Goal: Task Accomplishment & Management: Use online tool/utility

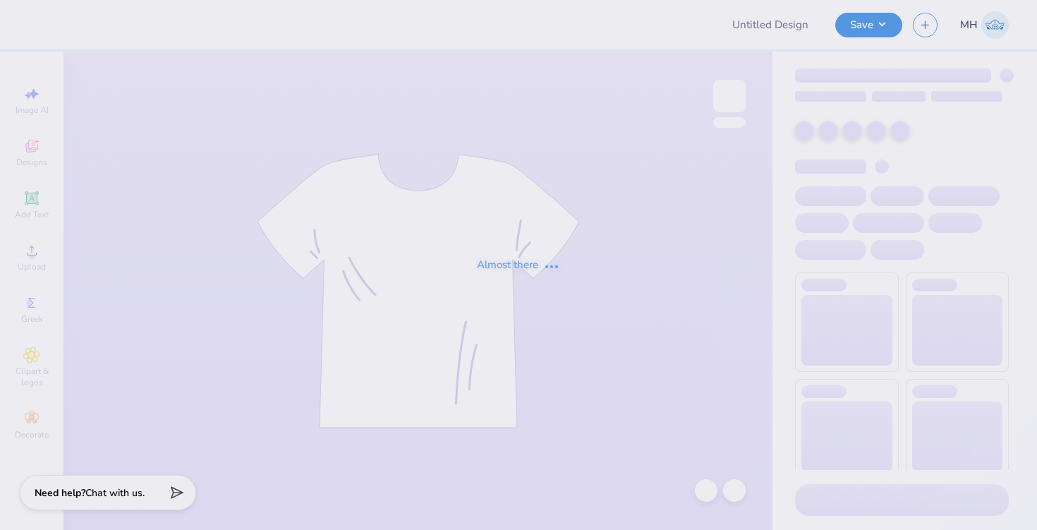
type input "Hoodies"
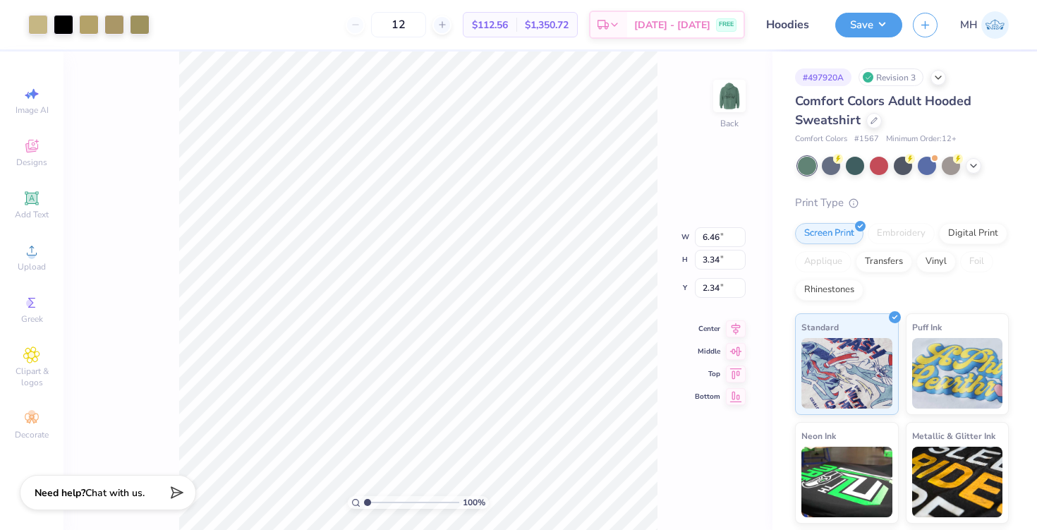
type input "3.00"
click at [969, 164] on icon at bounding box center [973, 164] width 11 height 11
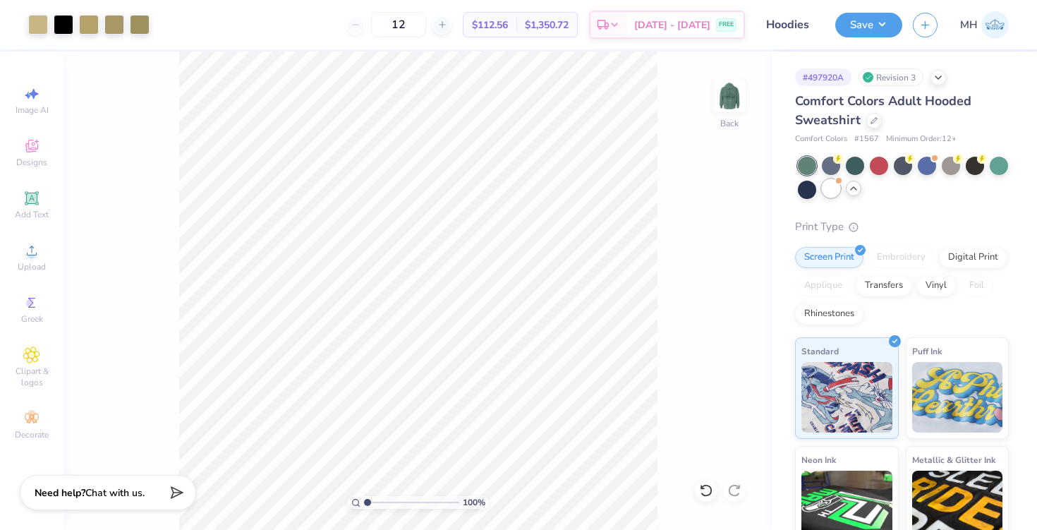
click at [828, 190] on div at bounding box center [831, 188] width 18 height 18
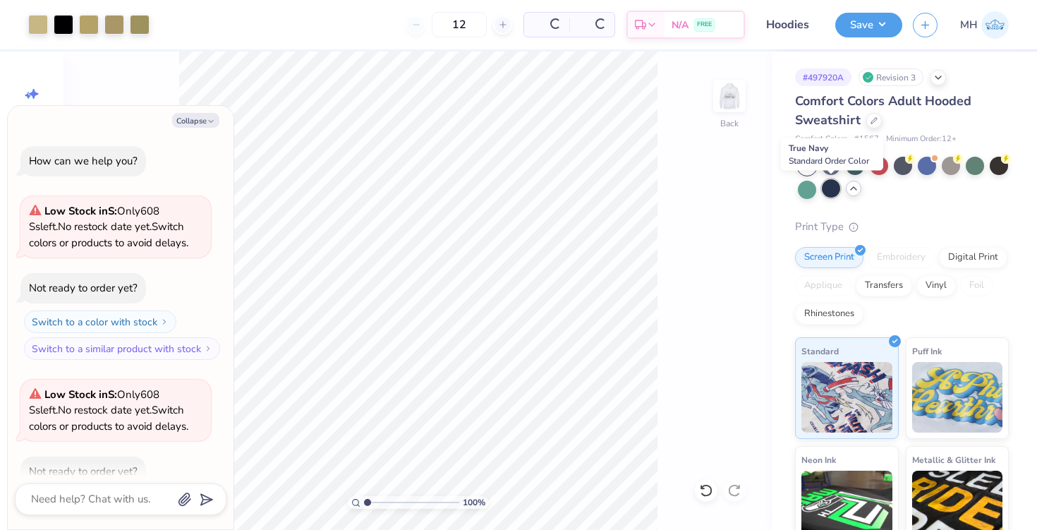
scroll to position [78, 0]
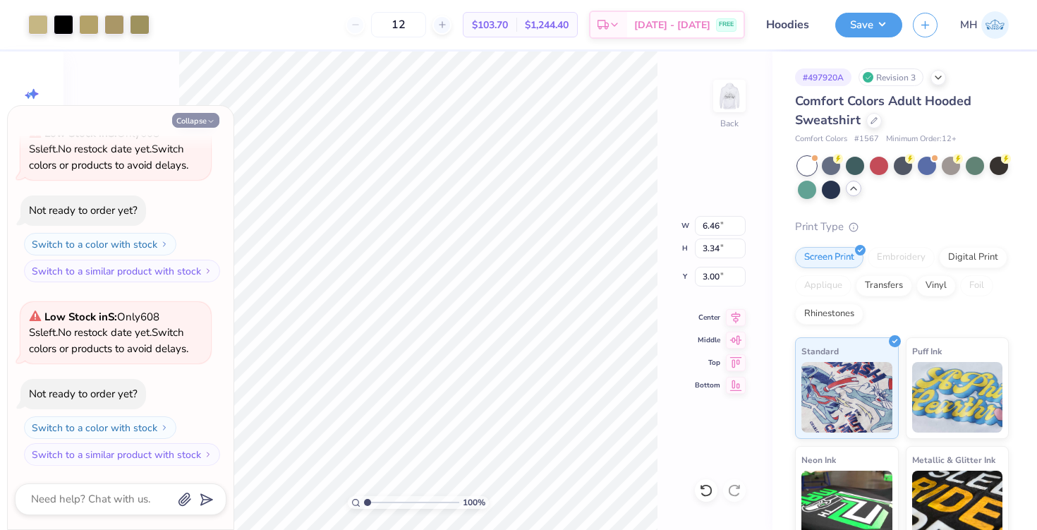
click at [202, 117] on button "Collapse" at bounding box center [195, 120] width 47 height 15
type textarea "x"
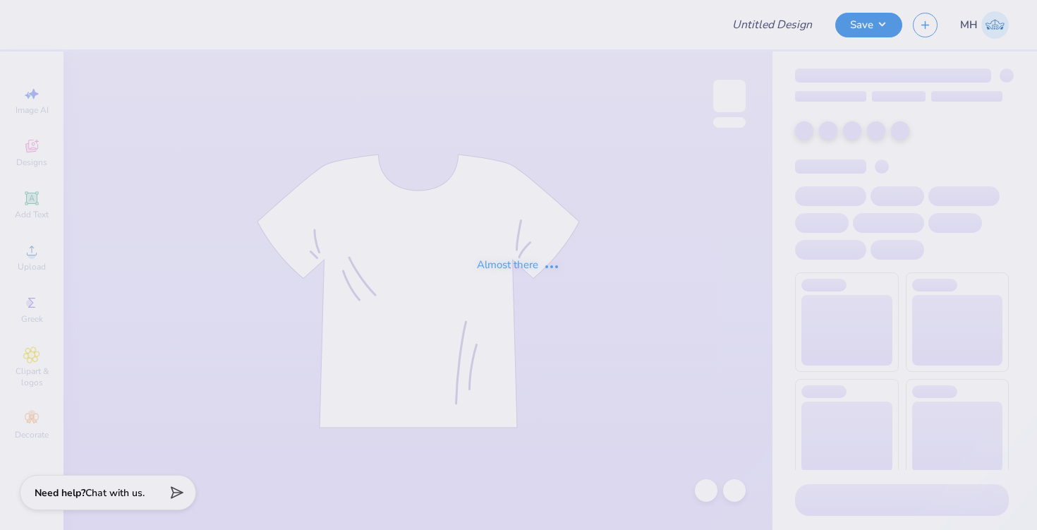
type input "Hoodies"
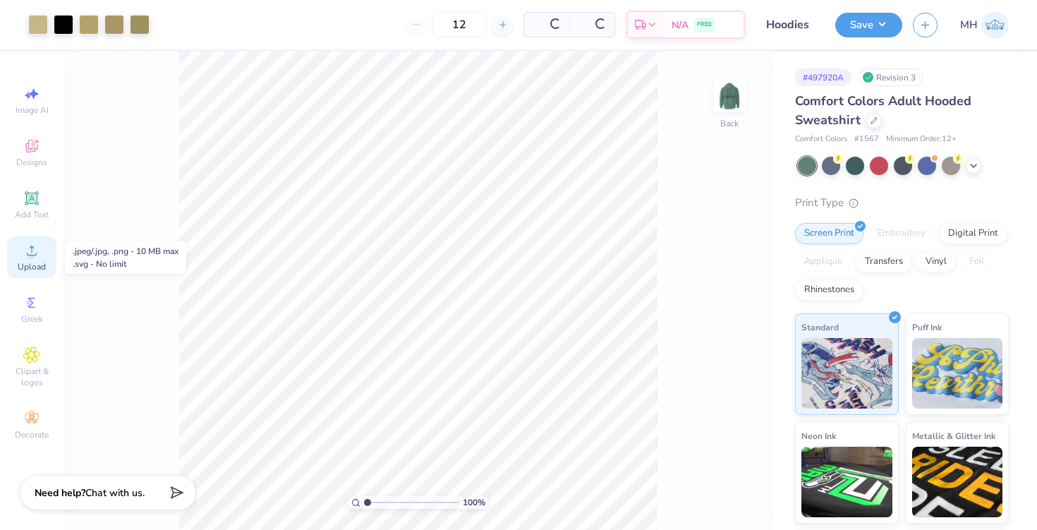
click at [37, 253] on icon at bounding box center [31, 250] width 17 height 17
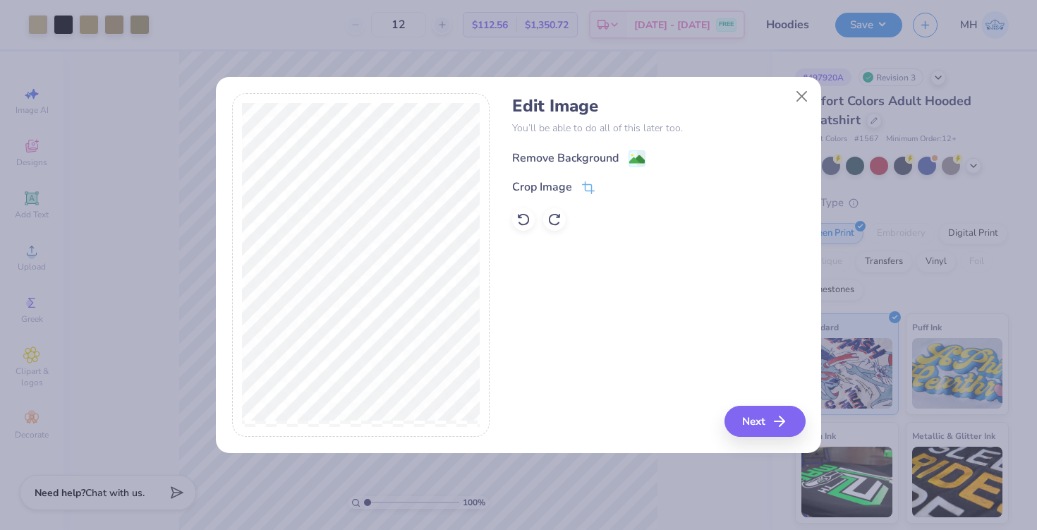
click at [640, 163] on image at bounding box center [637, 160] width 16 height 16
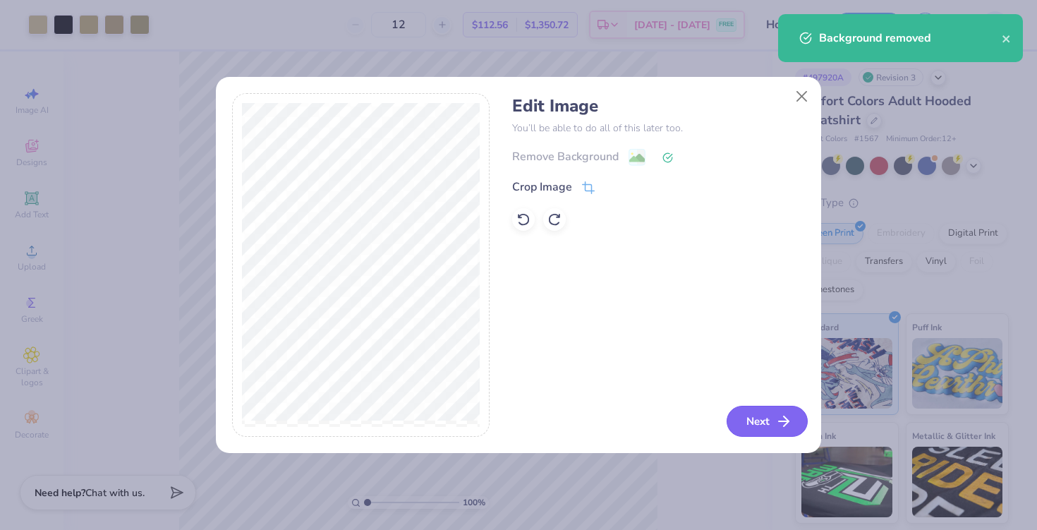
click at [741, 419] on button "Next" at bounding box center [767, 421] width 81 height 31
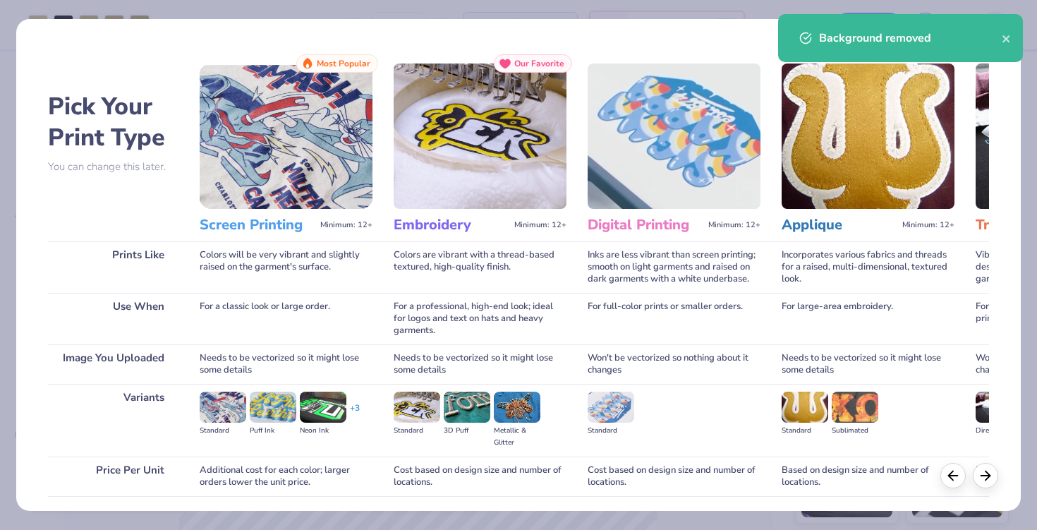
scroll to position [103, 0]
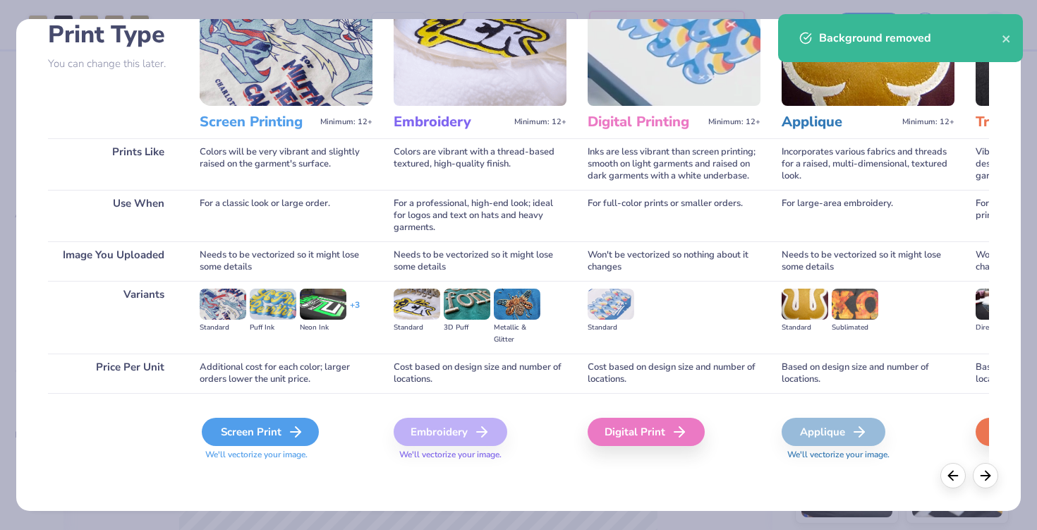
click at [290, 438] on icon at bounding box center [295, 431] width 17 height 17
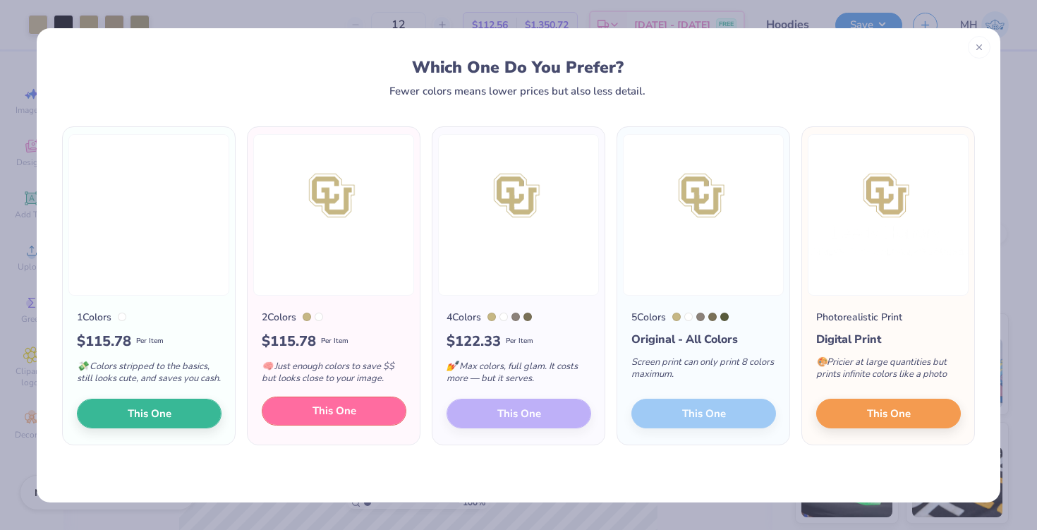
click at [301, 418] on button "This One" at bounding box center [334, 411] width 145 height 30
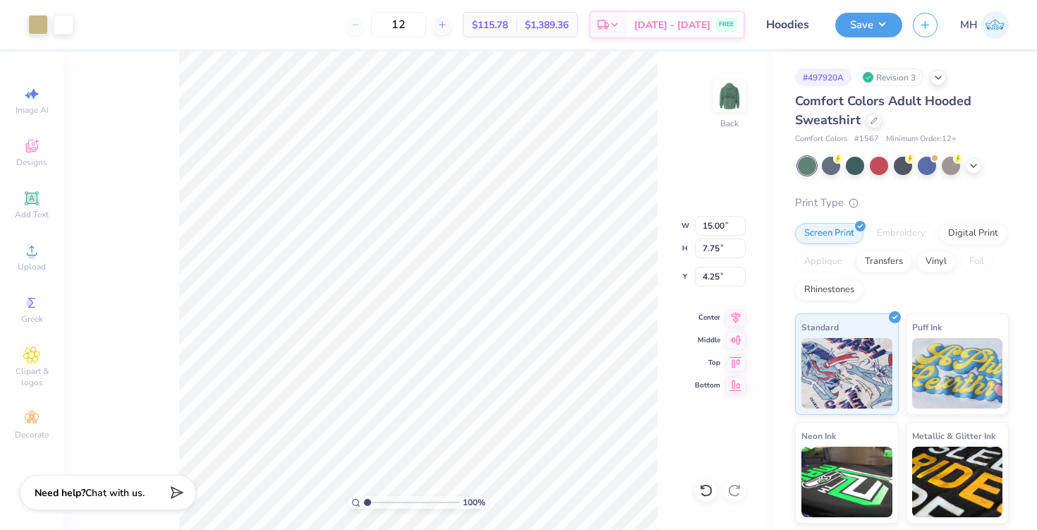
type input "6.46"
type input "3.34"
type input "2.34"
click at [61, 20] on div at bounding box center [64, 23] width 20 height 20
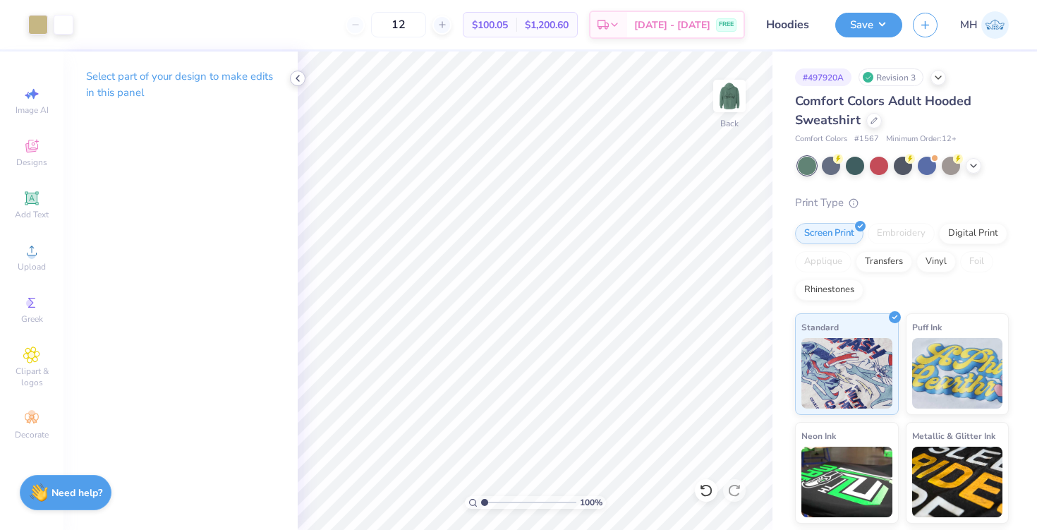
click at [301, 81] on icon at bounding box center [297, 78] width 11 height 11
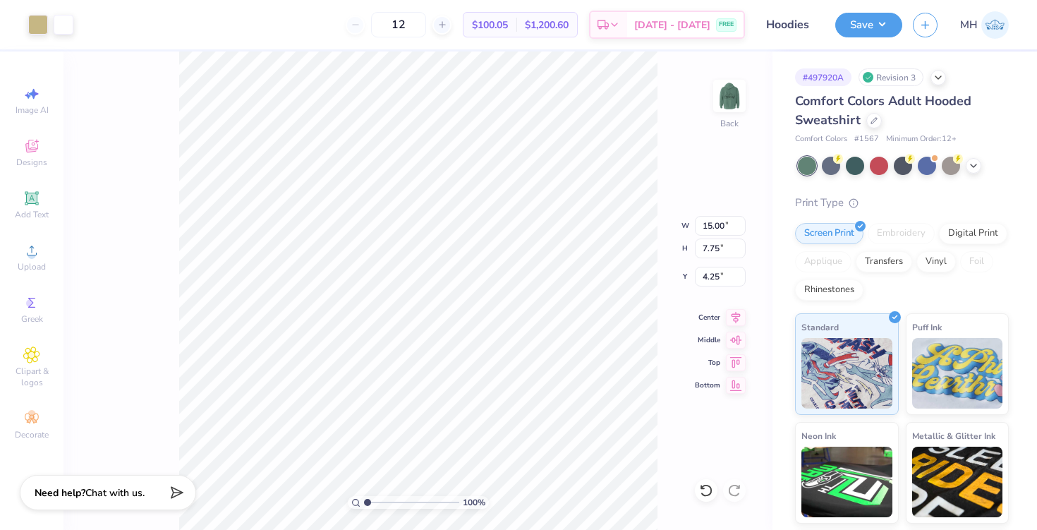
type input "12.47"
type input "6.45"
type input "5.55"
type input "7.63"
type input "3.94"
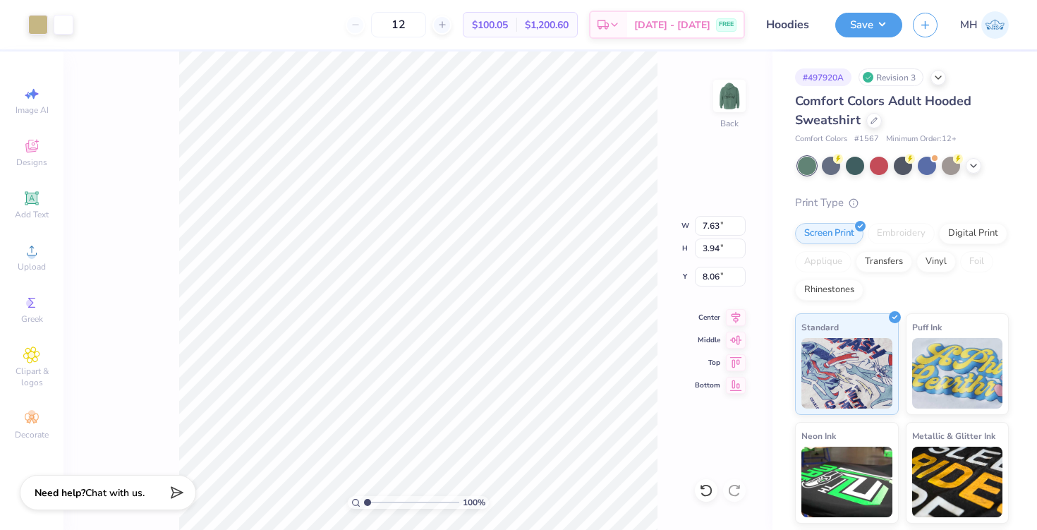
type input "3.00"
type input "5.69"
type input "2.94"
click at [971, 163] on polyline at bounding box center [974, 164] width 6 height 3
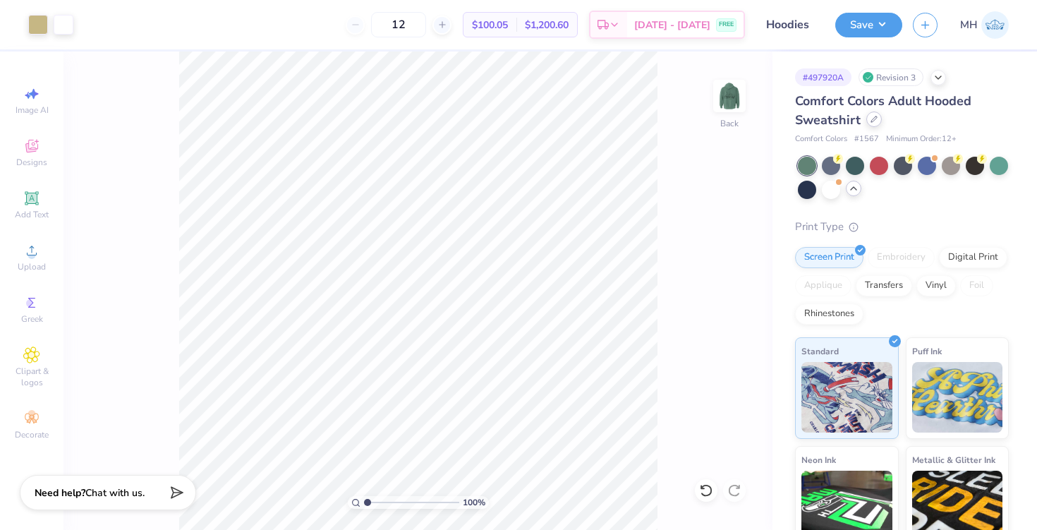
click at [873, 118] on icon at bounding box center [874, 119] width 7 height 7
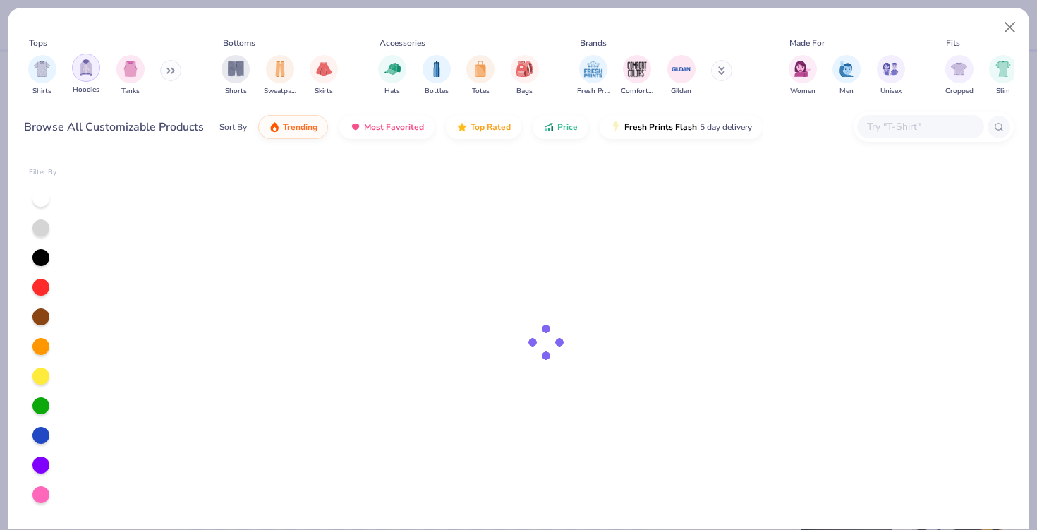
click at [88, 71] on img "filter for Hoodies" at bounding box center [86, 67] width 16 height 16
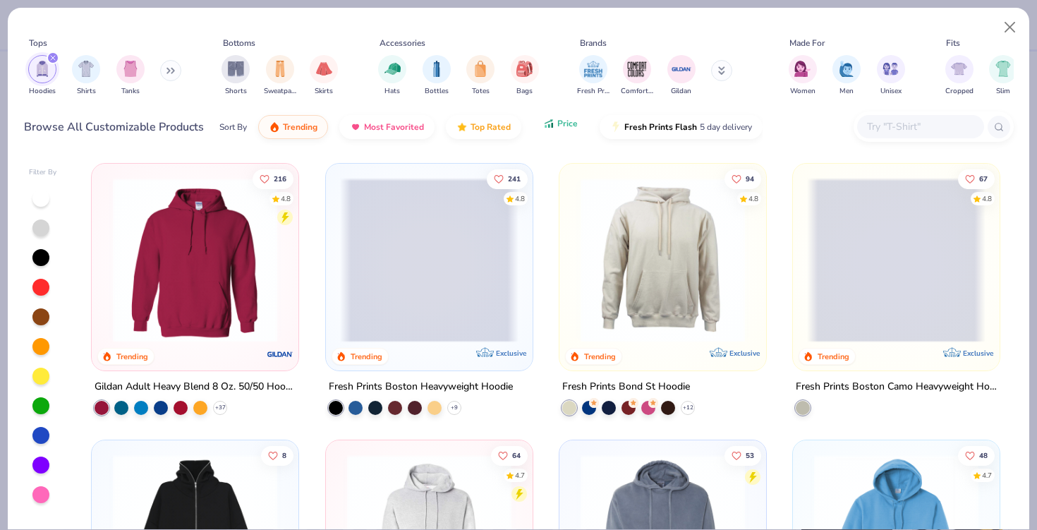
click at [566, 130] on button "Price" at bounding box center [561, 123] width 56 height 24
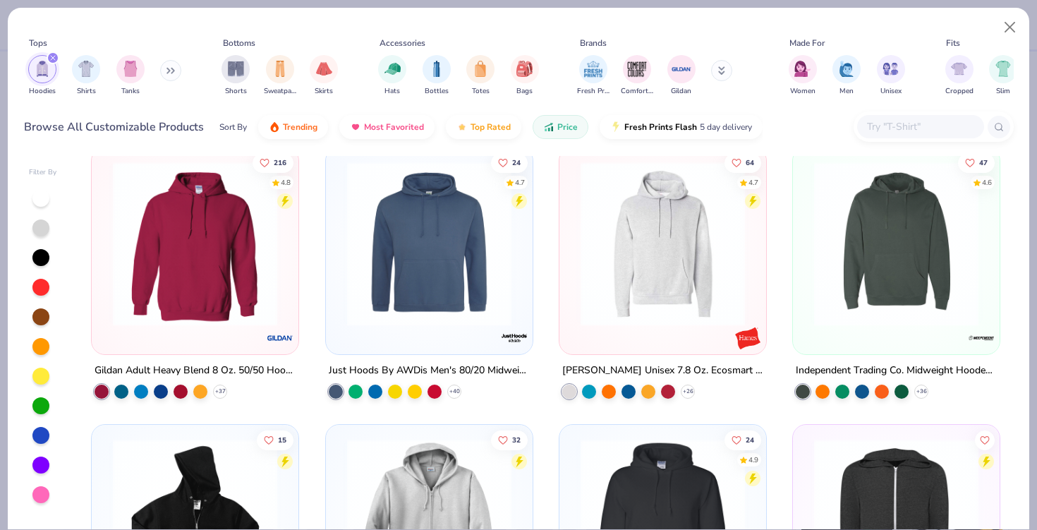
scroll to position [290, 0]
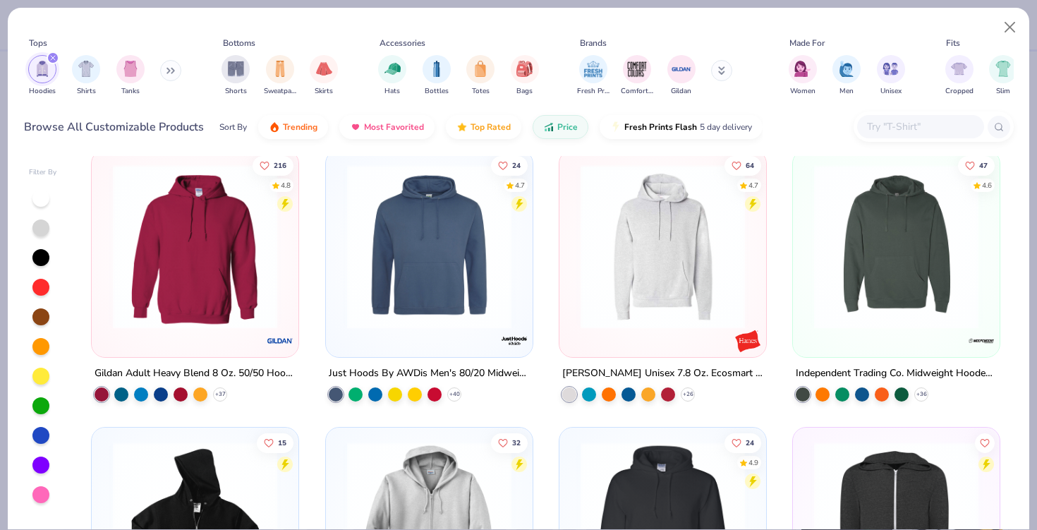
click at [856, 284] on img at bounding box center [896, 246] width 178 height 164
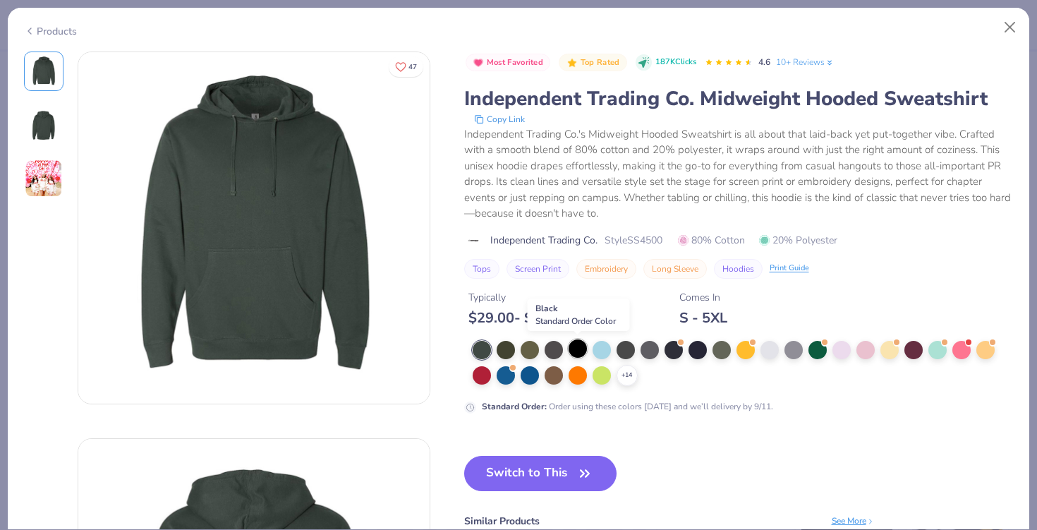
click at [570, 349] on div at bounding box center [578, 348] width 18 height 18
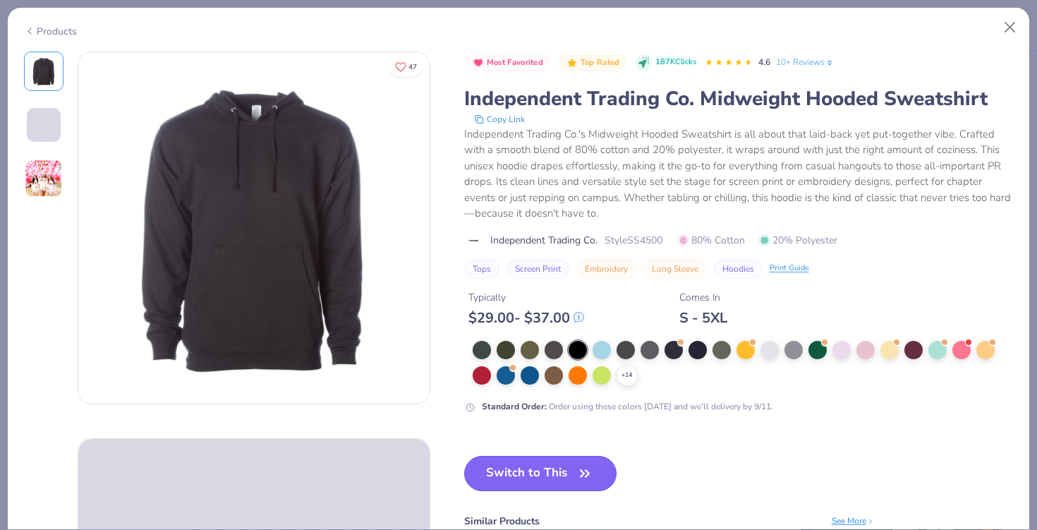
click at [535, 466] on button "Switch to This" at bounding box center [540, 473] width 153 height 35
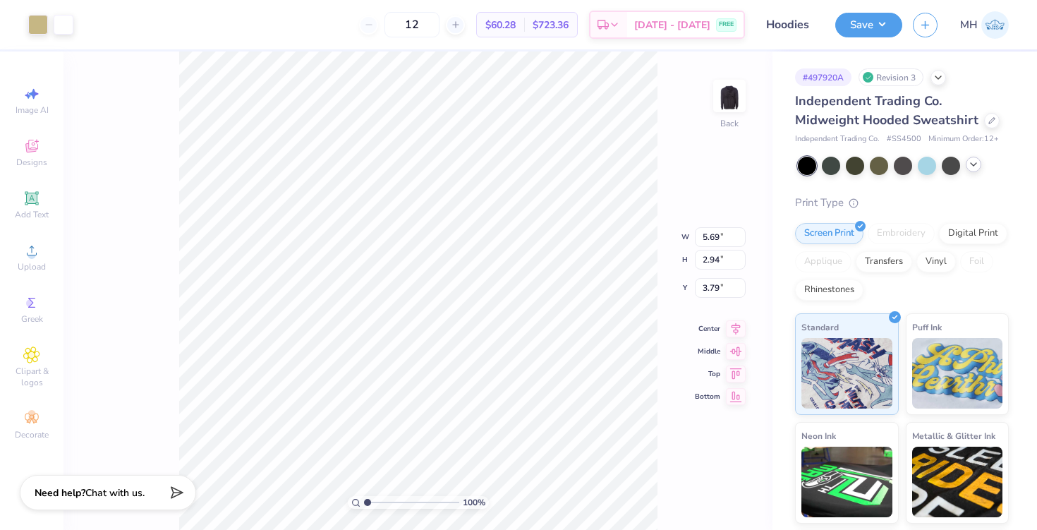
type input "3.00"
type input "5.37"
type input "2.77"
type input "5.16"
type input "2.67"
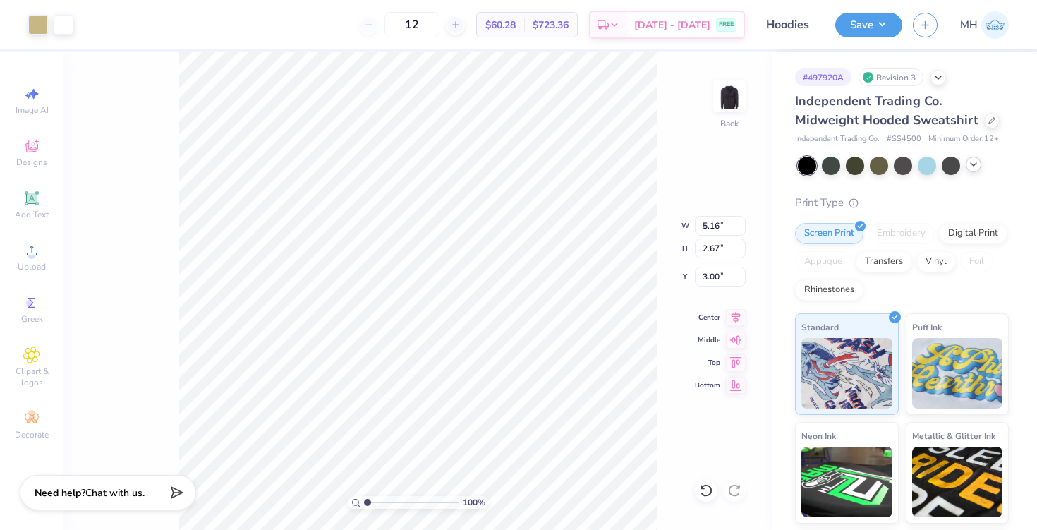
type input "4.83"
type input "2.50"
click at [859, 35] on div "Save" at bounding box center [868, 25] width 67 height 25
click at [891, 28] on button "Save" at bounding box center [868, 23] width 67 height 25
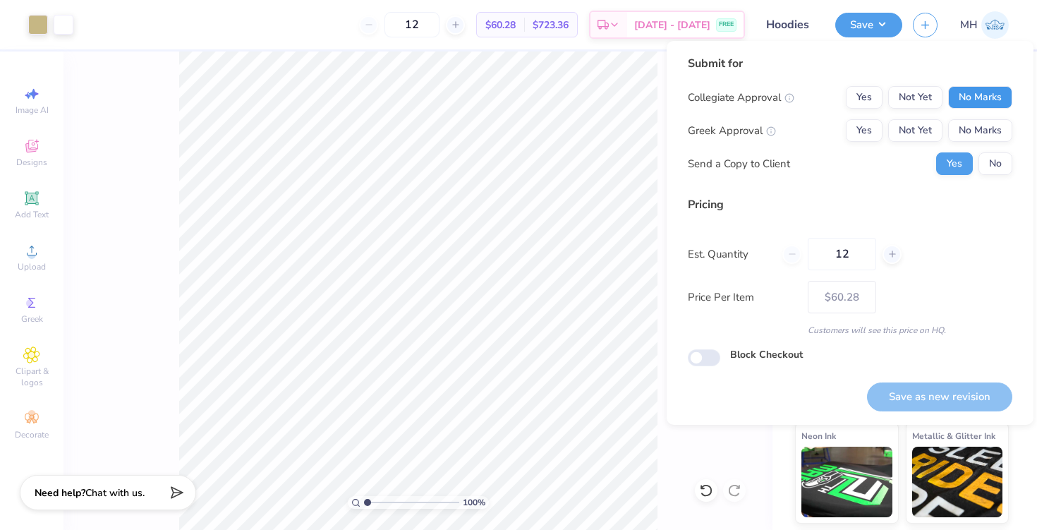
click at [964, 88] on button "No Marks" at bounding box center [980, 97] width 64 height 23
click at [974, 131] on button "No Marks" at bounding box center [980, 130] width 64 height 23
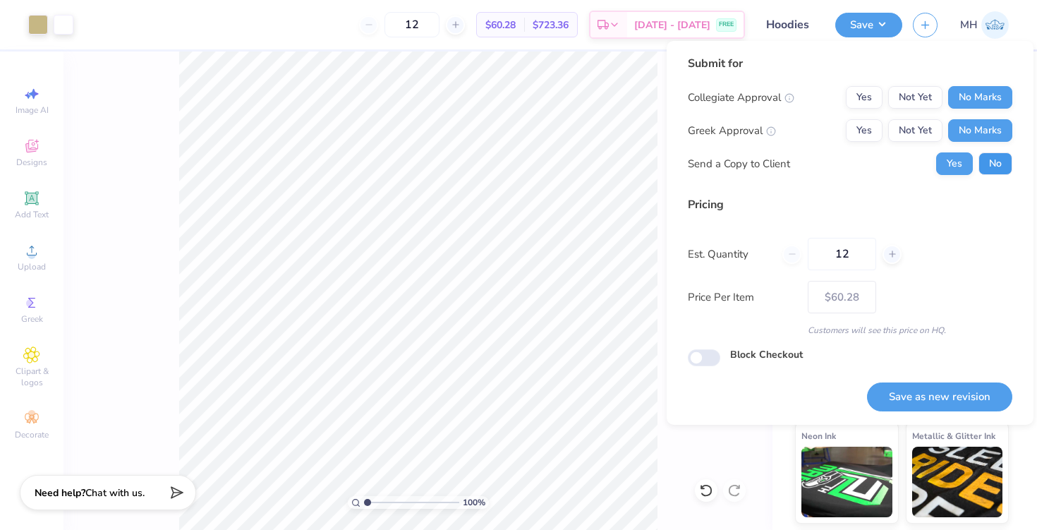
click at [987, 154] on button "No" at bounding box center [995, 163] width 34 height 23
click at [965, 387] on button "Save as new revision" at bounding box center [939, 396] width 145 height 29
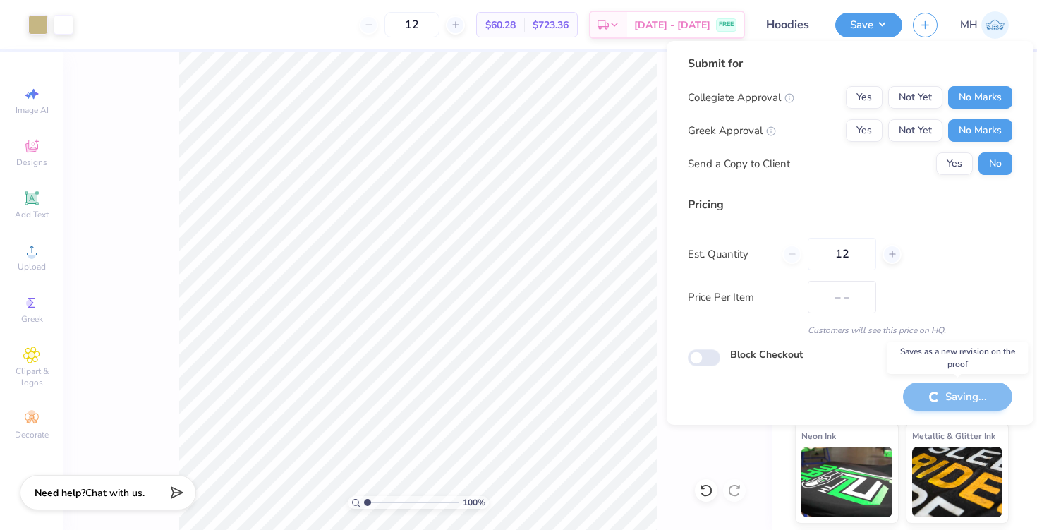
type input "$60.28"
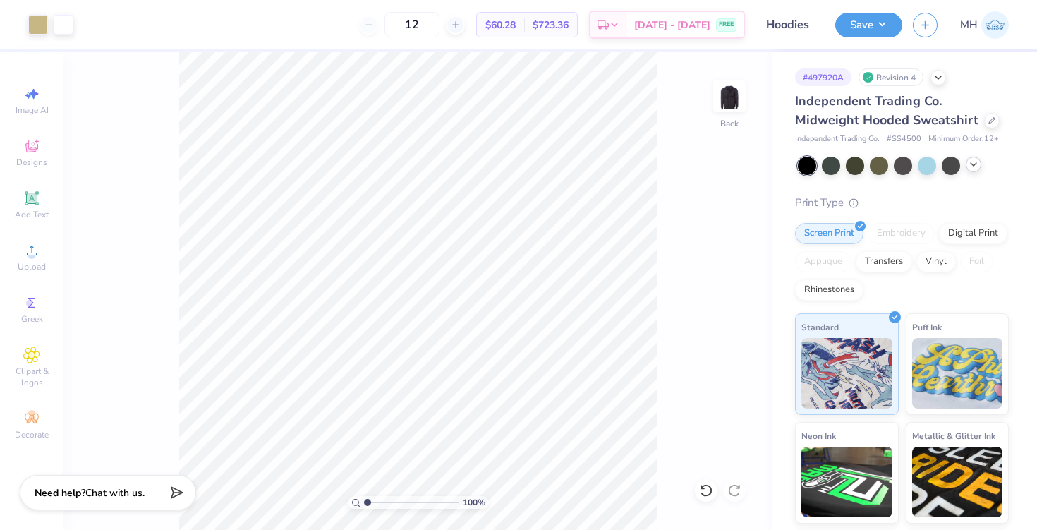
click at [973, 171] on div at bounding box center [974, 165] width 16 height 16
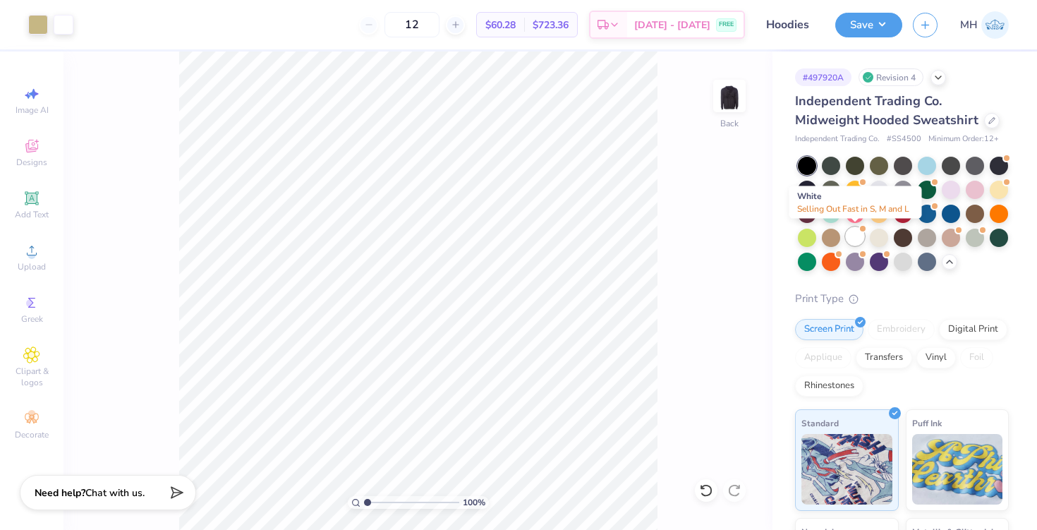
click at [850, 236] on div at bounding box center [855, 236] width 18 height 18
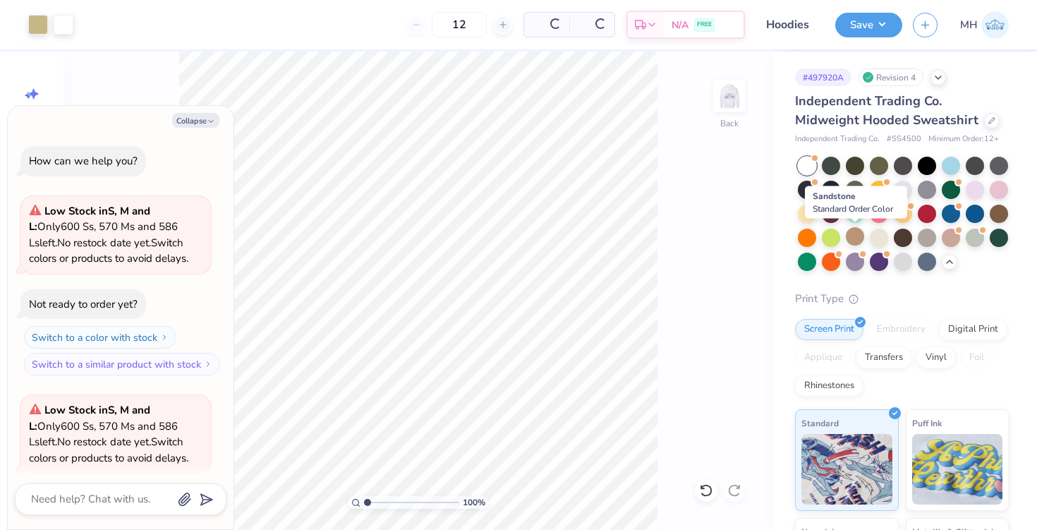
scroll to position [109, 0]
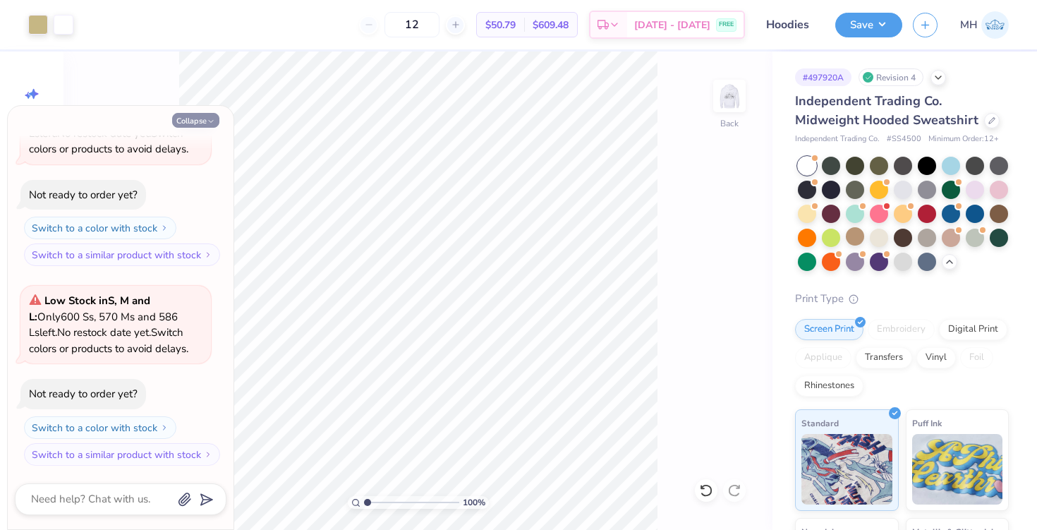
click at [195, 119] on button "Collapse" at bounding box center [195, 120] width 47 height 15
type textarea "x"
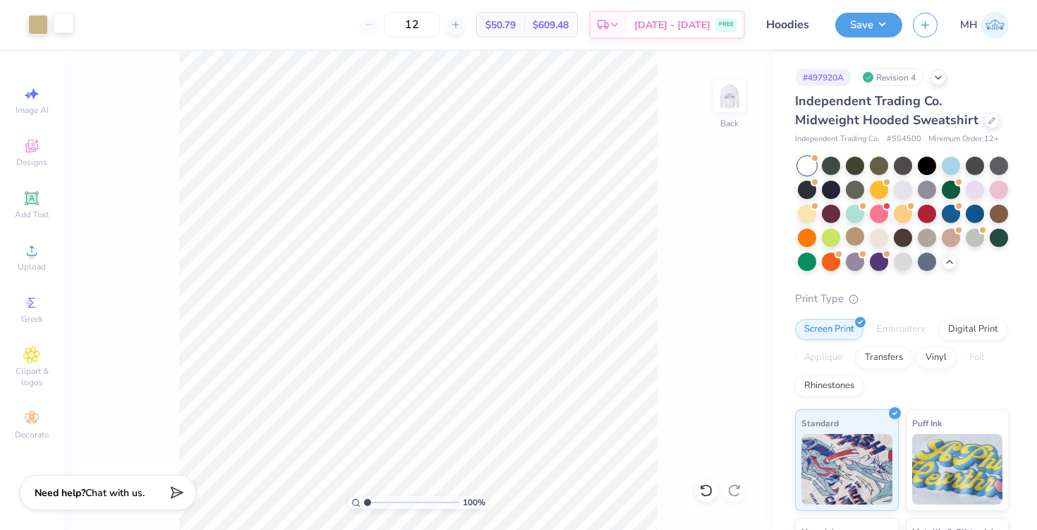
click at [67, 21] on div at bounding box center [64, 23] width 20 height 20
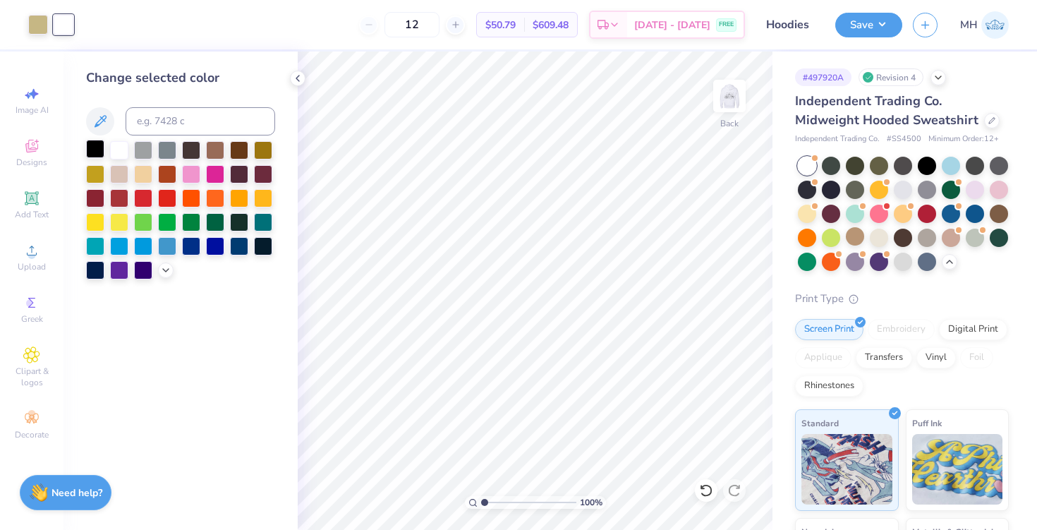
click at [101, 153] on div at bounding box center [95, 149] width 18 height 18
click at [298, 73] on icon at bounding box center [297, 78] width 11 height 11
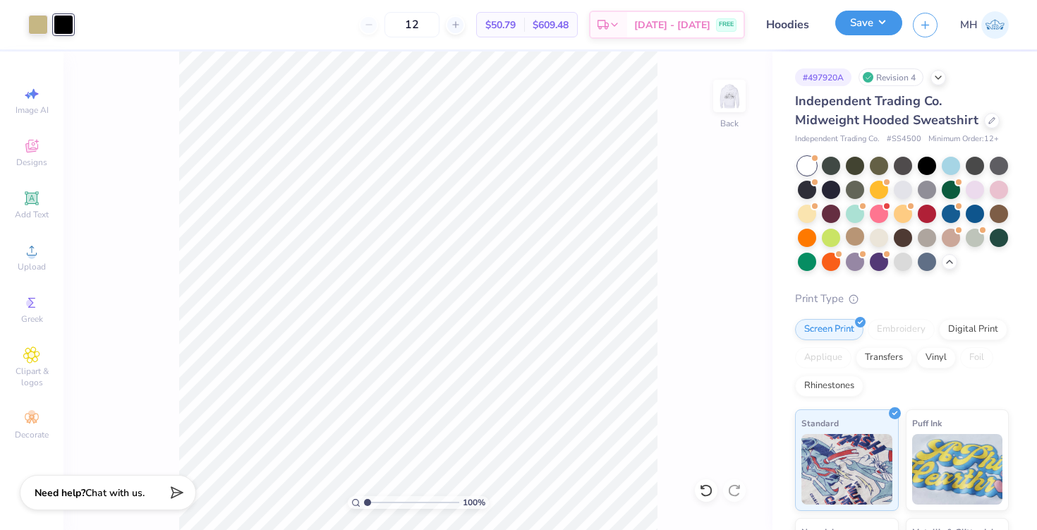
click at [862, 23] on button "Save" at bounding box center [868, 23] width 67 height 25
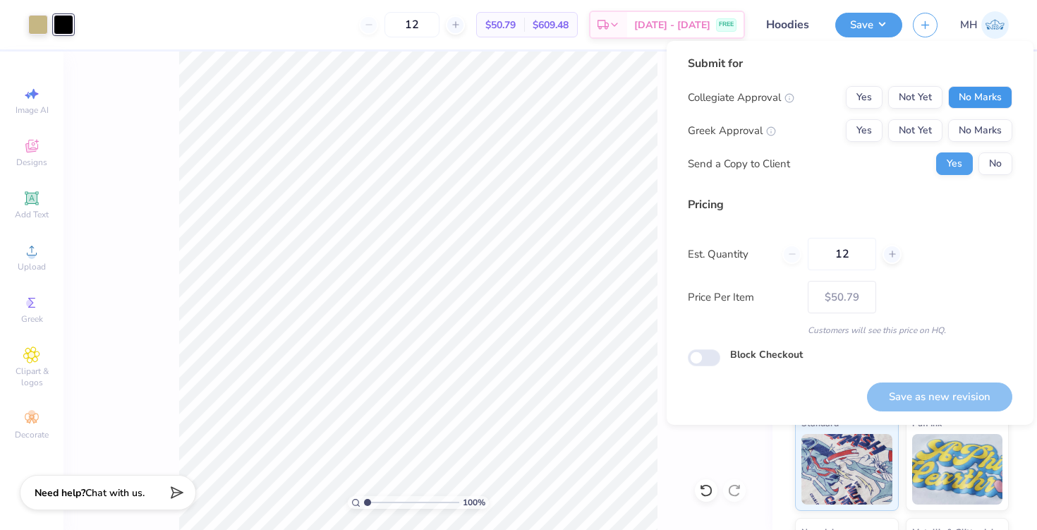
click at [977, 101] on button "No Marks" at bounding box center [980, 97] width 64 height 23
click at [978, 129] on button "No Marks" at bounding box center [980, 130] width 64 height 23
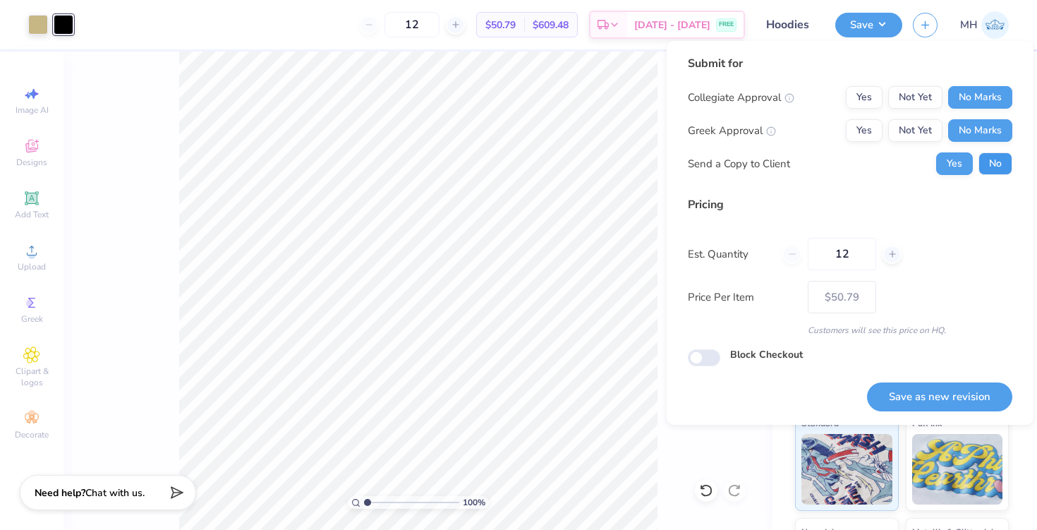
click at [986, 168] on button "No" at bounding box center [995, 163] width 34 height 23
click at [955, 405] on button "Save as new revision" at bounding box center [939, 396] width 145 height 29
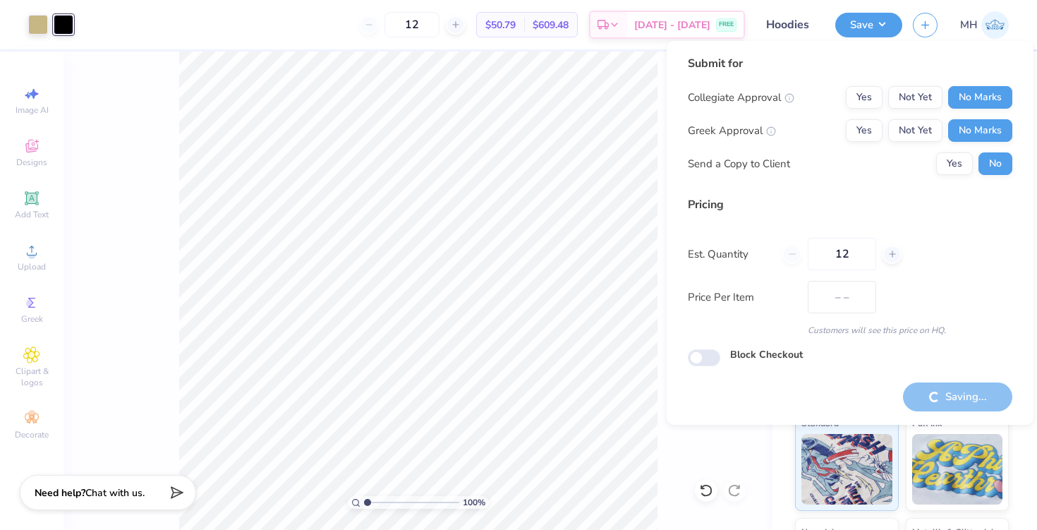
type input "$50.79"
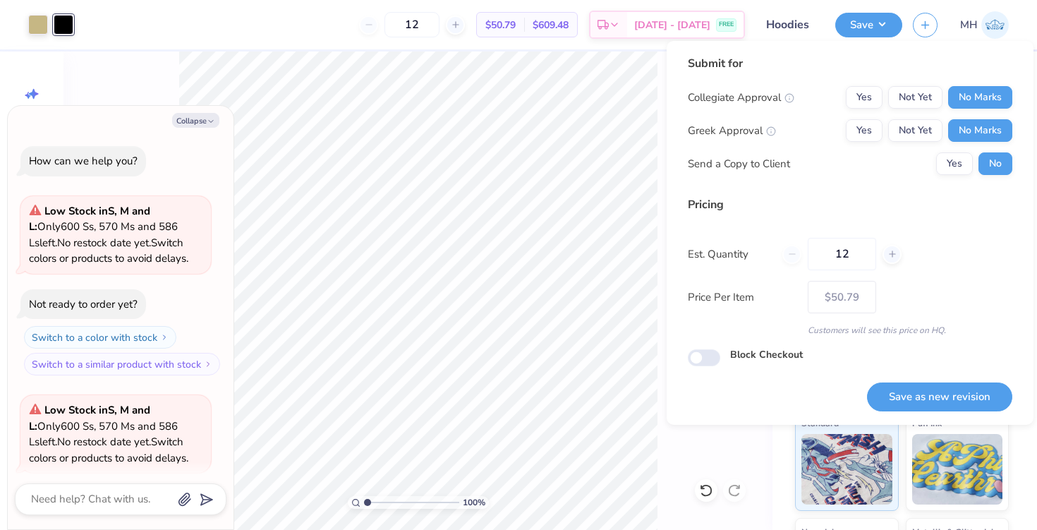
type textarea "x"
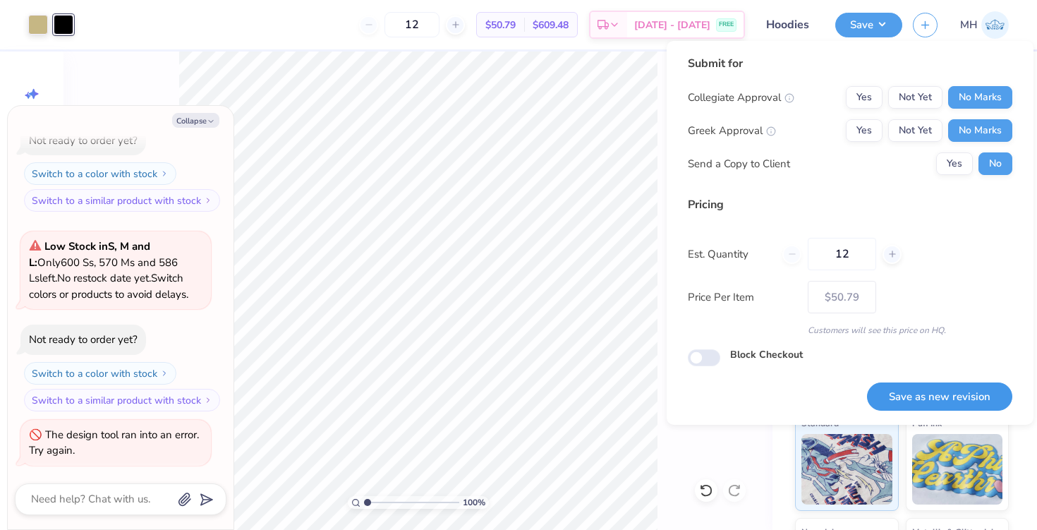
click at [933, 407] on button "Save as new revision" at bounding box center [939, 396] width 145 height 29
type input "– –"
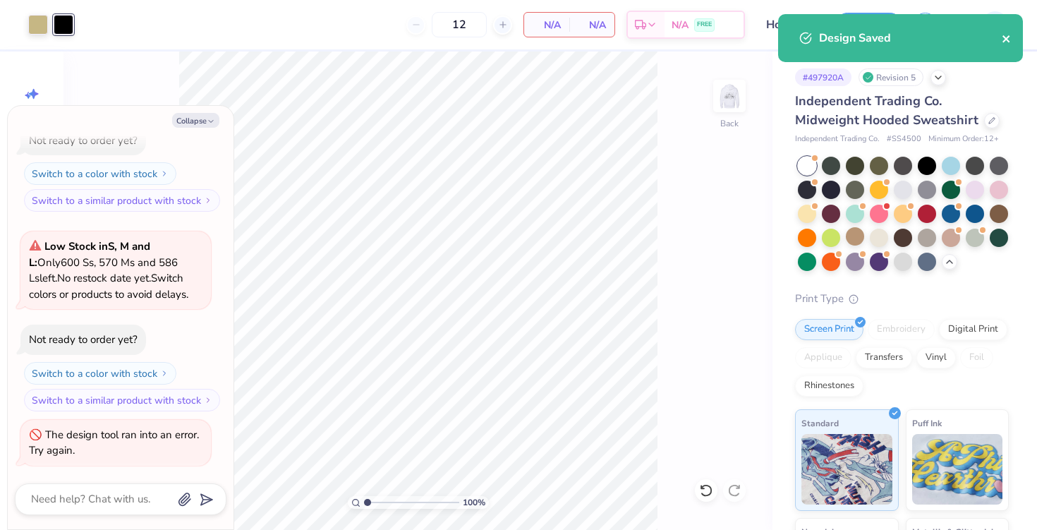
click at [1010, 39] on icon "close" at bounding box center [1007, 38] width 10 height 11
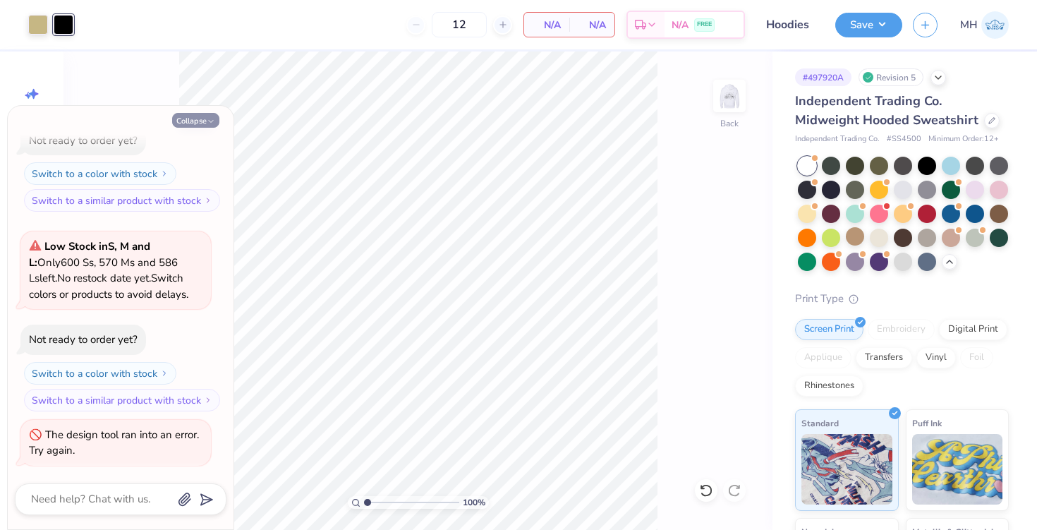
click at [182, 118] on button "Collapse" at bounding box center [195, 120] width 47 height 15
type textarea "x"
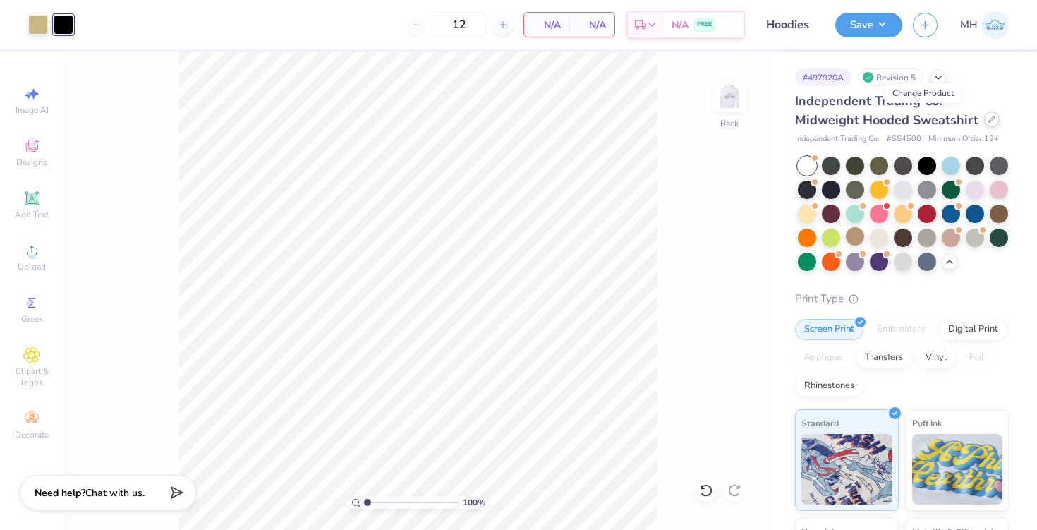
click at [988, 119] on icon at bounding box center [991, 119] width 7 height 7
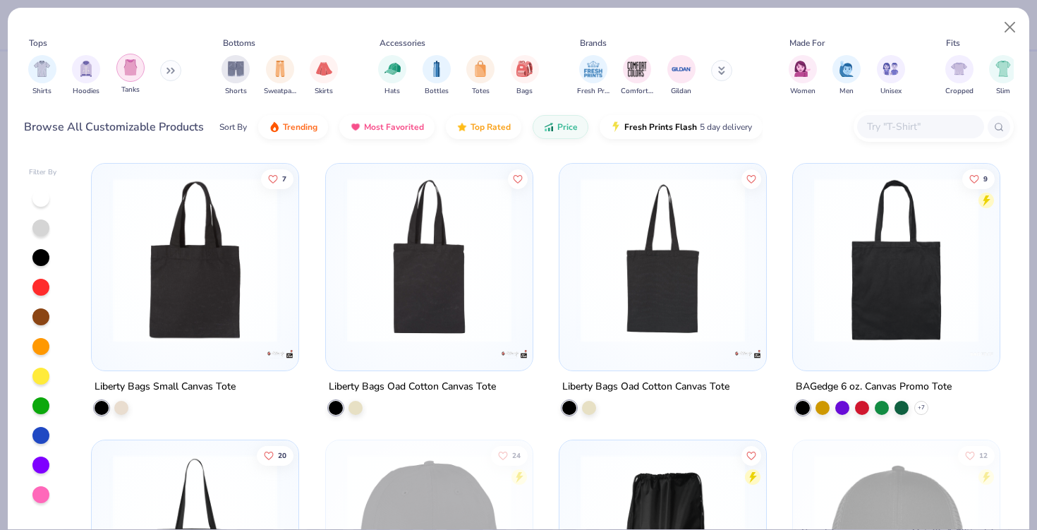
click at [129, 71] on img "filter for Tanks" at bounding box center [131, 67] width 16 height 16
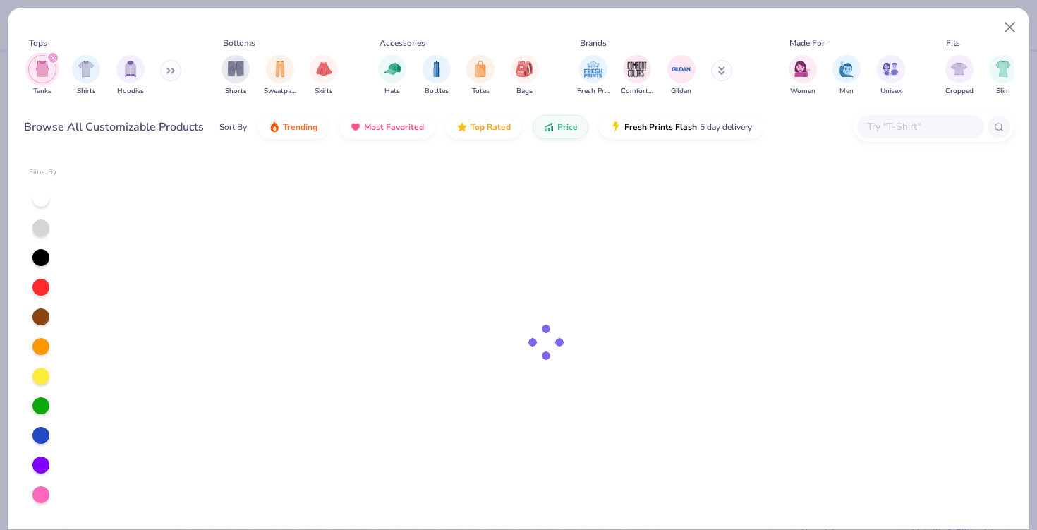
click at [47, 62] on div "filter for Tanks" at bounding box center [53, 57] width 13 height 13
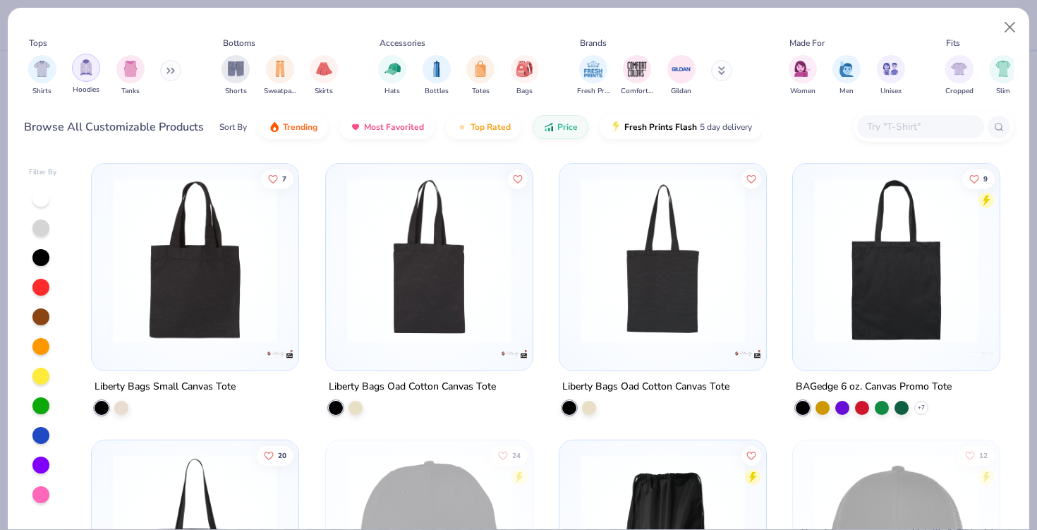
click at [85, 78] on div "filter for Hoodies" at bounding box center [86, 68] width 28 height 28
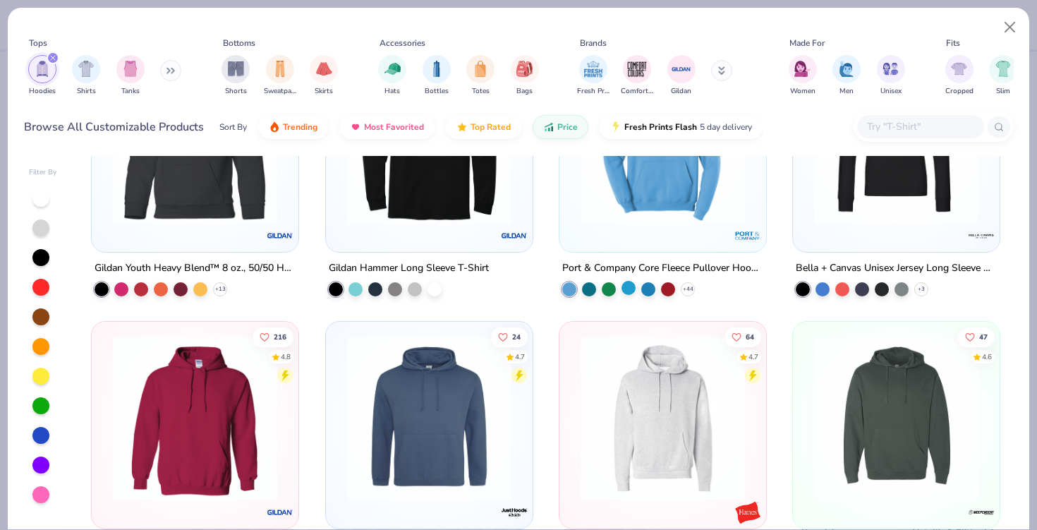
scroll to position [119, 0]
click at [672, 208] on img at bounding box center [663, 141] width 178 height 164
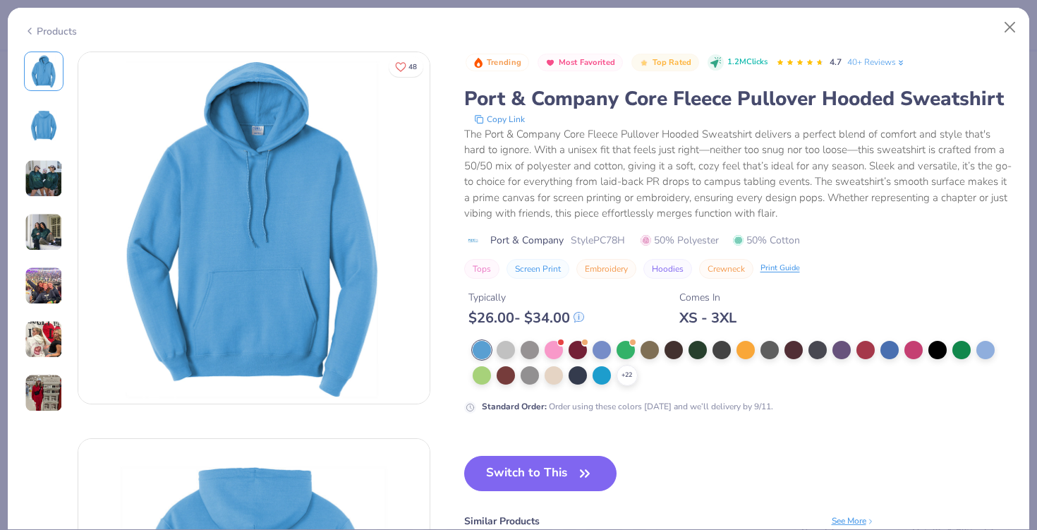
click at [641, 373] on div "+ 22" at bounding box center [743, 363] width 541 height 45
click at [633, 373] on div "+ 22" at bounding box center [627, 375] width 21 height 21
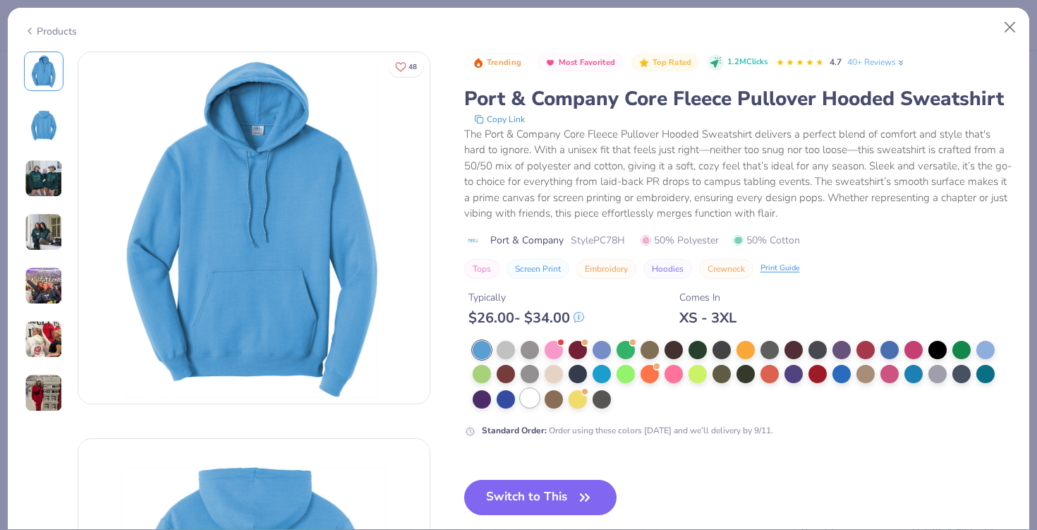
click at [536, 397] on div at bounding box center [530, 398] width 18 height 18
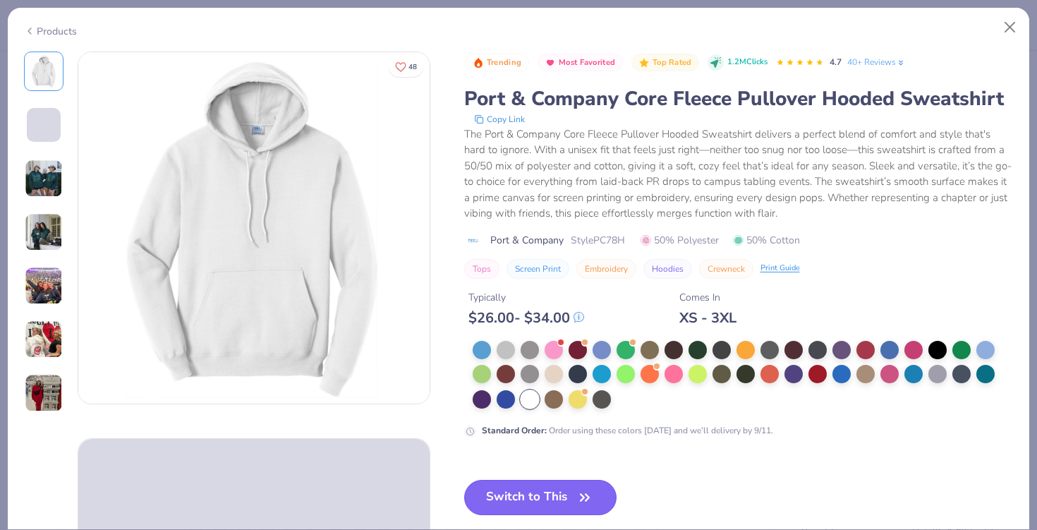
click at [546, 495] on button "Switch to This" at bounding box center [540, 497] width 153 height 35
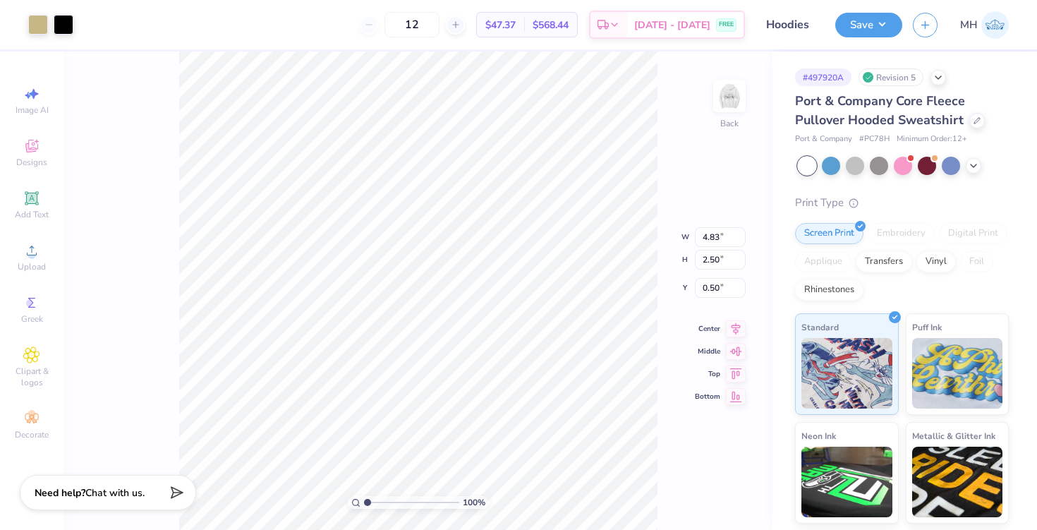
type input "1.75"
click at [859, 21] on button "Save" at bounding box center [868, 23] width 67 height 25
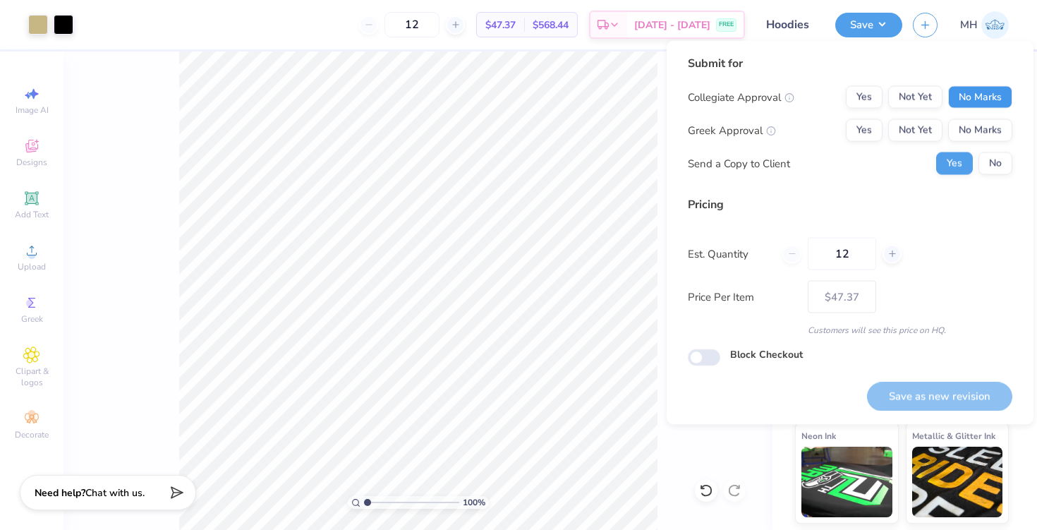
click at [959, 95] on button "No Marks" at bounding box center [980, 97] width 64 height 23
click at [976, 129] on button "No Marks" at bounding box center [980, 130] width 64 height 23
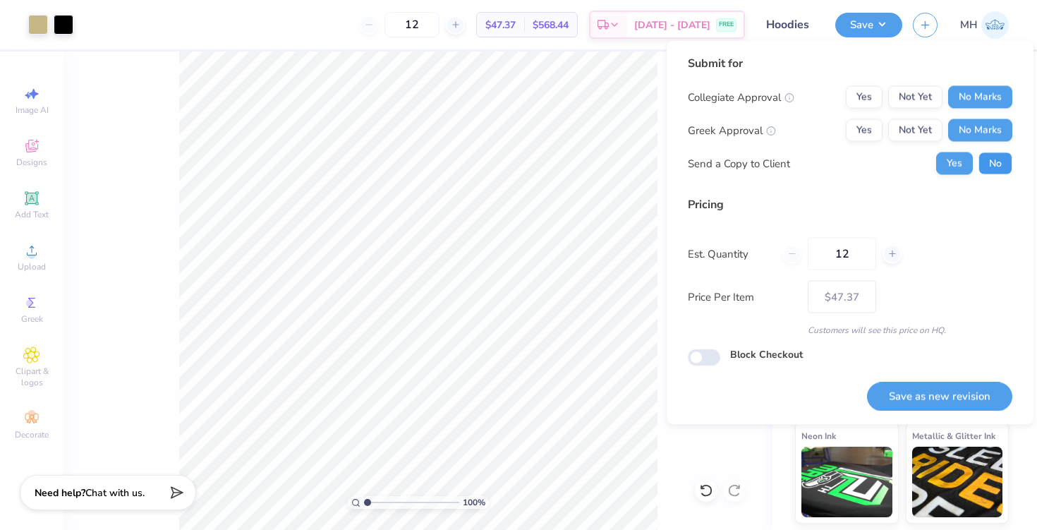
click at [998, 160] on button "No" at bounding box center [995, 163] width 34 height 23
click at [950, 382] on button "Save as new revision" at bounding box center [939, 396] width 145 height 29
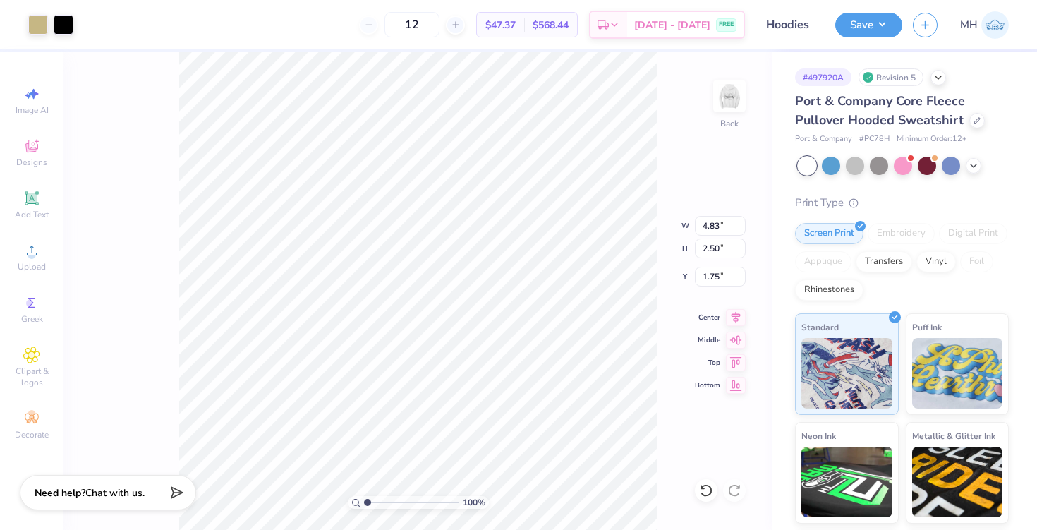
type input "$47.37"
click at [720, 104] on img at bounding box center [729, 96] width 56 height 56
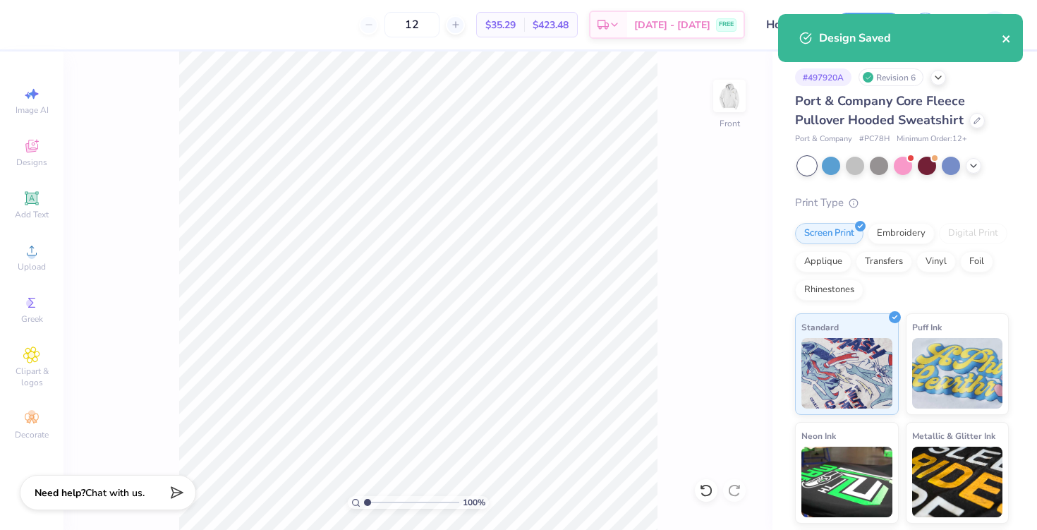
click at [1006, 40] on icon "close" at bounding box center [1007, 38] width 10 height 11
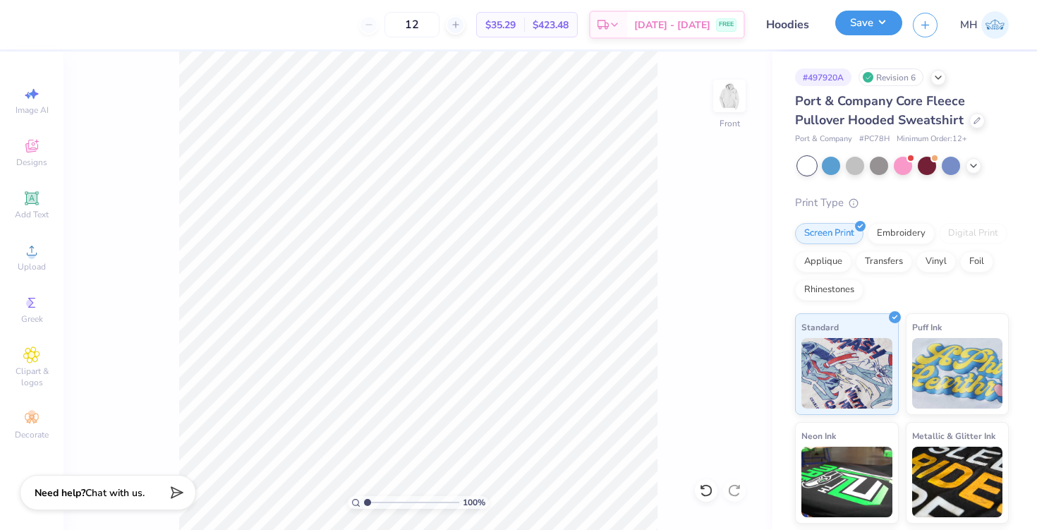
click at [877, 25] on button "Save" at bounding box center [868, 23] width 67 height 25
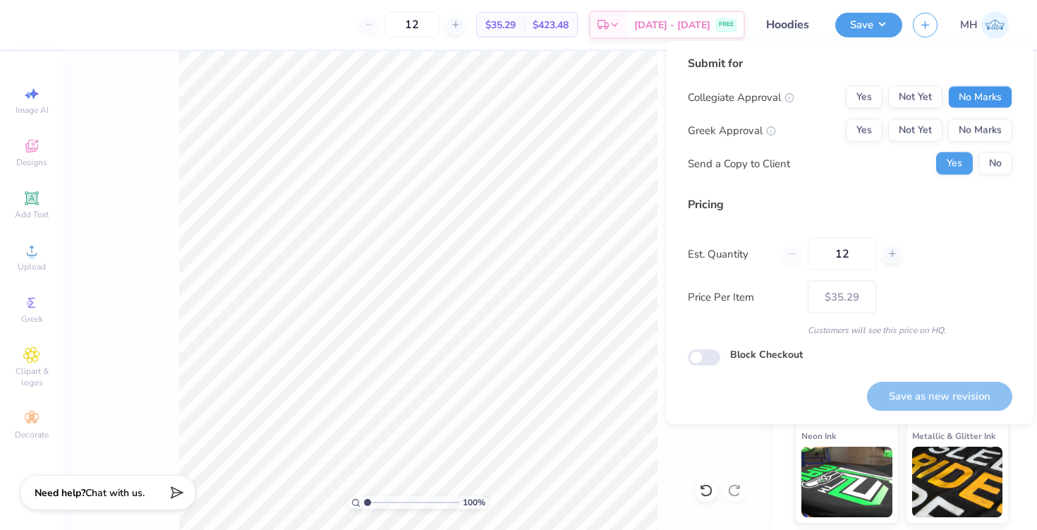
click at [968, 89] on button "No Marks" at bounding box center [980, 97] width 64 height 23
click at [977, 129] on button "No Marks" at bounding box center [980, 130] width 64 height 23
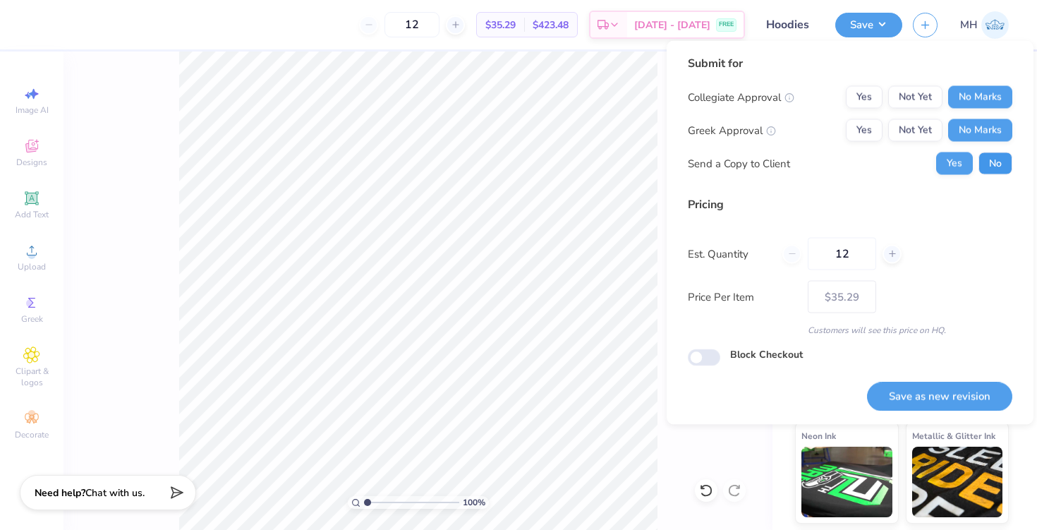
click at [988, 174] on button "No" at bounding box center [995, 163] width 34 height 23
click at [944, 402] on button "Save as new revision" at bounding box center [939, 396] width 145 height 29
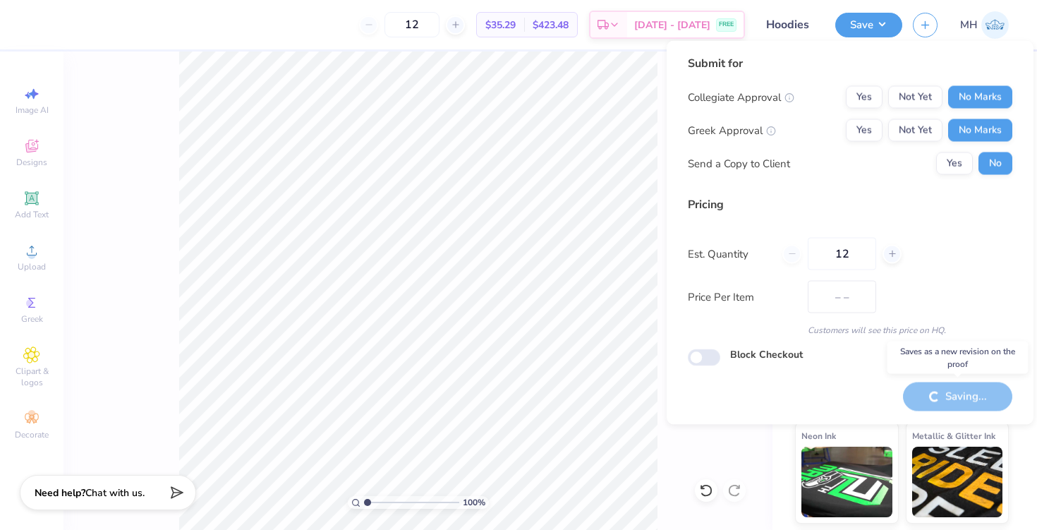
type input "$35.29"
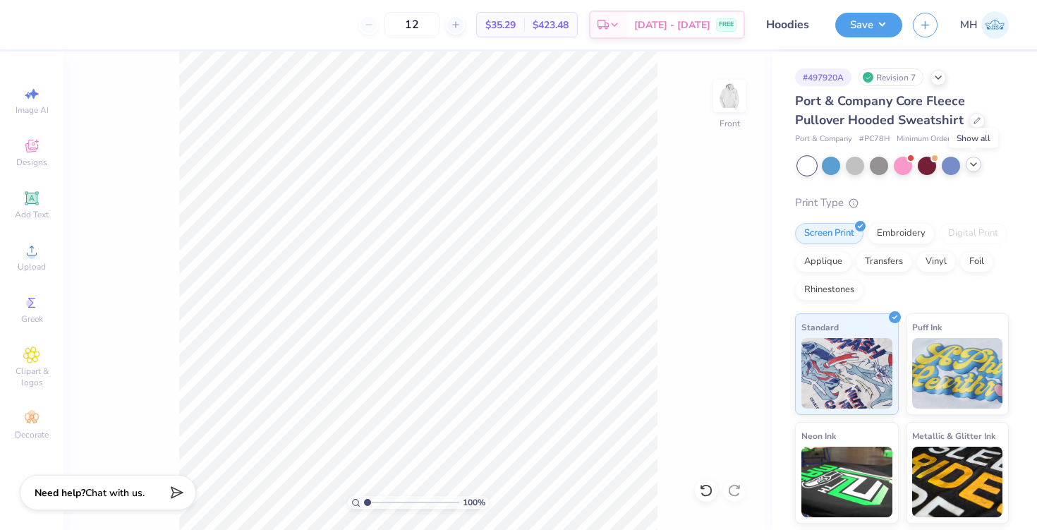
click at [978, 166] on icon at bounding box center [973, 164] width 11 height 11
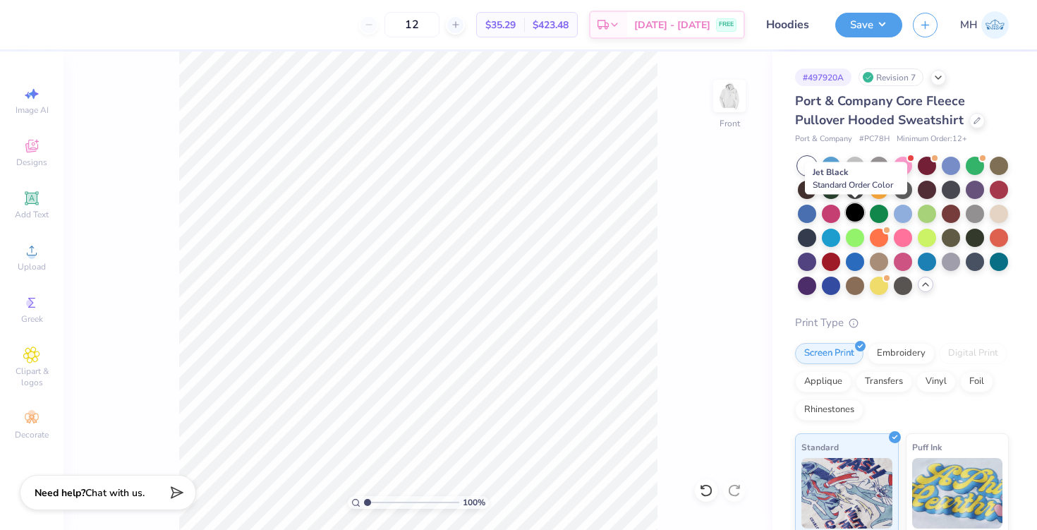
click at [859, 217] on div at bounding box center [855, 212] width 18 height 18
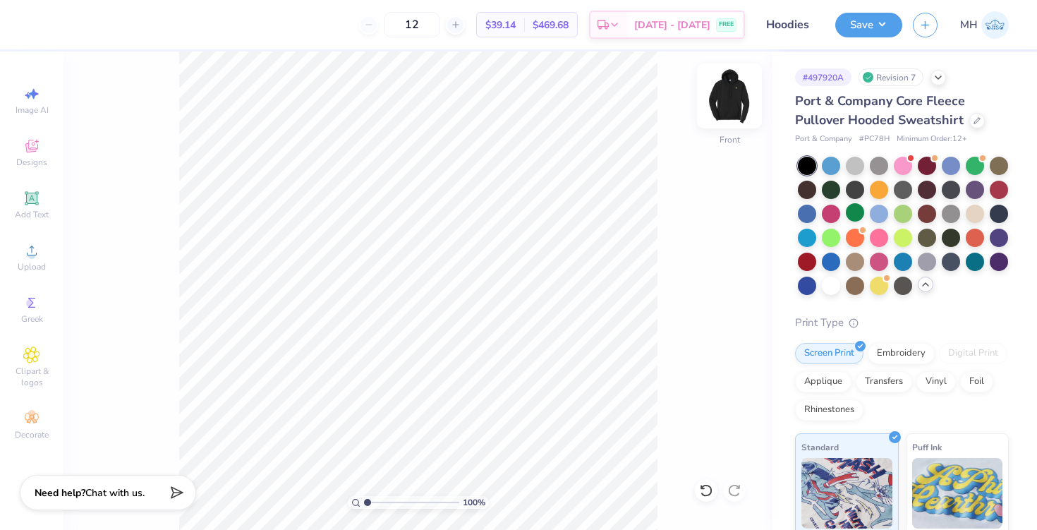
click at [724, 100] on img at bounding box center [729, 96] width 56 height 56
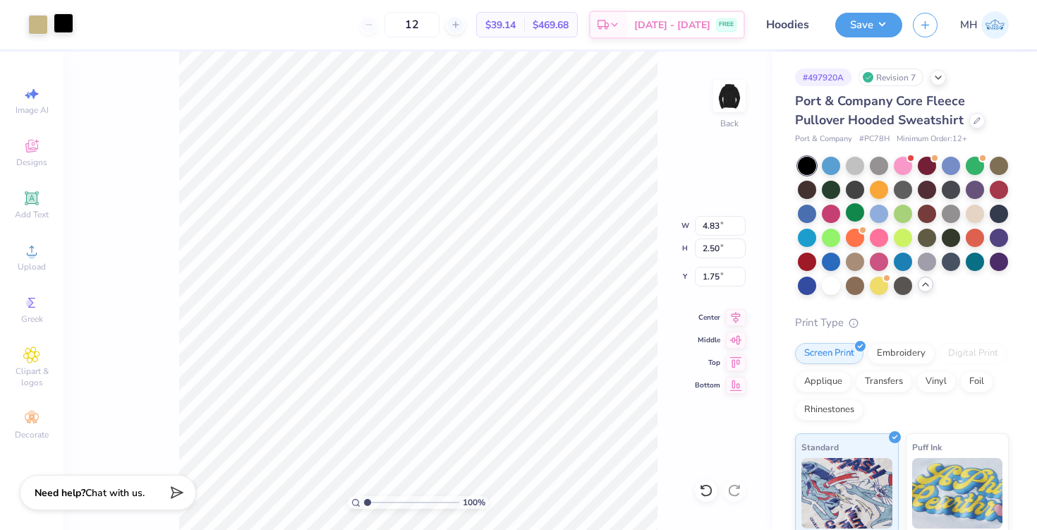
click at [68, 31] on div at bounding box center [64, 23] width 20 height 20
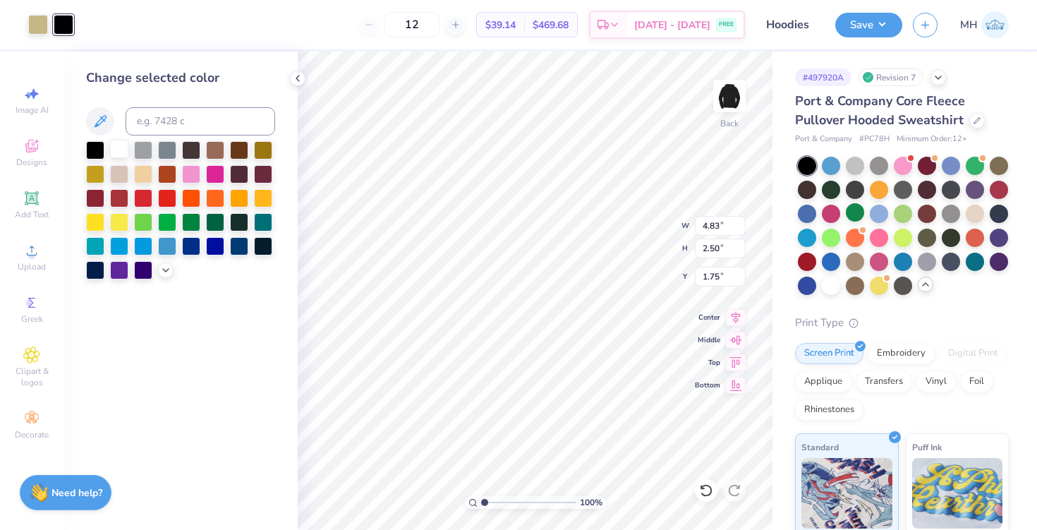
click at [118, 145] on div at bounding box center [119, 149] width 18 height 18
click at [299, 77] on icon at bounding box center [297, 78] width 11 height 11
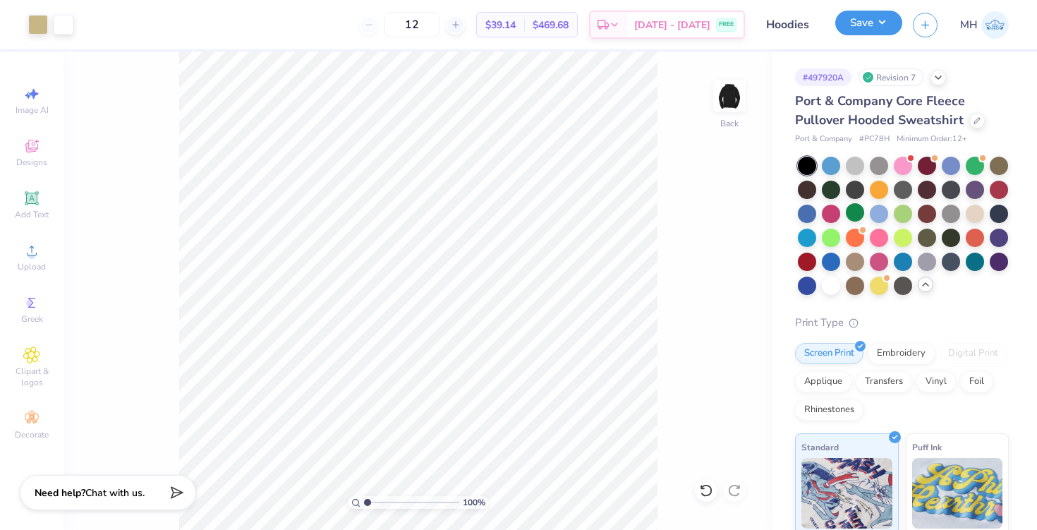
click at [861, 14] on button "Save" at bounding box center [868, 23] width 67 height 25
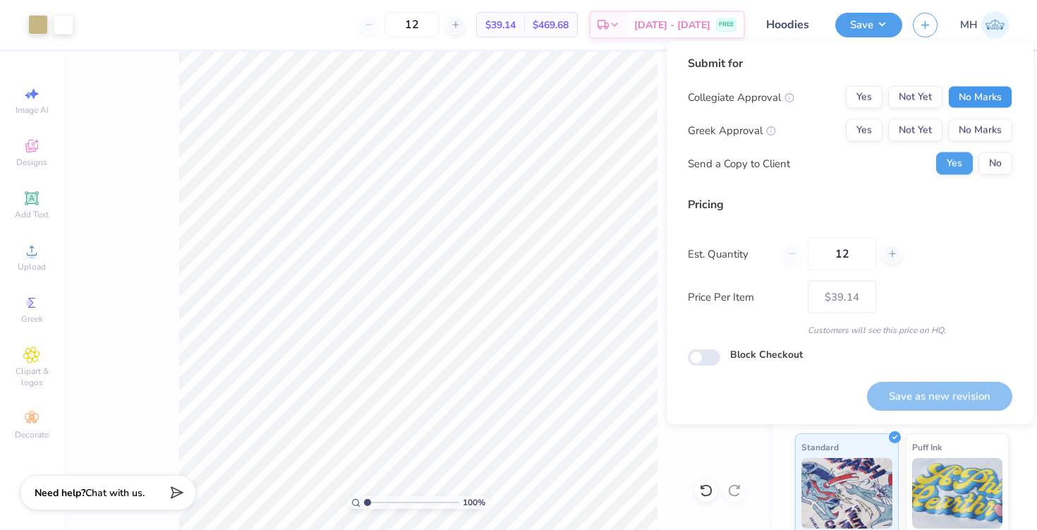
click at [963, 93] on button "No Marks" at bounding box center [980, 97] width 64 height 23
click at [978, 127] on button "No Marks" at bounding box center [980, 130] width 64 height 23
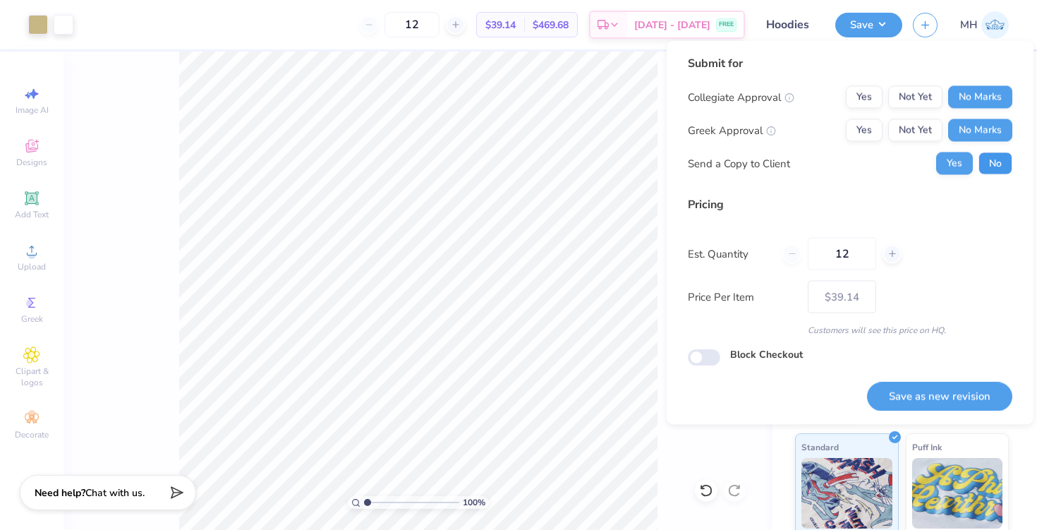
click at [995, 170] on button "No" at bounding box center [995, 163] width 34 height 23
click at [971, 390] on button "Save as new revision" at bounding box center [939, 396] width 145 height 29
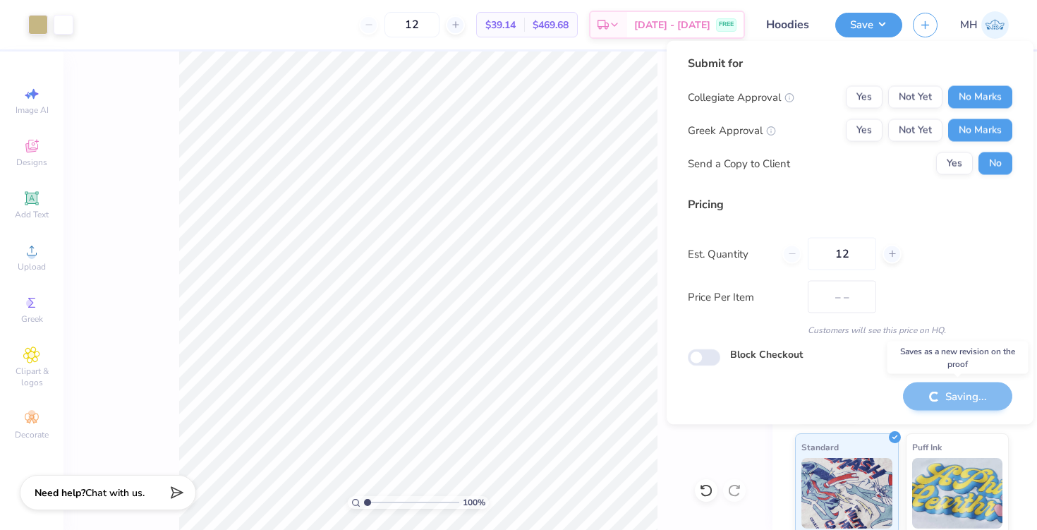
type input "$39.14"
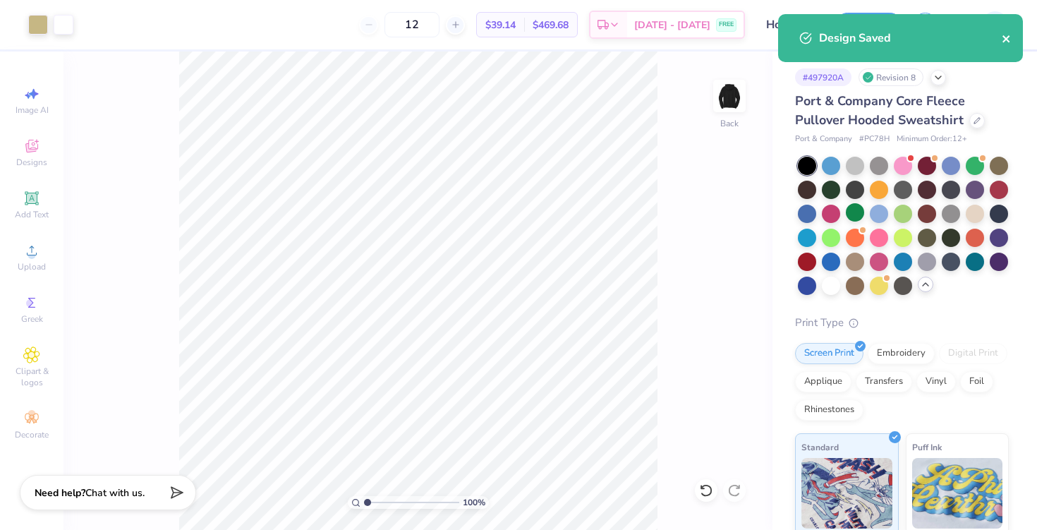
click at [1007, 39] on icon "close" at bounding box center [1005, 38] width 7 height 7
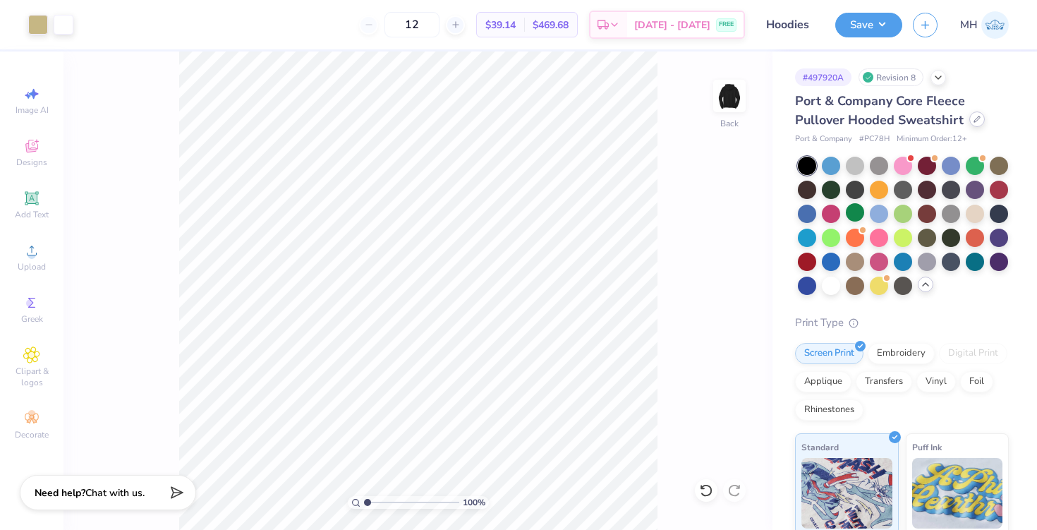
click at [974, 119] on icon at bounding box center [977, 119] width 6 height 6
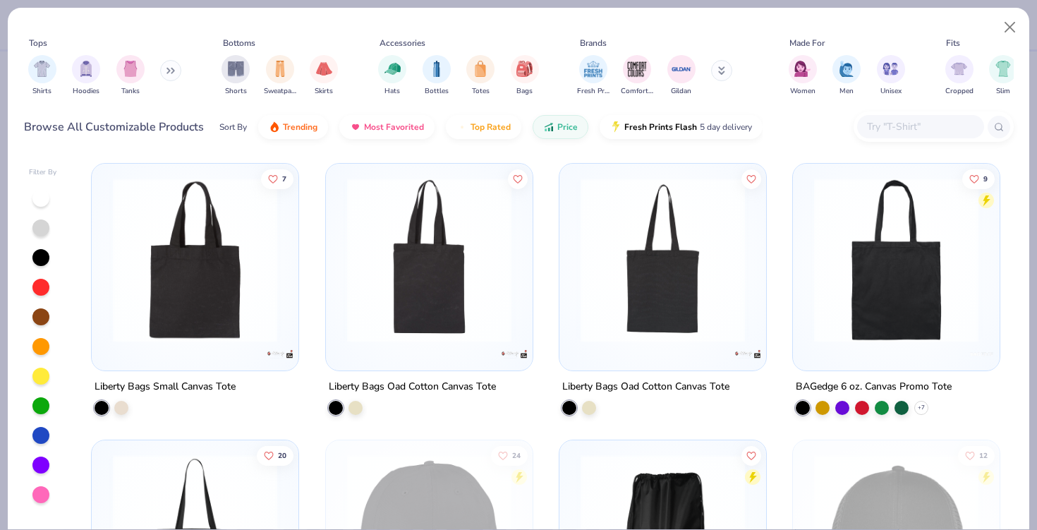
click at [873, 128] on input "text" at bounding box center [920, 127] width 109 height 16
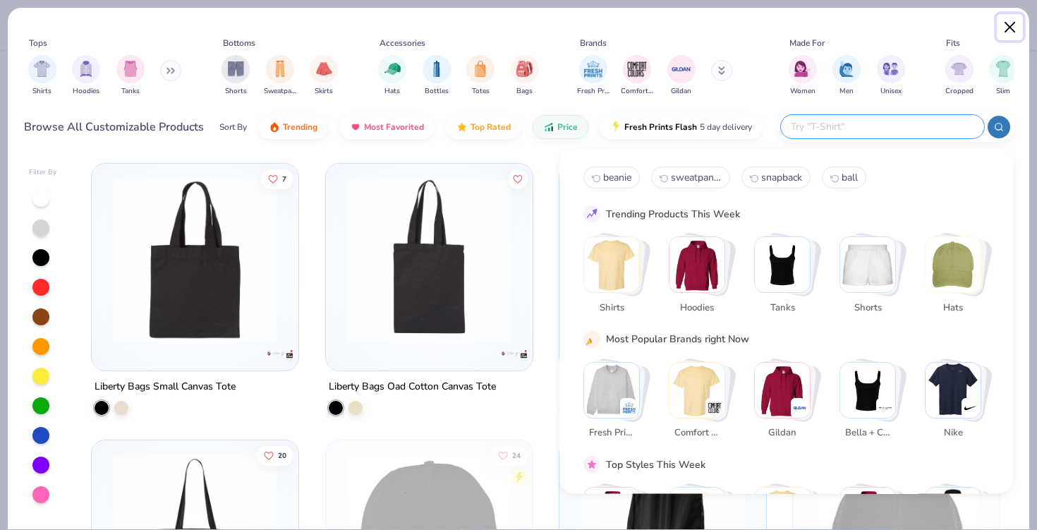
click at [1002, 30] on button "Close" at bounding box center [1010, 27] width 27 height 27
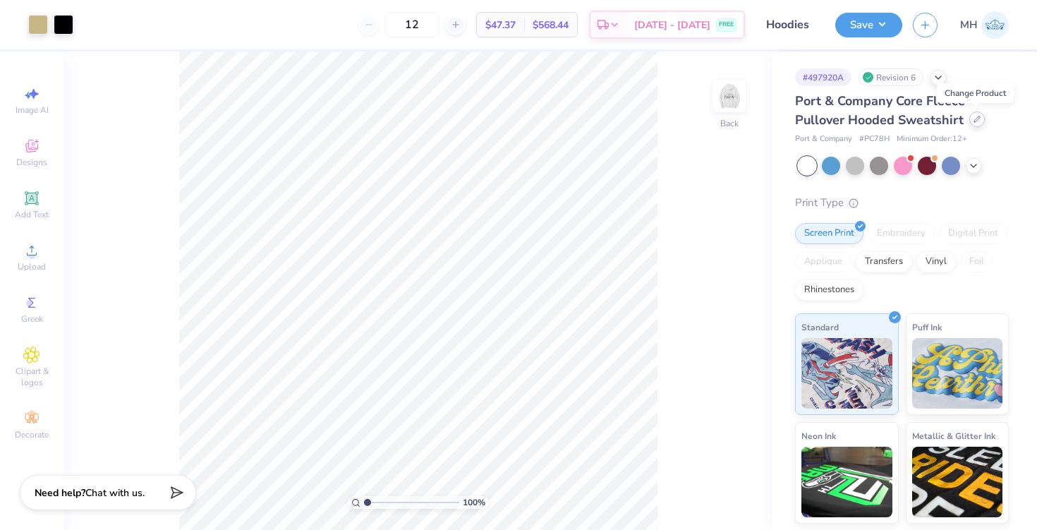
click at [974, 120] on icon at bounding box center [977, 119] width 6 height 6
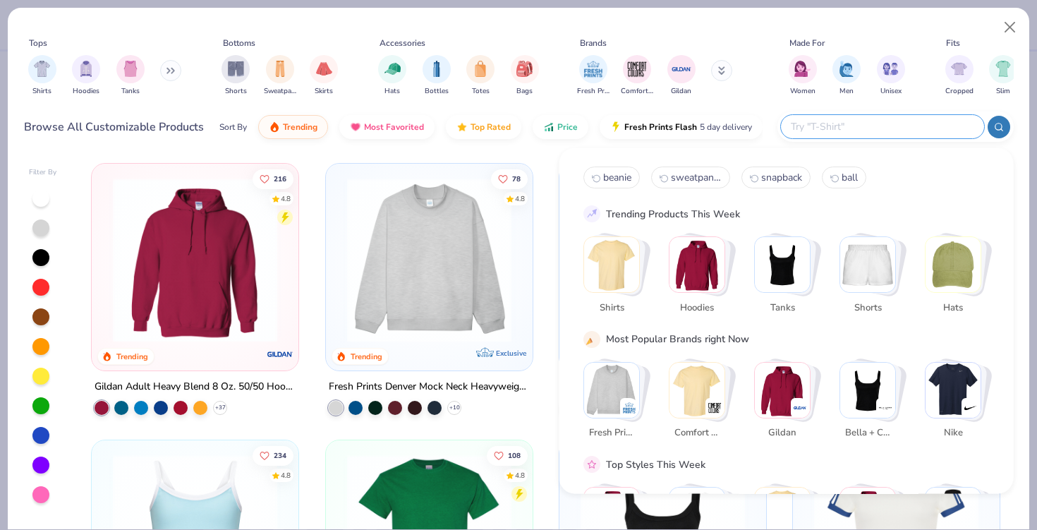
click at [901, 123] on input "text" at bounding box center [881, 127] width 185 height 16
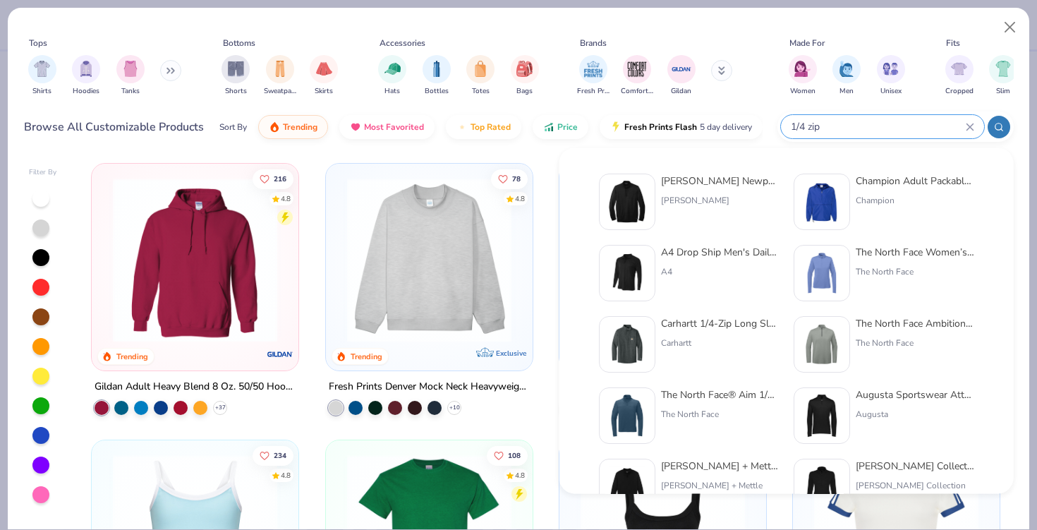
click at [996, 120] on div at bounding box center [999, 127] width 23 height 23
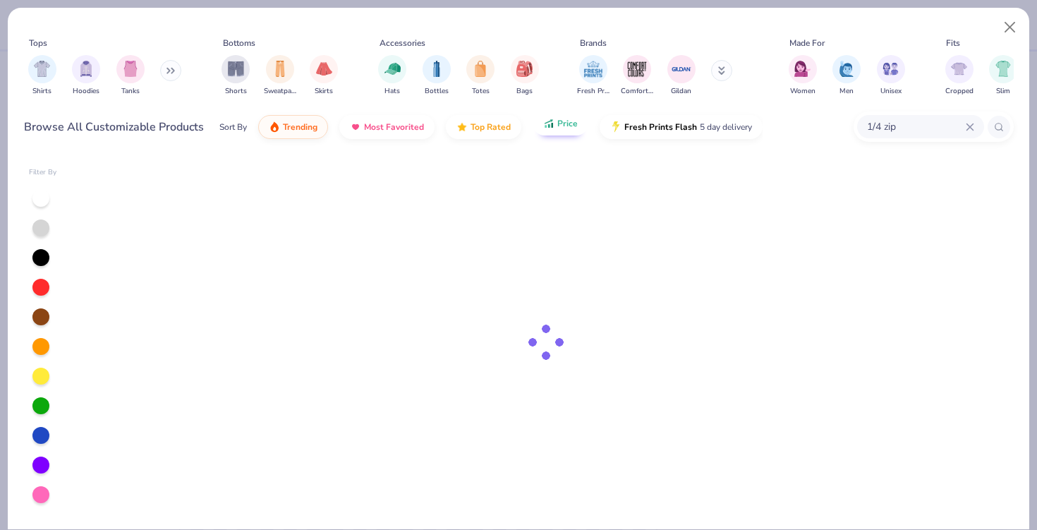
type input "1/4 zip"
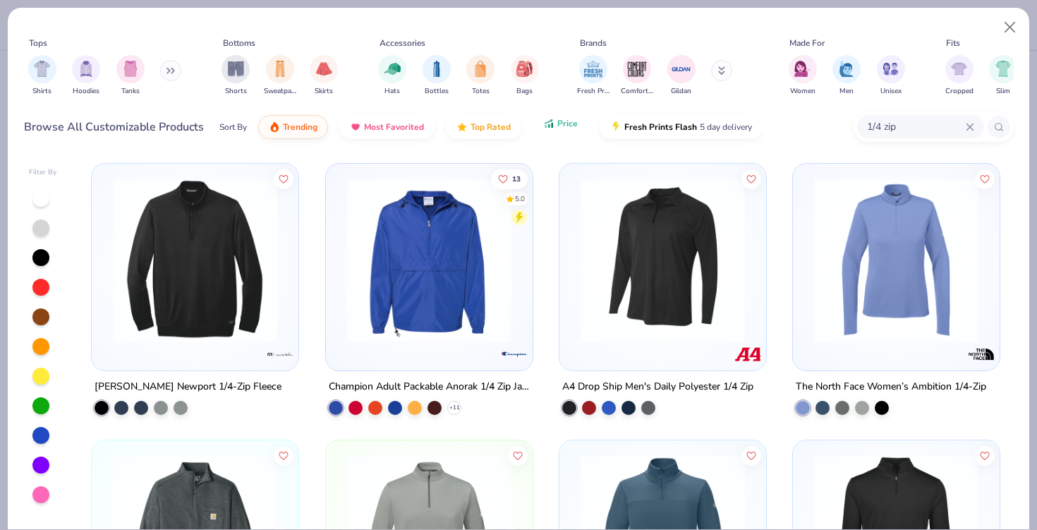
click at [564, 127] on span "Price" at bounding box center [567, 123] width 20 height 11
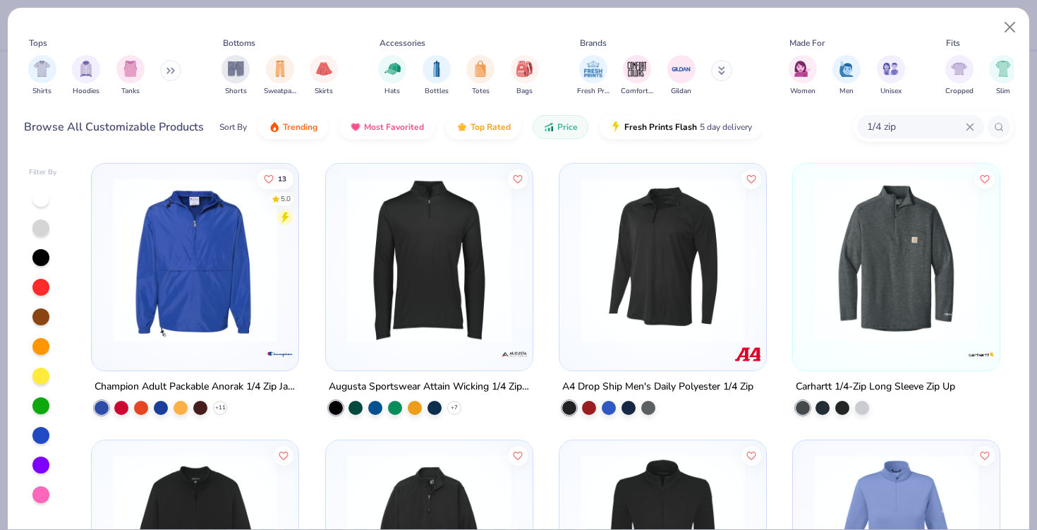
scroll to position [24, 0]
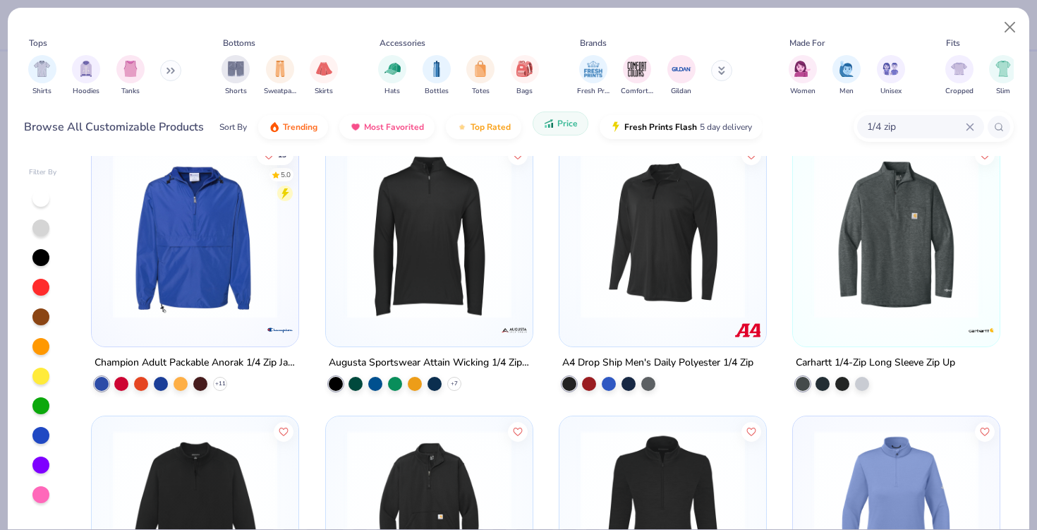
click at [565, 124] on span "Price" at bounding box center [567, 123] width 20 height 11
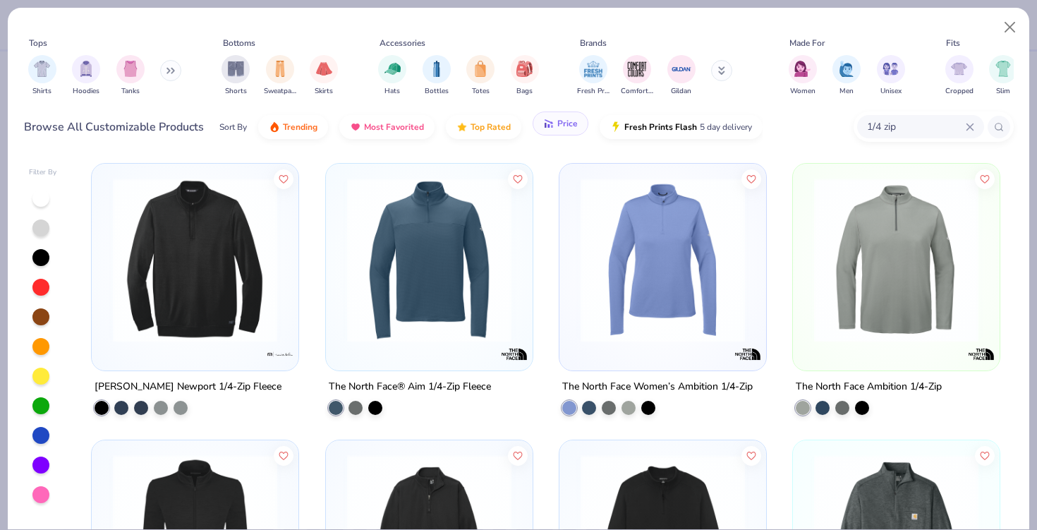
click at [565, 124] on span "Price" at bounding box center [567, 123] width 20 height 11
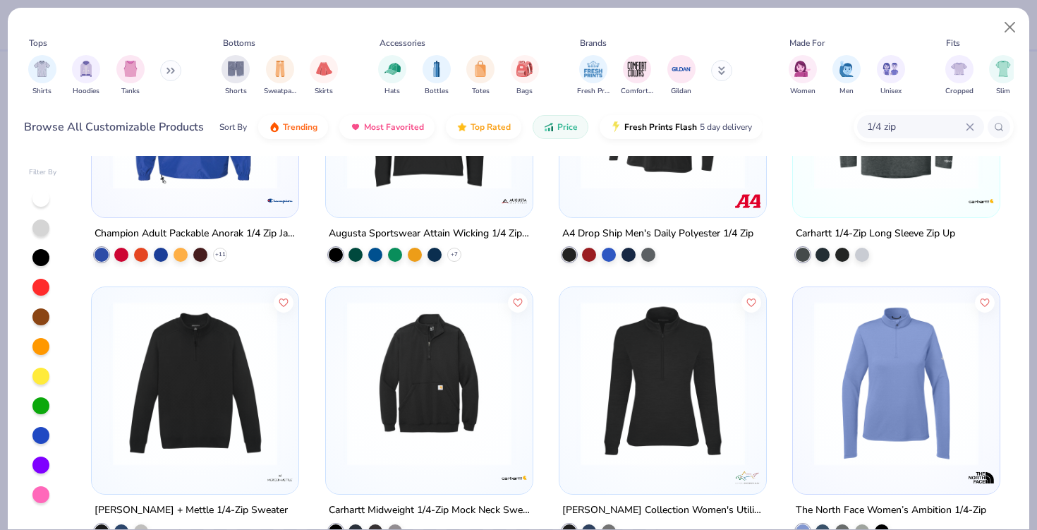
scroll to position [0, 0]
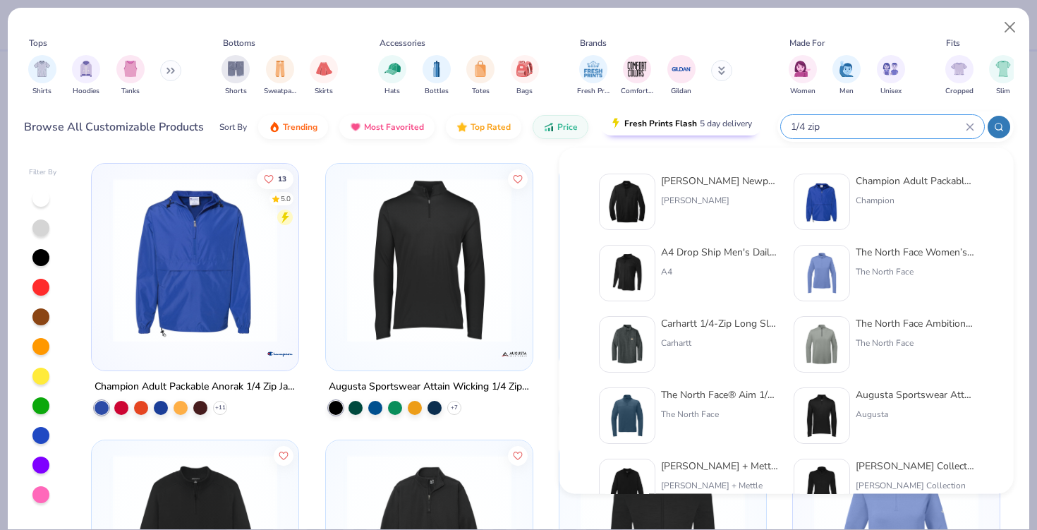
drag, startPoint x: 899, startPoint y: 124, endPoint x: 600, endPoint y: 119, distance: 299.2
click at [898, 124] on input "1/4 zip" at bounding box center [877, 127] width 176 height 16
drag, startPoint x: 861, startPoint y: 121, endPoint x: 732, endPoint y: 129, distance: 129.4
click at [732, 129] on div "Browse All Customizable Products Sort By Trending Most Favorited Top Rated Pric…" at bounding box center [519, 127] width 990 height 40
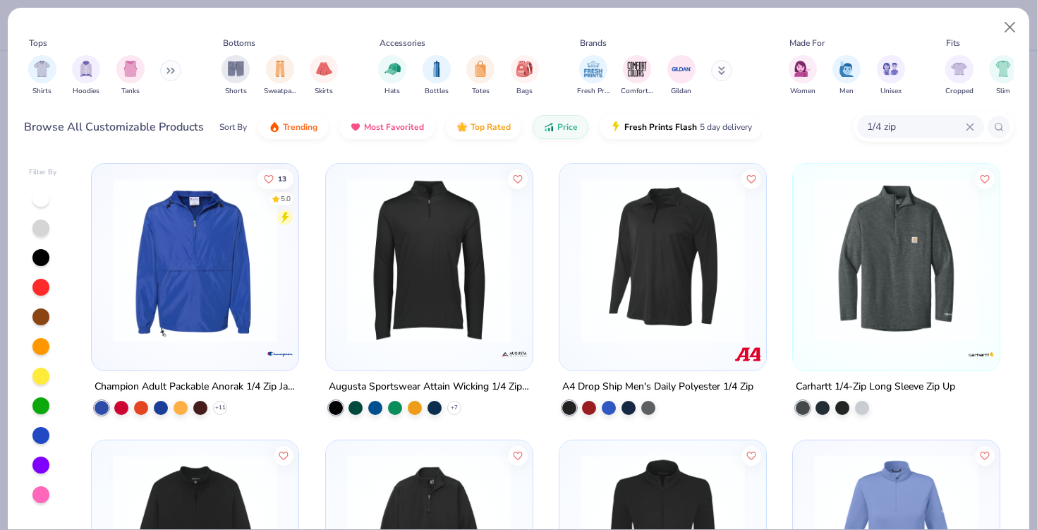
click at [966, 128] on icon at bounding box center [970, 127] width 8 height 8
click at [938, 131] on input "text" at bounding box center [920, 127] width 109 height 16
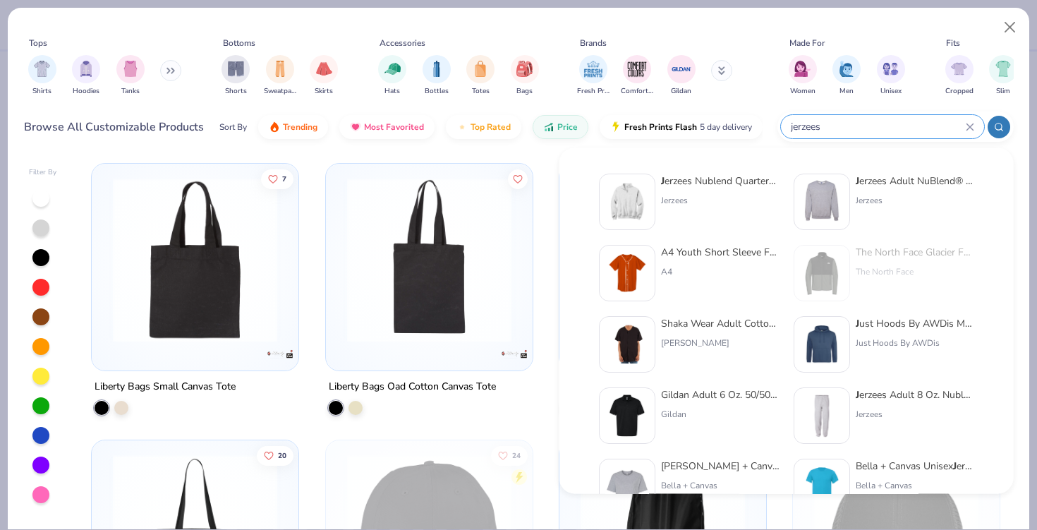
type input "jerzees"
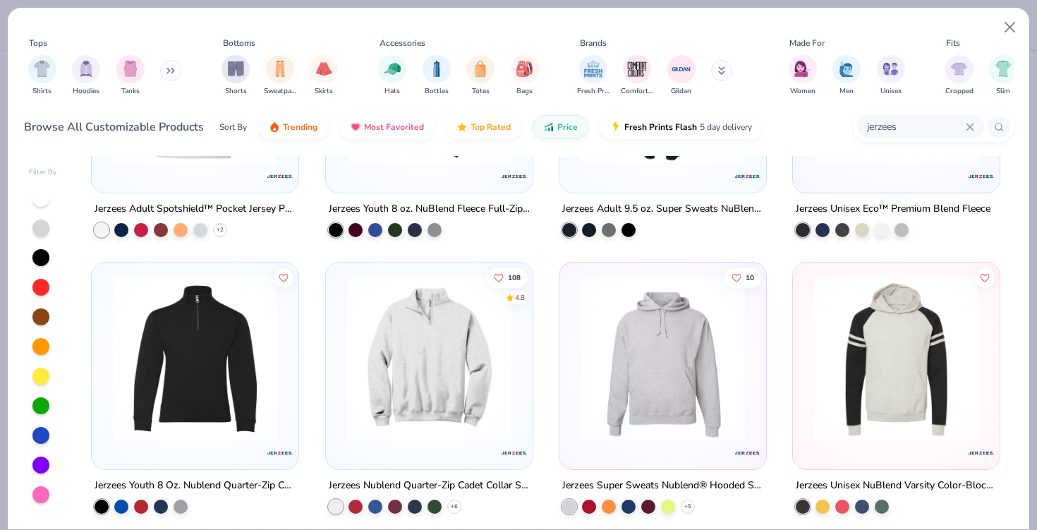
scroll to position [1009, 0]
click at [473, 392] on img at bounding box center [429, 358] width 178 height 164
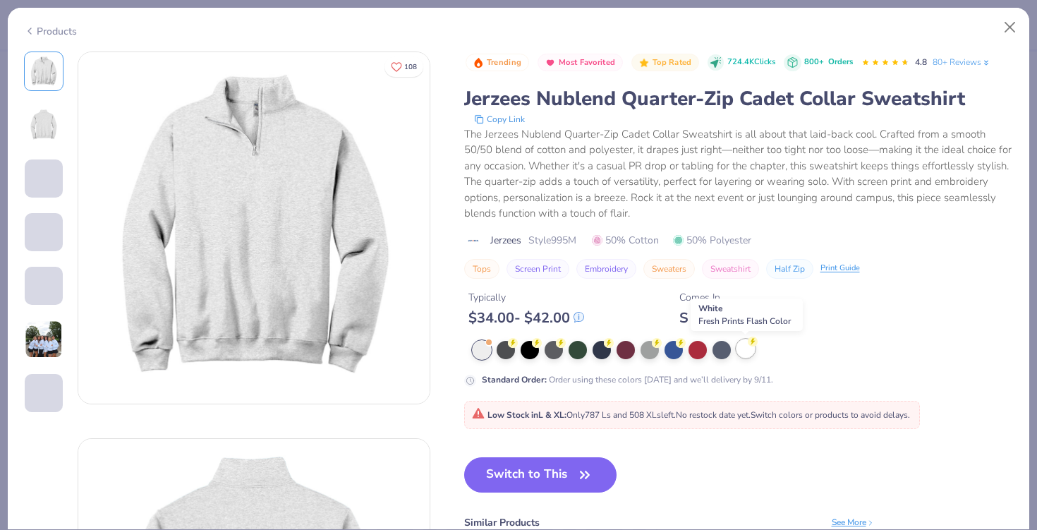
click at [742, 348] on div at bounding box center [745, 348] width 18 height 18
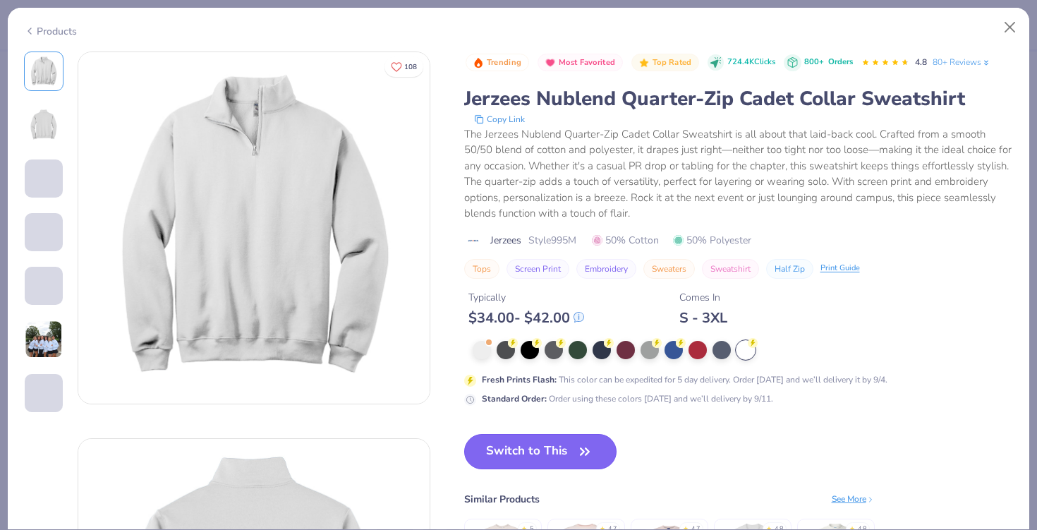
click at [529, 459] on button "Switch to This" at bounding box center [540, 451] width 153 height 35
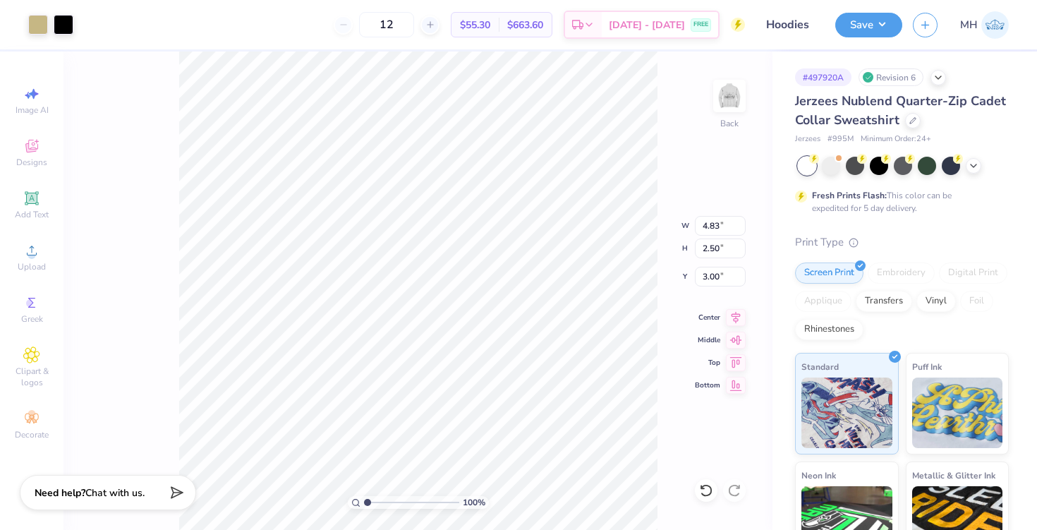
type input "3.00"
type input "0.18"
type input "0.19"
type input "5.30"
drag, startPoint x: 428, startPoint y: 27, endPoint x: 384, endPoint y: 27, distance: 43.0
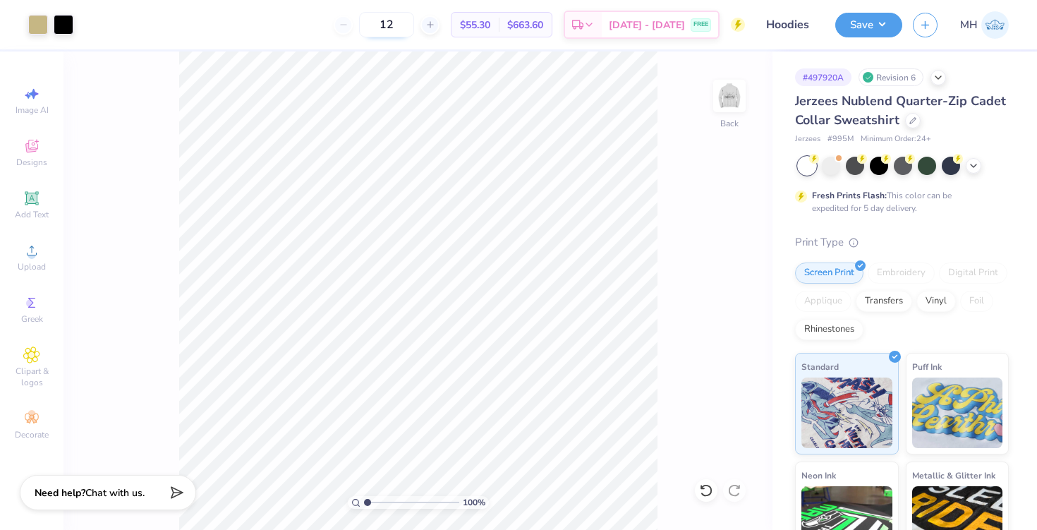
click at [384, 27] on input "12" at bounding box center [386, 24] width 55 height 25
type input "60"
click at [866, 32] on button "Save" at bounding box center [868, 23] width 67 height 25
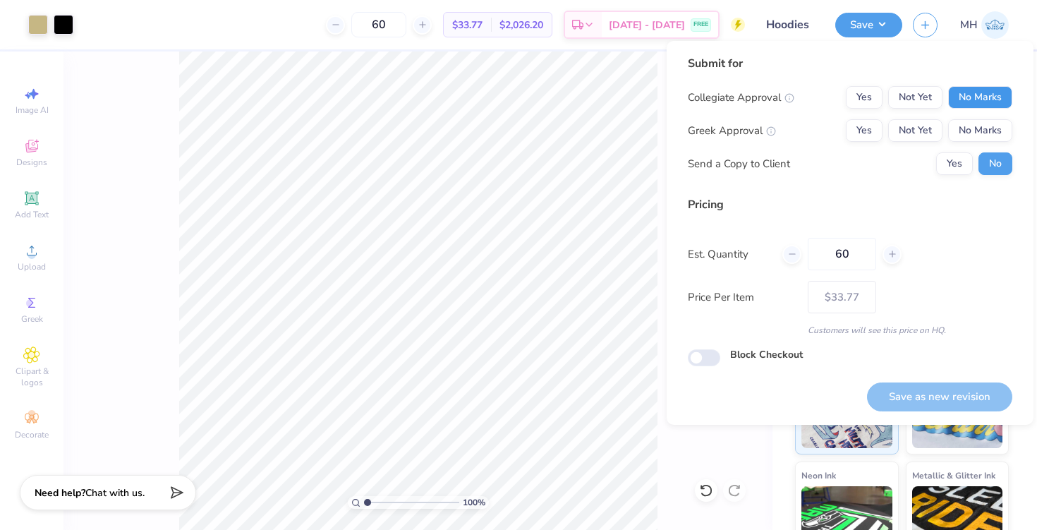
click at [974, 106] on button "No Marks" at bounding box center [980, 97] width 64 height 23
click at [981, 128] on button "No Marks" at bounding box center [980, 130] width 64 height 23
click at [965, 387] on button "Save as new revision" at bounding box center [939, 396] width 145 height 29
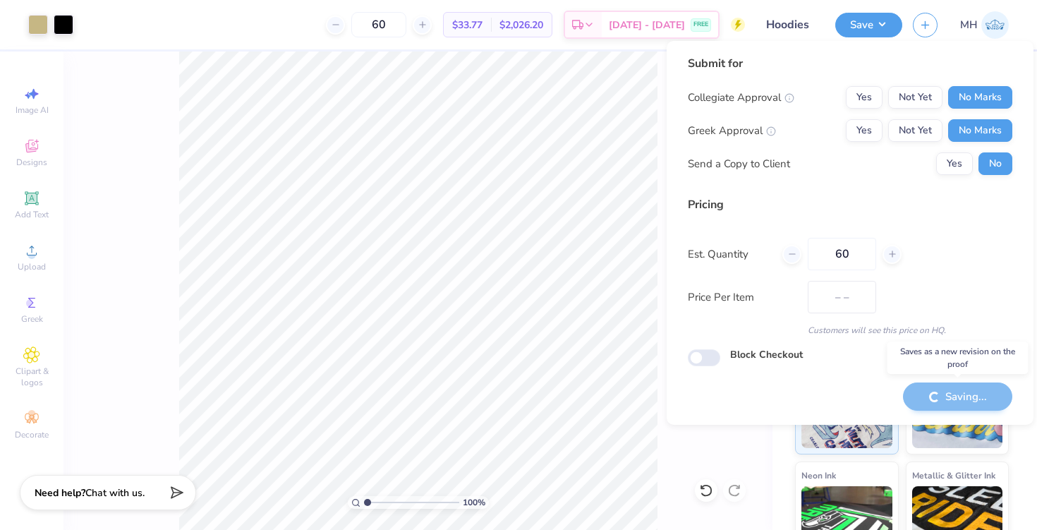
type input "$33.77"
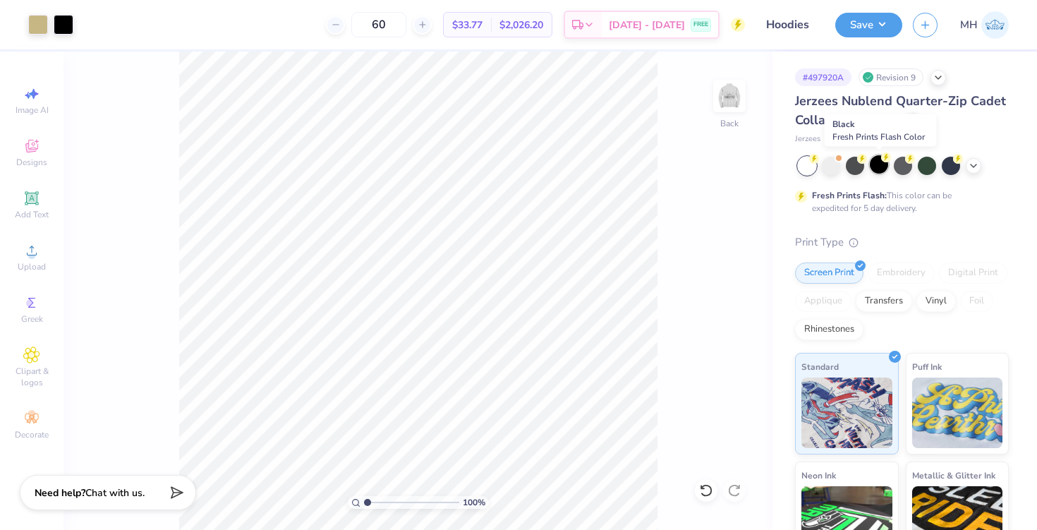
click at [878, 159] on div at bounding box center [879, 164] width 18 height 18
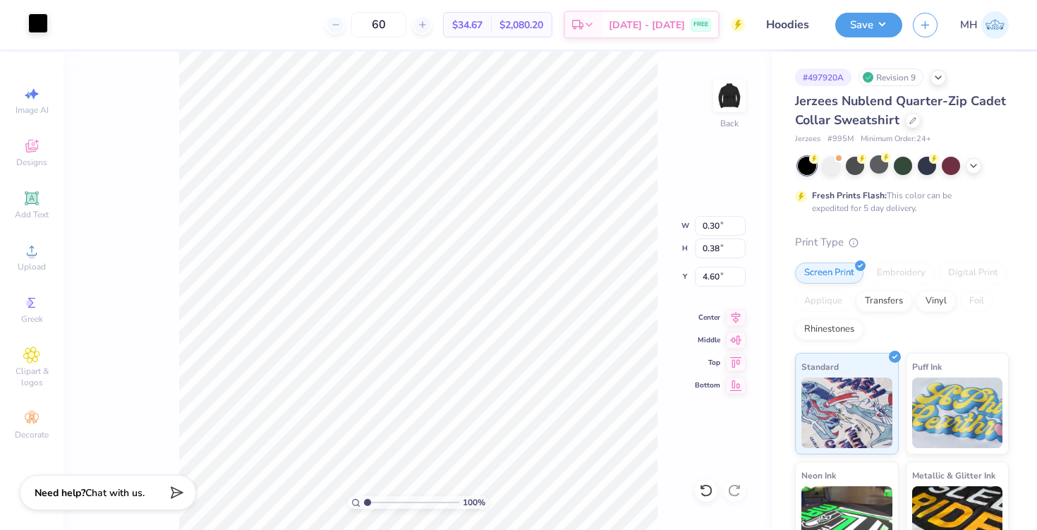
click at [38, 21] on div at bounding box center [38, 23] width 20 height 20
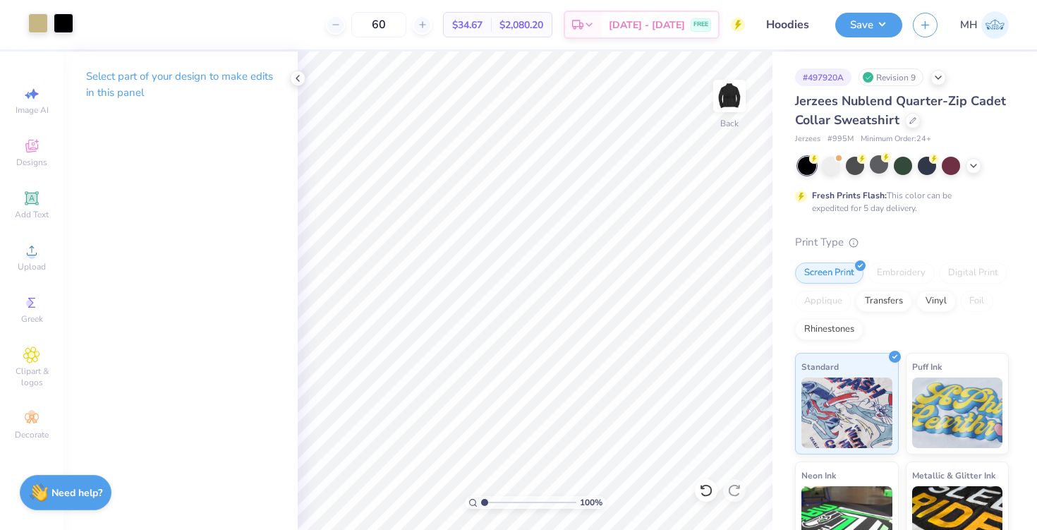
click at [63, 32] on div at bounding box center [64, 23] width 20 height 20
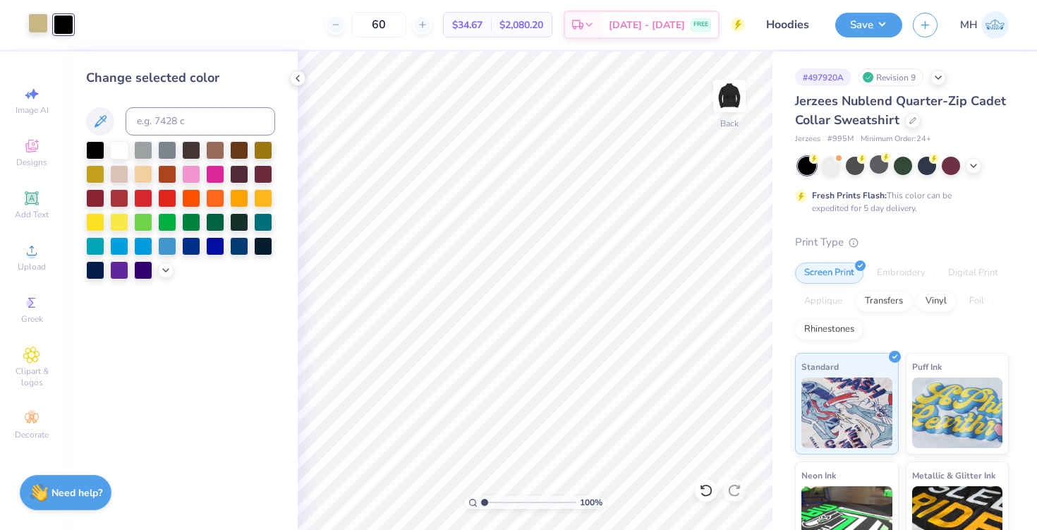
click at [110, 135] on div "Change selected color" at bounding box center [180, 173] width 189 height 211
click at [111, 145] on div at bounding box center [119, 149] width 18 height 18
click at [300, 83] on icon at bounding box center [297, 78] width 11 height 11
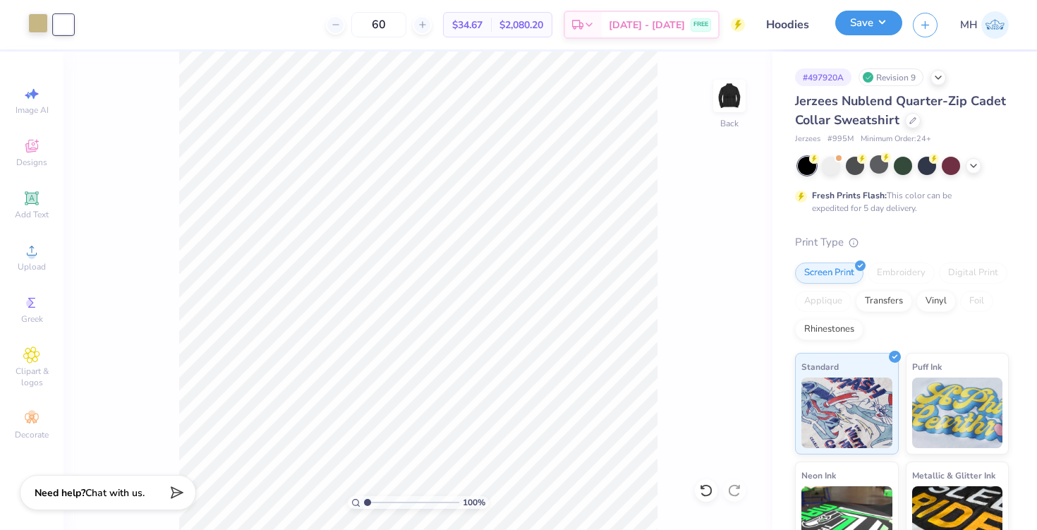
click at [878, 18] on button "Save" at bounding box center [868, 23] width 67 height 25
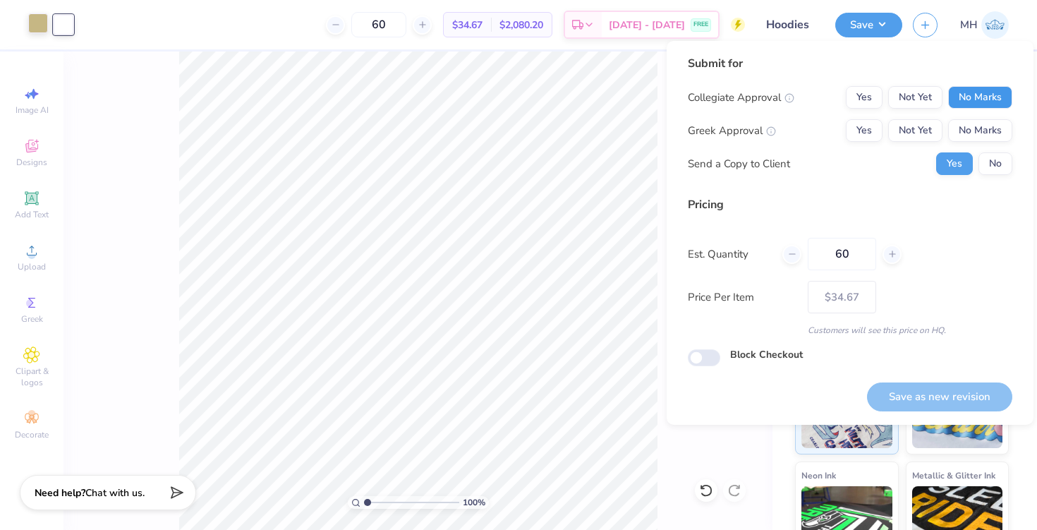
click at [972, 92] on button "No Marks" at bounding box center [980, 97] width 64 height 23
click at [983, 135] on button "No Marks" at bounding box center [980, 130] width 64 height 23
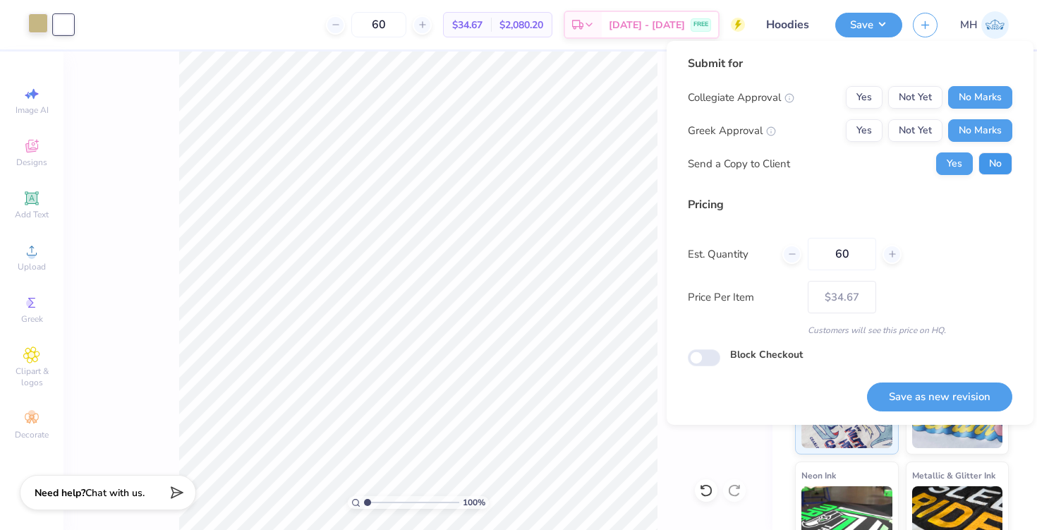
click at [995, 157] on button "No" at bounding box center [995, 163] width 34 height 23
click at [951, 408] on button "Save as new revision" at bounding box center [939, 396] width 145 height 29
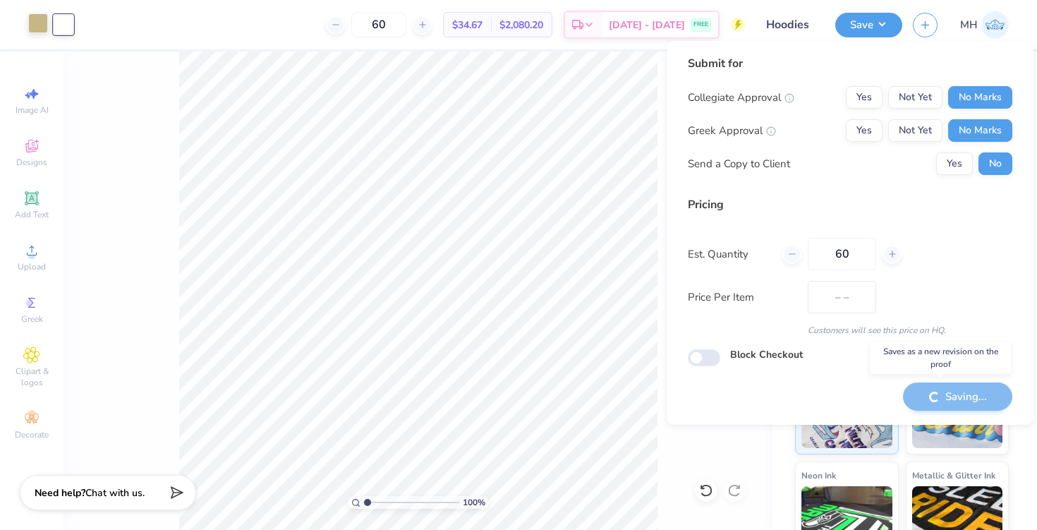
type input "$34.67"
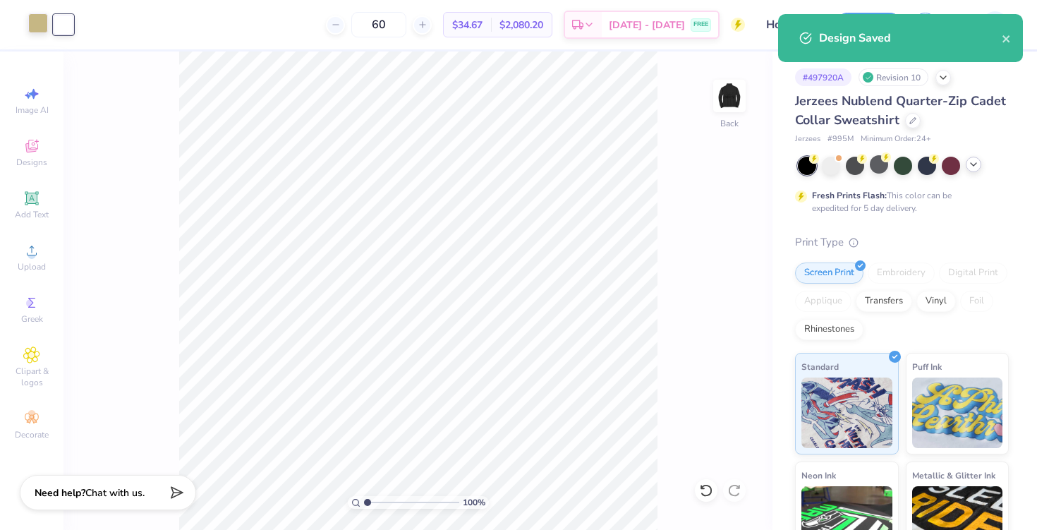
click at [966, 163] on div at bounding box center [974, 165] width 16 height 16
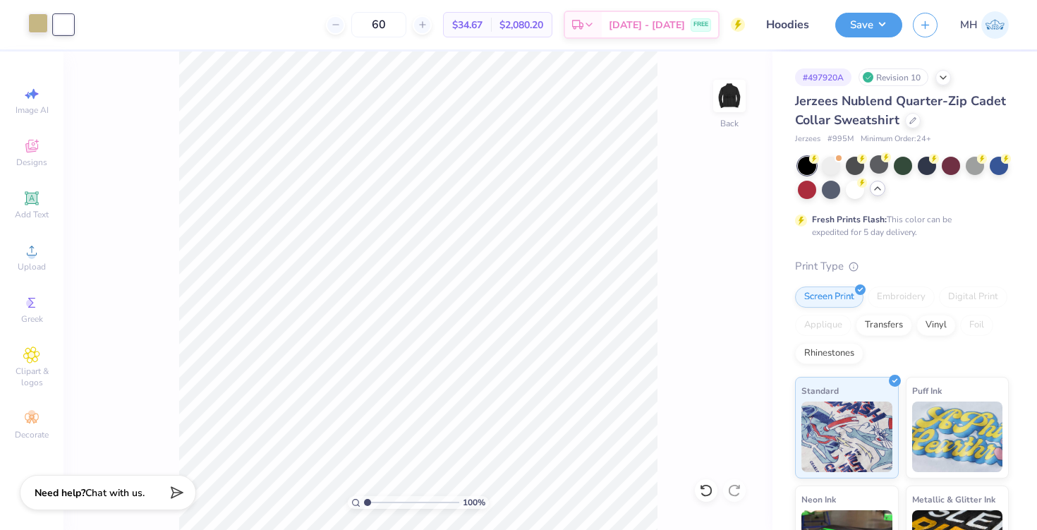
click at [876, 190] on icon at bounding box center [877, 188] width 11 height 11
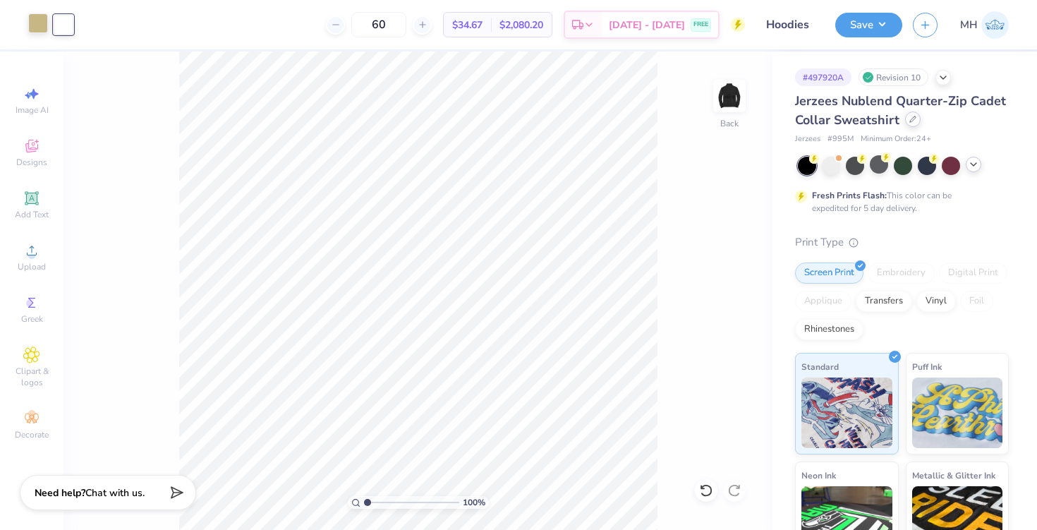
click at [914, 116] on icon at bounding box center [913, 119] width 6 height 6
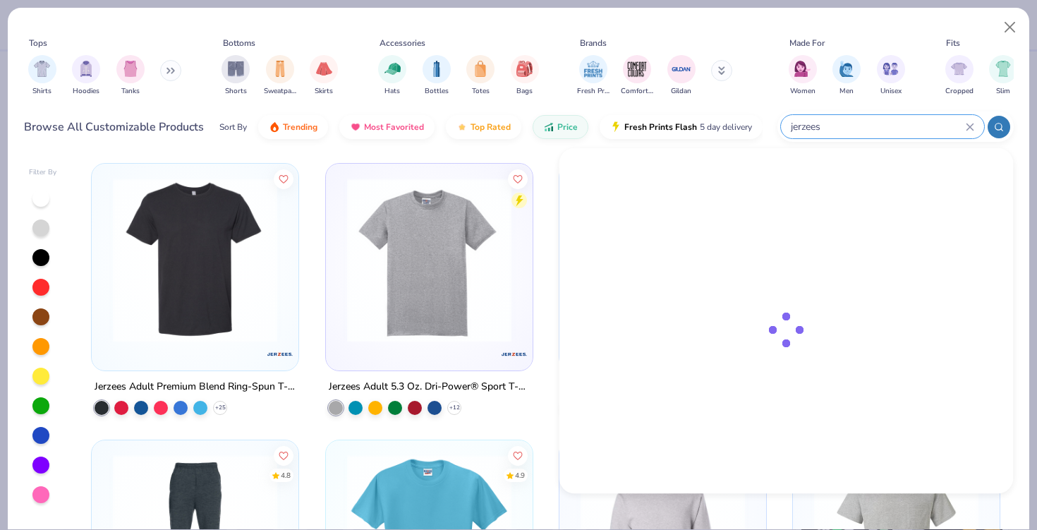
drag, startPoint x: 904, startPoint y: 123, endPoint x: 782, endPoint y: 124, distance: 122.8
click at [782, 124] on div "jerzees" at bounding box center [882, 126] width 203 height 23
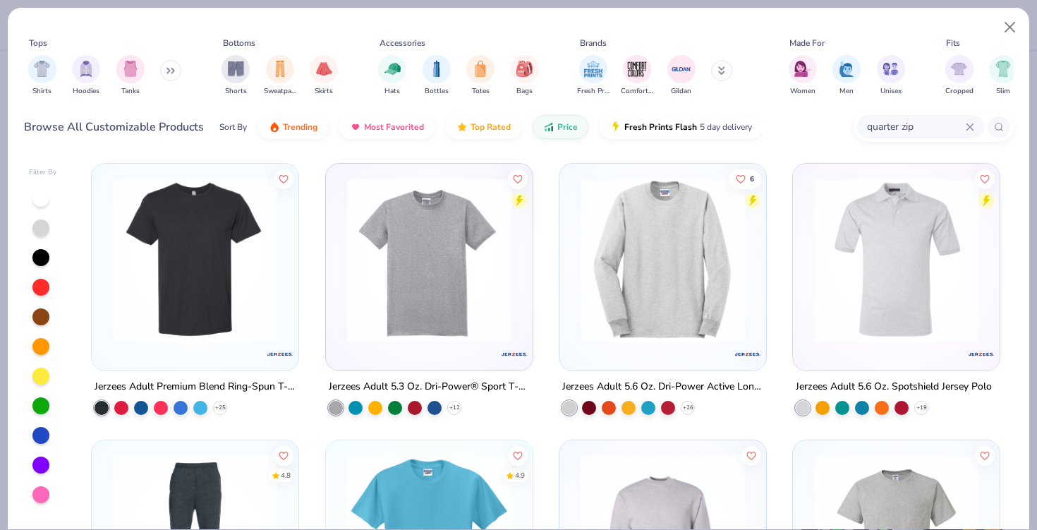
type input "quarter zip"
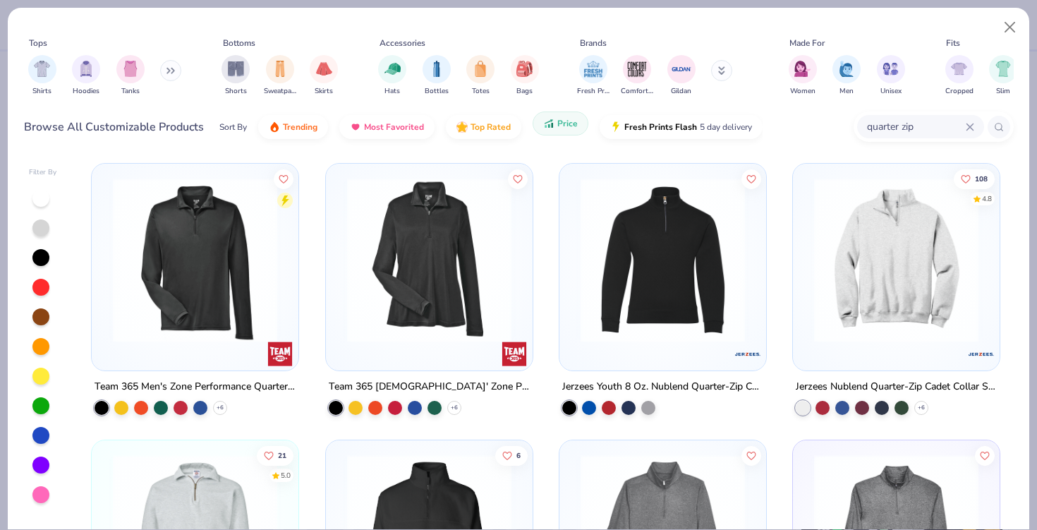
click at [564, 128] on span "Price" at bounding box center [567, 123] width 20 height 11
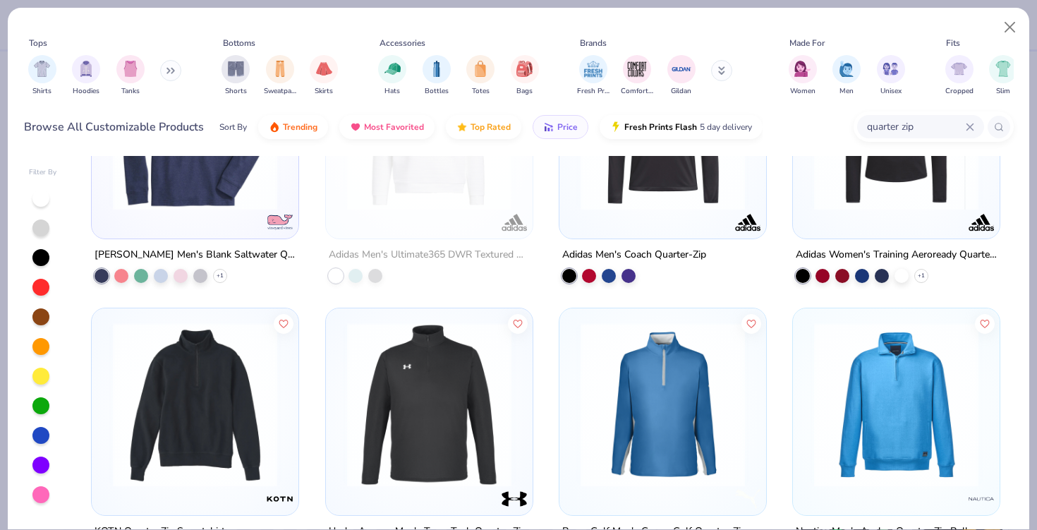
scroll to position [178, 0]
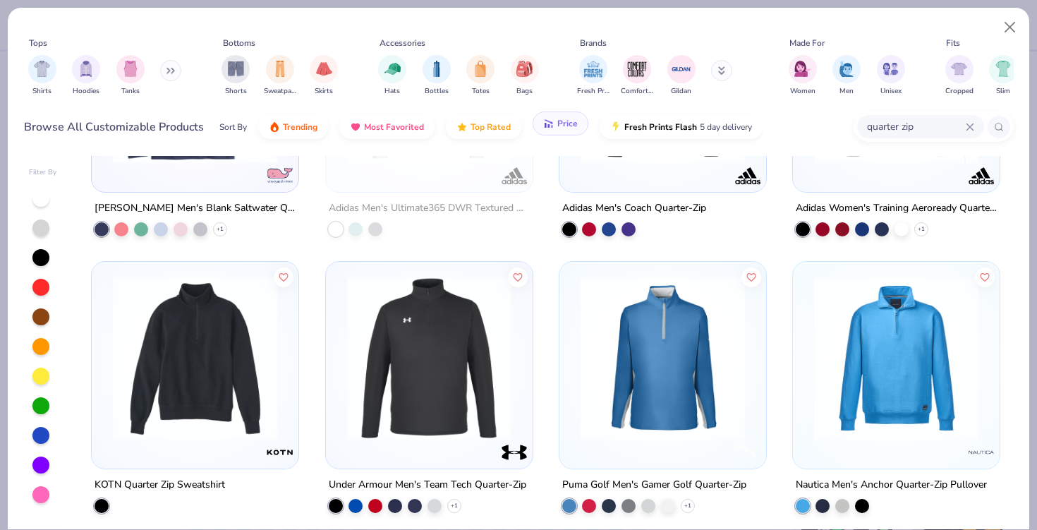
click at [558, 125] on span "Price" at bounding box center [567, 123] width 20 height 11
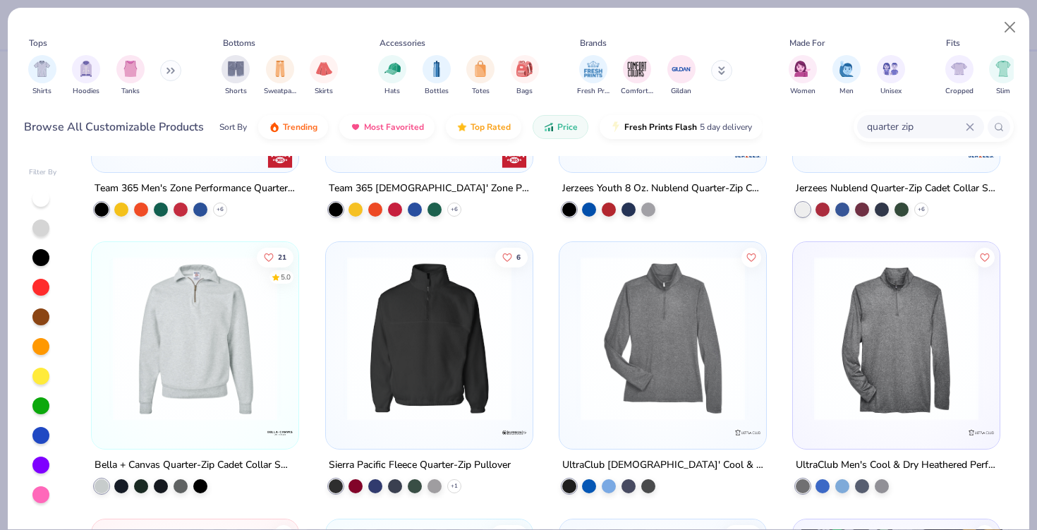
scroll to position [224, 0]
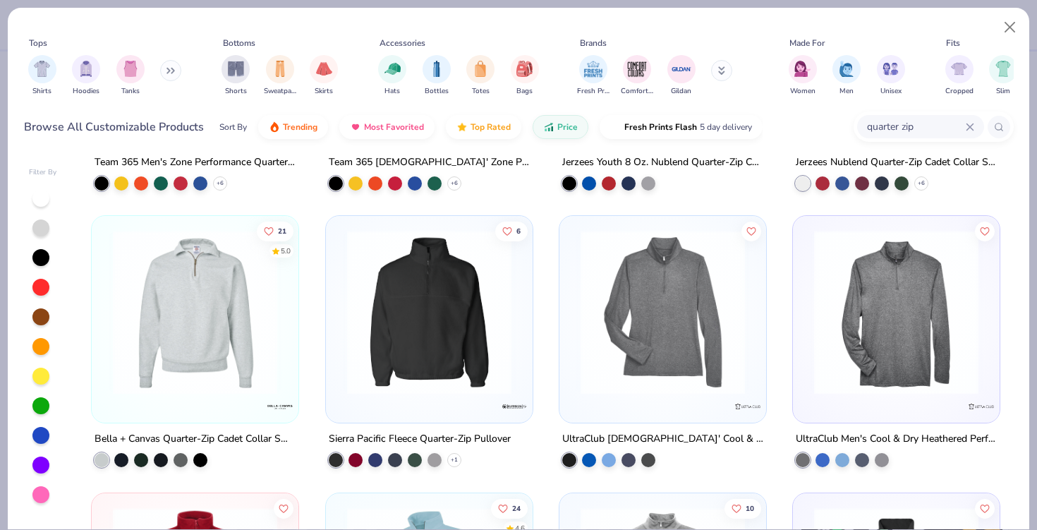
click at [217, 346] on img at bounding box center [195, 312] width 178 height 164
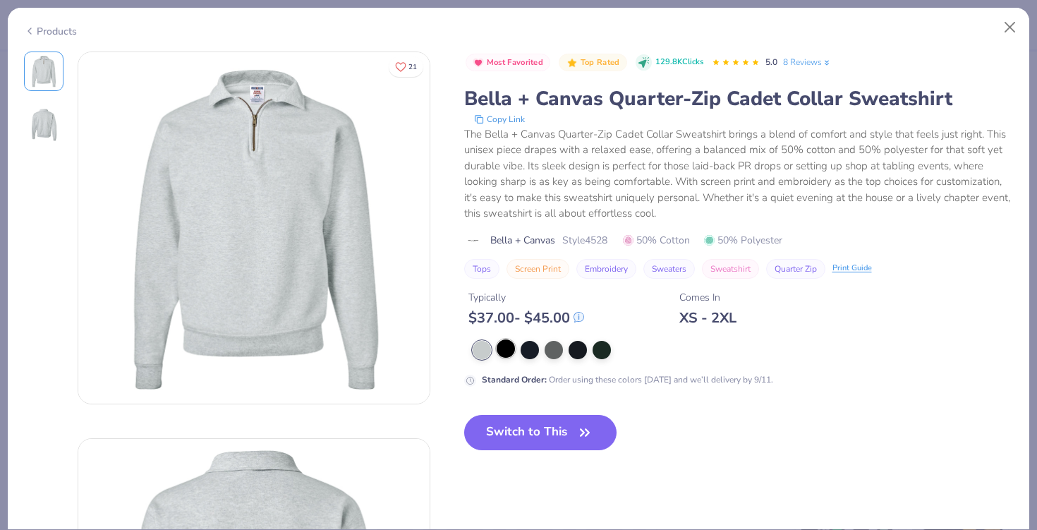
click at [511, 347] on div at bounding box center [506, 348] width 18 height 18
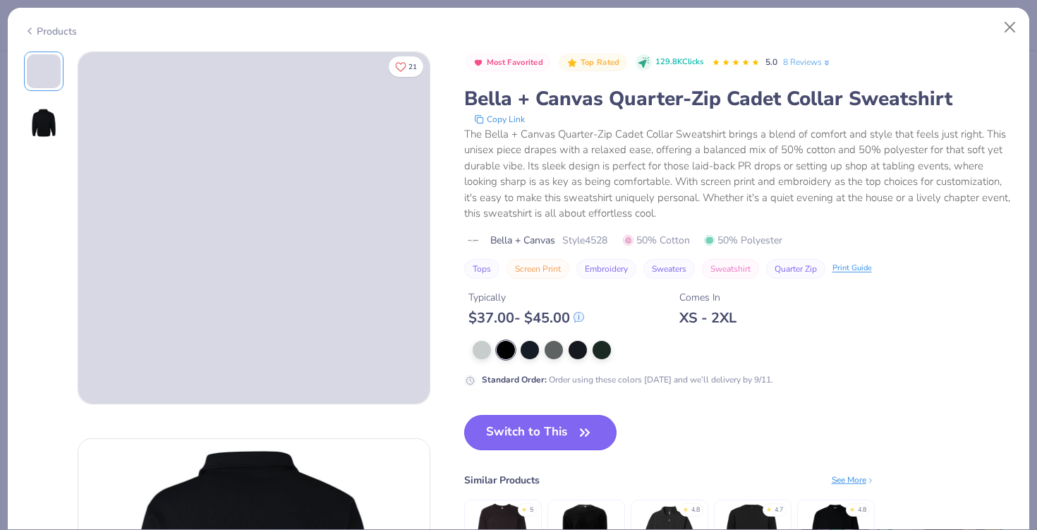
click at [524, 425] on button "Switch to This" at bounding box center [540, 432] width 153 height 35
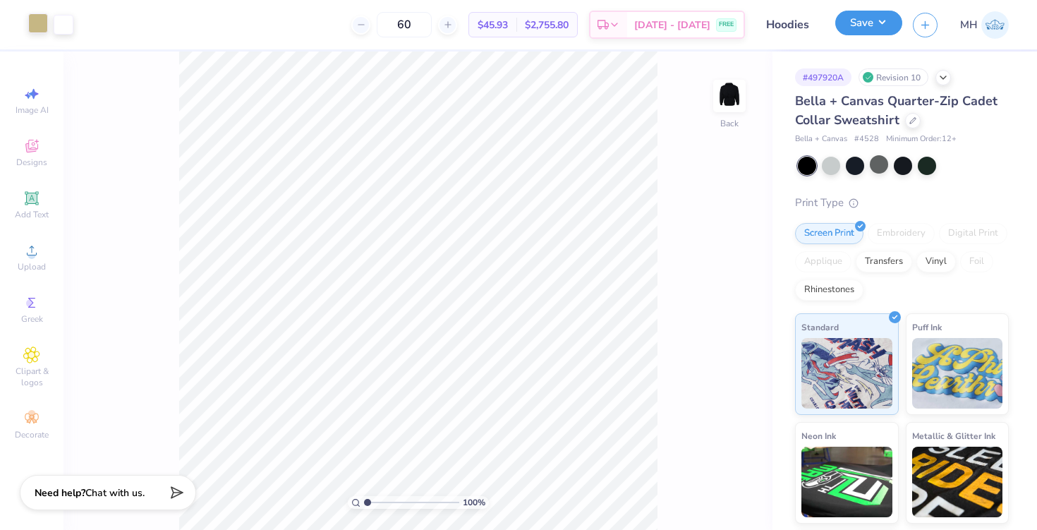
click at [867, 19] on button "Save" at bounding box center [868, 23] width 67 height 25
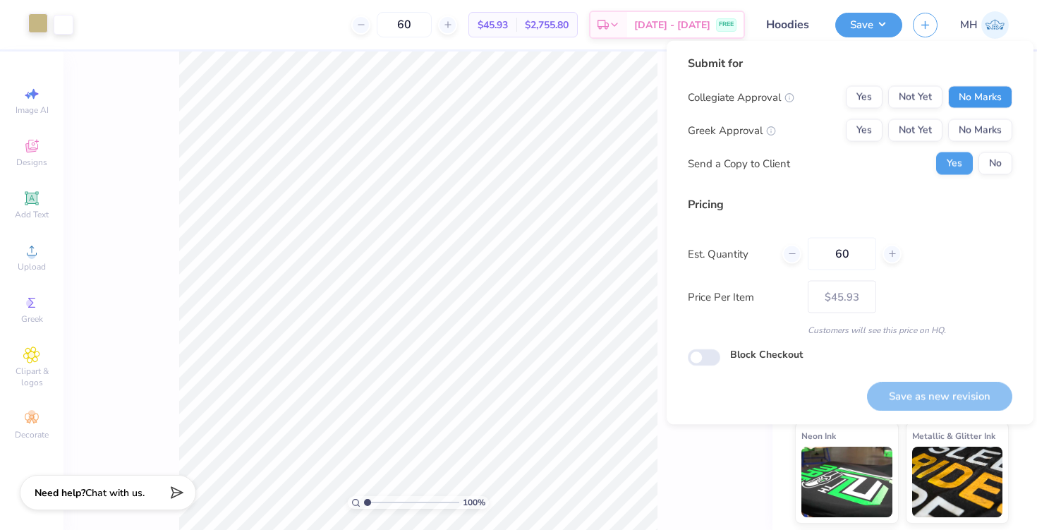
click at [957, 89] on button "No Marks" at bounding box center [980, 97] width 64 height 23
click at [971, 132] on button "No Marks" at bounding box center [980, 130] width 64 height 23
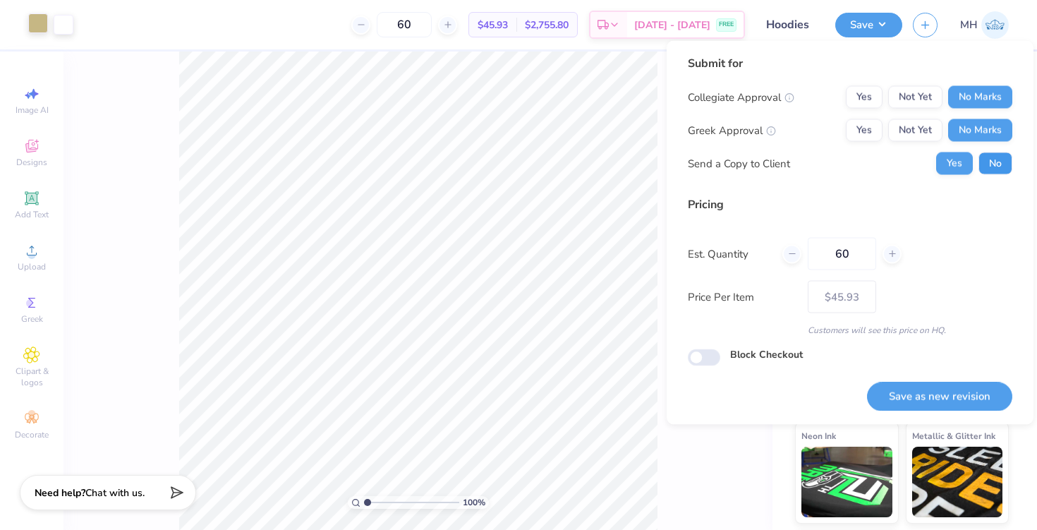
click at [988, 174] on button "No" at bounding box center [995, 163] width 34 height 23
click at [904, 397] on button "Save as new revision" at bounding box center [939, 396] width 145 height 29
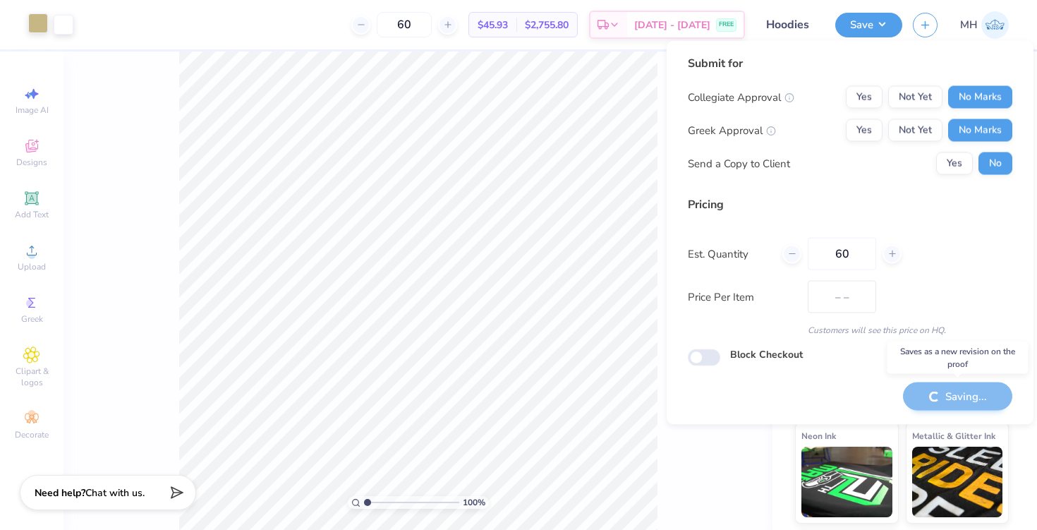
type input "$45.93"
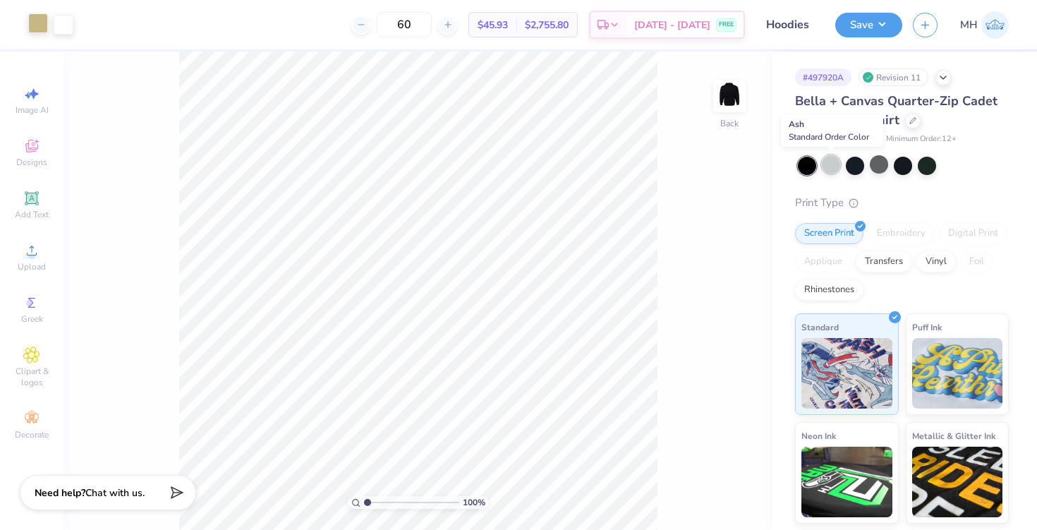
click at [835, 165] on div at bounding box center [831, 164] width 18 height 18
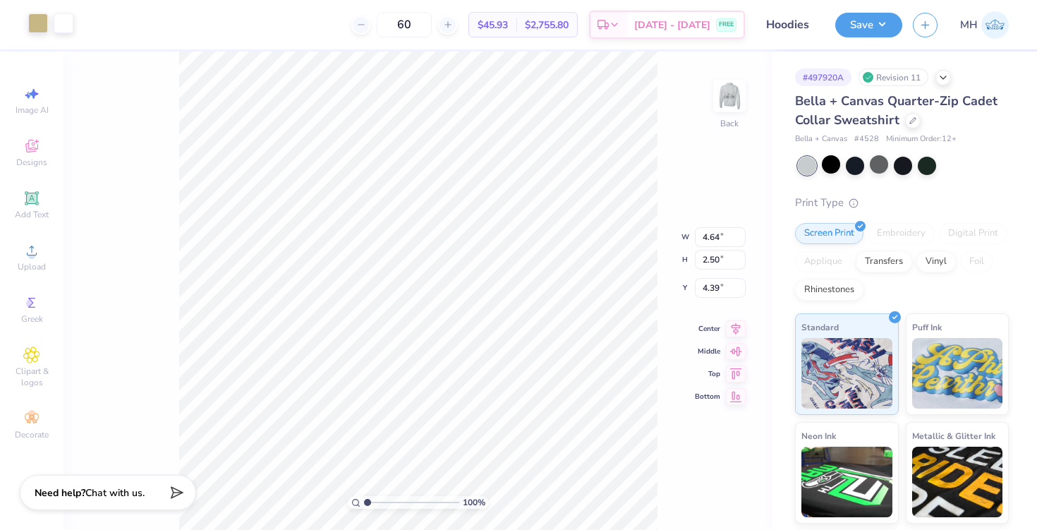
click at [69, 27] on div at bounding box center [64, 23] width 20 height 20
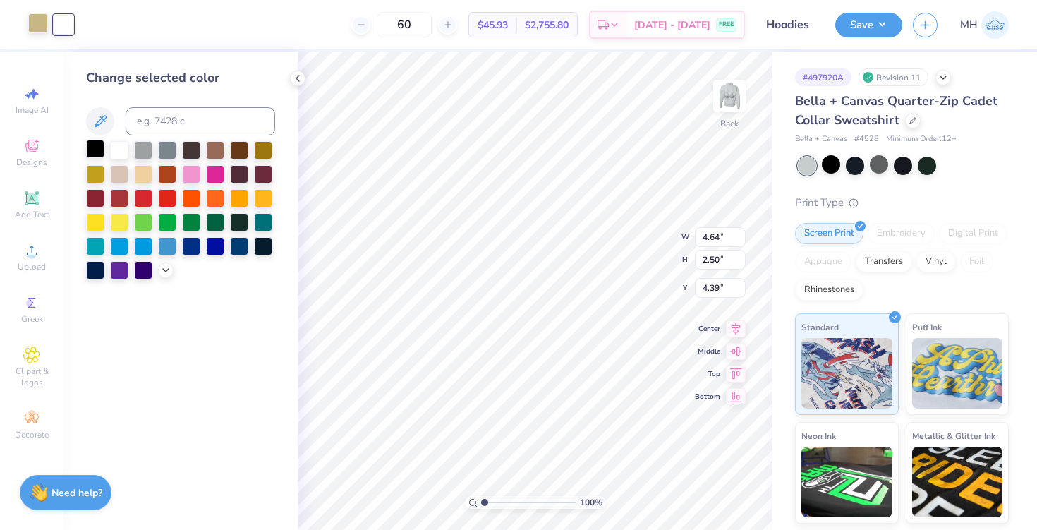
click at [97, 144] on div at bounding box center [95, 149] width 18 height 18
click at [292, 77] on icon at bounding box center [297, 78] width 11 height 11
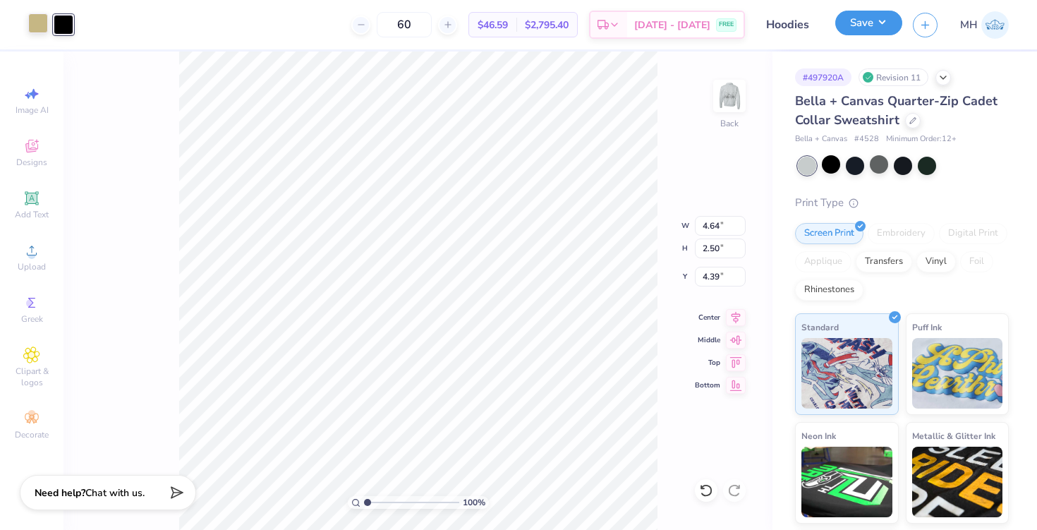
click at [873, 28] on button "Save" at bounding box center [868, 23] width 67 height 25
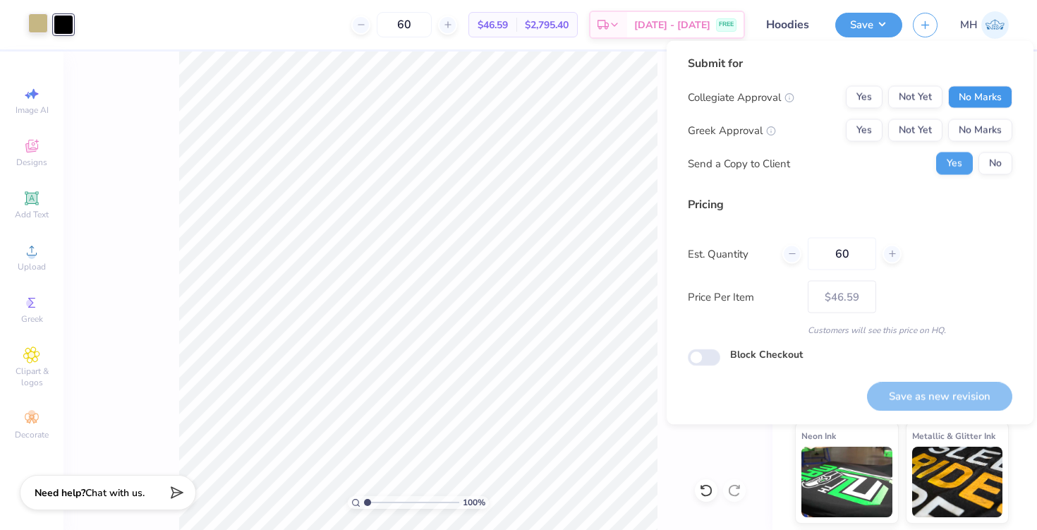
click at [964, 94] on button "No Marks" at bounding box center [980, 97] width 64 height 23
click at [971, 131] on button "No Marks" at bounding box center [980, 130] width 64 height 23
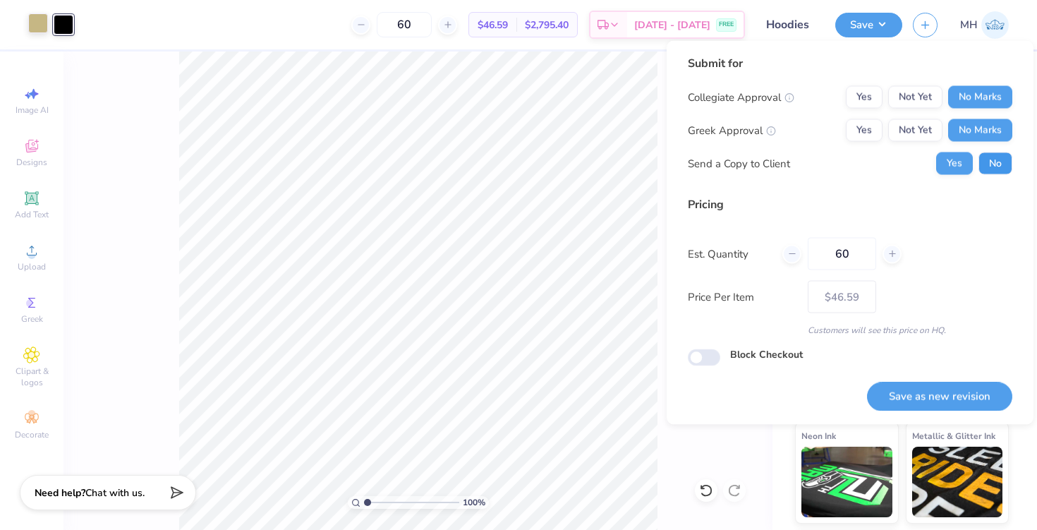
click at [992, 159] on button "No" at bounding box center [995, 163] width 34 height 23
click at [931, 398] on button "Save as new revision" at bounding box center [939, 396] width 145 height 29
type input "– –"
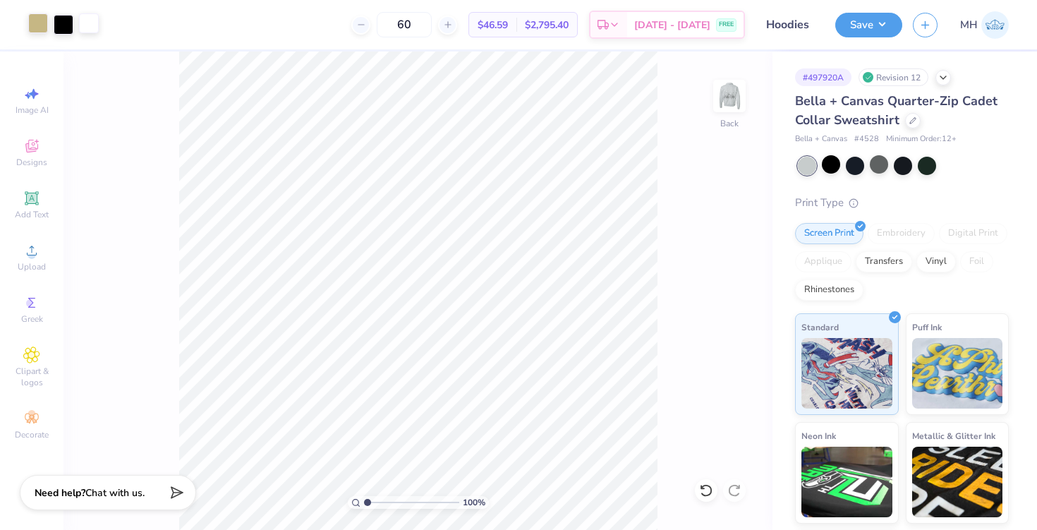
click at [85, 28] on div at bounding box center [89, 23] width 20 height 20
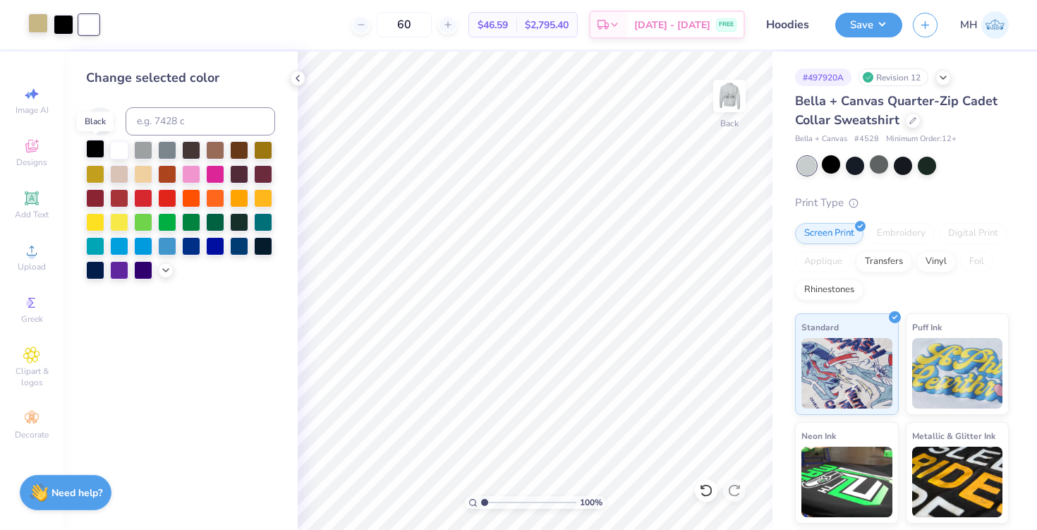
click at [101, 152] on div at bounding box center [95, 149] width 18 height 18
click at [302, 79] on icon at bounding box center [297, 78] width 11 height 11
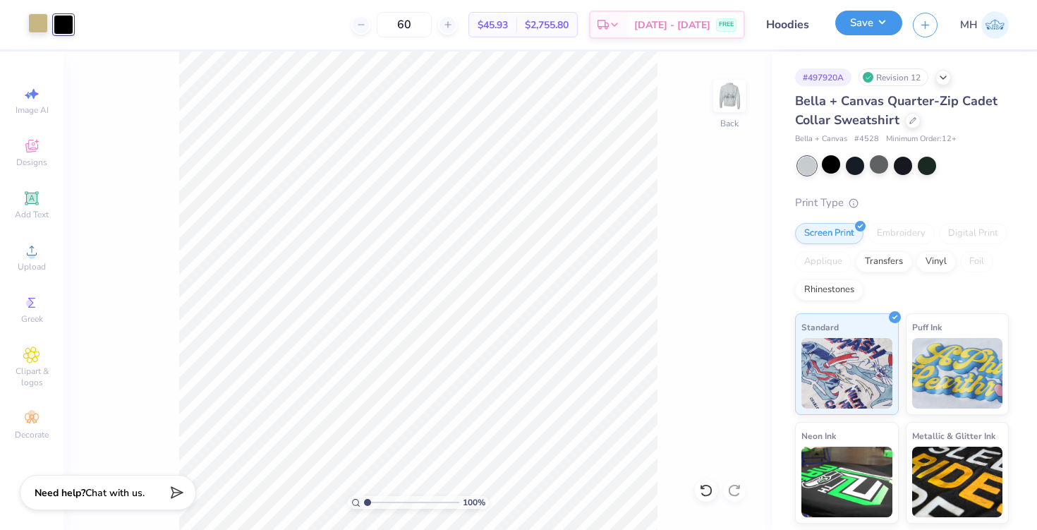
click at [851, 28] on button "Save" at bounding box center [868, 23] width 67 height 25
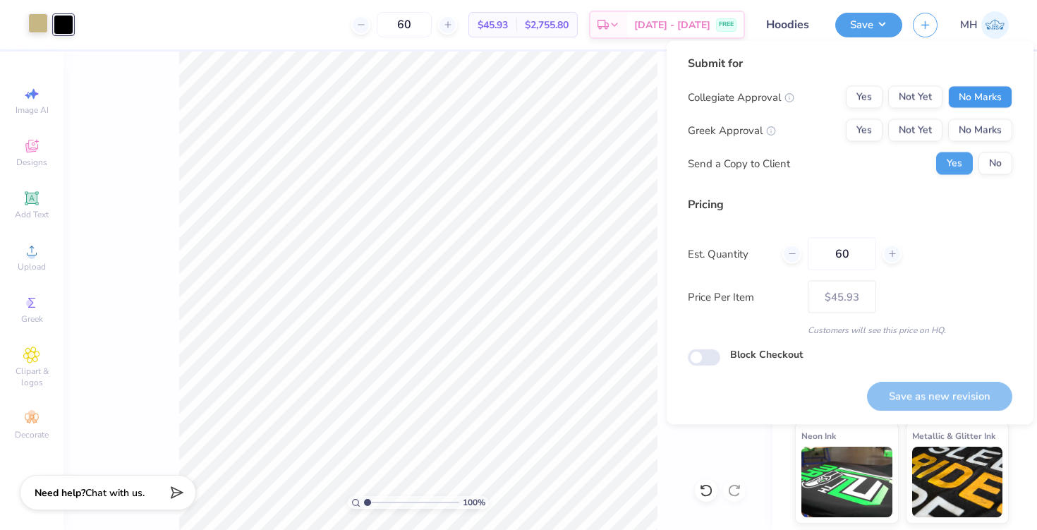
click at [984, 91] on button "No Marks" at bounding box center [980, 97] width 64 height 23
click at [988, 127] on button "No Marks" at bounding box center [980, 130] width 64 height 23
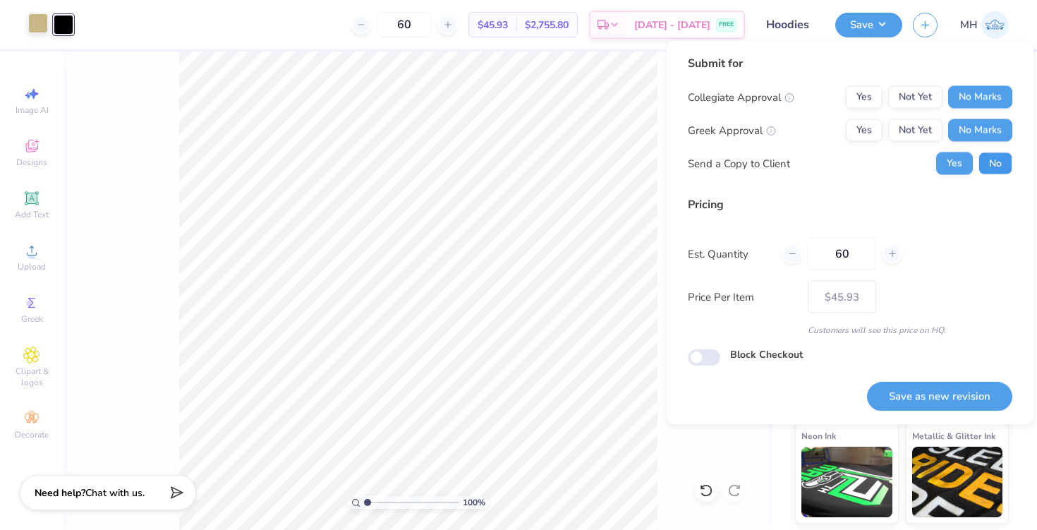
click at [1005, 166] on button "No" at bounding box center [995, 163] width 34 height 23
click at [959, 396] on button "Save as new revision" at bounding box center [939, 396] width 145 height 29
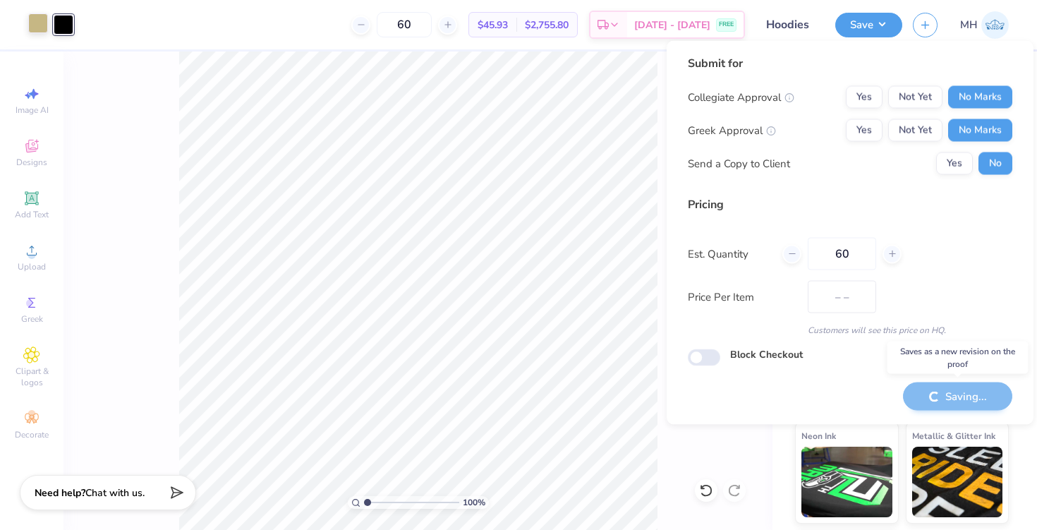
type input "$45.93"
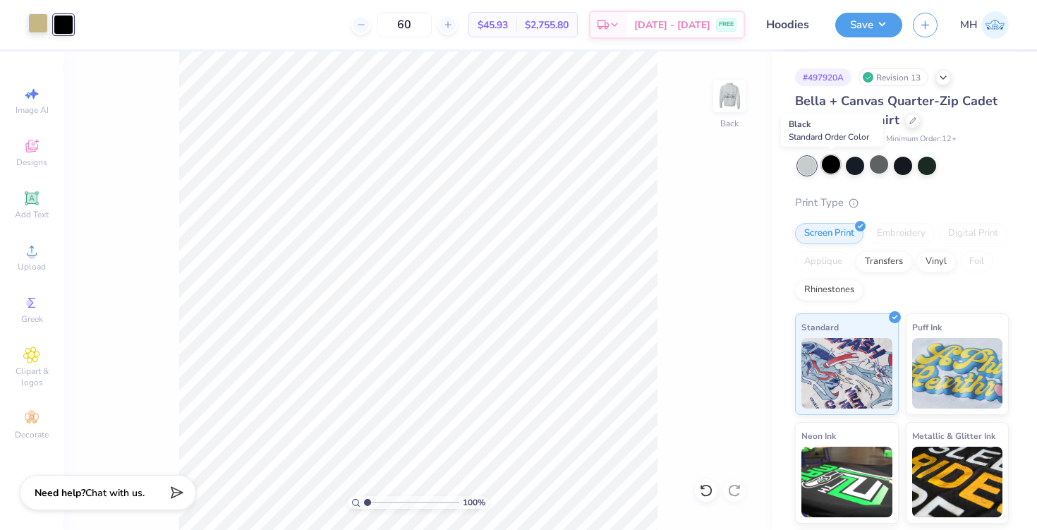
click at [832, 169] on div at bounding box center [831, 164] width 18 height 18
click at [857, 27] on button "Save" at bounding box center [868, 23] width 67 height 25
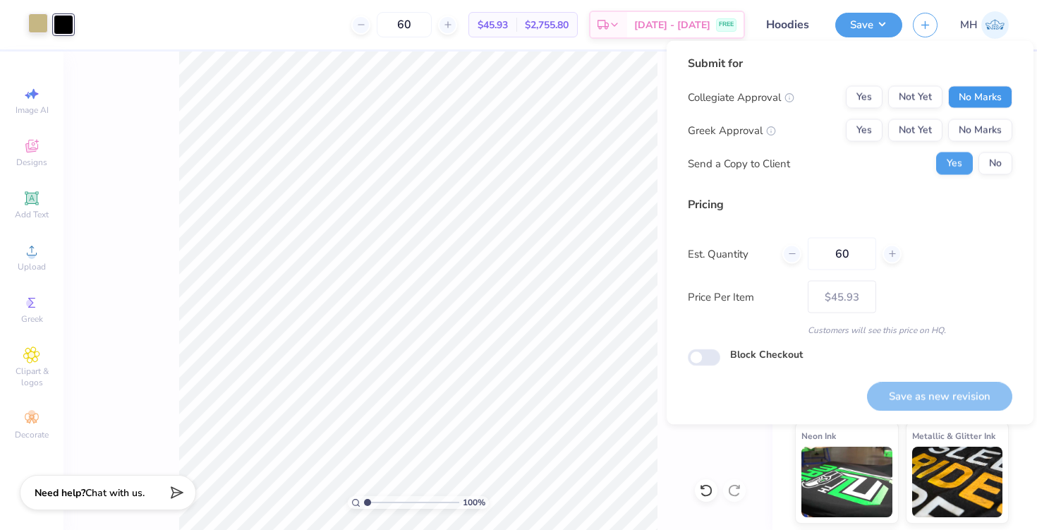
click at [971, 98] on button "No Marks" at bounding box center [980, 97] width 64 height 23
click at [976, 147] on div "Collegiate Approval Yes Not Yet No Marks Greek Approval Yes Not Yet No Marks Se…" at bounding box center [850, 130] width 325 height 89
click at [976, 140] on button "No Marks" at bounding box center [980, 130] width 64 height 23
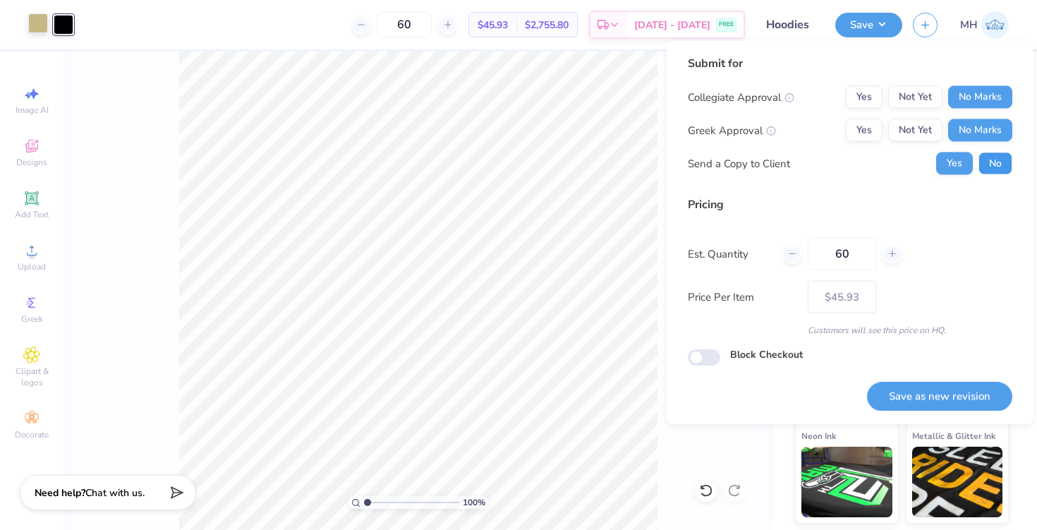
click at [998, 169] on button "No" at bounding box center [995, 163] width 34 height 23
click at [944, 379] on div "Save as new revision" at bounding box center [939, 388] width 145 height 44
click at [942, 398] on button "Save as new revision" at bounding box center [939, 396] width 145 height 29
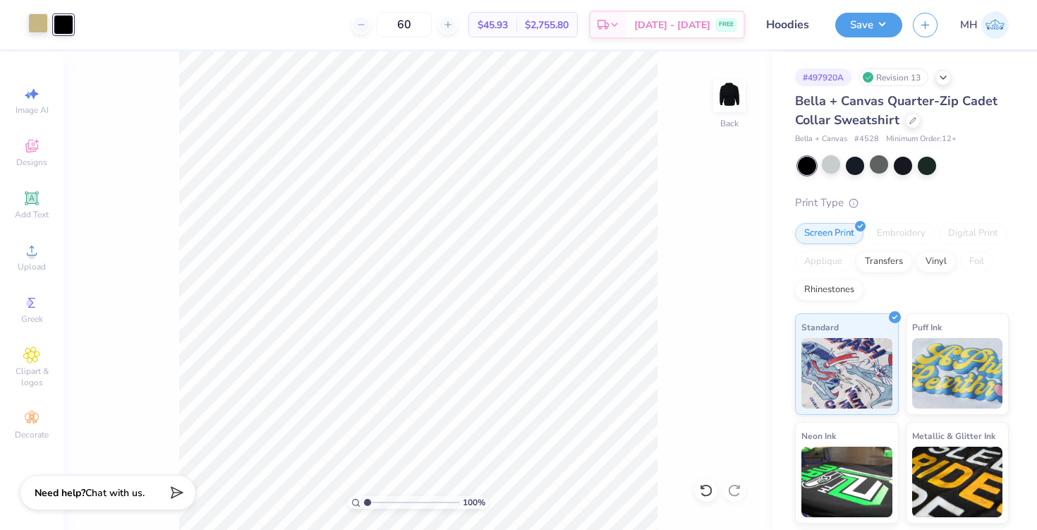
type input "$45.93"
click at [734, 86] on img at bounding box center [729, 96] width 56 height 56
type input "5.83"
click at [791, 15] on input "Hoodies" at bounding box center [790, 25] width 69 height 28
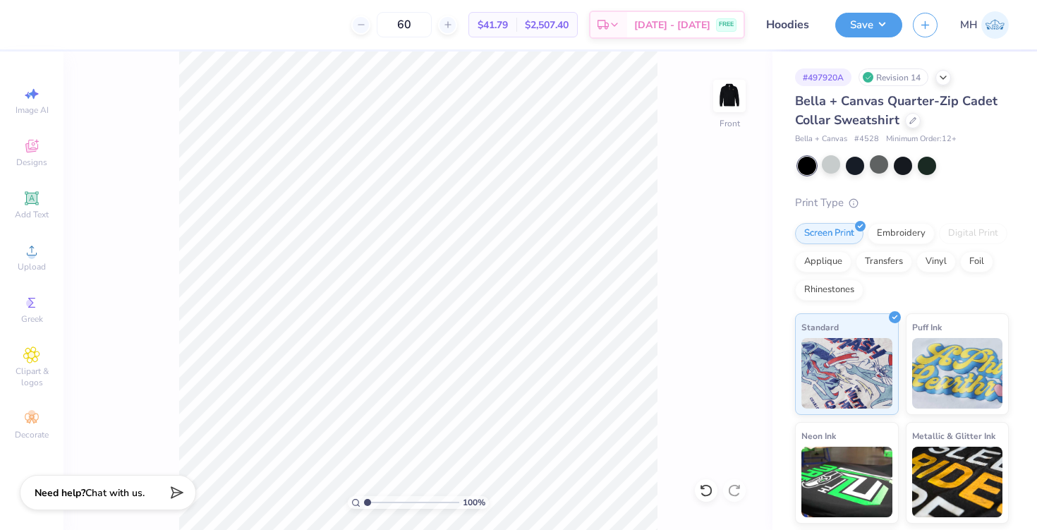
click at [791, 15] on input "Hoodies" at bounding box center [790, 25] width 69 height 28
click at [919, 122] on div "Bella + Canvas Quarter-Zip Cadet Collar Sweatshirt" at bounding box center [902, 111] width 214 height 38
click at [909, 122] on icon at bounding box center [912, 119] width 7 height 7
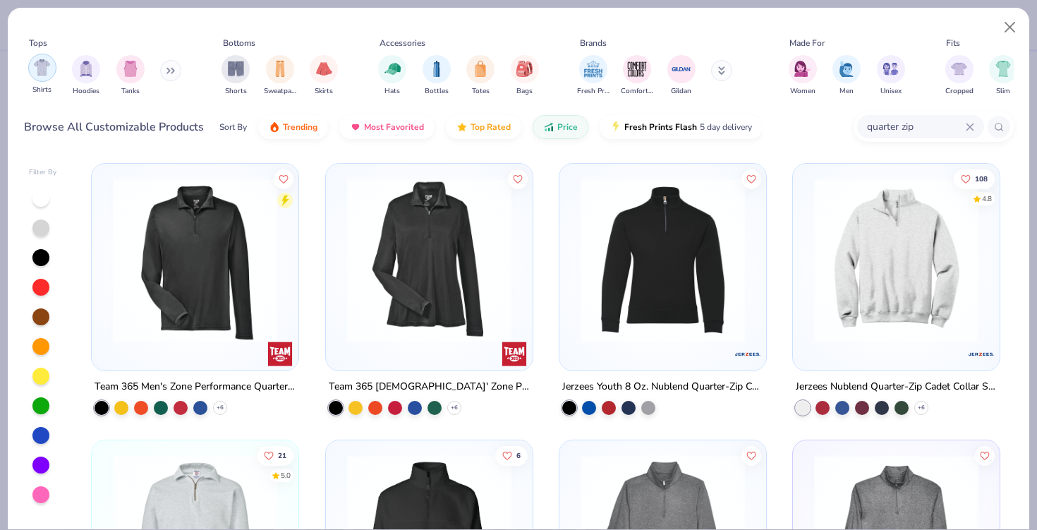
click at [52, 75] on div "filter for Shirts" at bounding box center [42, 68] width 28 height 28
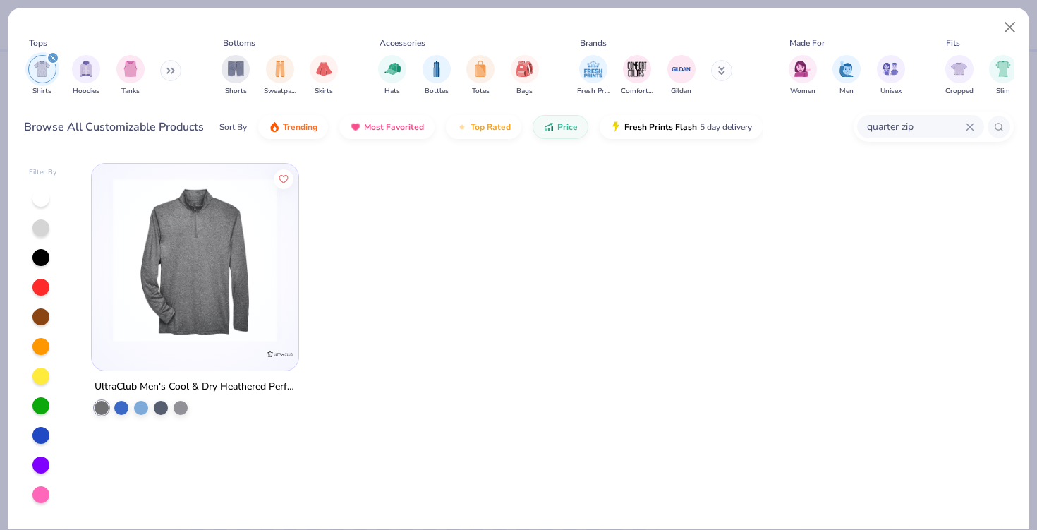
click at [54, 56] on icon "filter for Shirts" at bounding box center [53, 58] width 6 height 6
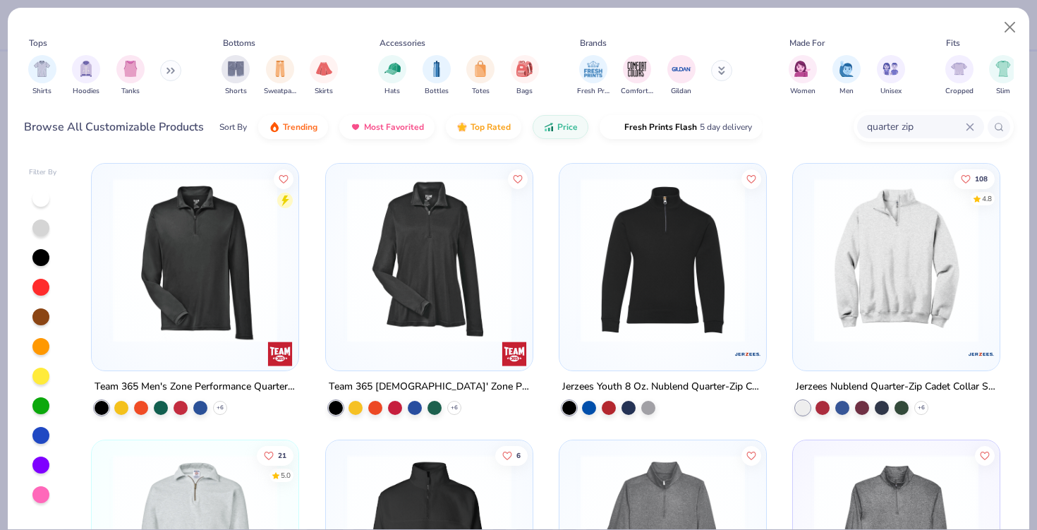
click at [967, 123] on icon at bounding box center [970, 127] width 8 height 8
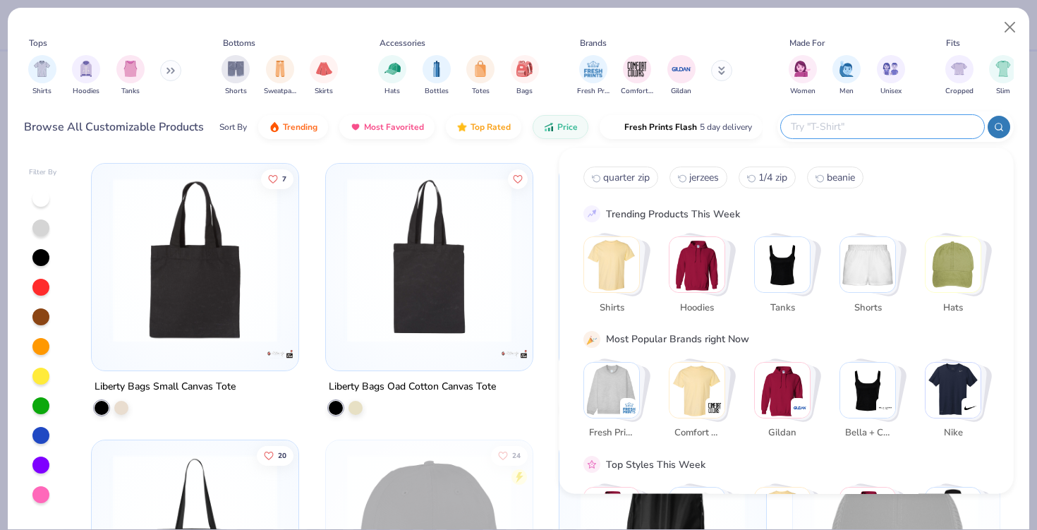
click at [625, 268] on img "Stack Card Button Shirts" at bounding box center [611, 264] width 55 height 55
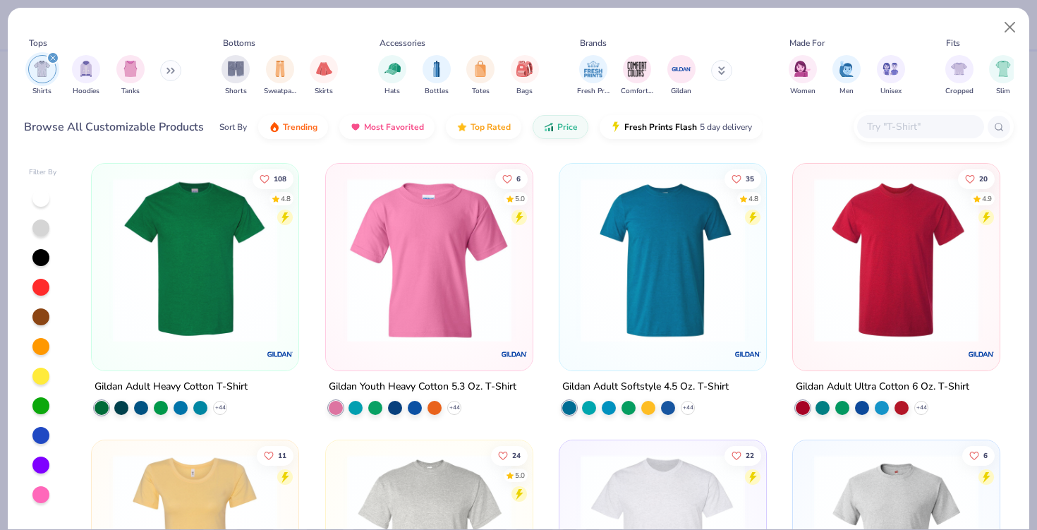
click at [667, 313] on div "108 4.8 Gildan Adult Heavy Cotton T-Shirt + 44 6 5.0 Gildan Youth Heavy Cotton …" at bounding box center [545, 342] width 935 height 373
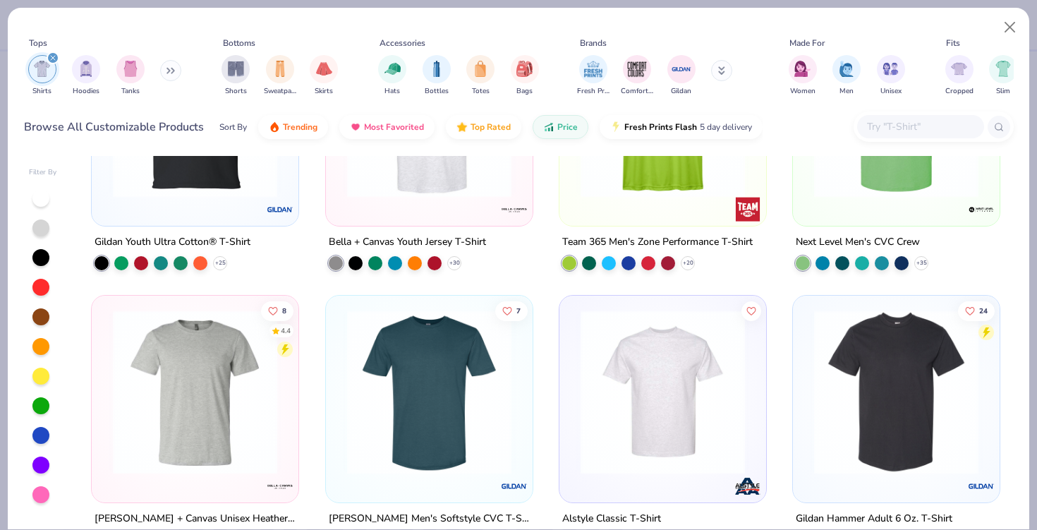
scroll to position [1266, 0]
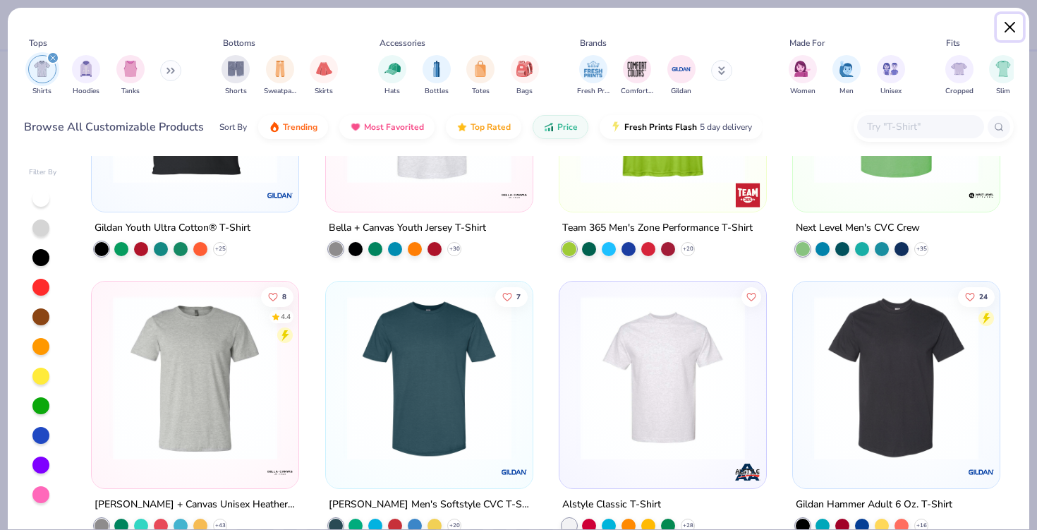
click at [1018, 23] on button "Close" at bounding box center [1010, 27] width 27 height 27
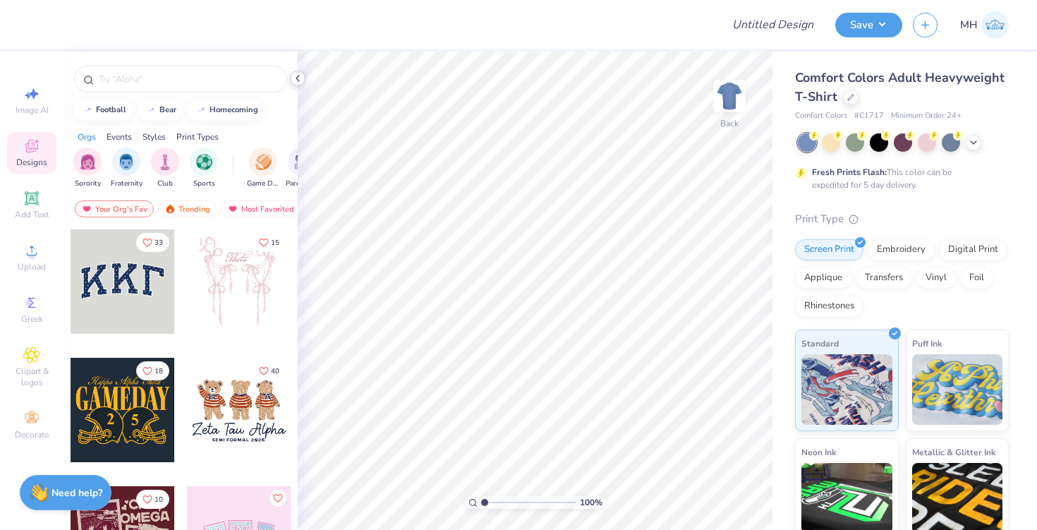
click at [299, 75] on icon at bounding box center [297, 78] width 11 height 11
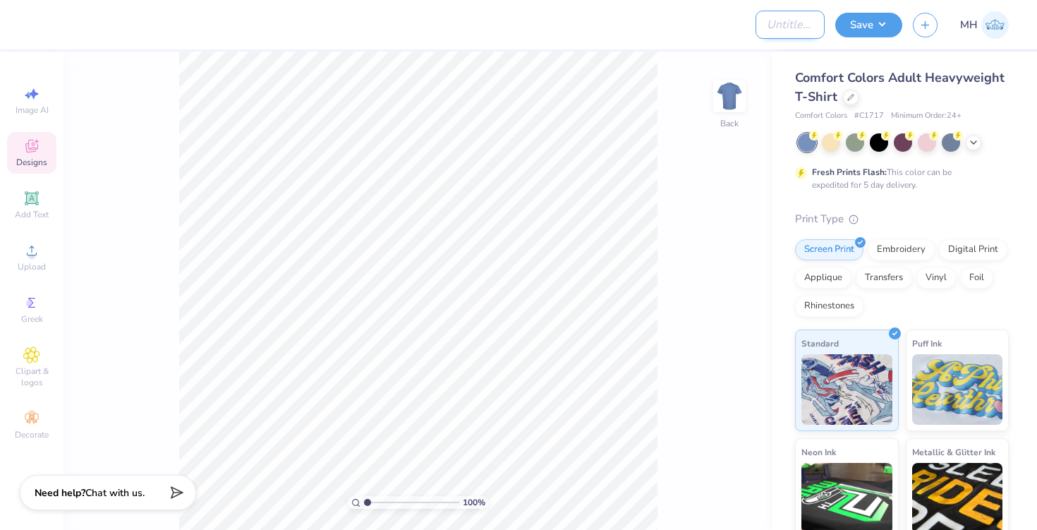
click at [756, 13] on input "Design Title" at bounding box center [790, 25] width 69 height 28
type input "Hoodies"
click at [895, 17] on button "Save" at bounding box center [868, 23] width 67 height 25
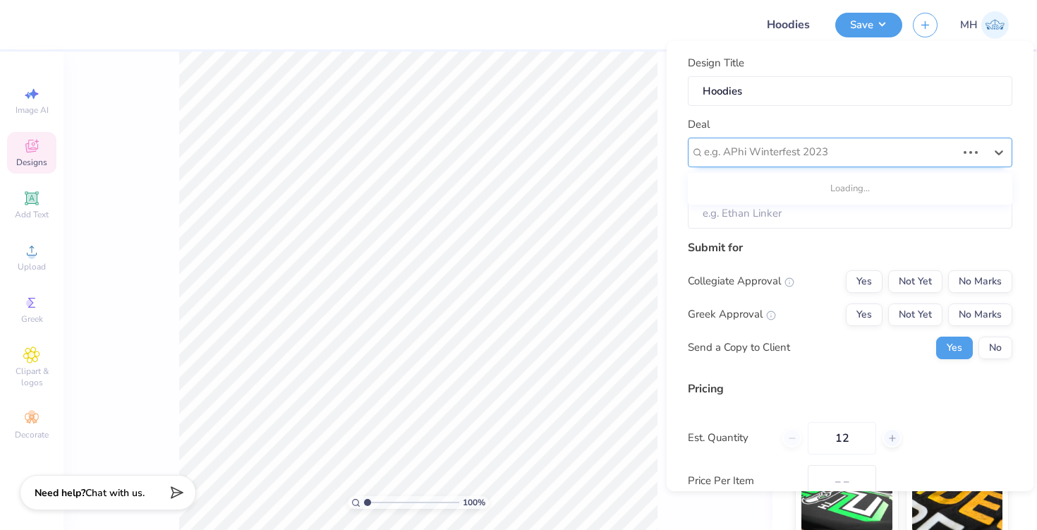
click at [908, 149] on div at bounding box center [830, 152] width 253 height 19
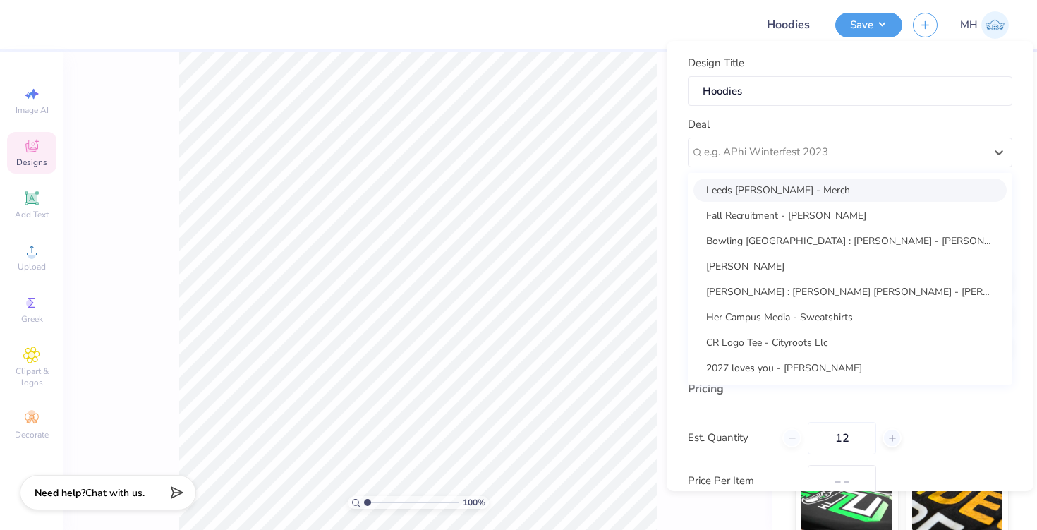
click at [805, 198] on div "Leeds Honor Society - Merch" at bounding box center [849, 189] width 313 height 23
type input "Zoe Mertz"
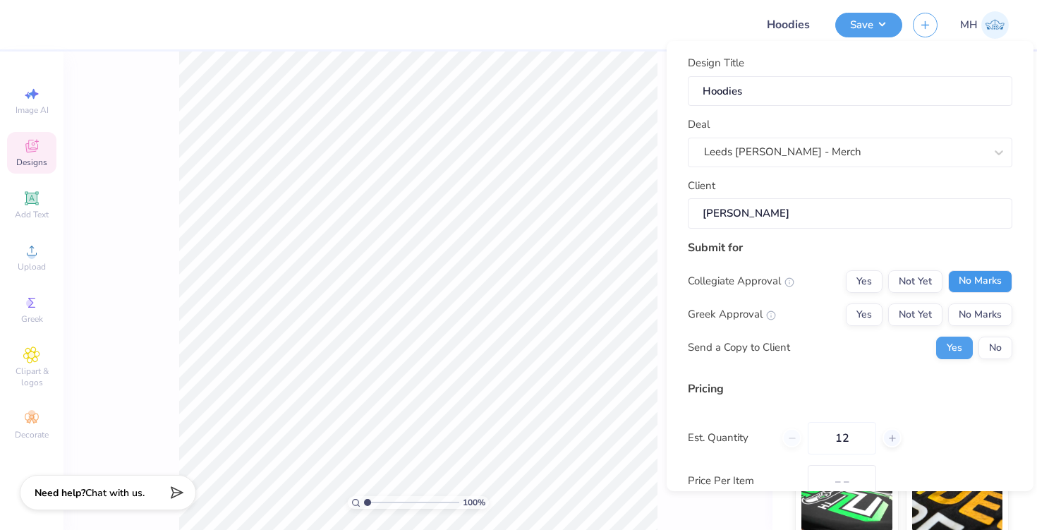
click at [957, 277] on button "No Marks" at bounding box center [980, 281] width 64 height 23
click at [966, 303] on button "No Marks" at bounding box center [980, 314] width 64 height 23
click at [990, 348] on button "No" at bounding box center [995, 347] width 34 height 23
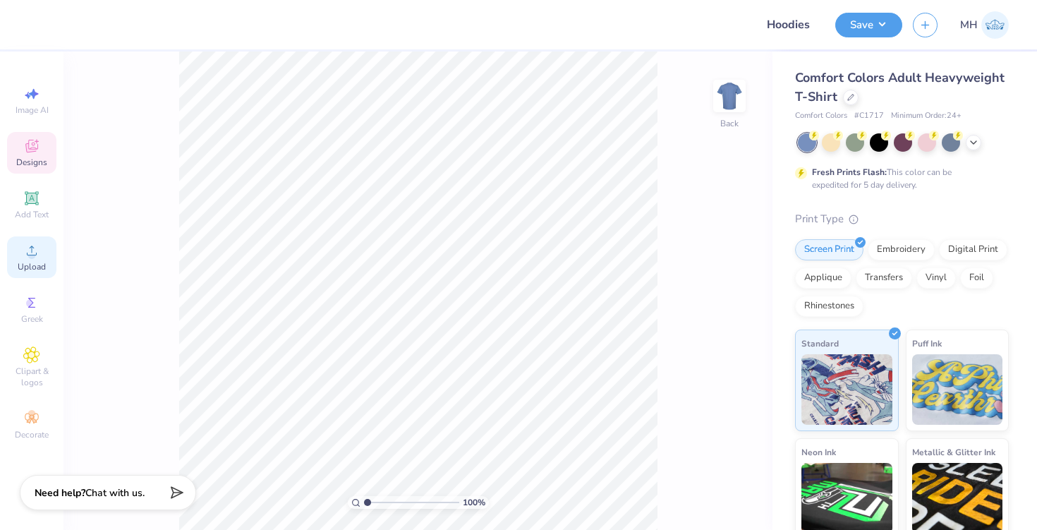
click at [33, 262] on span "Upload" at bounding box center [32, 266] width 28 height 11
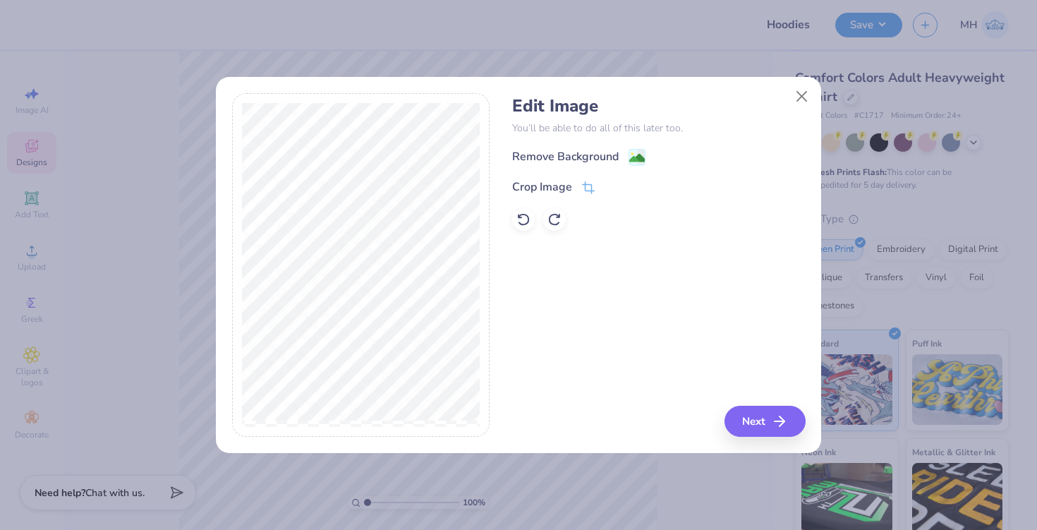
click at [633, 148] on div "Remove Background" at bounding box center [658, 157] width 293 height 18
click at [633, 161] on image at bounding box center [637, 160] width 16 height 16
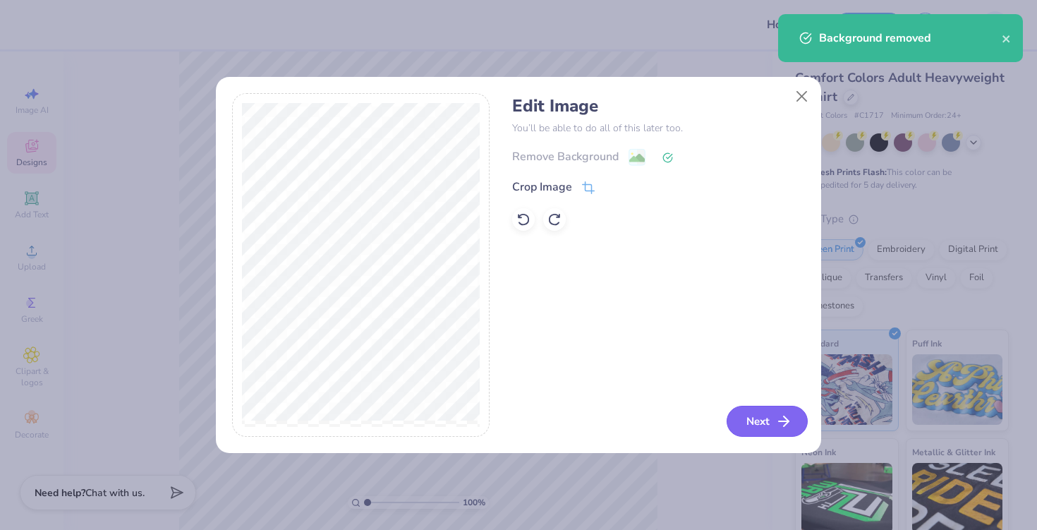
click at [760, 423] on button "Next" at bounding box center [767, 421] width 81 height 31
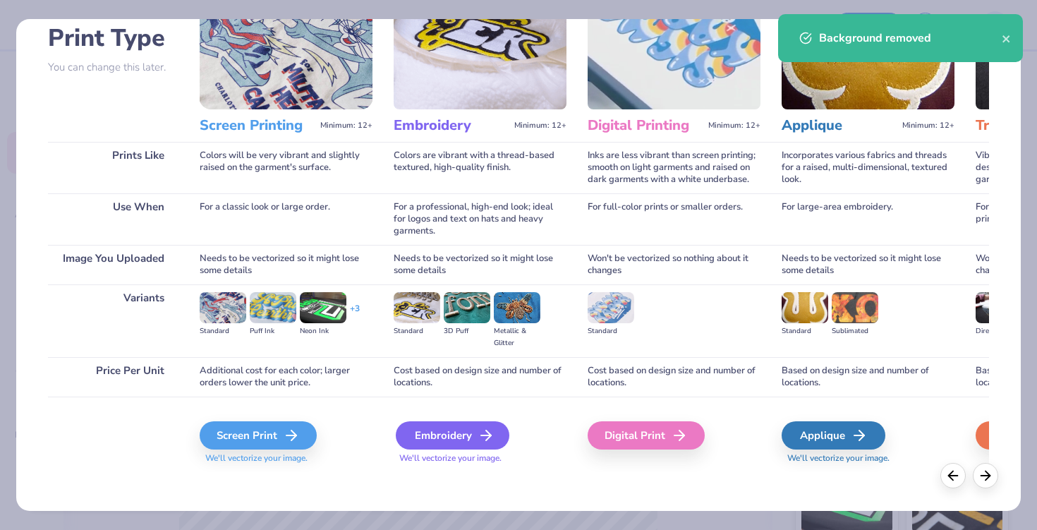
scroll to position [103, 0]
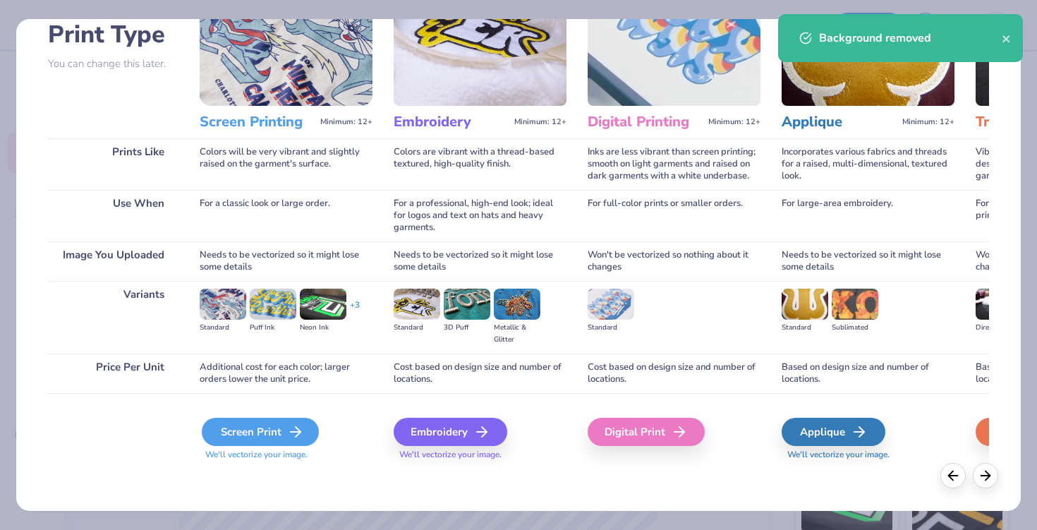
click at [301, 427] on icon at bounding box center [295, 431] width 17 height 17
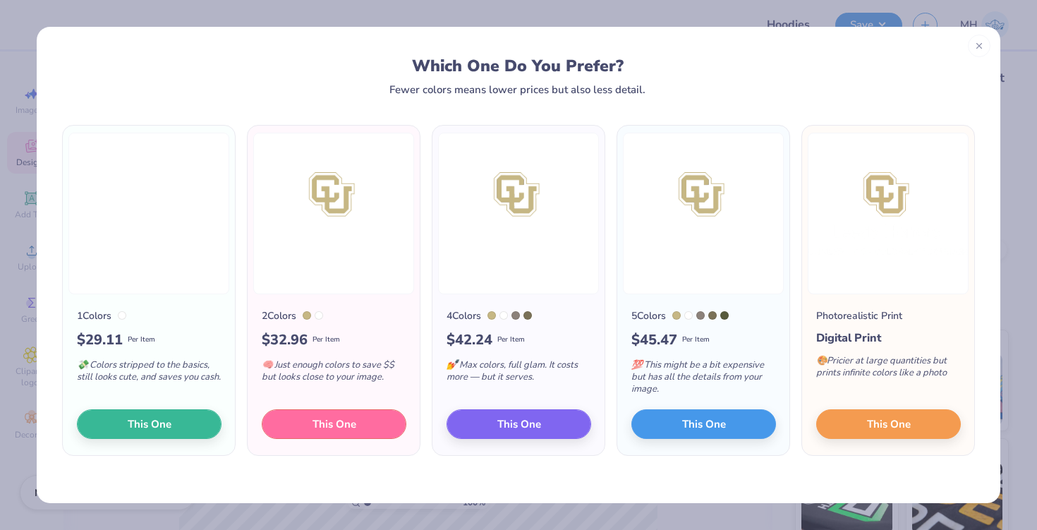
click at [344, 416] on span "This One" at bounding box center [335, 424] width 44 height 16
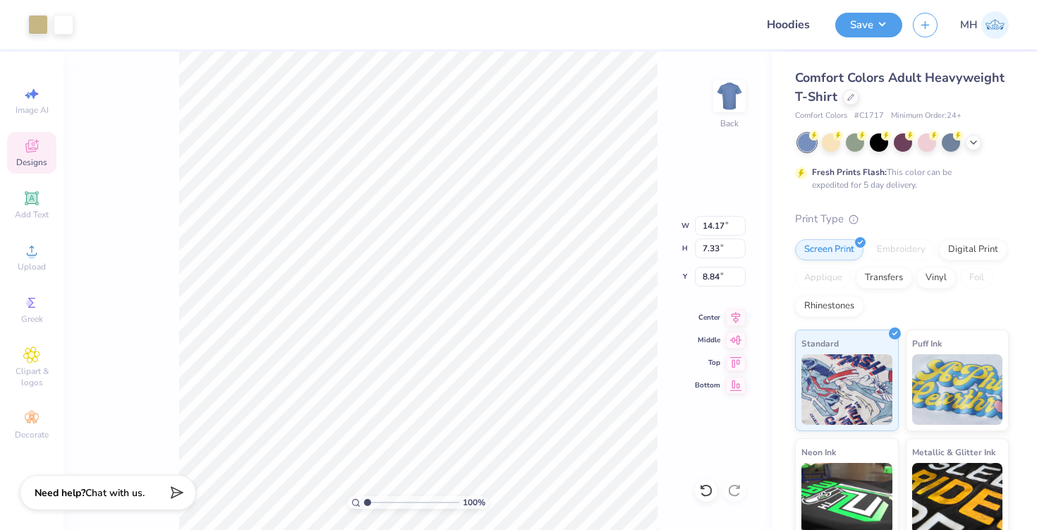
type input "8.74"
type input "4.52"
type input "11.65"
type input "6.05"
type input "3.13"
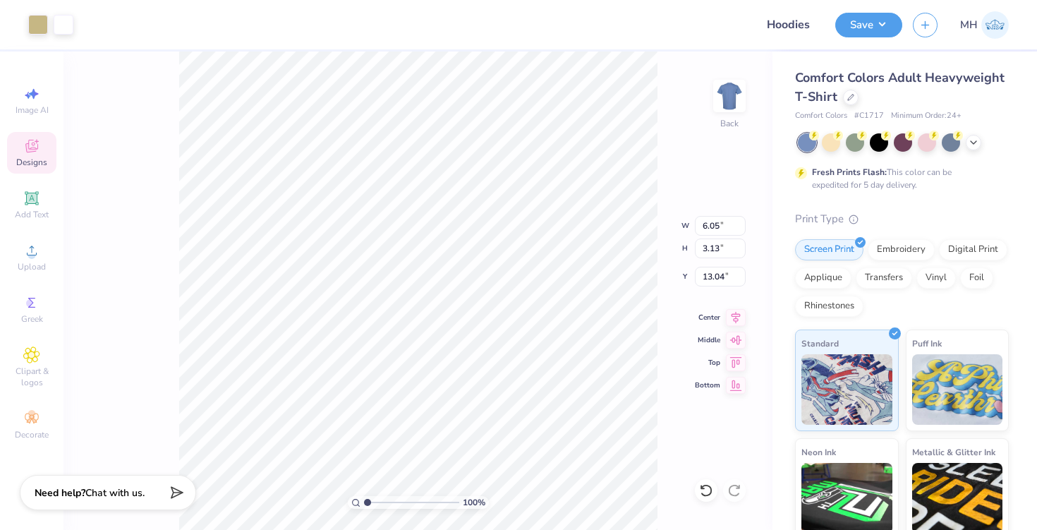
type input "3.00"
type input "5.66"
type input "2.93"
click at [879, 143] on div at bounding box center [879, 141] width 18 height 18
click at [797, 28] on input "Hoodies" at bounding box center [790, 25] width 69 height 28
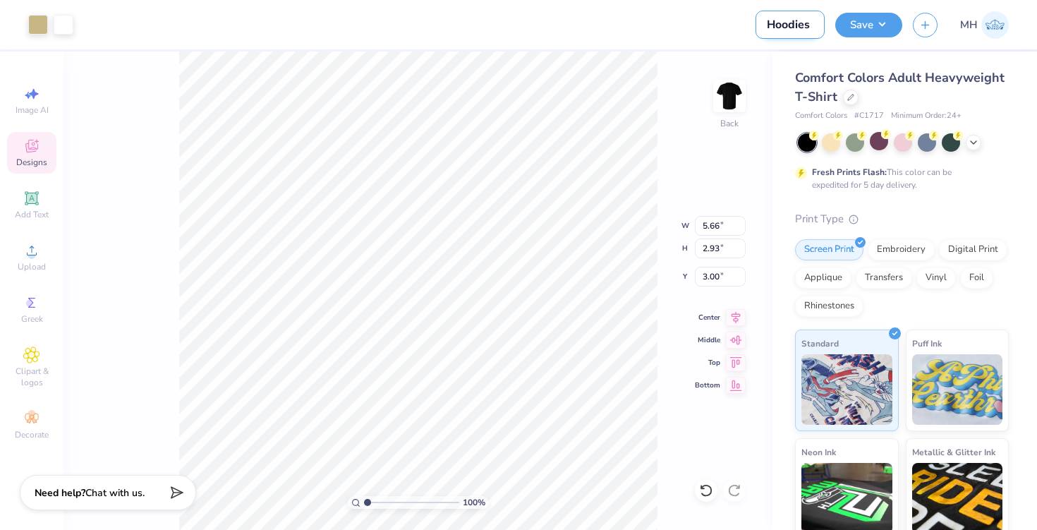
click at [797, 28] on input "Hoodies" at bounding box center [790, 25] width 69 height 28
type input "T-shirts"
type input "3.29"
type input "5.02"
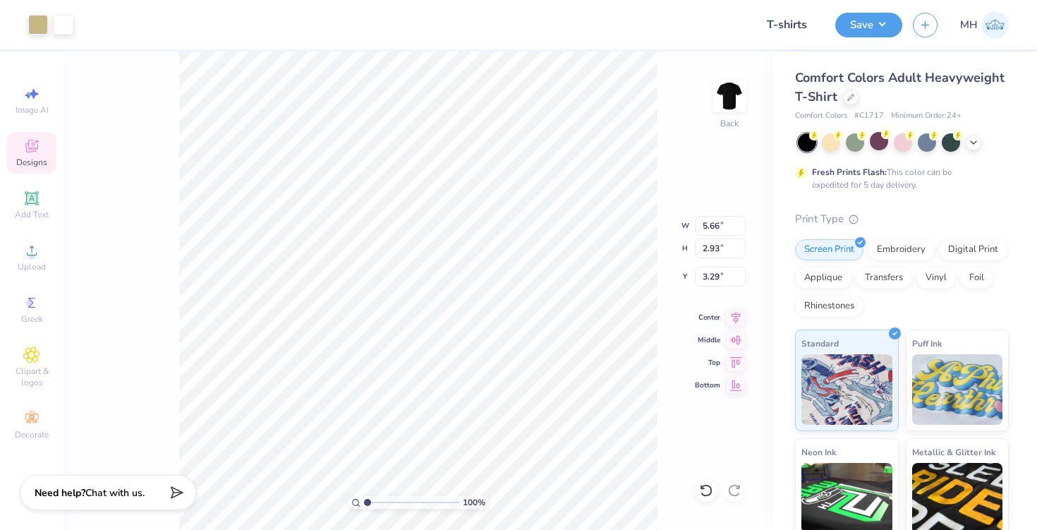
type input "2.59"
type input "3.00"
click at [853, 41] on div "Save MH" at bounding box center [936, 24] width 202 height 49
click at [852, 36] on div "Save" at bounding box center [868, 25] width 67 height 25
click at [863, 28] on button "Save" at bounding box center [868, 23] width 67 height 25
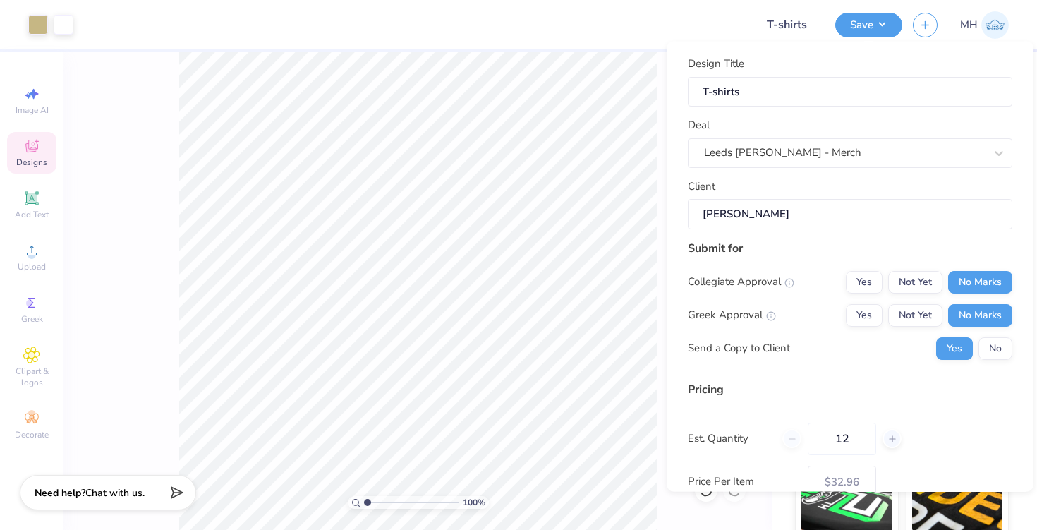
click at [1002, 364] on div "Submit for Collegiate Approval Yes Not Yet No Marks Greek Approval Yes Not Yet …" at bounding box center [850, 304] width 325 height 131
click at [1002, 351] on button "No" at bounding box center [995, 347] width 34 height 23
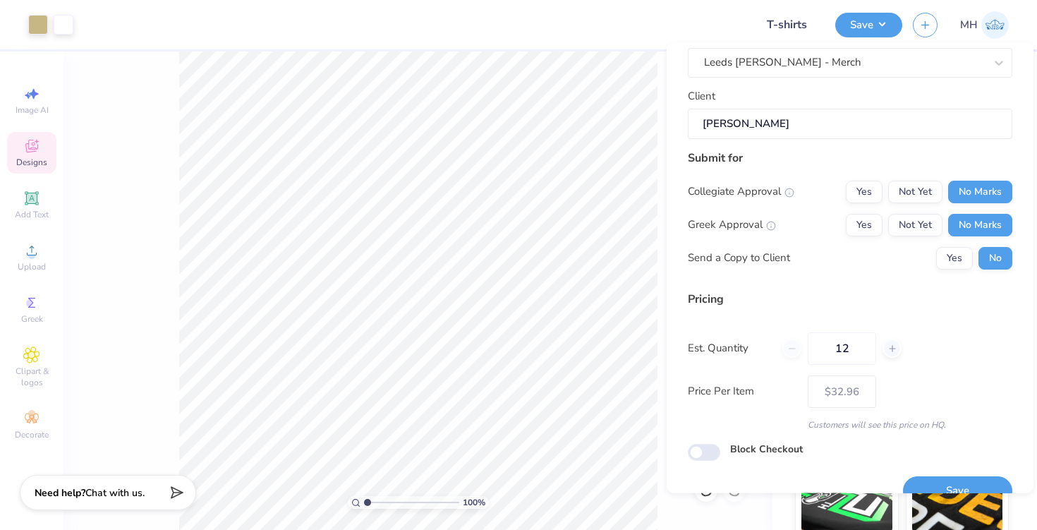
scroll to position [117, 0]
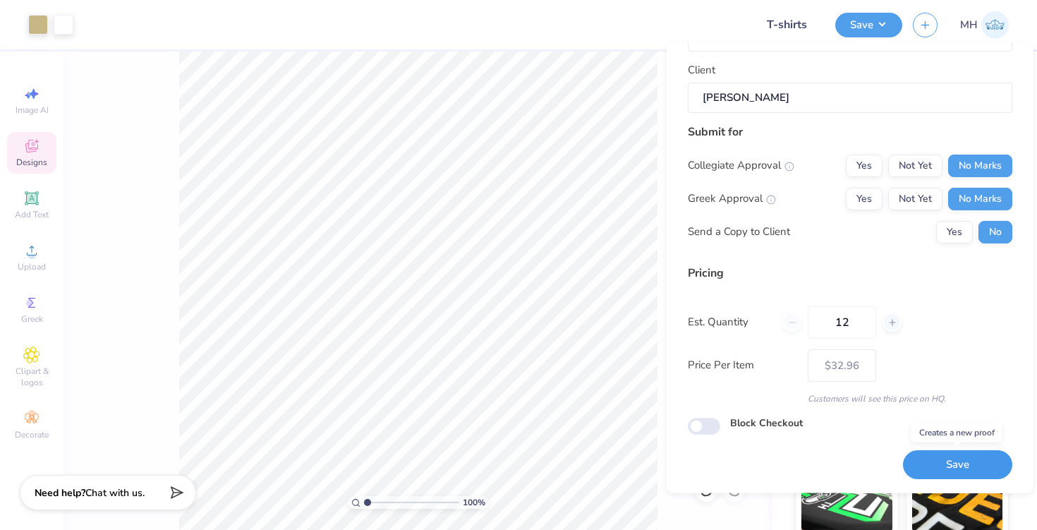
click at [941, 463] on button "Save" at bounding box center [957, 465] width 109 height 29
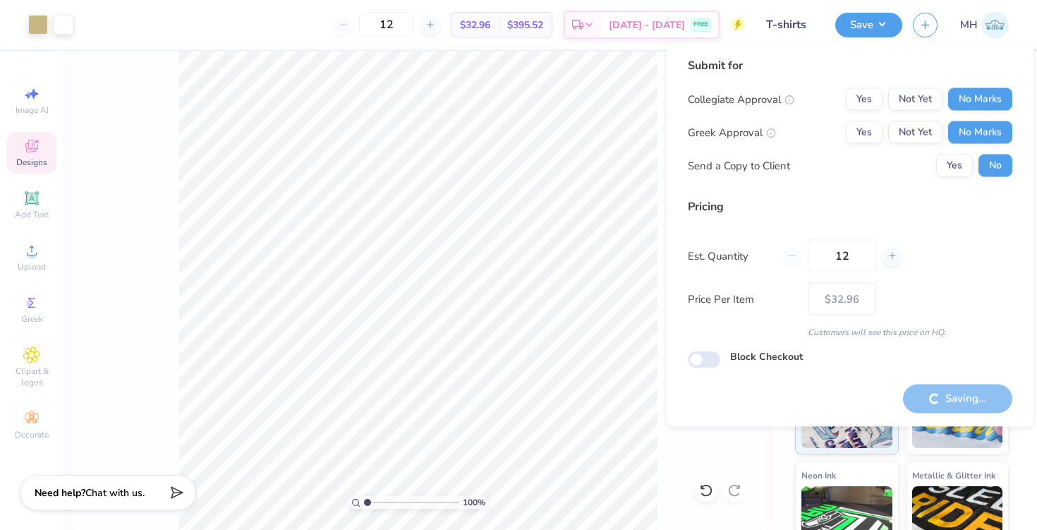
type input "– –"
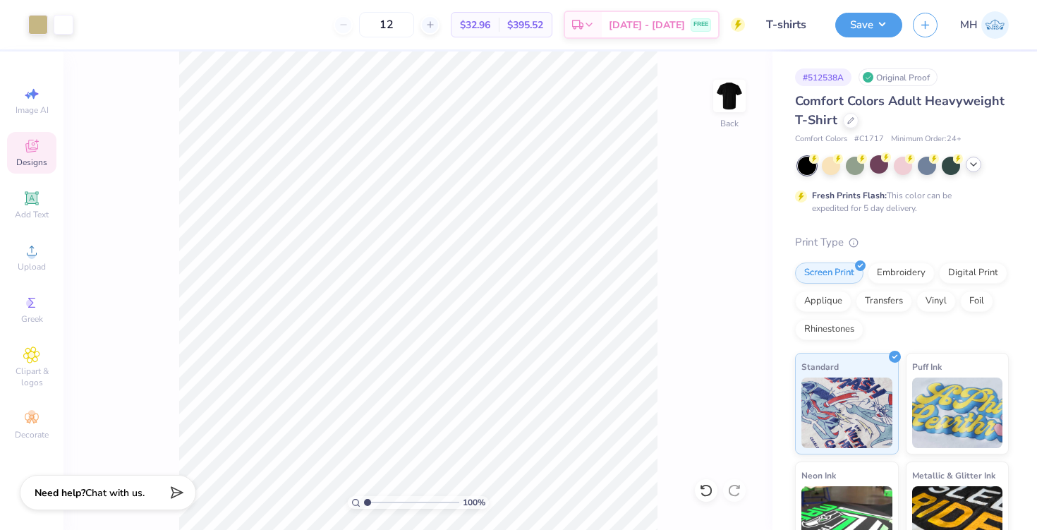
click at [975, 163] on polyline at bounding box center [974, 164] width 6 height 3
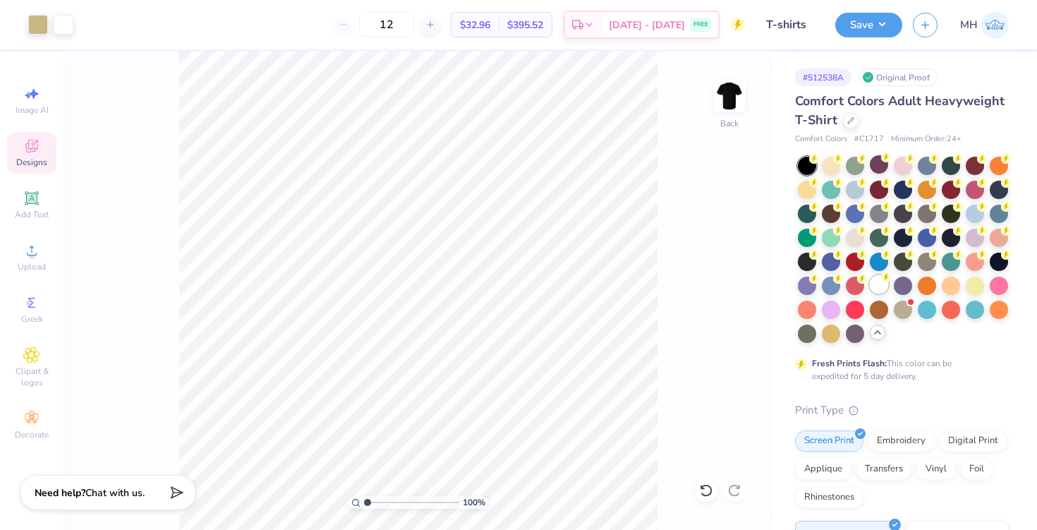
click at [883, 292] on div at bounding box center [879, 284] width 18 height 18
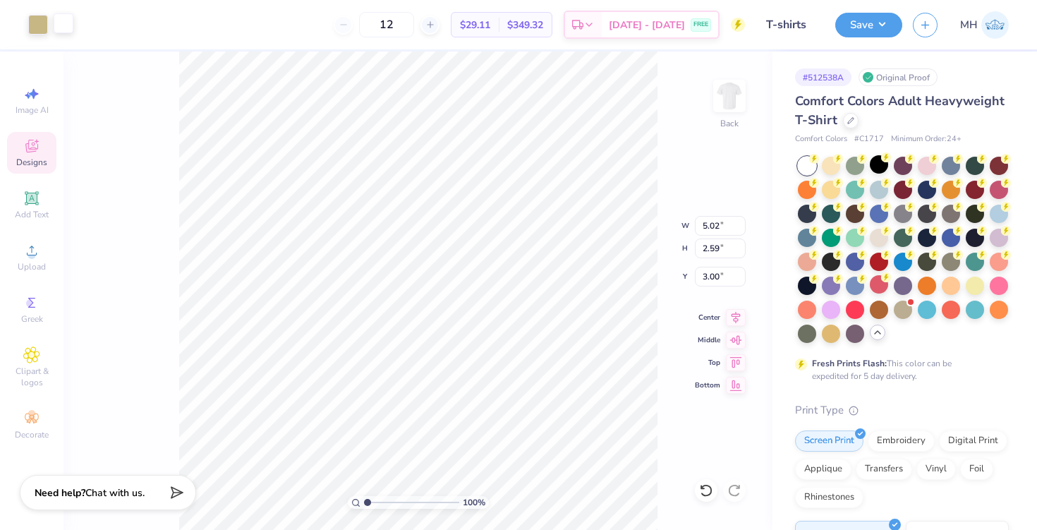
click at [54, 28] on div at bounding box center [64, 23] width 20 height 20
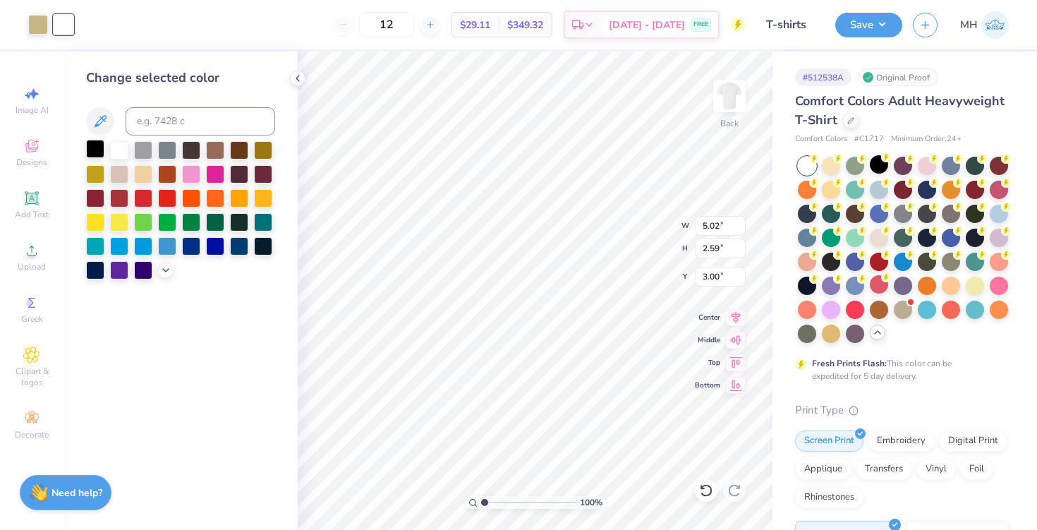
click at [92, 144] on div at bounding box center [95, 149] width 18 height 18
click at [300, 78] on icon at bounding box center [297, 78] width 11 height 11
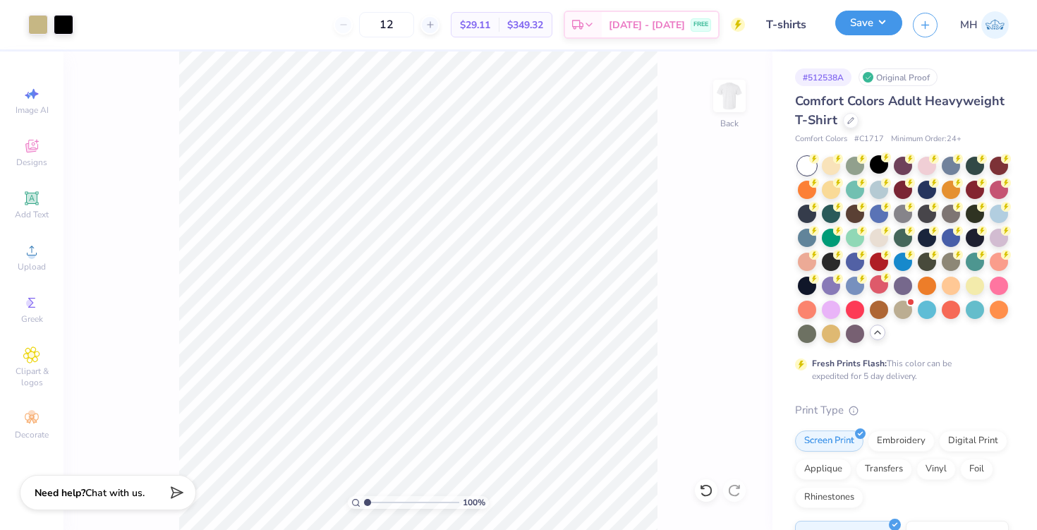
click at [867, 19] on button "Save" at bounding box center [868, 23] width 67 height 25
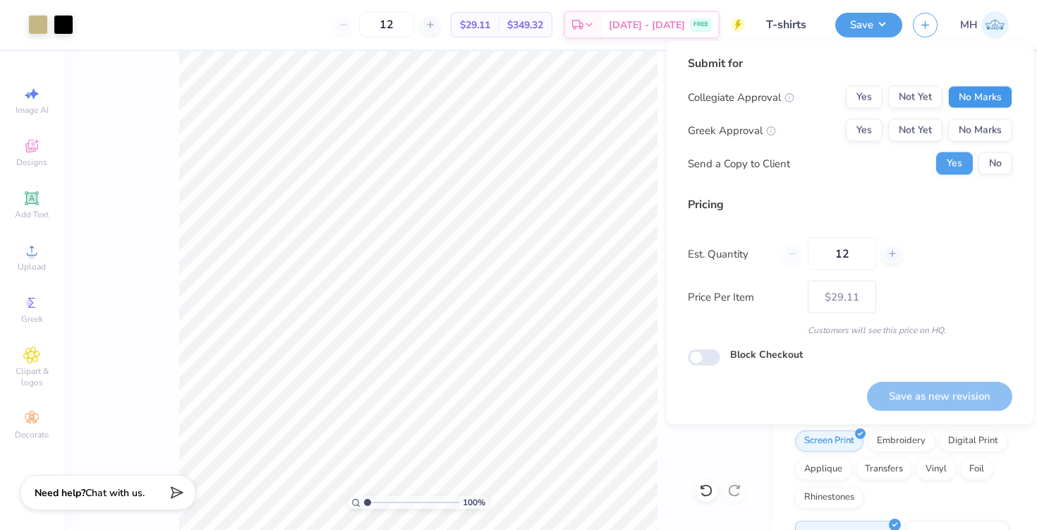
click at [976, 90] on button "No Marks" at bounding box center [980, 97] width 64 height 23
click at [978, 124] on button "No Marks" at bounding box center [980, 130] width 64 height 23
click at [993, 172] on button "No" at bounding box center [995, 163] width 34 height 23
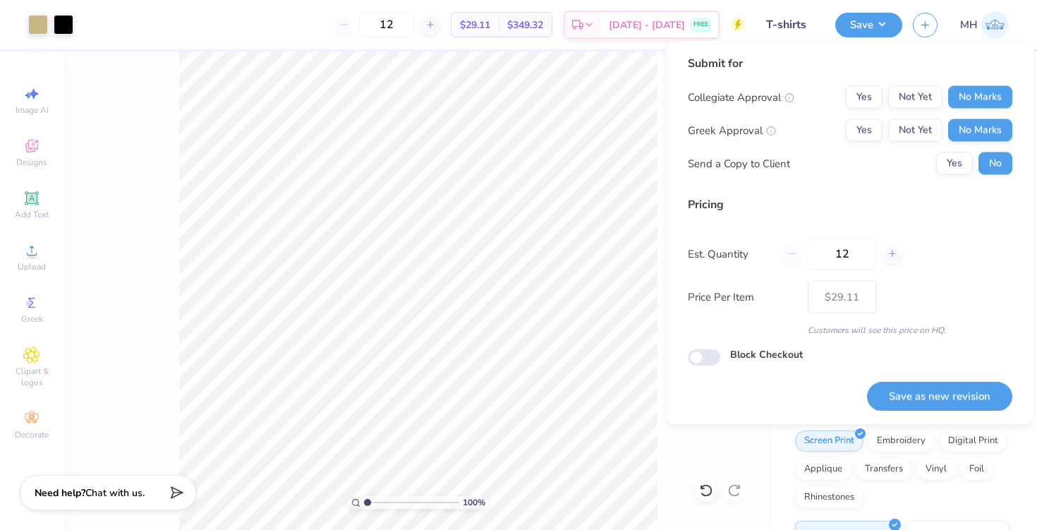
click at [957, 390] on button "Save as new revision" at bounding box center [939, 396] width 145 height 29
type input "$29.11"
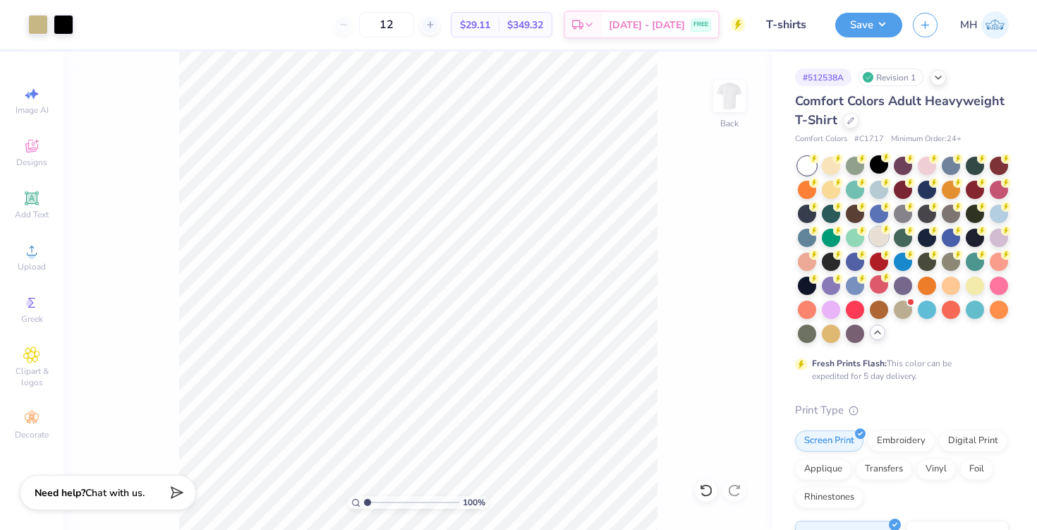
click at [879, 238] on div at bounding box center [879, 236] width 18 height 18
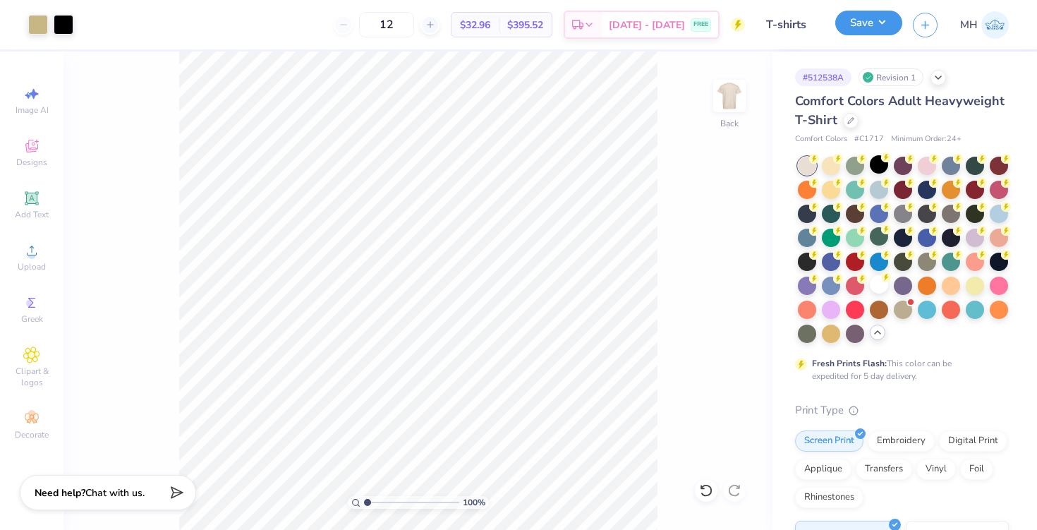
click at [867, 32] on button "Save" at bounding box center [868, 23] width 67 height 25
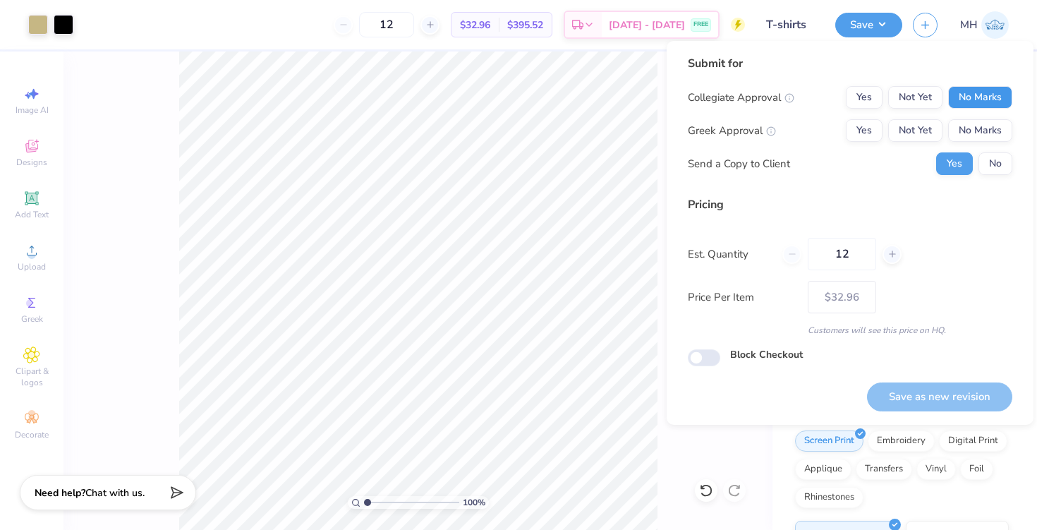
click at [983, 93] on button "No Marks" at bounding box center [980, 97] width 64 height 23
click at [988, 128] on button "No Marks" at bounding box center [980, 130] width 64 height 23
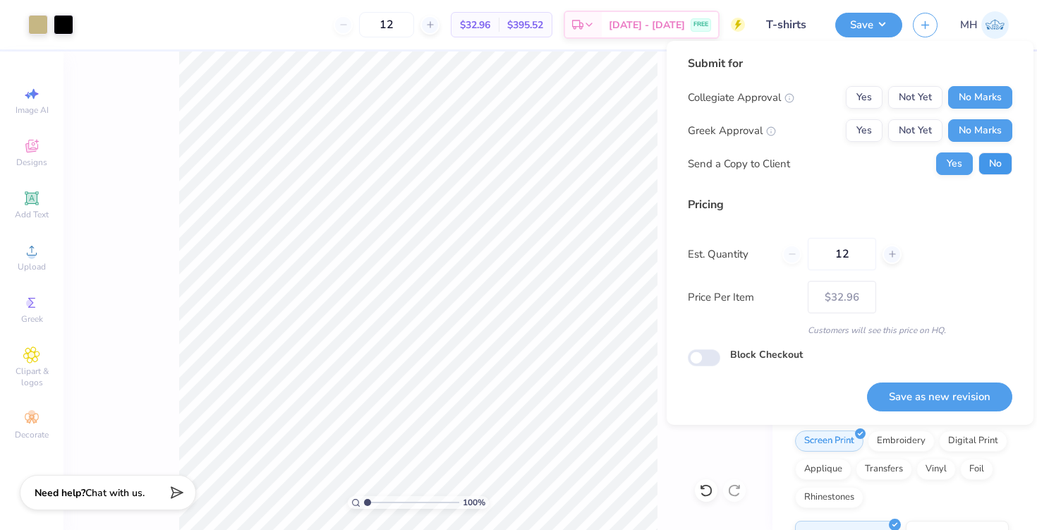
click at [999, 171] on button "No" at bounding box center [995, 163] width 34 height 23
click at [940, 406] on button "Save as new revision" at bounding box center [939, 396] width 145 height 29
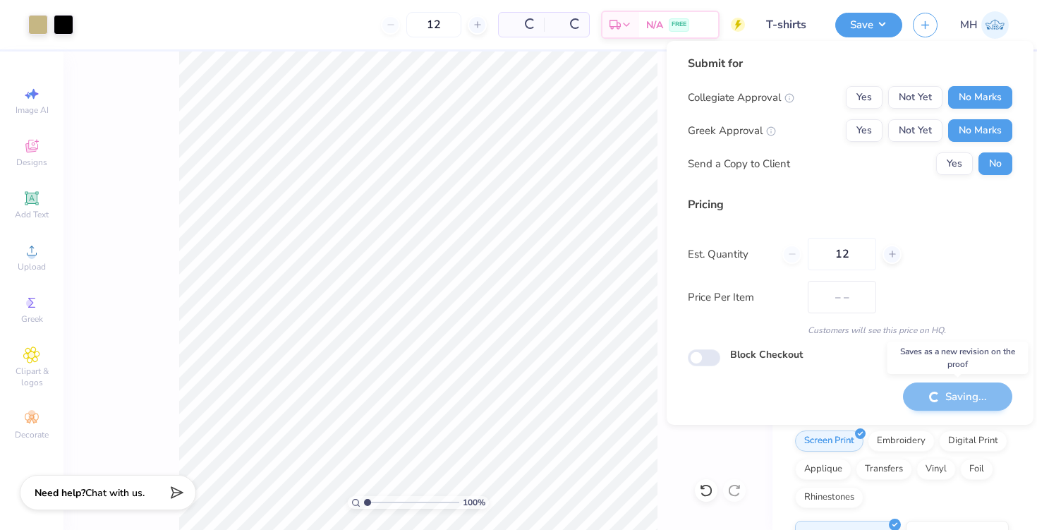
type input "$32.96"
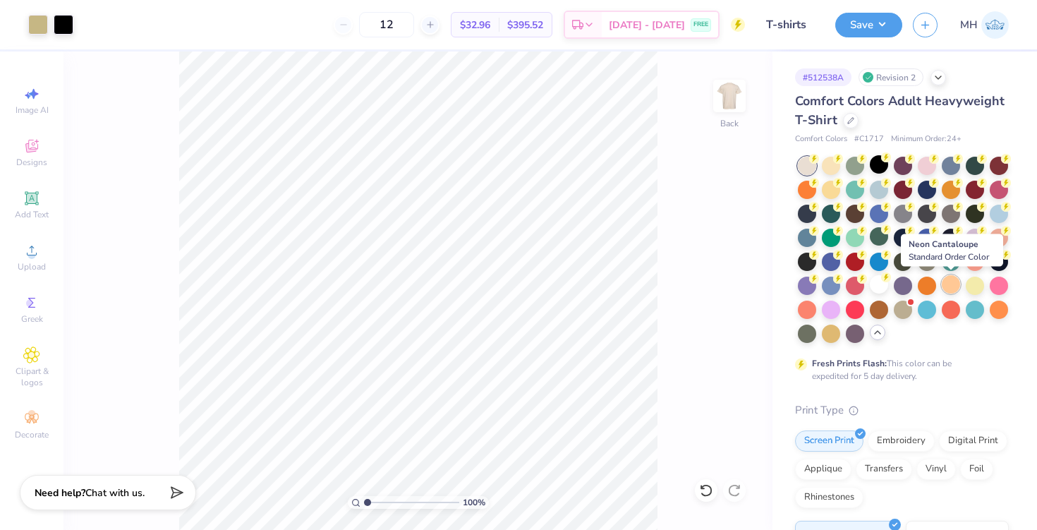
click at [944, 286] on div at bounding box center [951, 284] width 18 height 18
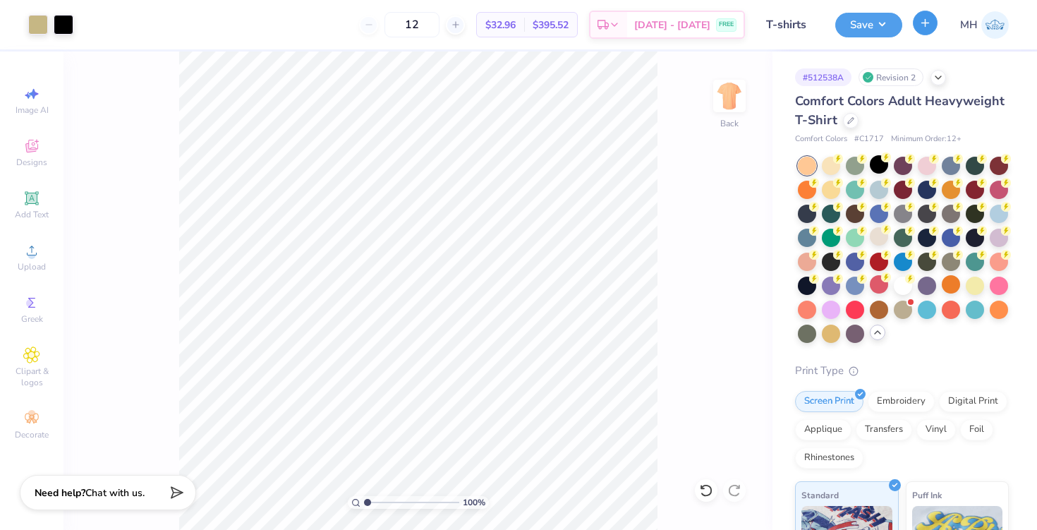
click at [928, 18] on icon "button" at bounding box center [925, 23] width 12 height 12
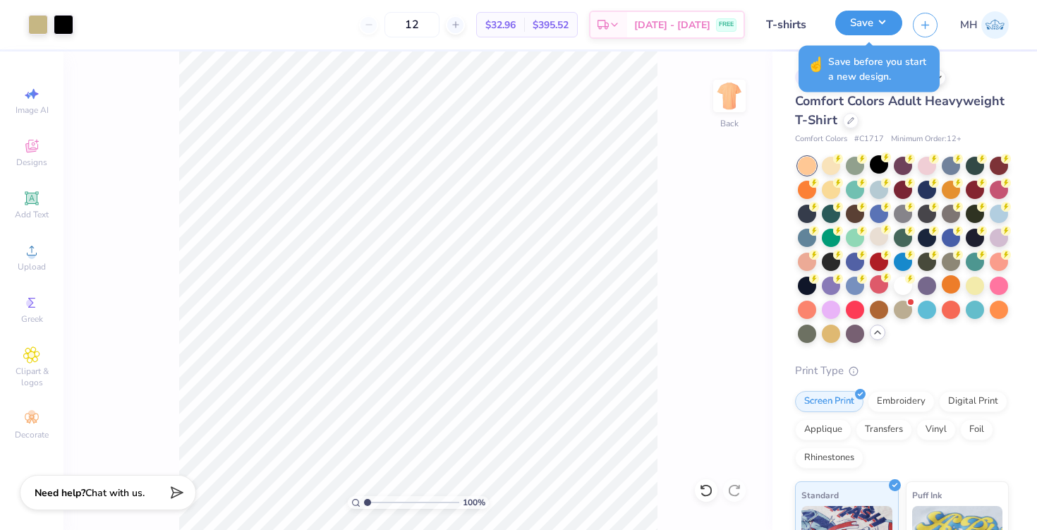
click at [892, 30] on button "Save" at bounding box center [868, 23] width 67 height 25
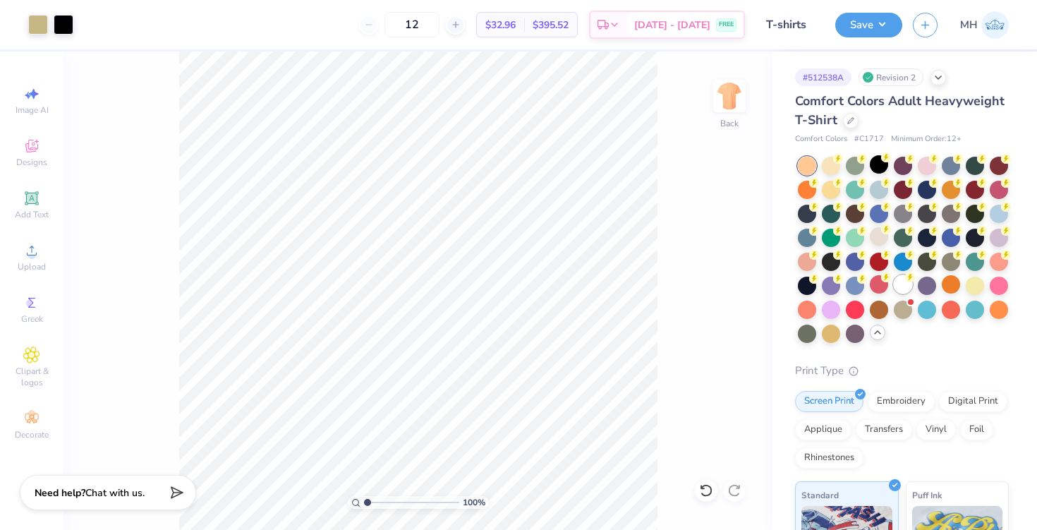
click at [901, 286] on div at bounding box center [903, 284] width 18 height 18
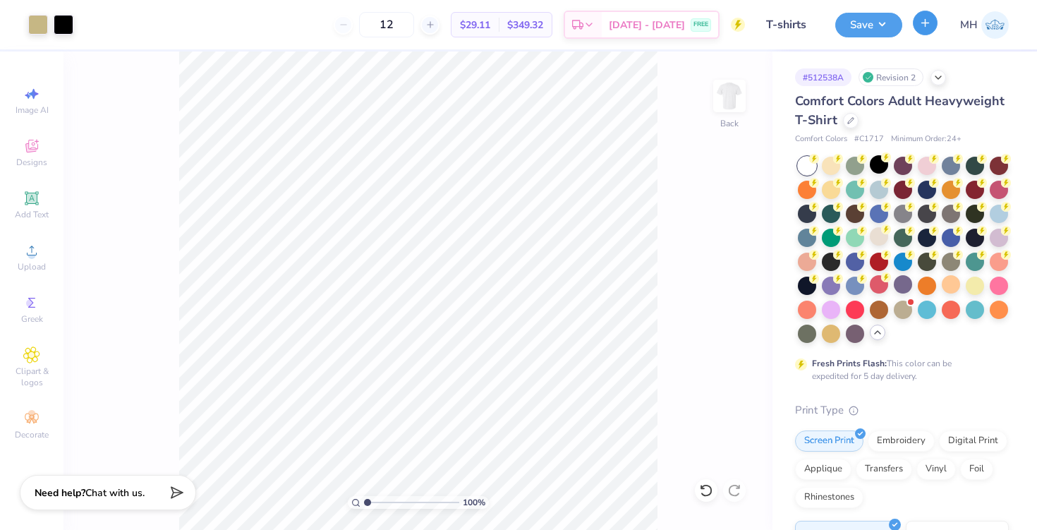
click at [923, 19] on icon "button" at bounding box center [925, 23] width 12 height 12
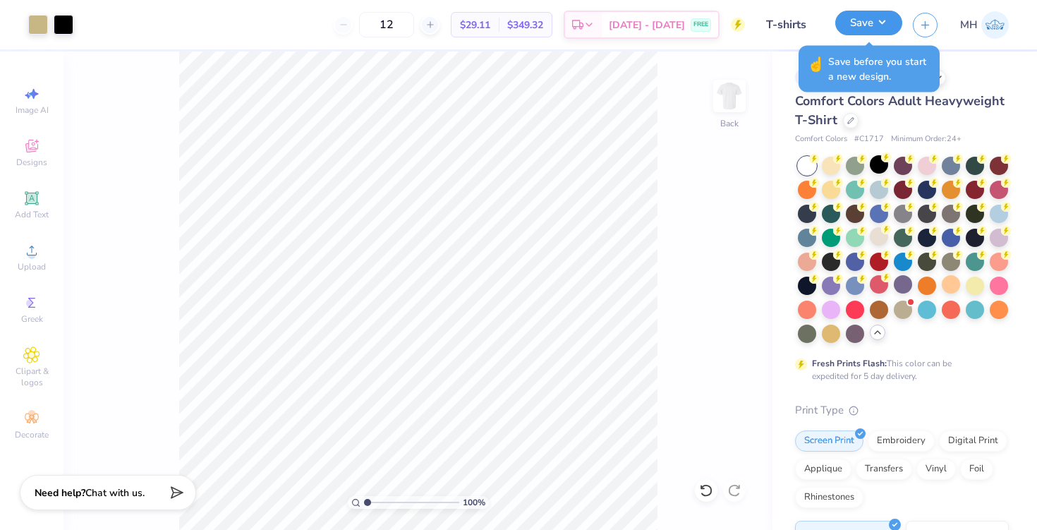
click at [877, 28] on button "Save" at bounding box center [868, 23] width 67 height 25
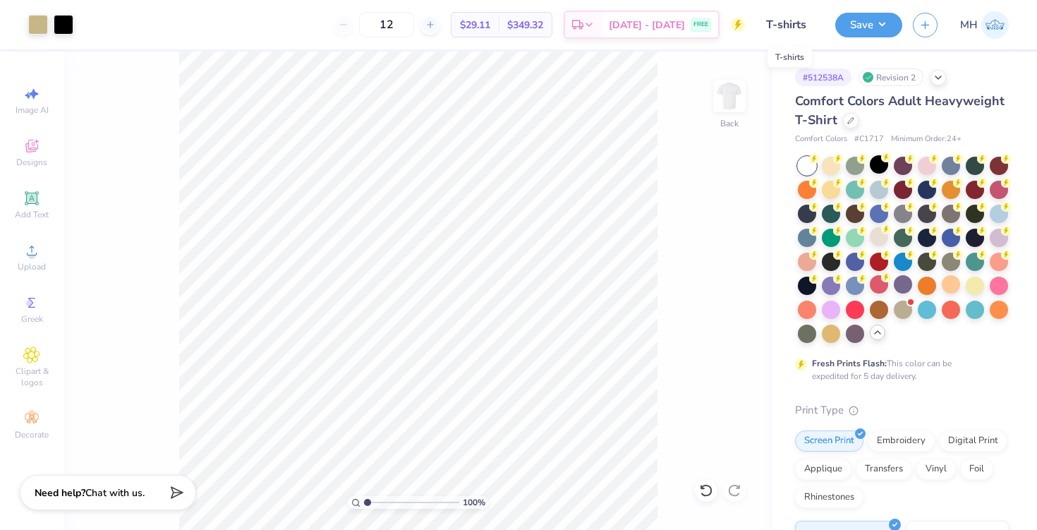
click at [778, 22] on input "T-shirts" at bounding box center [790, 25] width 69 height 28
click at [907, 29] on div "Save MH" at bounding box center [936, 24] width 202 height 49
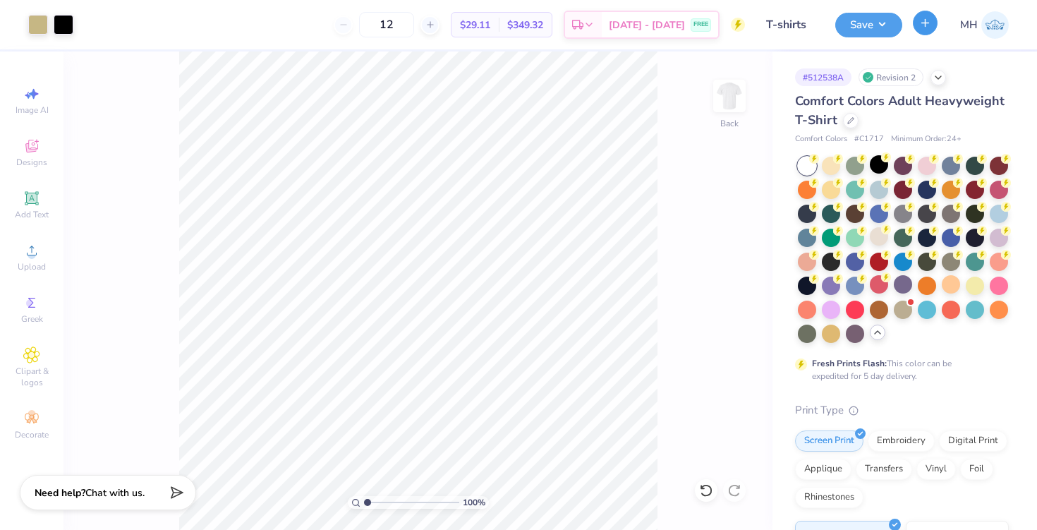
click at [932, 29] on button "button" at bounding box center [925, 23] width 25 height 25
click at [871, 31] on button "Save" at bounding box center [868, 23] width 67 height 25
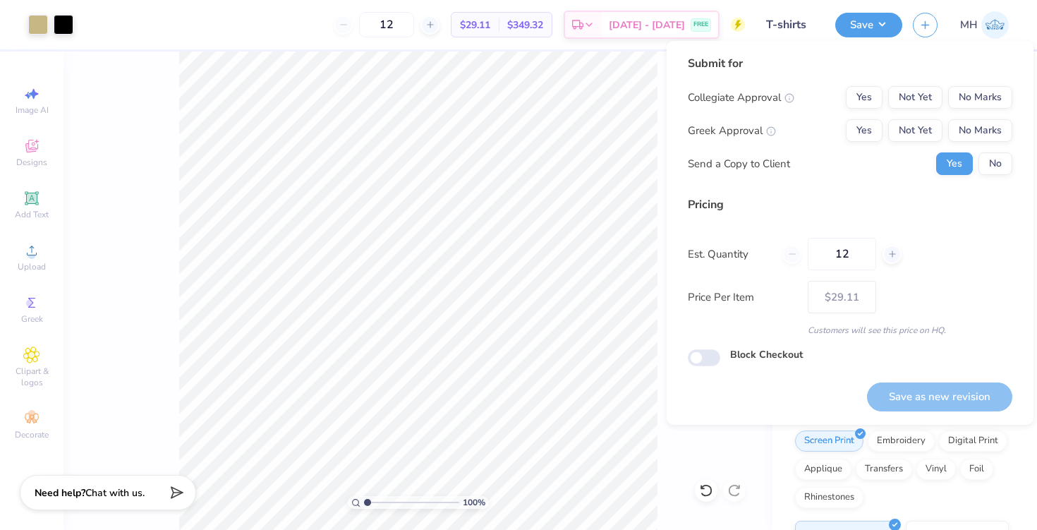
click at [976, 165] on div "Yes No" at bounding box center [974, 163] width 76 height 23
click at [987, 158] on button "No" at bounding box center [995, 163] width 34 height 23
click at [978, 141] on button "No Marks" at bounding box center [980, 130] width 64 height 23
click at [974, 98] on button "No Marks" at bounding box center [980, 97] width 64 height 23
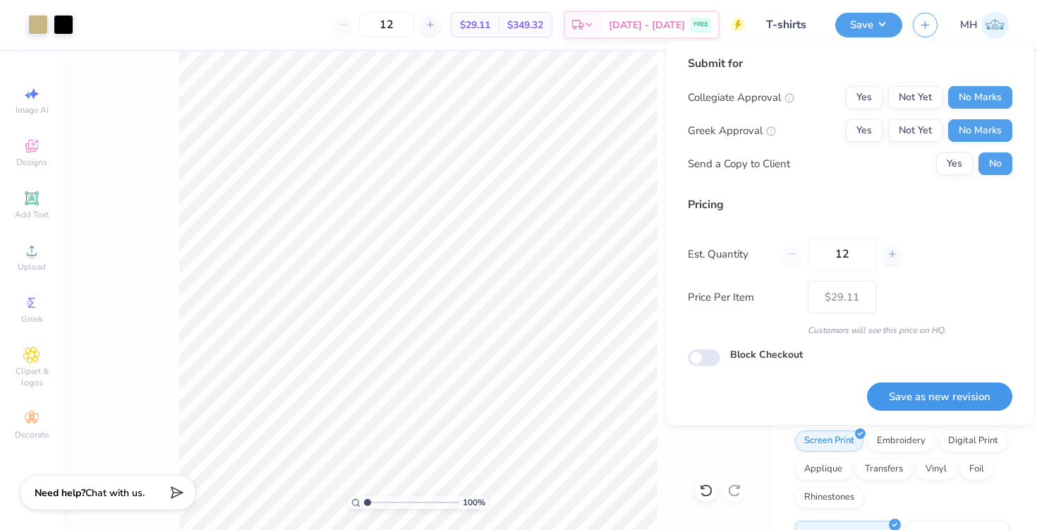
click at [942, 400] on button "Save as new revision" at bounding box center [939, 396] width 145 height 29
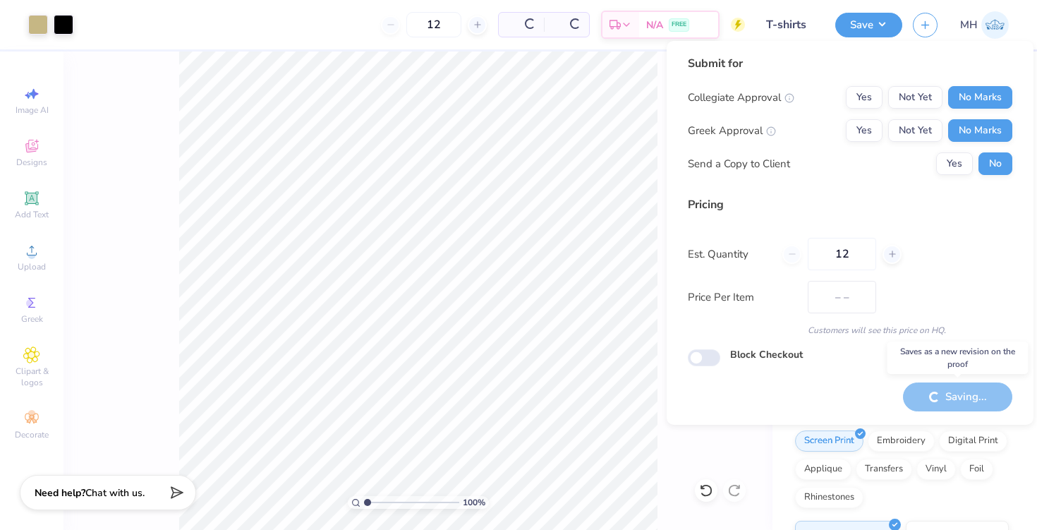
type input "$29.11"
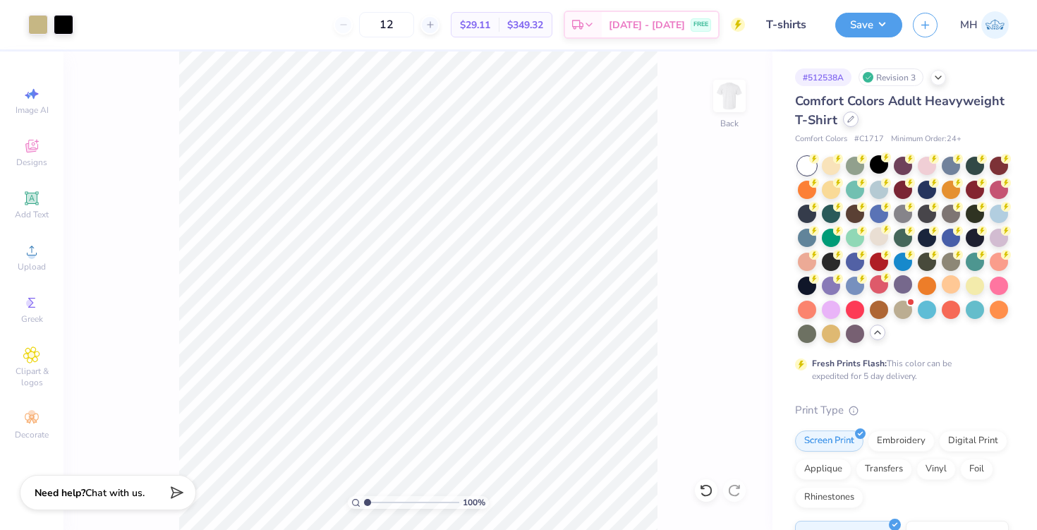
click at [852, 126] on div at bounding box center [851, 119] width 16 height 16
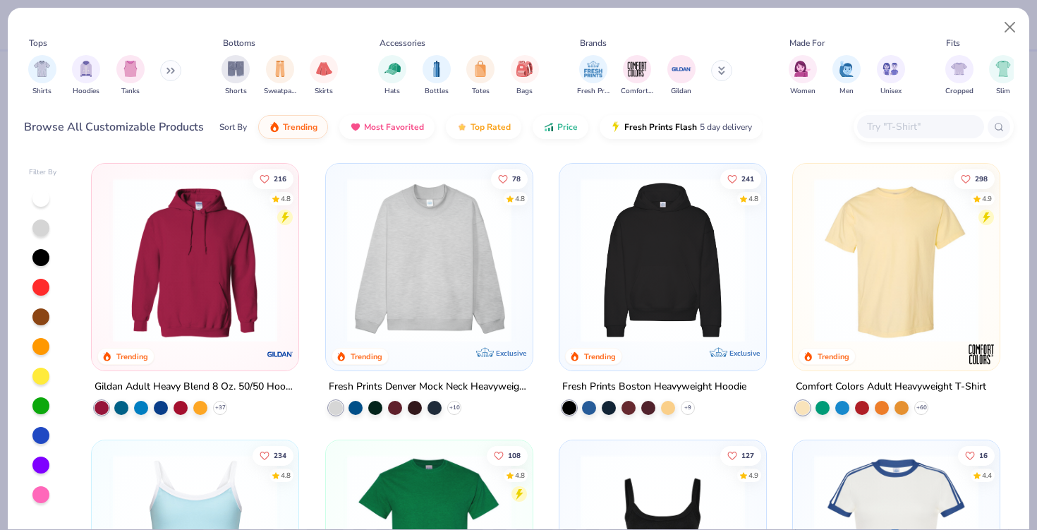
click at [166, 73] on button at bounding box center [170, 70] width 21 height 21
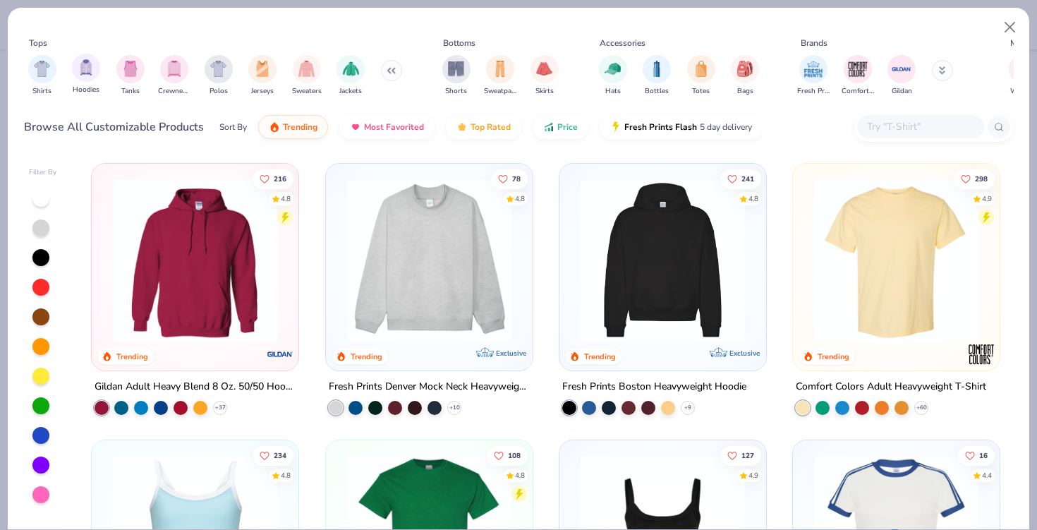
click at [98, 77] on div "Hoodies" at bounding box center [86, 75] width 28 height 42
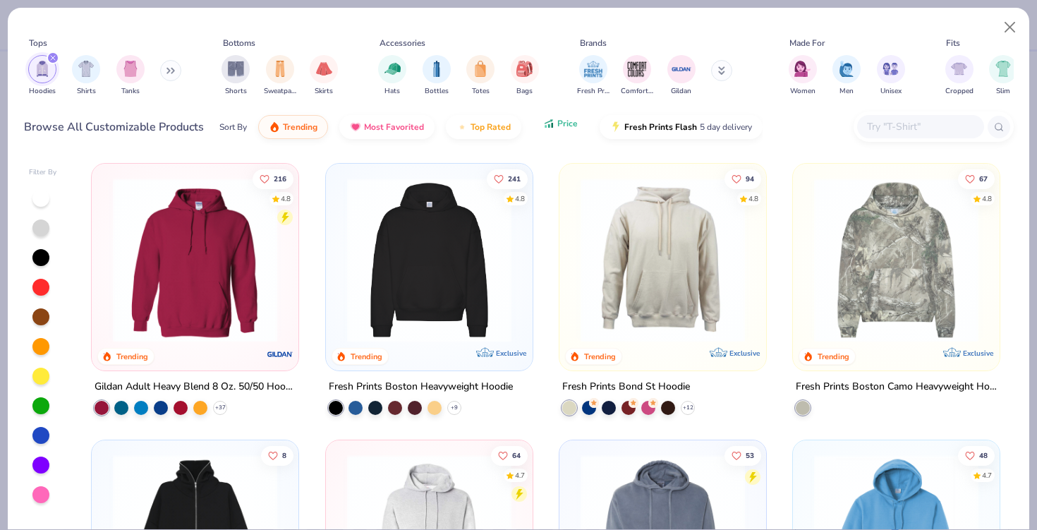
click at [570, 120] on span "Price" at bounding box center [567, 123] width 20 height 11
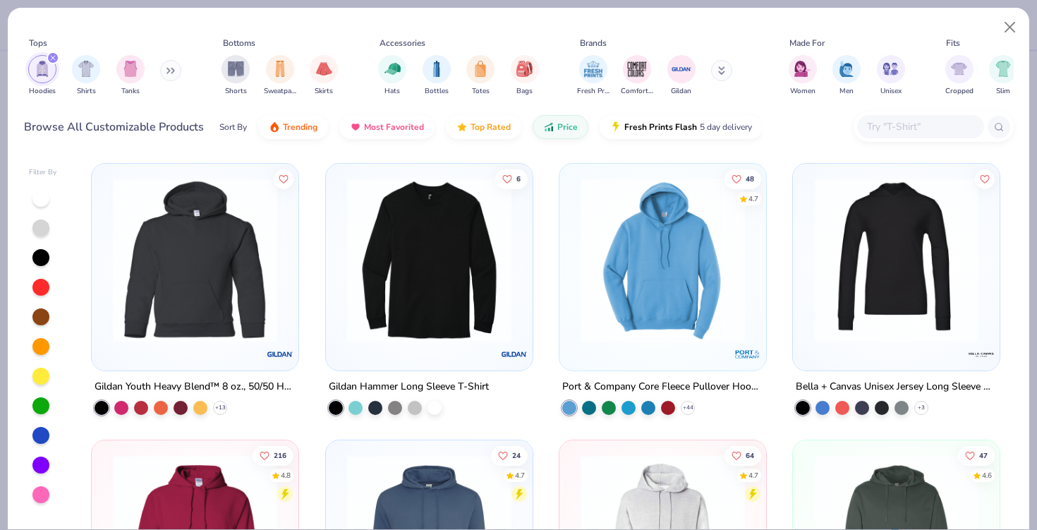
click at [905, 130] on input "text" at bounding box center [920, 127] width 109 height 16
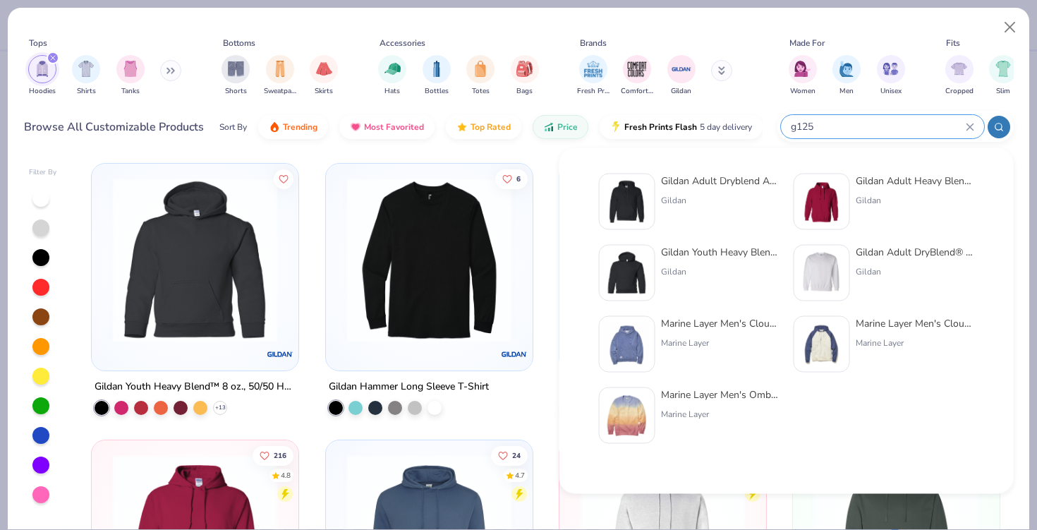
type input "g125"
click at [681, 183] on div "Gildan Adult Dryblend Adult 9 Oz. 50/50 Hood" at bounding box center [720, 181] width 119 height 15
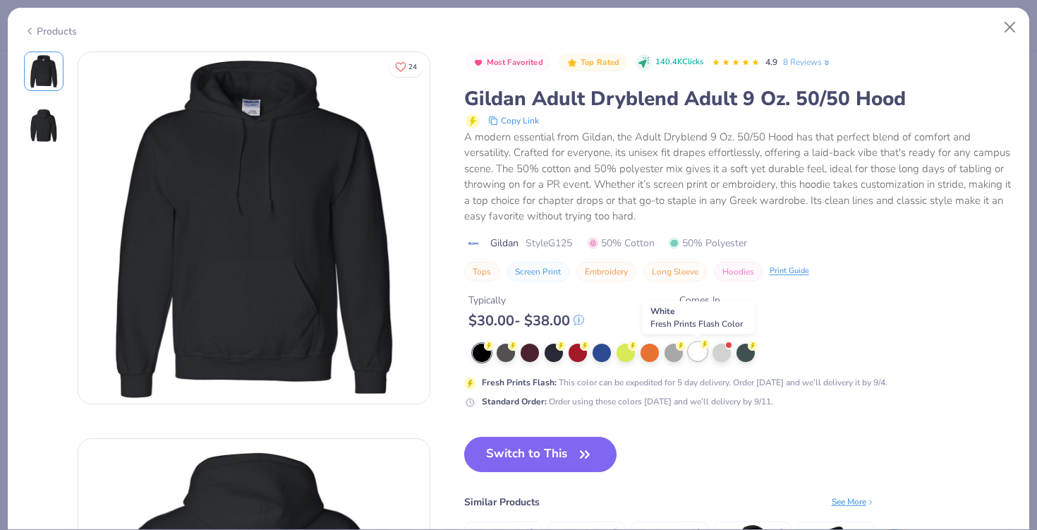
click at [701, 353] on div at bounding box center [698, 351] width 18 height 18
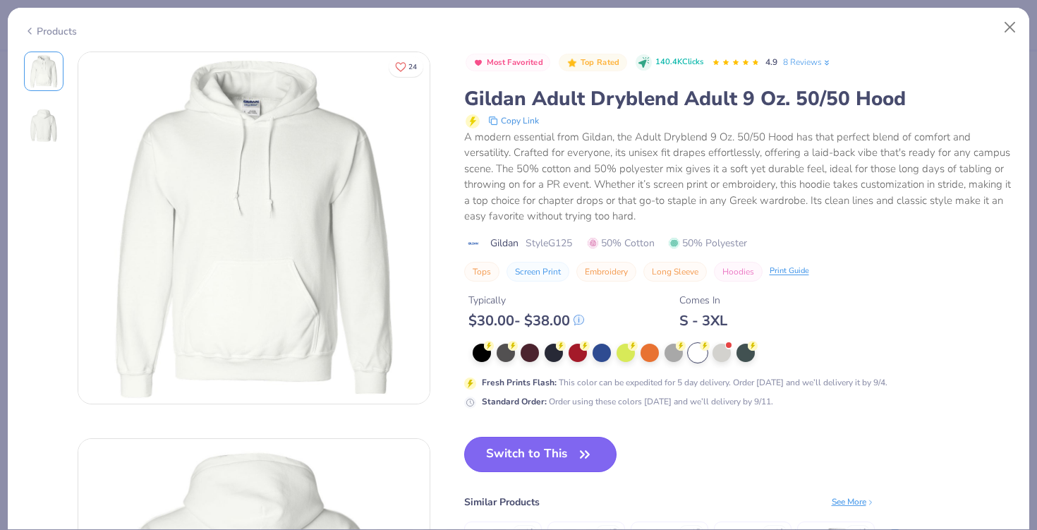
click at [577, 458] on icon "button" at bounding box center [585, 454] width 20 height 20
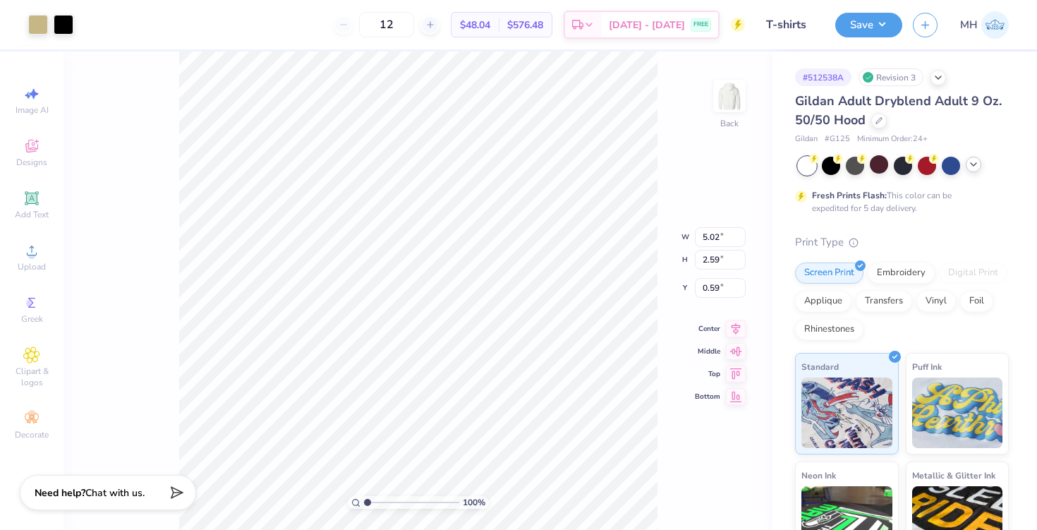
type input "3.00"
click at [883, 25] on button "Save" at bounding box center [868, 23] width 67 height 25
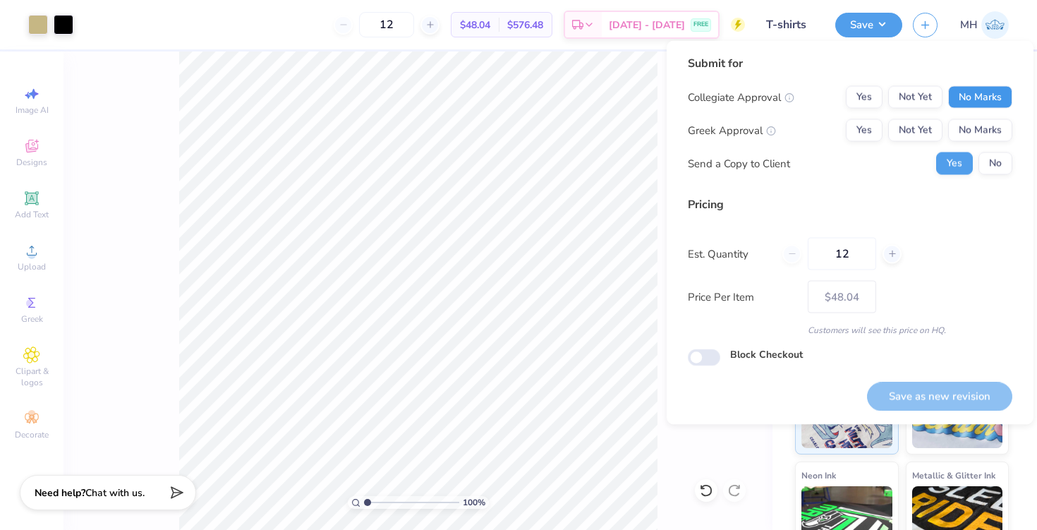
click at [954, 93] on button "No Marks" at bounding box center [980, 97] width 64 height 23
click at [983, 140] on button "No Marks" at bounding box center [980, 130] width 64 height 23
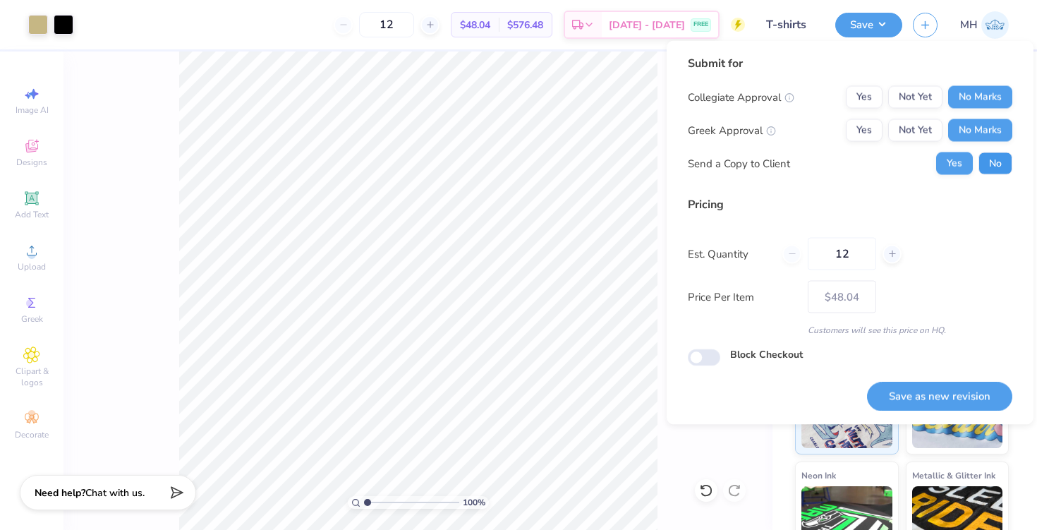
click at [995, 172] on button "No" at bounding box center [995, 163] width 34 height 23
click at [957, 398] on button "Save as new revision" at bounding box center [939, 396] width 145 height 29
type input "$48.04"
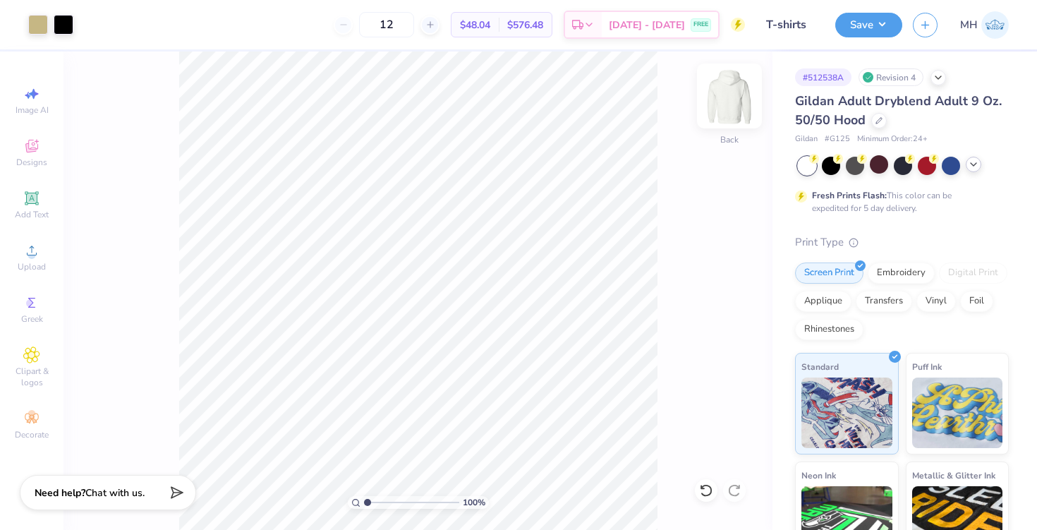
click at [717, 98] on img at bounding box center [729, 96] width 56 height 56
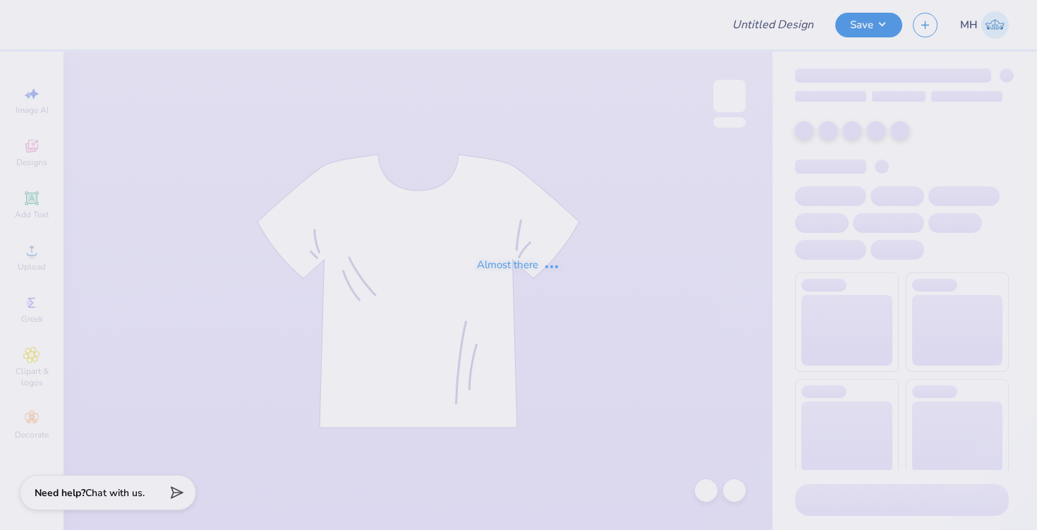
type input "Hoodies"
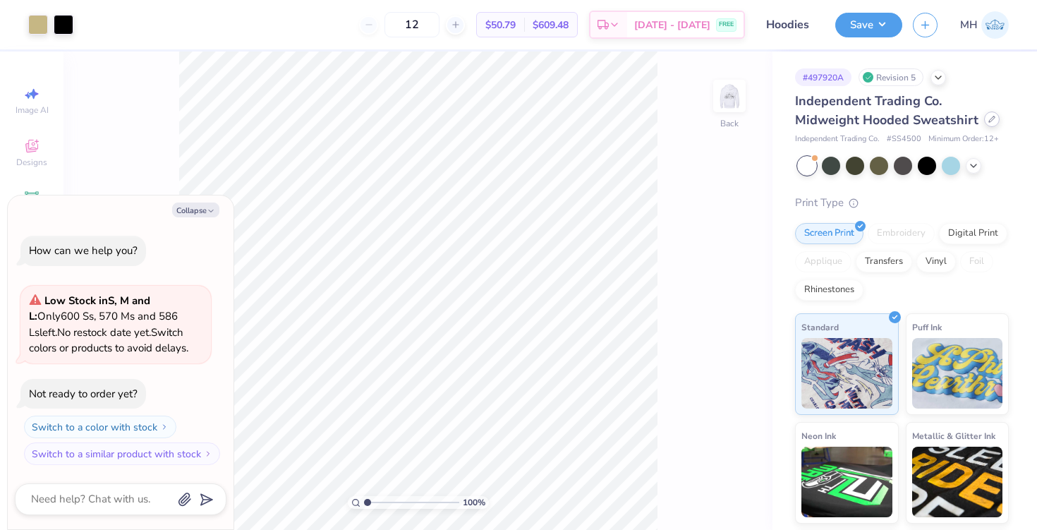
click at [984, 121] on div at bounding box center [992, 119] width 16 height 16
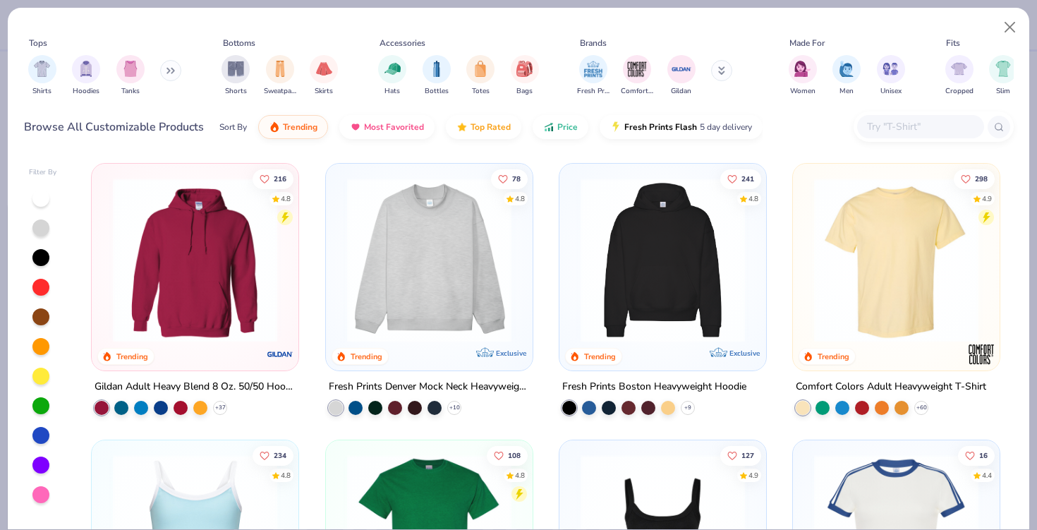
type textarea "x"
click at [885, 133] on input "text" at bounding box center [920, 127] width 109 height 16
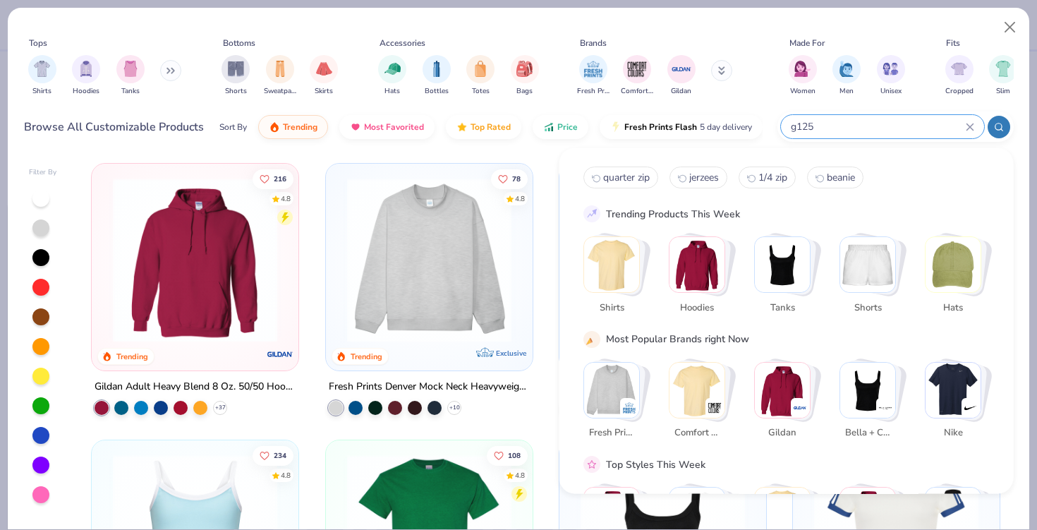
type input "g125"
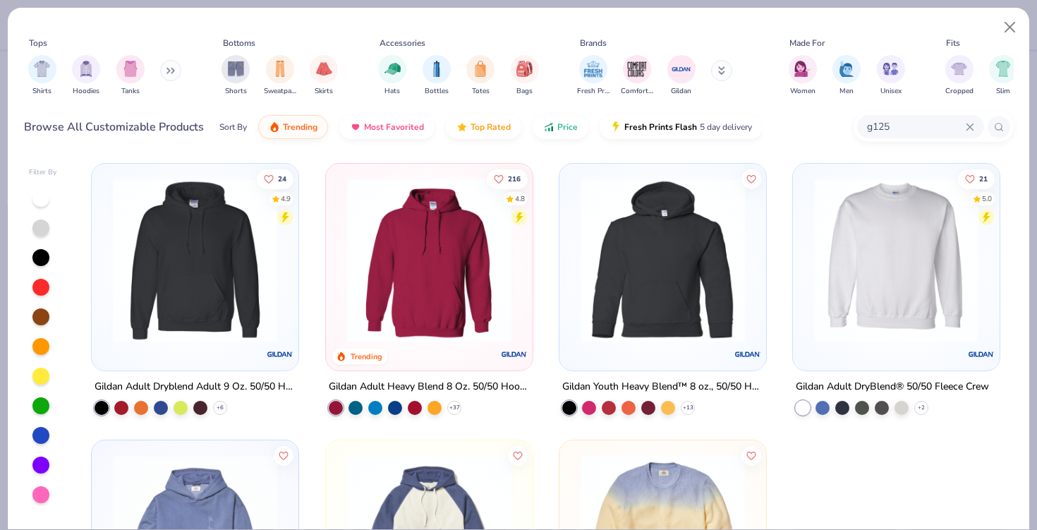
click at [247, 307] on img at bounding box center [195, 260] width 178 height 164
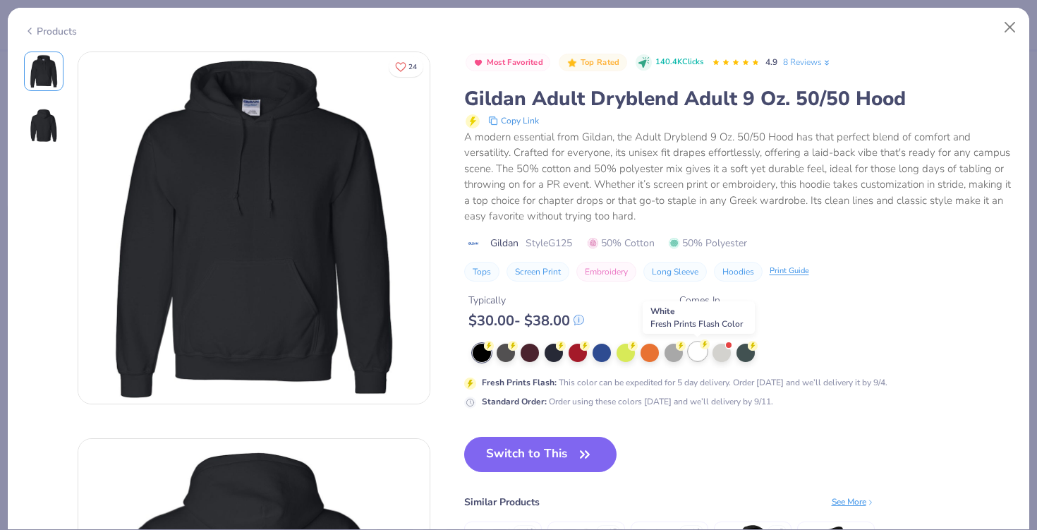
click at [694, 355] on div at bounding box center [698, 351] width 18 height 18
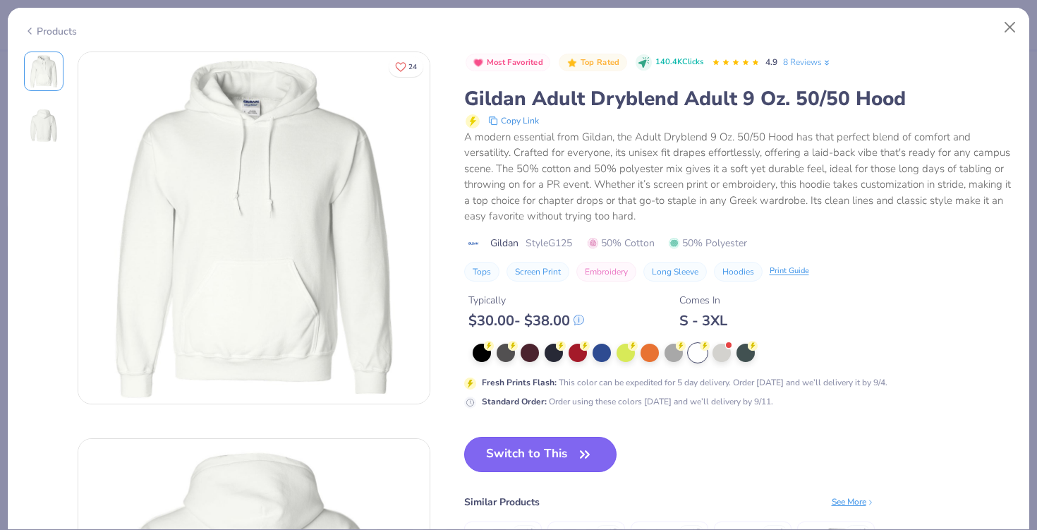
click at [542, 455] on button "Switch to This" at bounding box center [540, 454] width 153 height 35
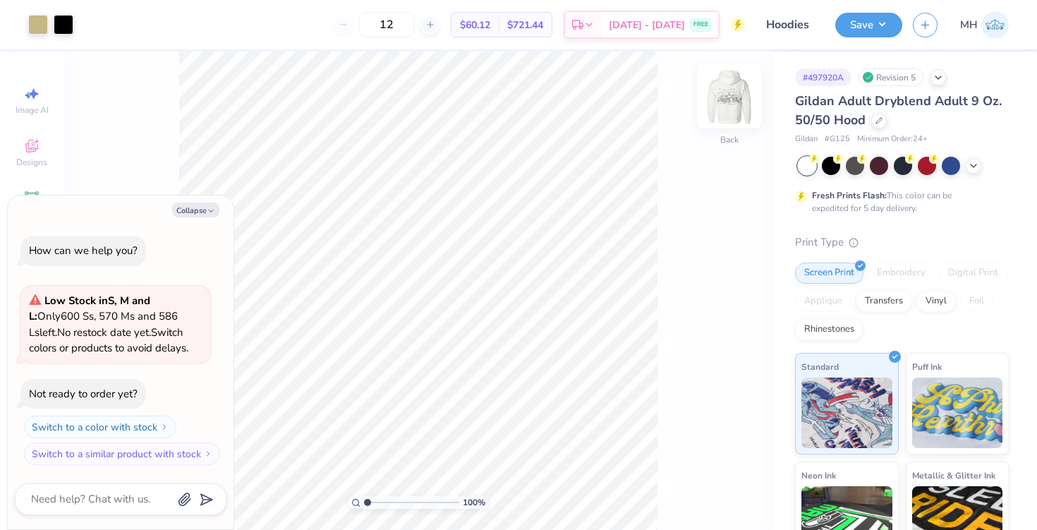
click at [723, 97] on img at bounding box center [729, 96] width 56 height 56
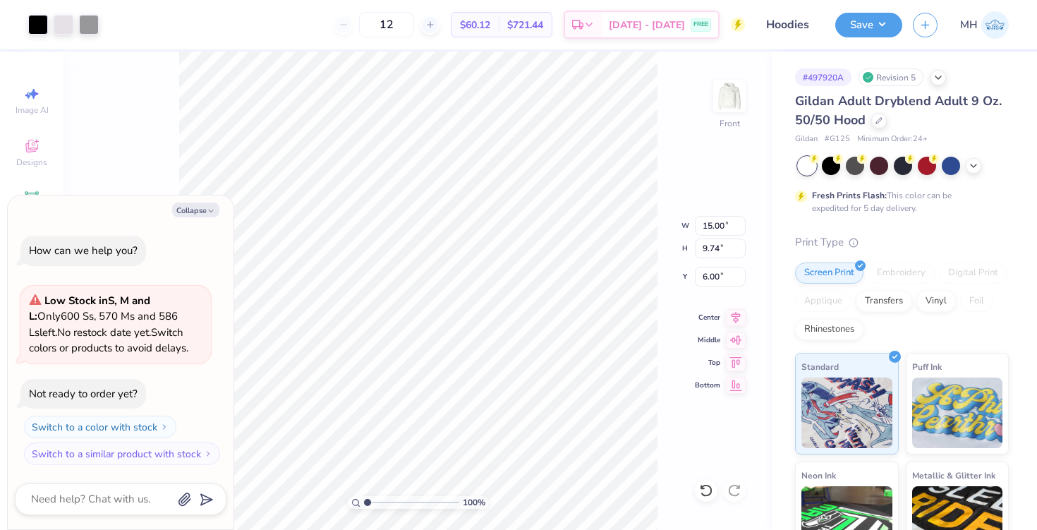
type textarea "x"
type input "14.05"
type input "9.13"
type input "6.61"
type textarea "x"
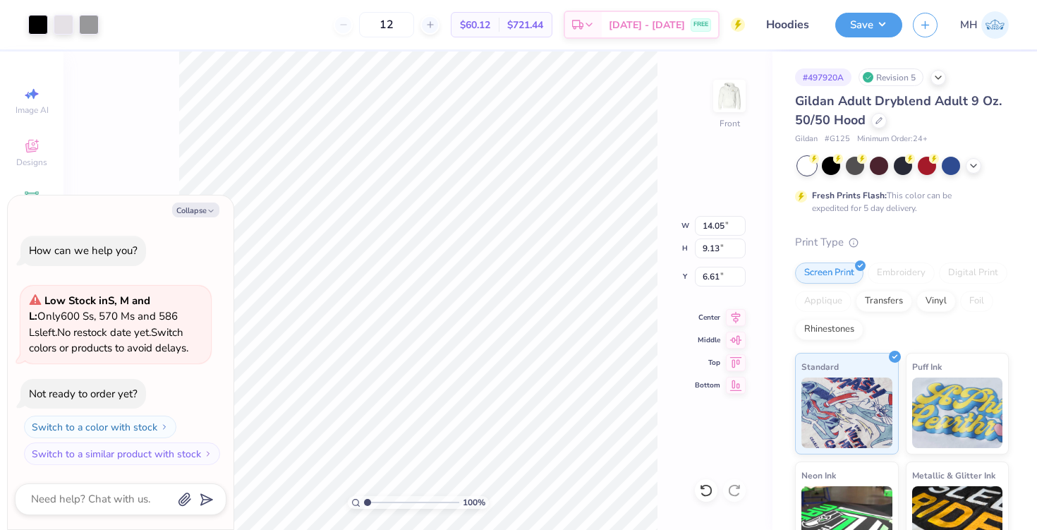
type input "6.00"
click at [201, 217] on button "Collapse" at bounding box center [195, 209] width 47 height 15
type textarea "x"
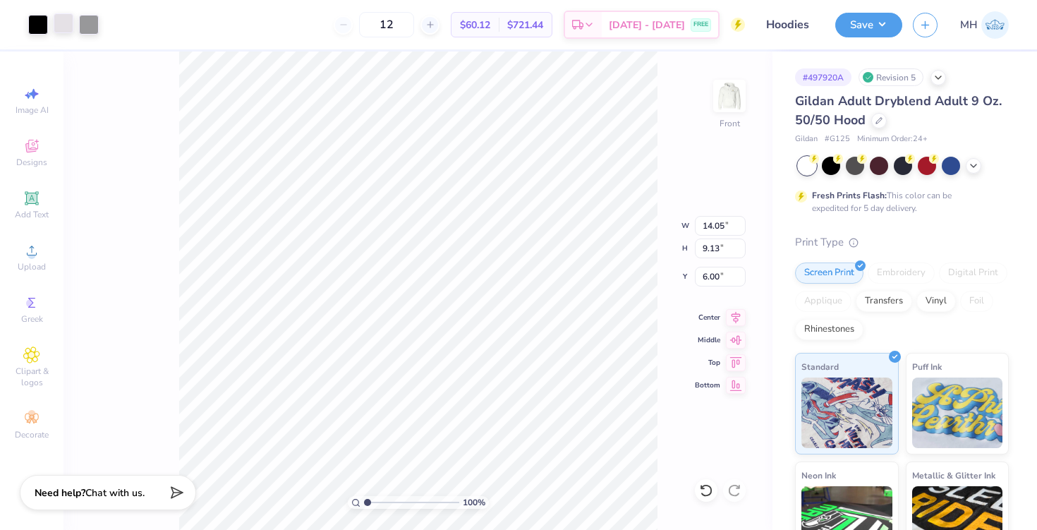
click at [66, 29] on div at bounding box center [64, 23] width 20 height 20
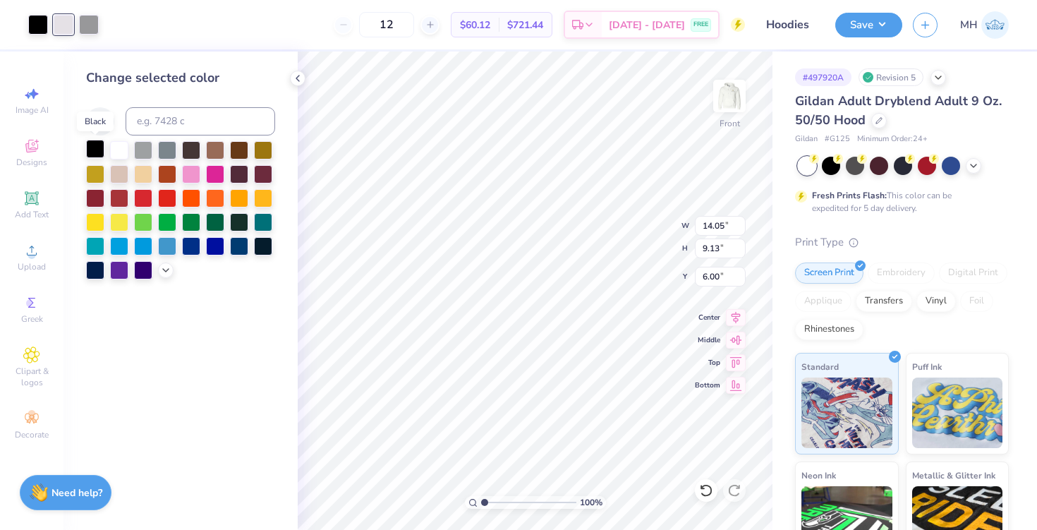
click at [99, 145] on div at bounding box center [95, 149] width 18 height 18
click at [92, 16] on div at bounding box center [89, 23] width 20 height 20
click at [100, 154] on div at bounding box center [95, 149] width 18 height 18
click at [63, 32] on div at bounding box center [64, 23] width 20 height 20
click at [86, 147] on div at bounding box center [95, 149] width 18 height 18
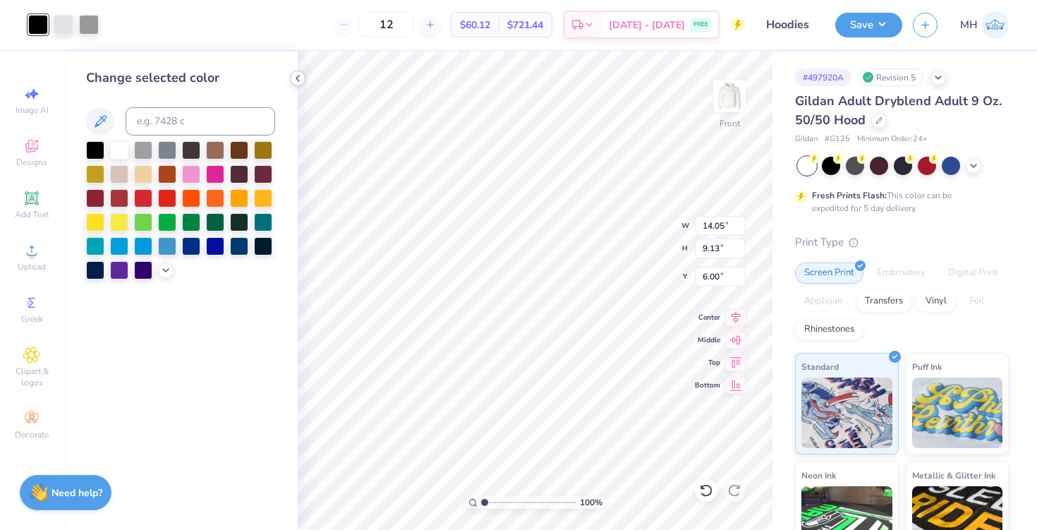
click at [292, 81] on icon at bounding box center [297, 78] width 11 height 11
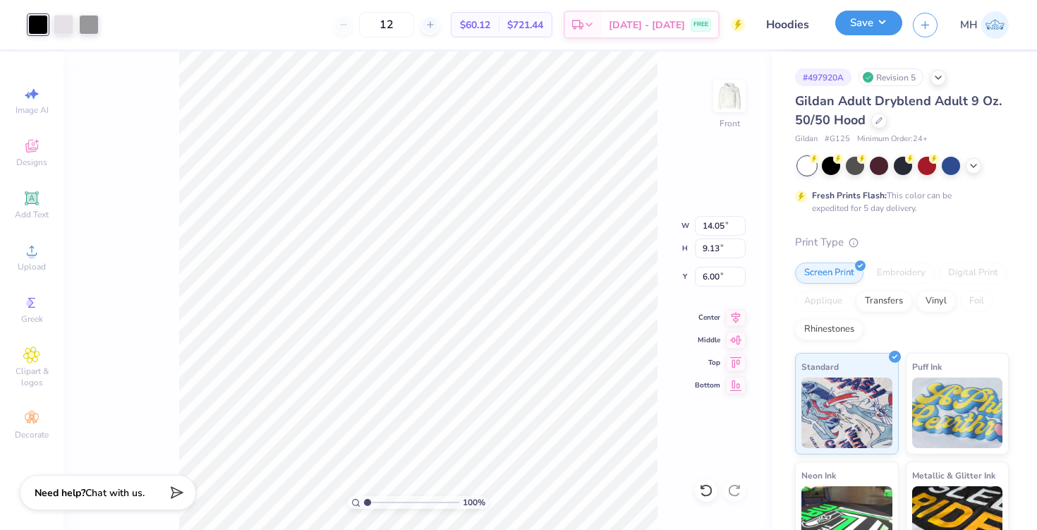
click at [882, 32] on button "Save" at bounding box center [868, 23] width 67 height 25
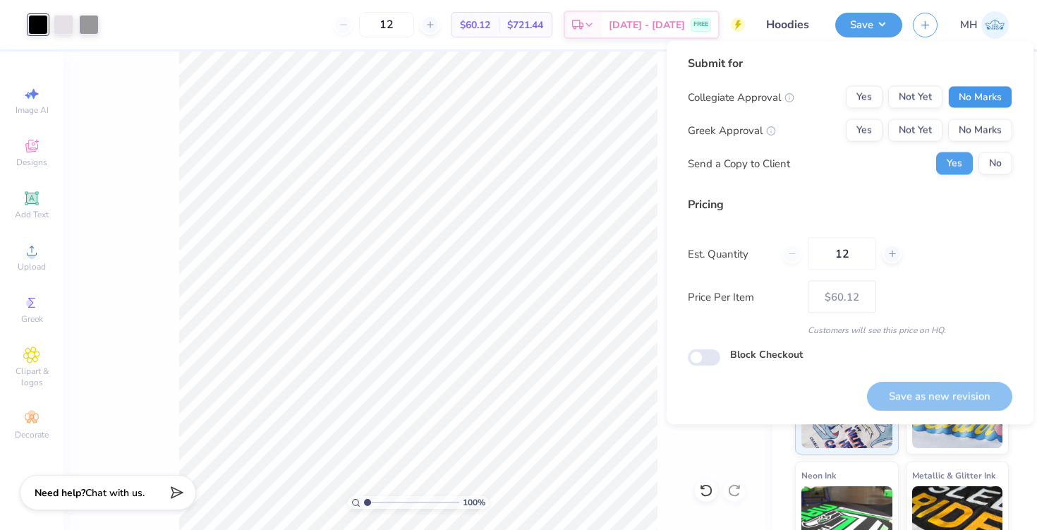
click at [978, 102] on button "No Marks" at bounding box center [980, 97] width 64 height 23
click at [977, 126] on button "No Marks" at bounding box center [980, 130] width 64 height 23
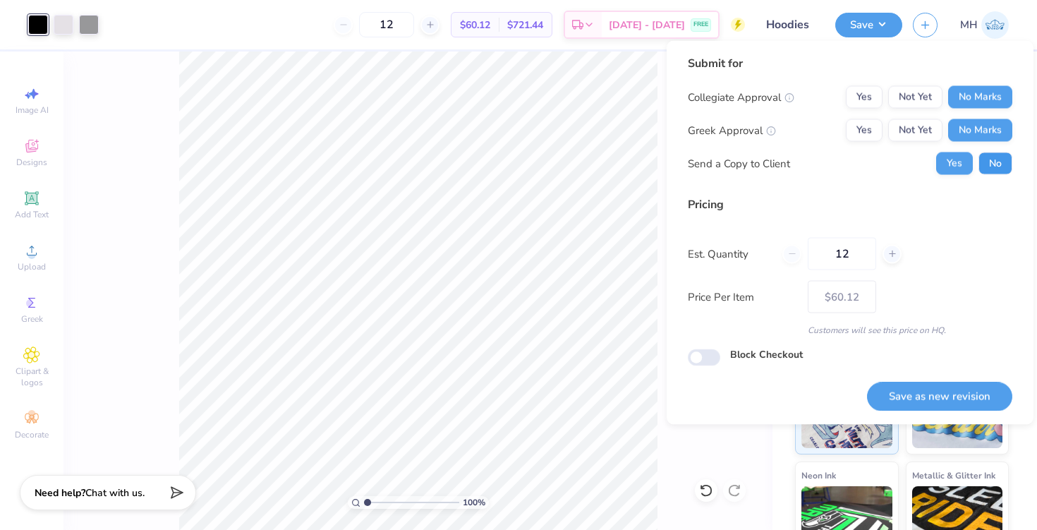
click at [981, 159] on button "No" at bounding box center [995, 163] width 34 height 23
click at [947, 391] on button "Save as new revision" at bounding box center [939, 396] width 145 height 29
type input "$60.12"
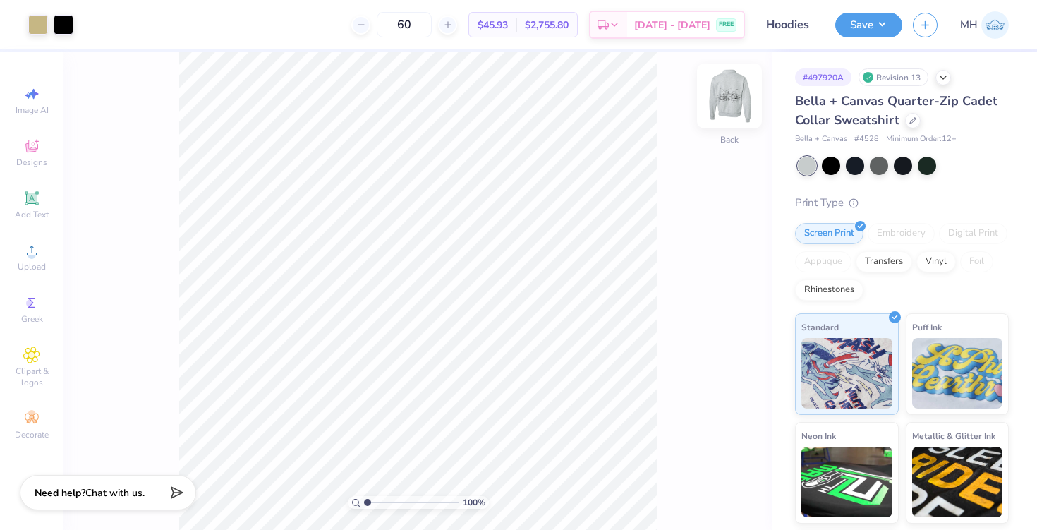
click at [729, 108] on img at bounding box center [729, 96] width 56 height 56
click at [722, 87] on img at bounding box center [729, 96] width 56 height 56
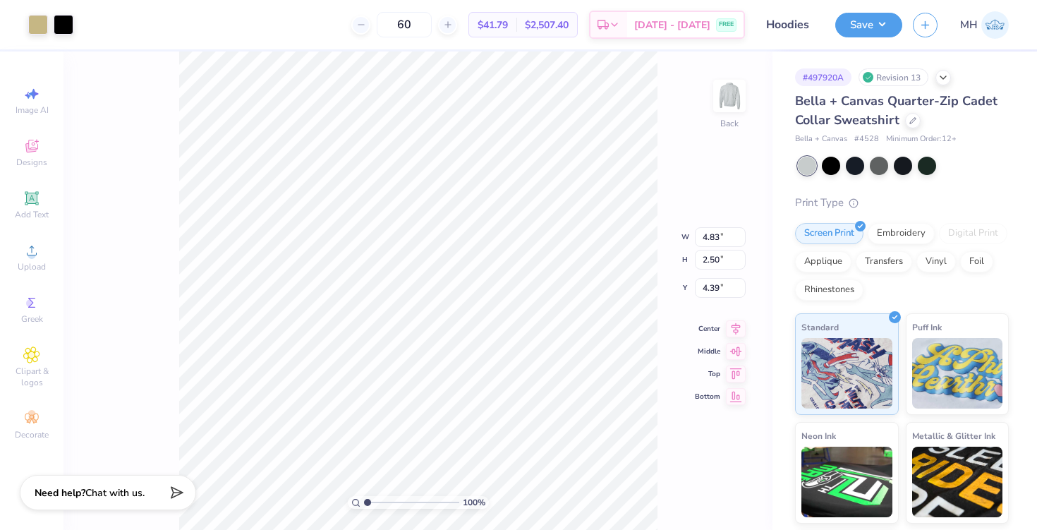
type input "4.01"
click at [915, 122] on div at bounding box center [913, 119] width 16 height 16
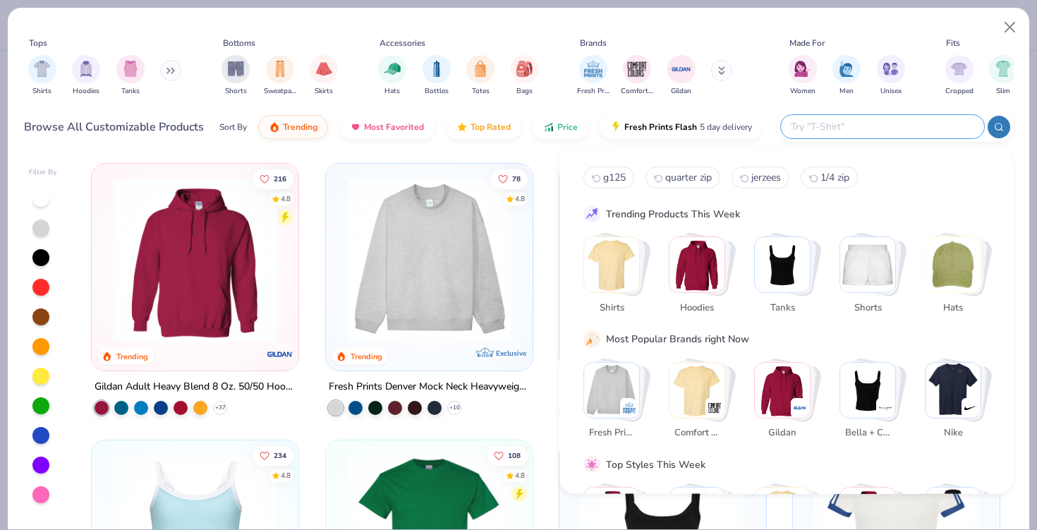
click at [901, 123] on input "text" at bounding box center [881, 127] width 185 height 16
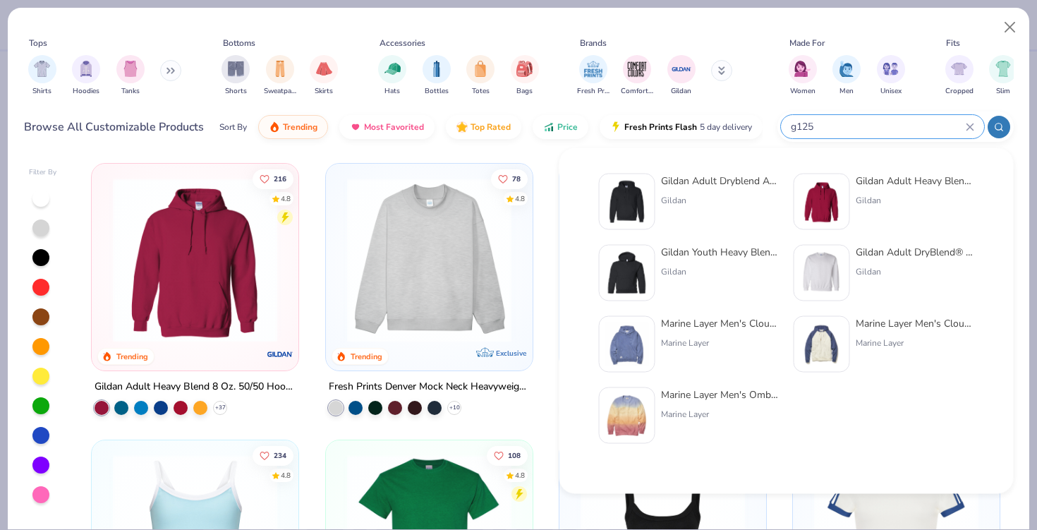
type input "g125"
click at [718, 194] on div "Gildan" at bounding box center [720, 200] width 119 height 13
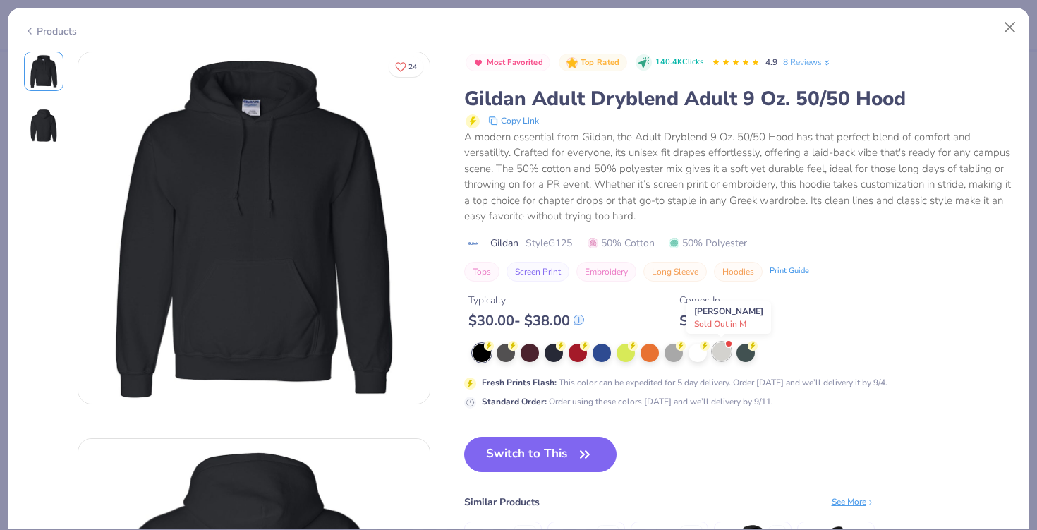
click at [713, 352] on div at bounding box center [722, 351] width 18 height 18
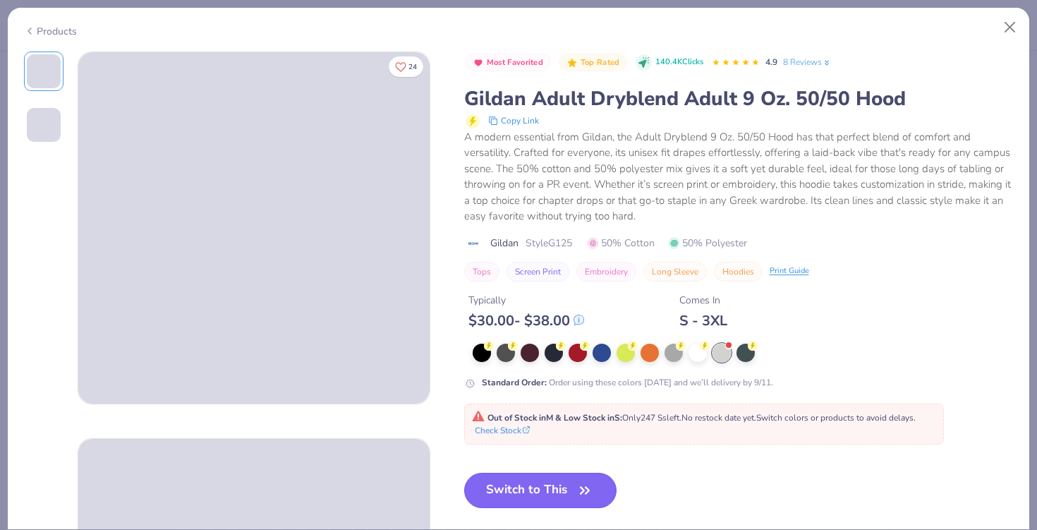
click at [557, 487] on button "Switch to This" at bounding box center [540, 490] width 153 height 35
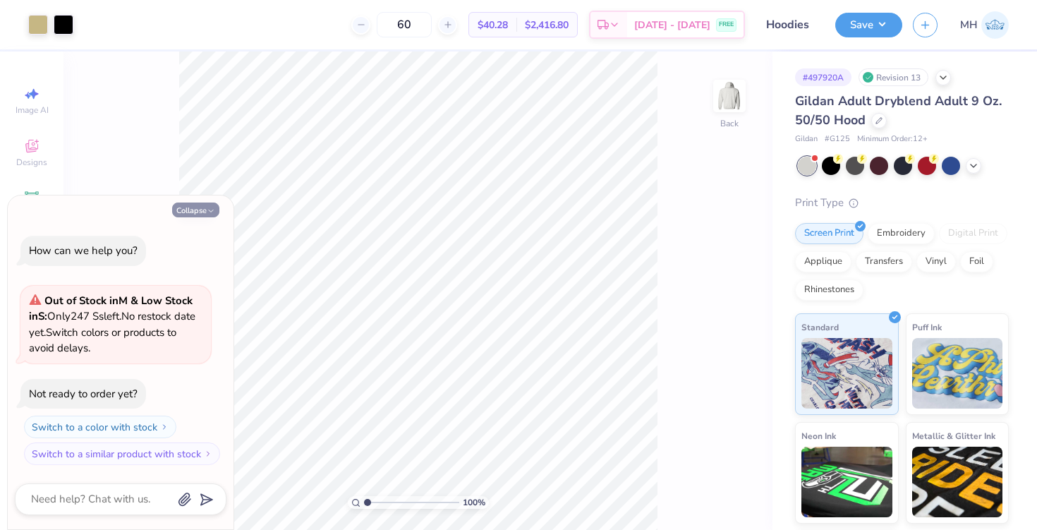
click at [205, 210] on button "Collapse" at bounding box center [195, 209] width 47 height 15
type textarea "x"
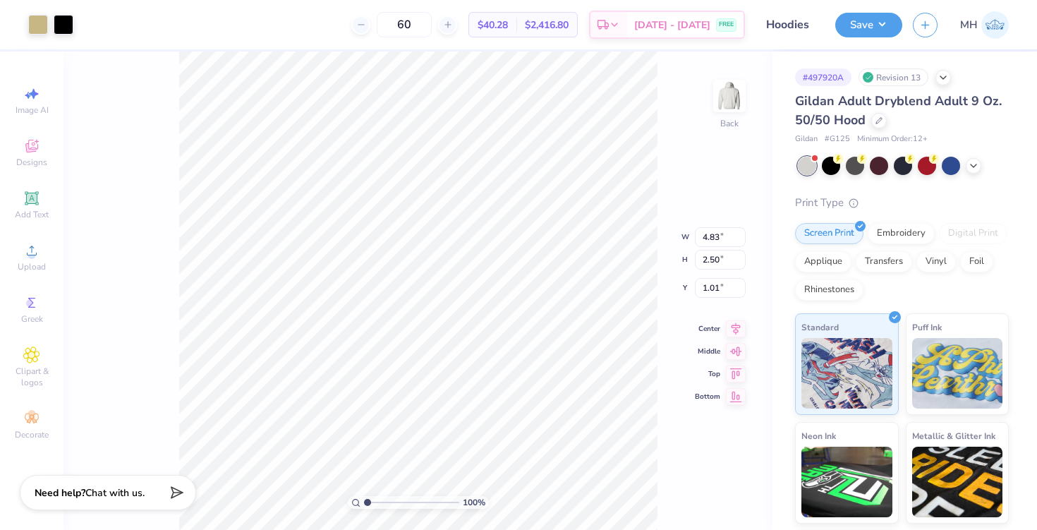
type input "3.00"
click at [734, 97] on img at bounding box center [729, 96] width 56 height 56
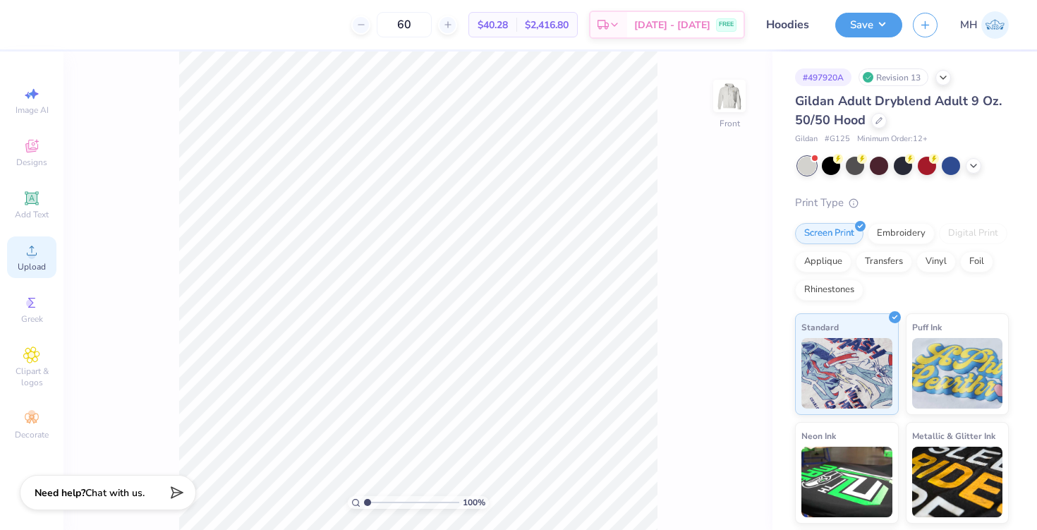
click at [26, 262] on span "Upload" at bounding box center [32, 266] width 28 height 11
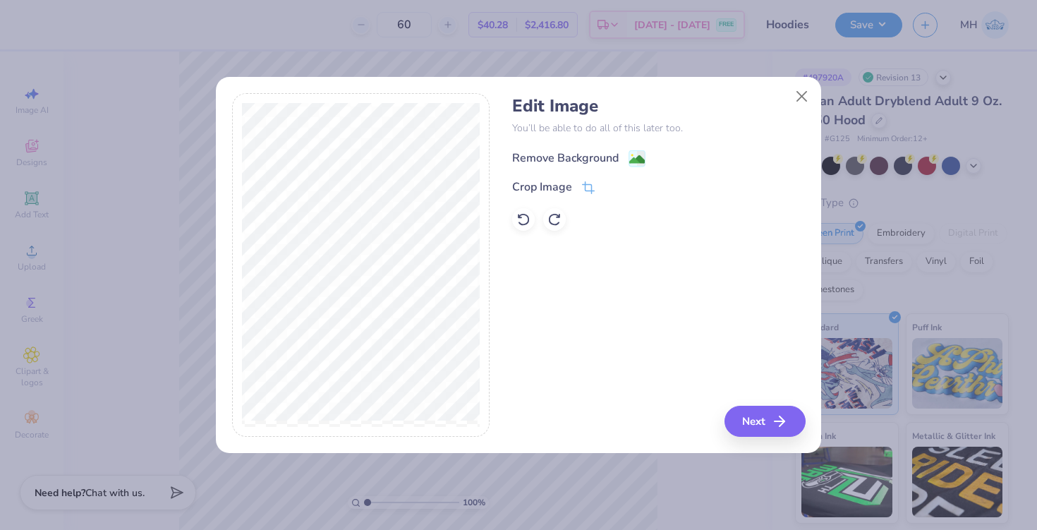
click at [638, 155] on image at bounding box center [637, 160] width 16 height 16
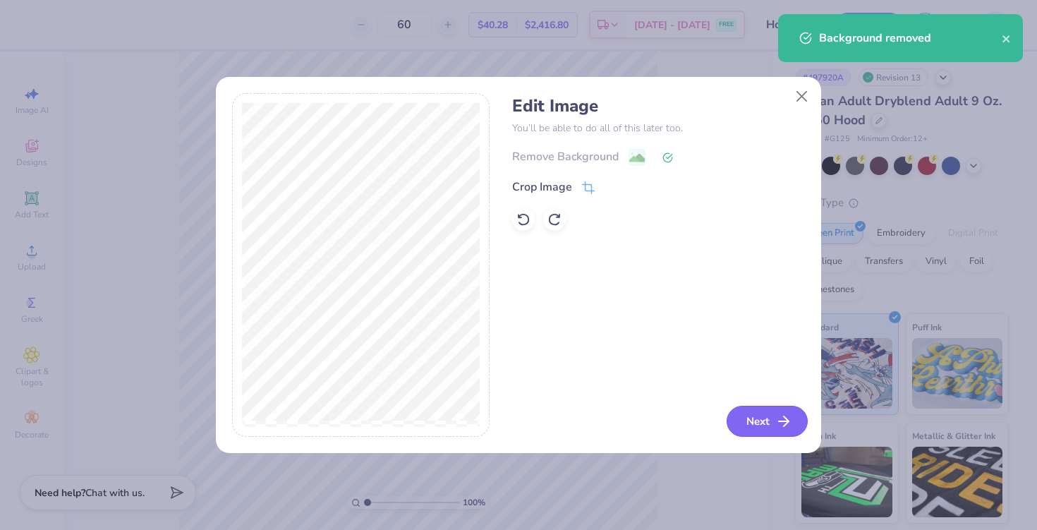
click at [752, 430] on button "Next" at bounding box center [767, 421] width 81 height 31
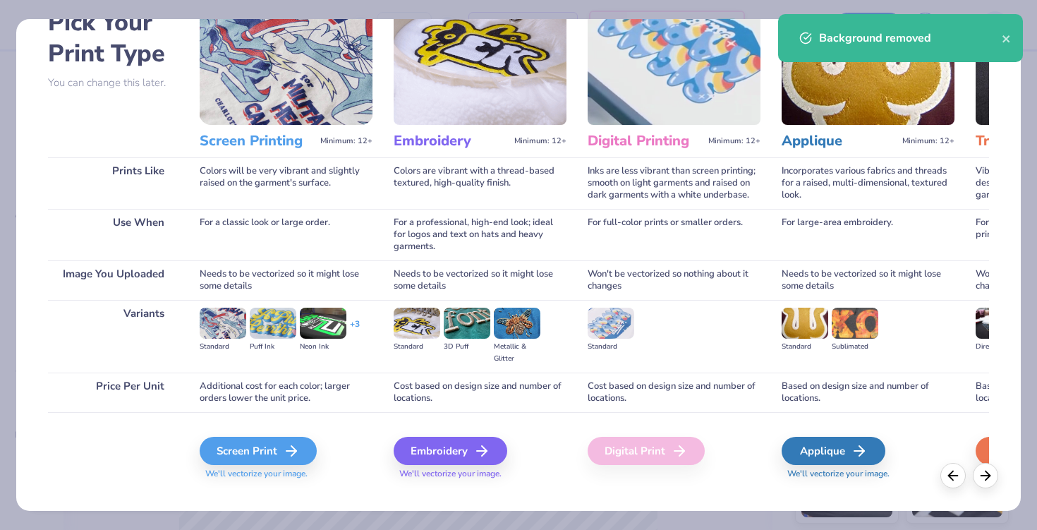
scroll to position [103, 0]
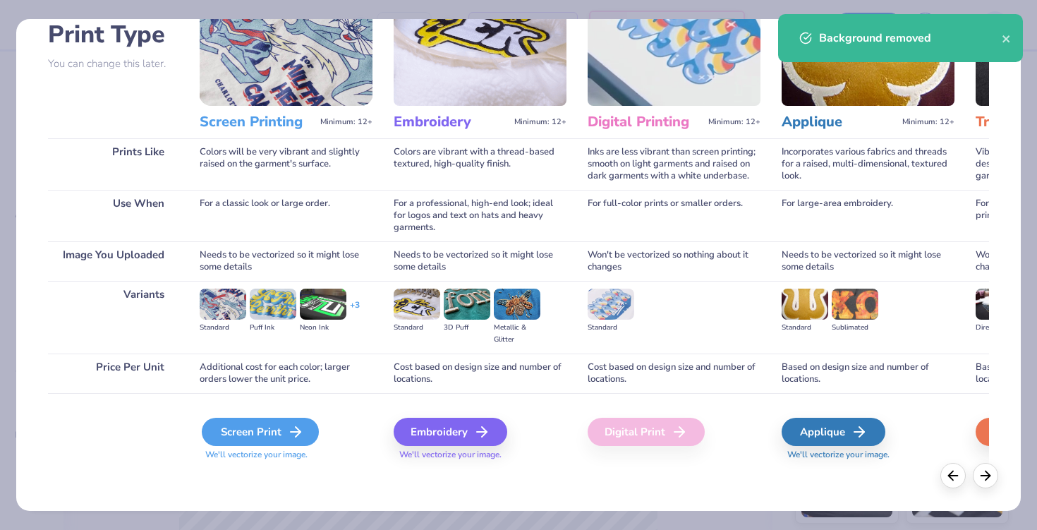
click at [298, 437] on icon at bounding box center [295, 431] width 17 height 17
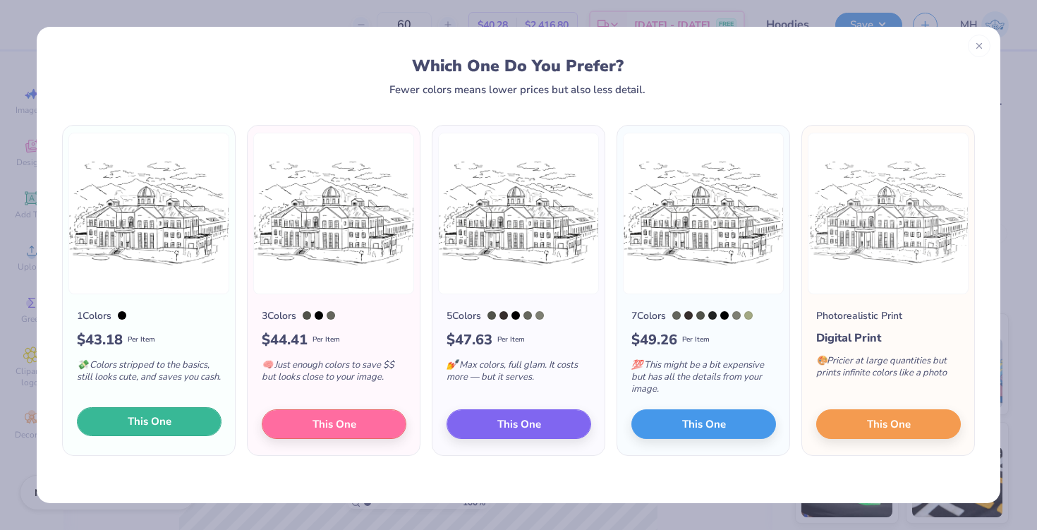
click at [157, 429] on span "This One" at bounding box center [150, 421] width 44 height 16
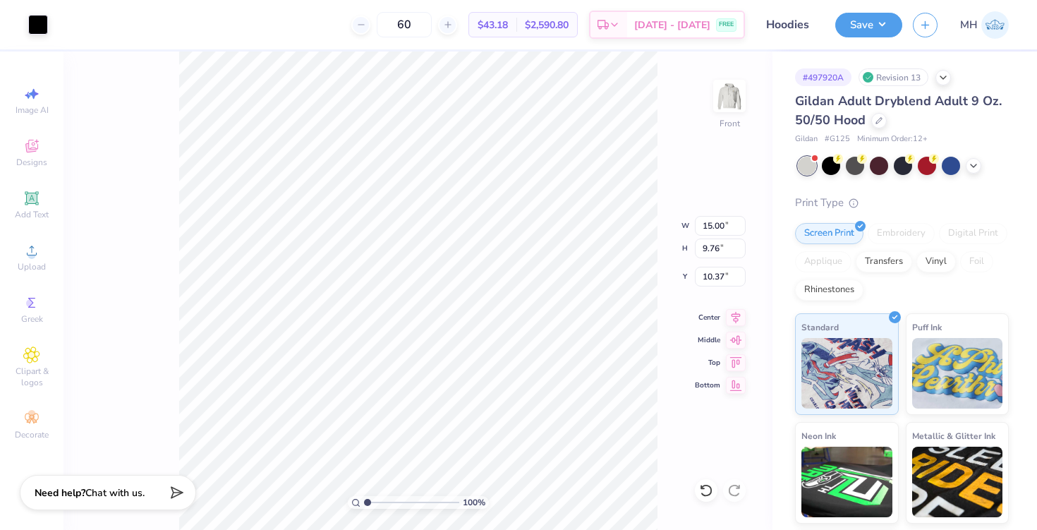
type input "6.00"
click at [854, 25] on button "Save" at bounding box center [868, 23] width 67 height 25
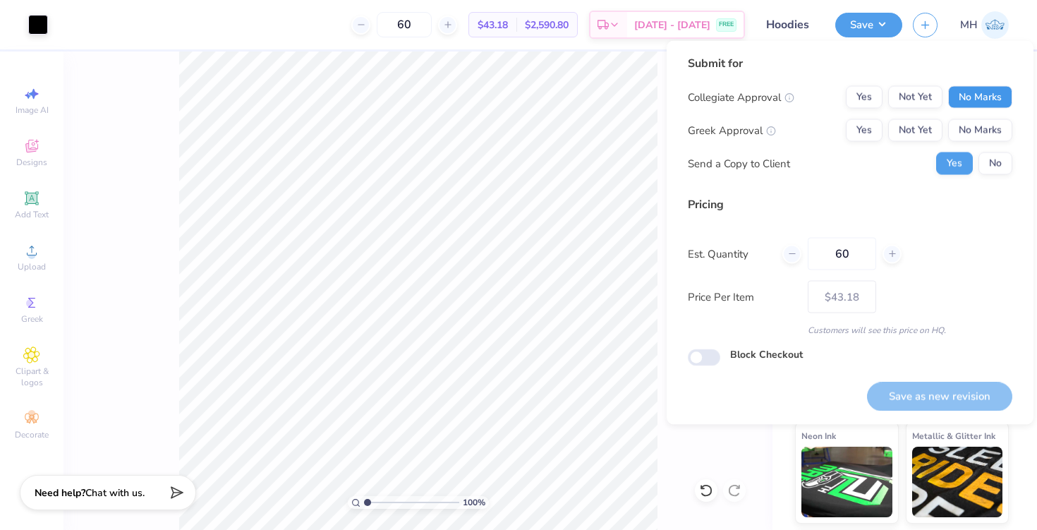
click at [962, 93] on button "No Marks" at bounding box center [980, 97] width 64 height 23
click at [972, 118] on div "Collegiate Approval Yes Not Yet No Marks Greek Approval Yes Not Yet No Marks Se…" at bounding box center [850, 130] width 325 height 89
click at [973, 126] on button "No Marks" at bounding box center [980, 130] width 64 height 23
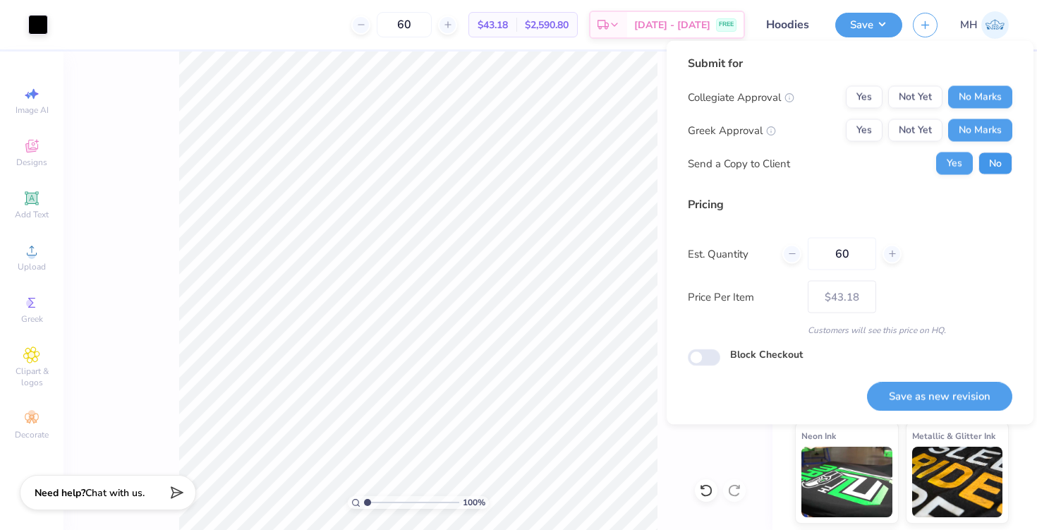
click at [988, 160] on button "No" at bounding box center [995, 163] width 34 height 23
click at [914, 400] on button "Save as new revision" at bounding box center [939, 396] width 145 height 29
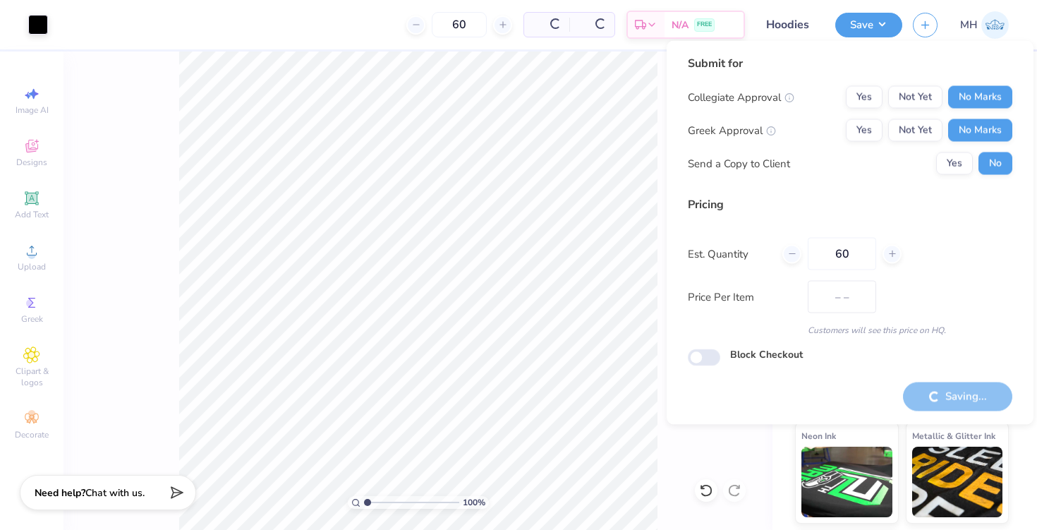
type input "$43.18"
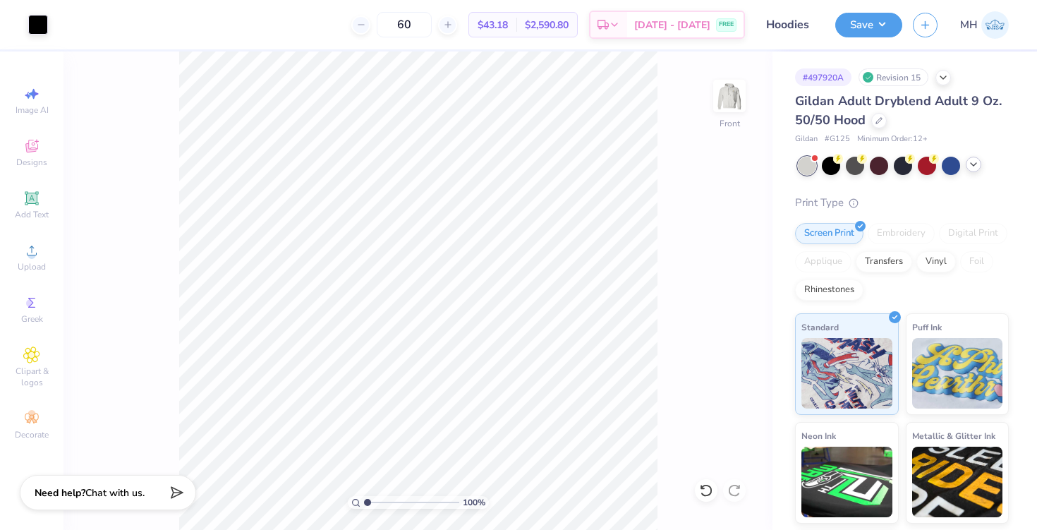
click at [971, 169] on icon at bounding box center [973, 164] width 11 height 11
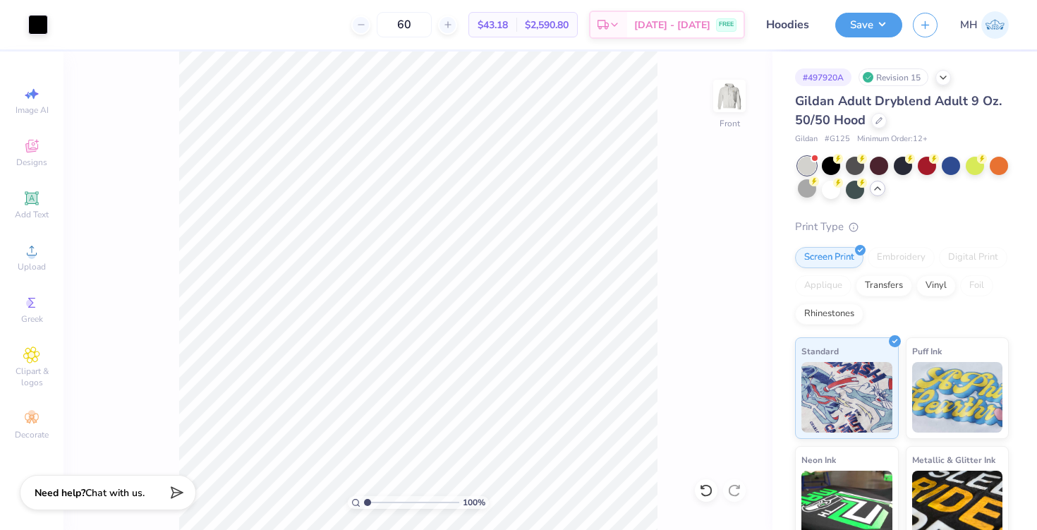
click at [815, 195] on div at bounding box center [807, 188] width 18 height 18
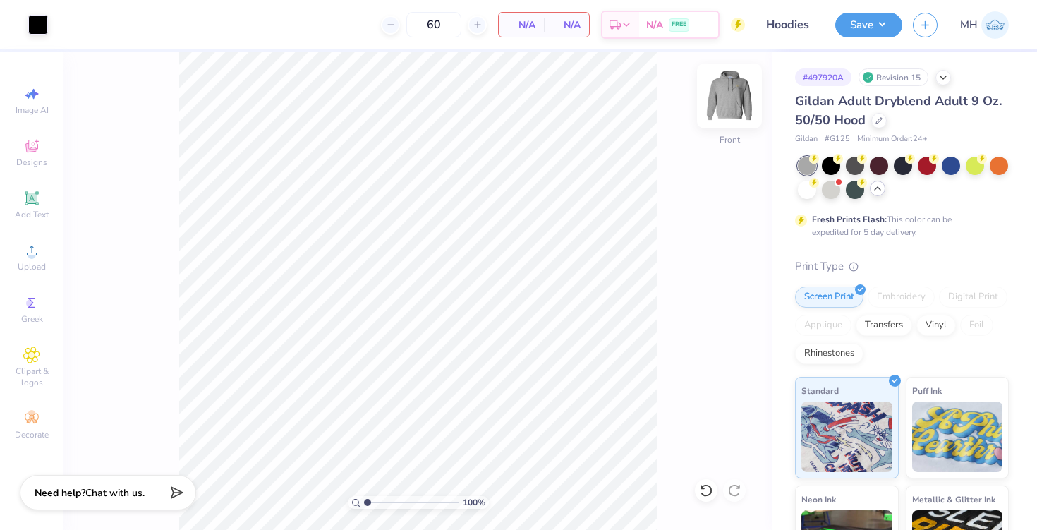
click at [735, 96] on img at bounding box center [729, 96] width 56 height 56
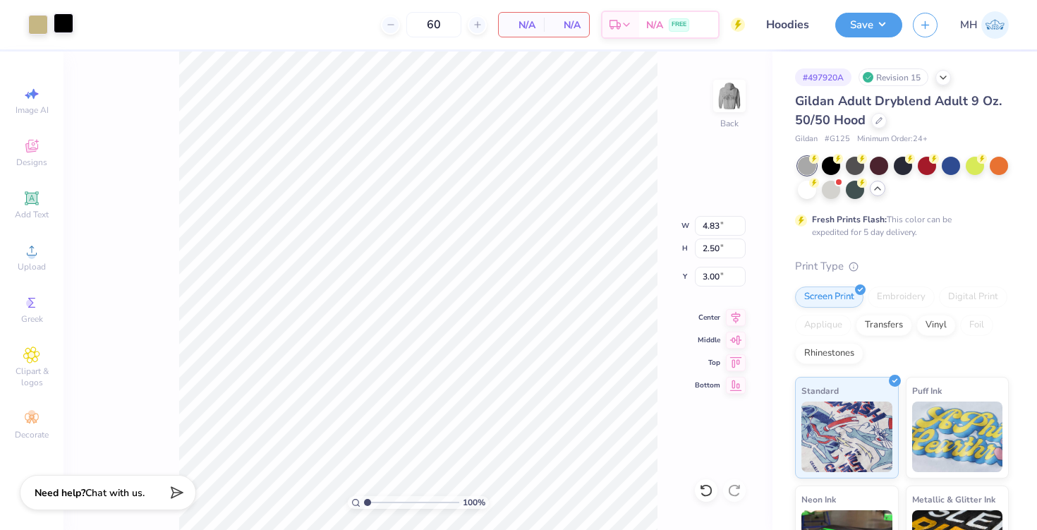
click at [66, 22] on div at bounding box center [64, 23] width 20 height 20
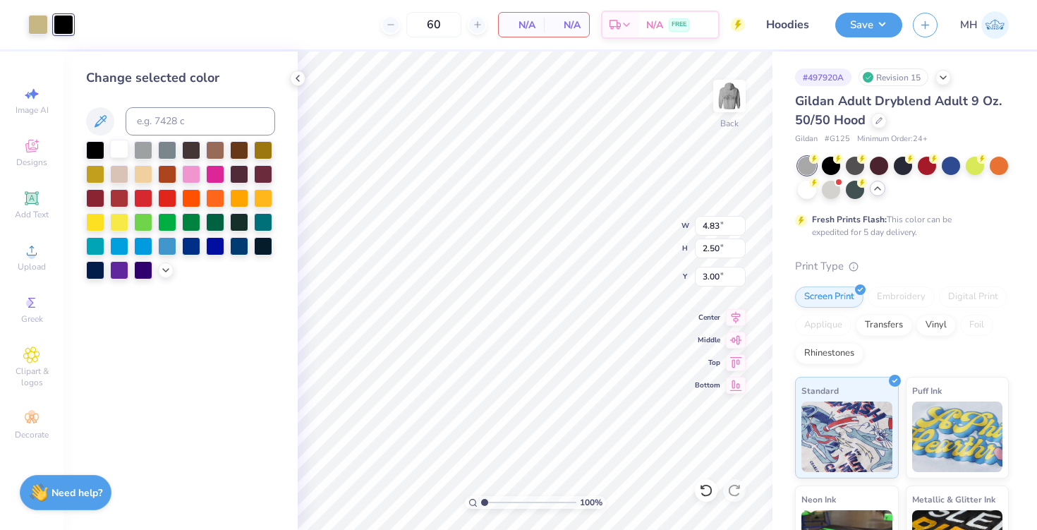
click at [115, 150] on div at bounding box center [119, 149] width 18 height 18
click at [298, 76] on polyline at bounding box center [297, 78] width 3 height 6
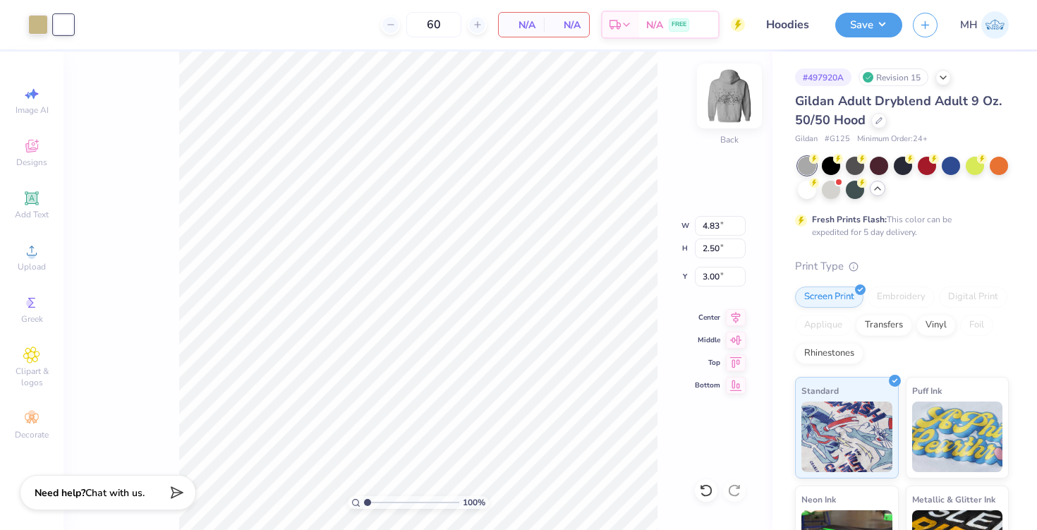
click at [739, 91] on img at bounding box center [729, 96] width 56 height 56
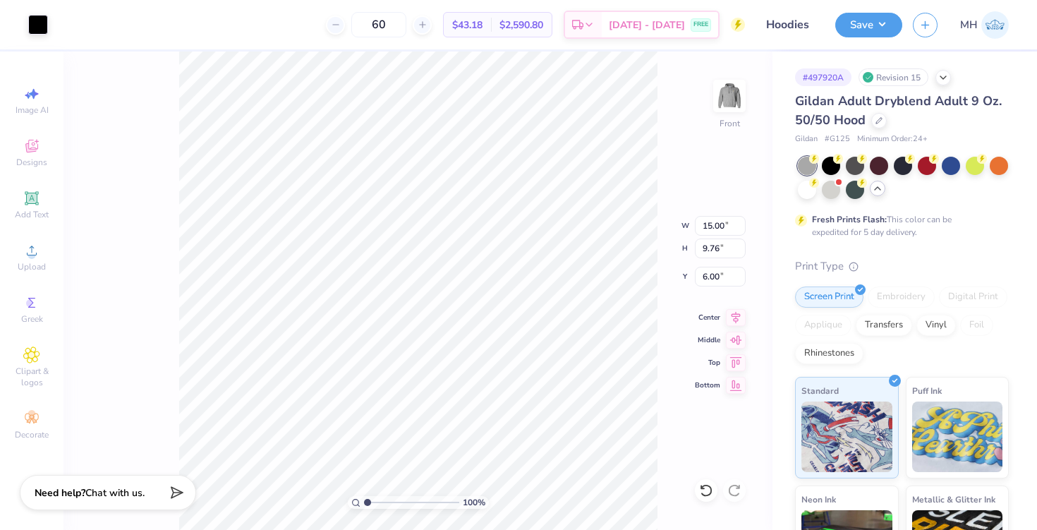
click at [51, 34] on div "Art colors 60 $43.18 Per Item $2,590.80 Total Est. Delivery [DATE] - [DATE] FRE…" at bounding box center [518, 24] width 1037 height 49
click at [47, 32] on div at bounding box center [38, 23] width 20 height 20
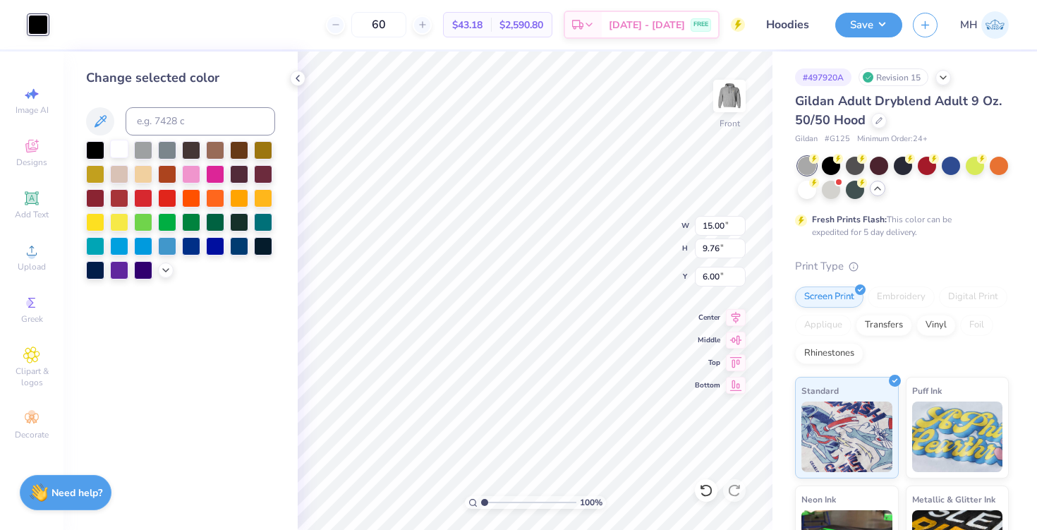
click at [114, 147] on div at bounding box center [119, 149] width 18 height 18
click at [102, 149] on div at bounding box center [95, 149] width 18 height 18
click at [302, 73] on icon at bounding box center [297, 78] width 11 height 11
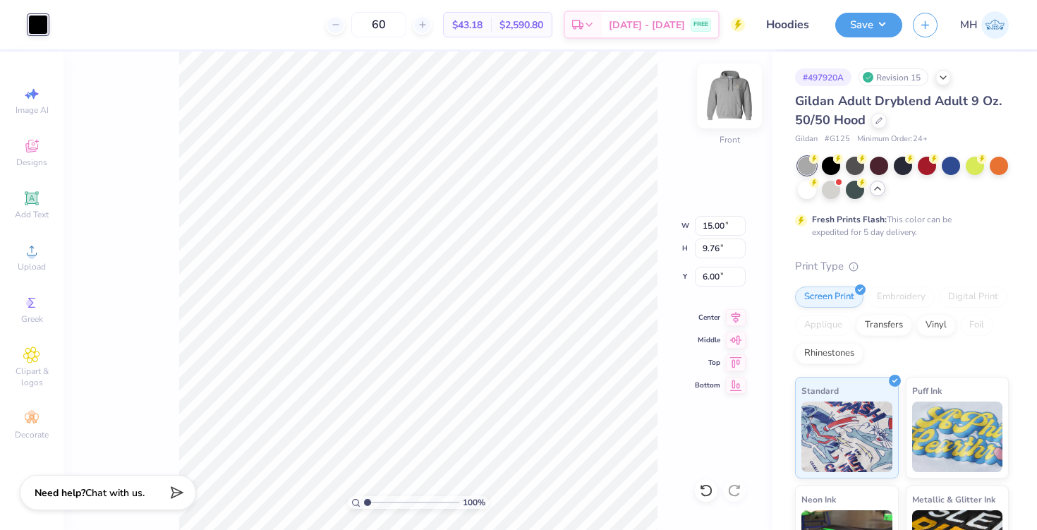
click at [724, 92] on img at bounding box center [729, 96] width 56 height 56
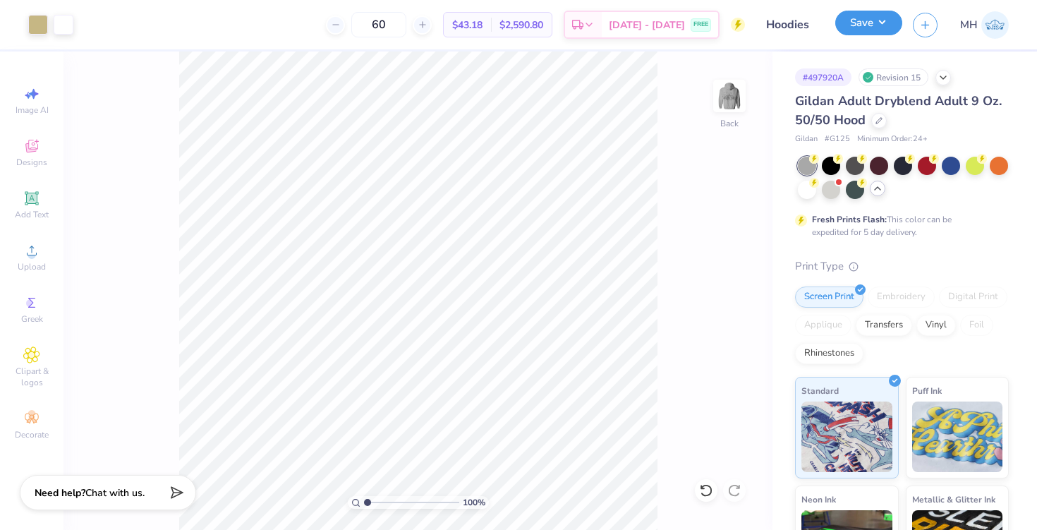
click at [868, 32] on button "Save" at bounding box center [868, 23] width 67 height 25
click at [856, 37] on div "Save MH" at bounding box center [936, 24] width 202 height 49
click at [895, 30] on button "Save" at bounding box center [868, 23] width 67 height 25
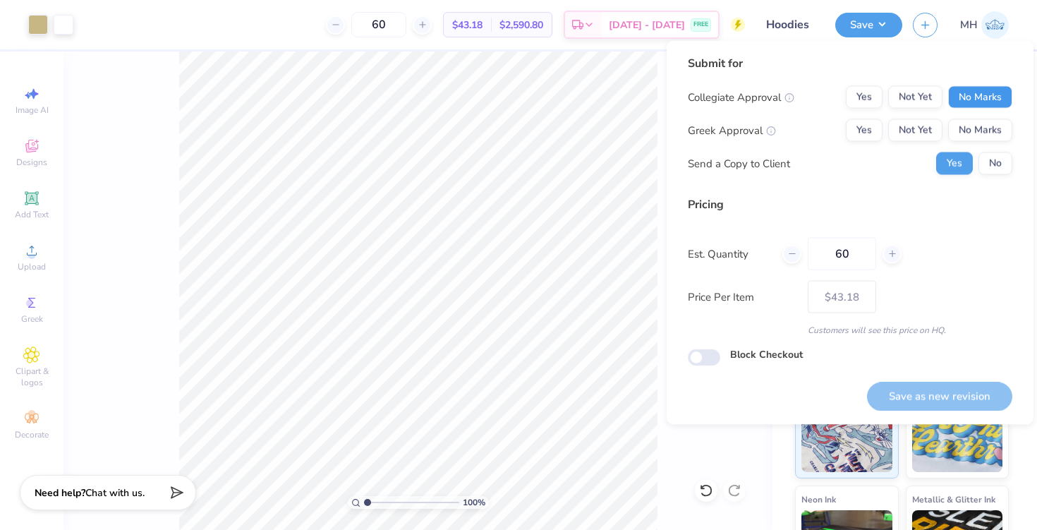
click at [976, 87] on button "No Marks" at bounding box center [980, 97] width 64 height 23
click at [976, 133] on button "No Marks" at bounding box center [980, 130] width 64 height 23
click at [992, 149] on div "Collegiate Approval Yes Not Yet No Marks Greek Approval Yes Not Yet No Marks Se…" at bounding box center [850, 130] width 325 height 89
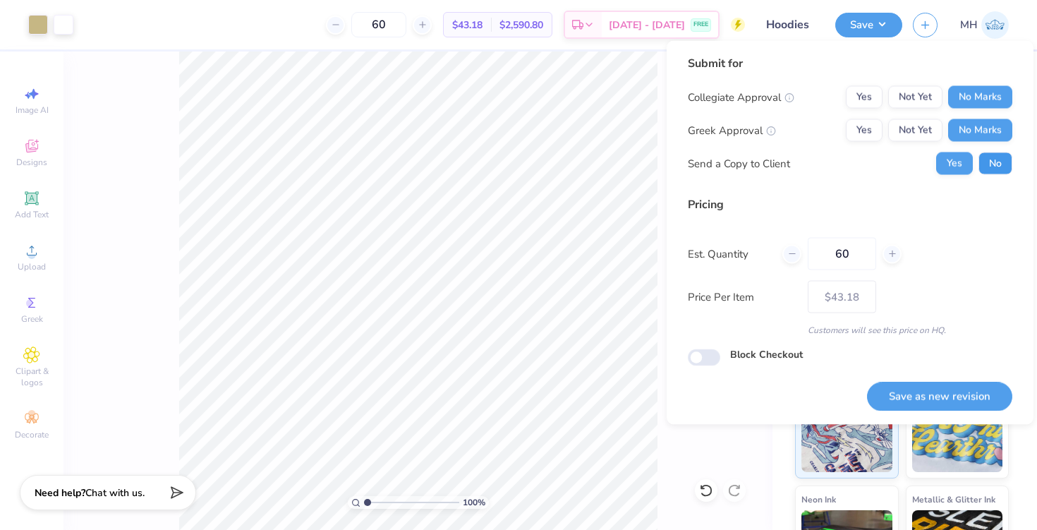
click at [992, 160] on button "No" at bounding box center [995, 163] width 34 height 23
click at [959, 399] on button "Save as new revision" at bounding box center [939, 396] width 145 height 29
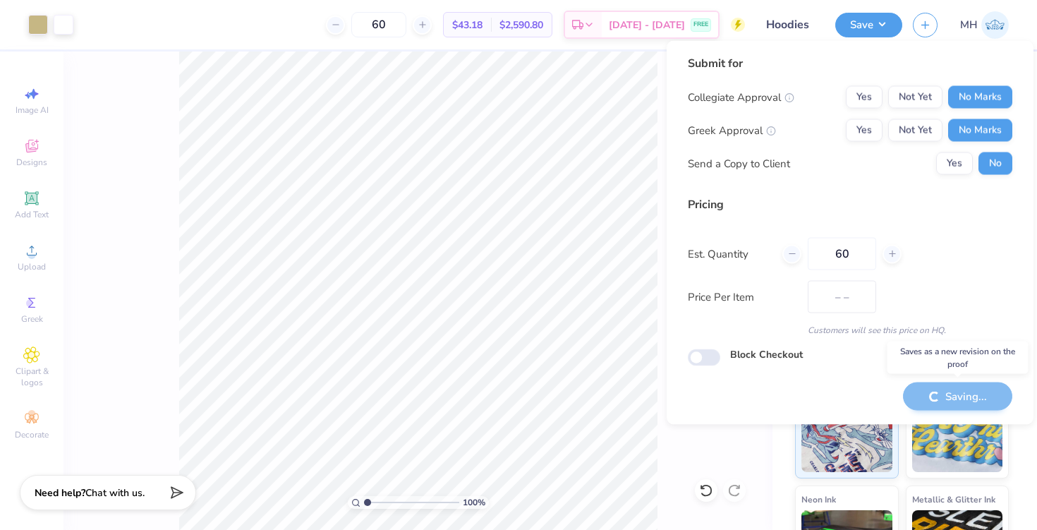
type input "$43.18"
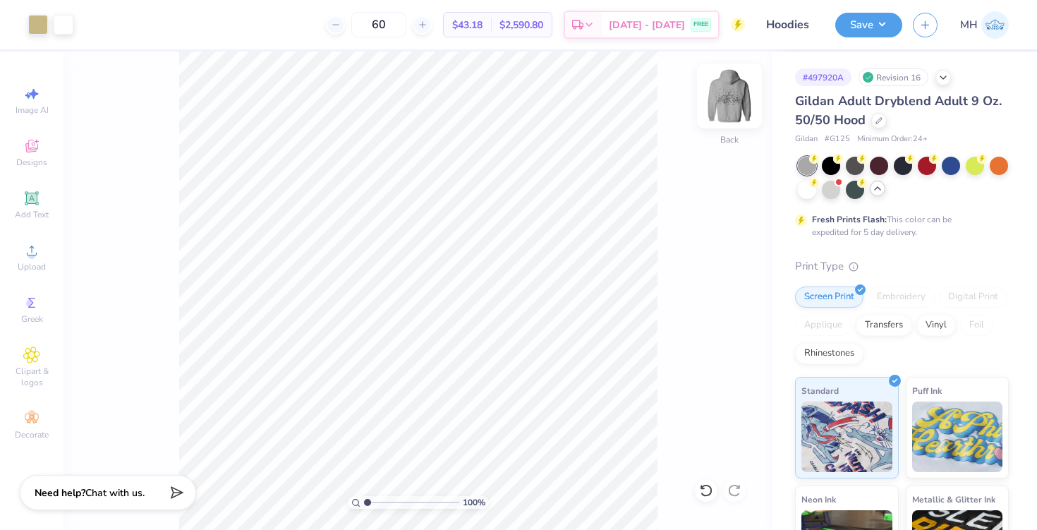
click at [729, 87] on img at bounding box center [729, 96] width 56 height 56
click at [849, 35] on button "Save" at bounding box center [868, 23] width 67 height 25
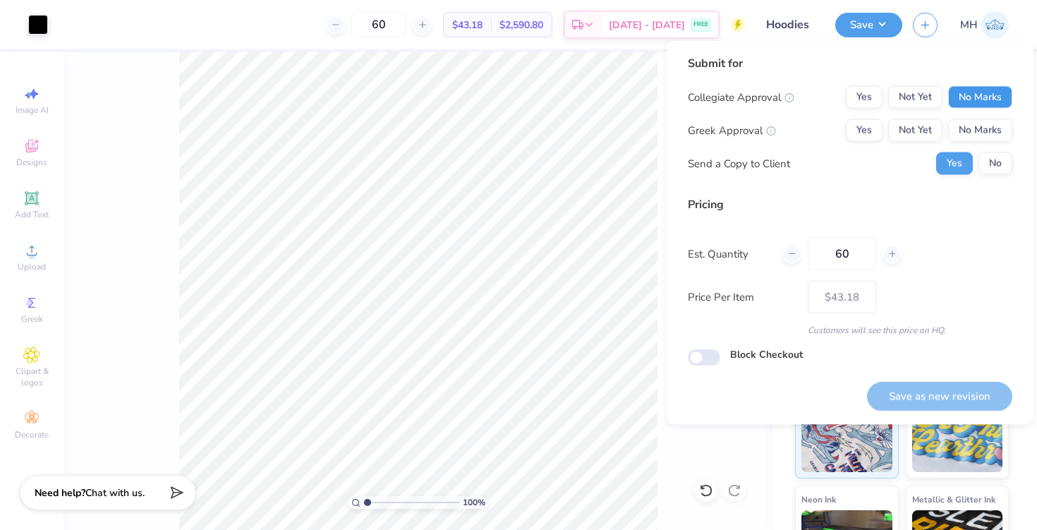
click at [981, 94] on button "No Marks" at bounding box center [980, 97] width 64 height 23
click at [981, 116] on div "Collegiate Approval Yes Not Yet No Marks Greek Approval Yes Not Yet No Marks Se…" at bounding box center [850, 130] width 325 height 89
click at [981, 124] on button "No Marks" at bounding box center [980, 130] width 64 height 23
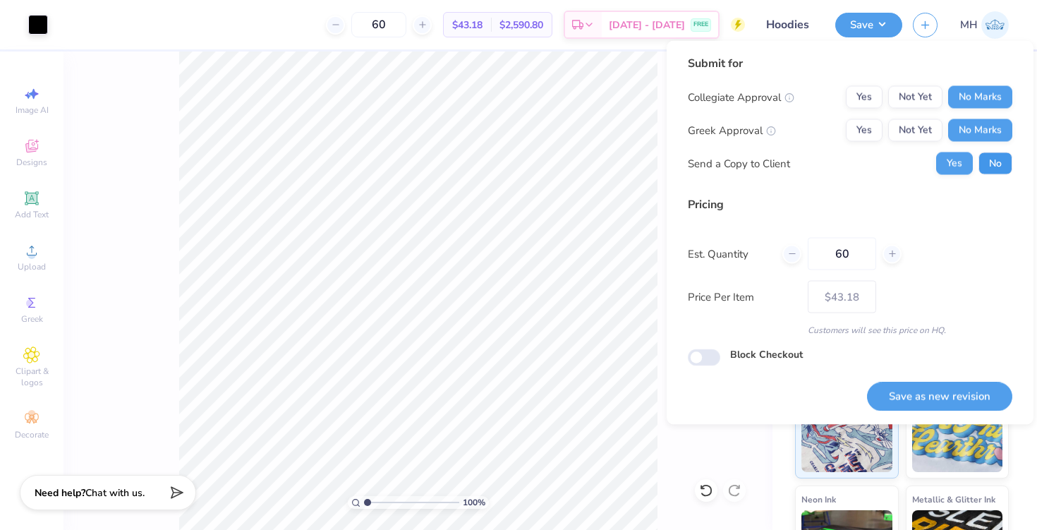
click at [990, 165] on button "No" at bounding box center [995, 163] width 34 height 23
click at [951, 390] on button "Save as new revision" at bounding box center [939, 396] width 145 height 29
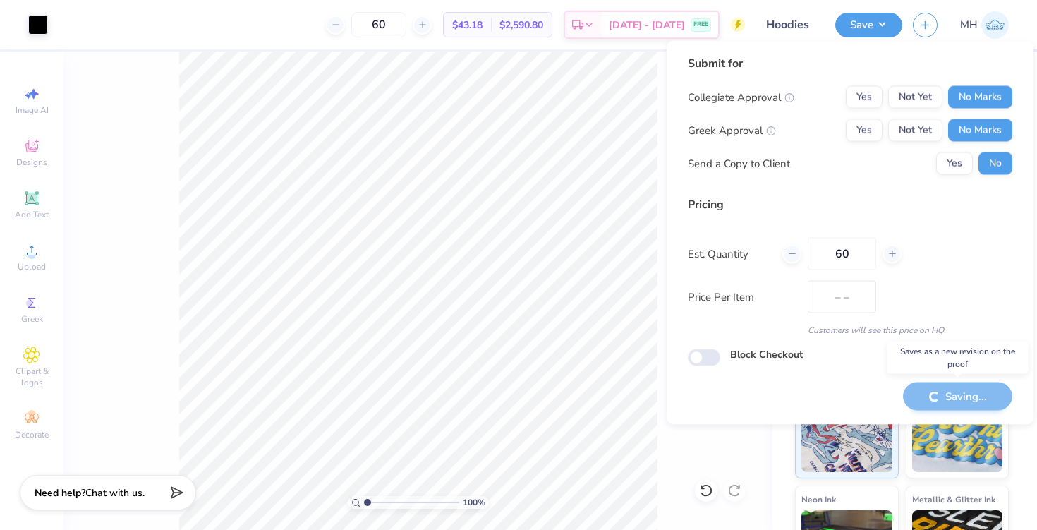
type input "$43.18"
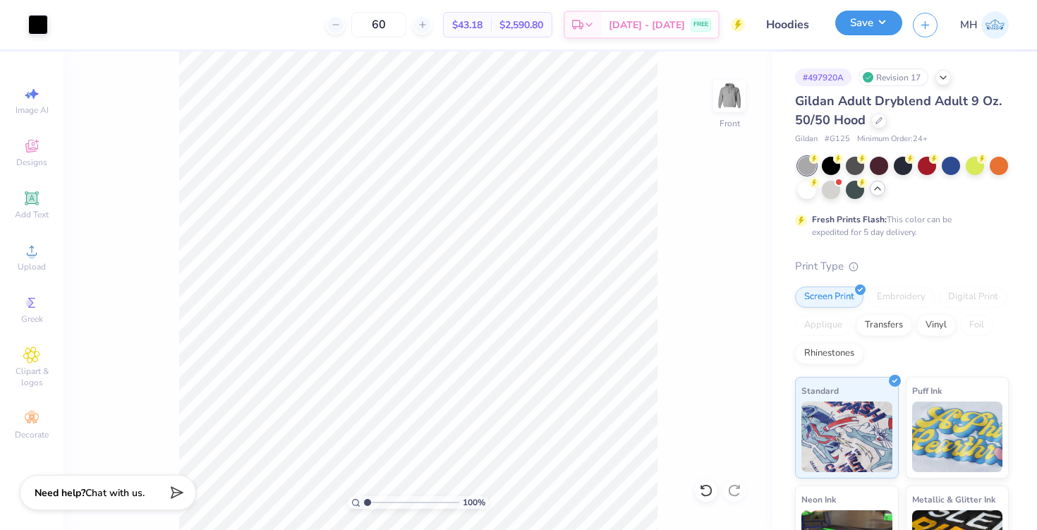
click at [883, 28] on button "Save" at bounding box center [868, 23] width 67 height 25
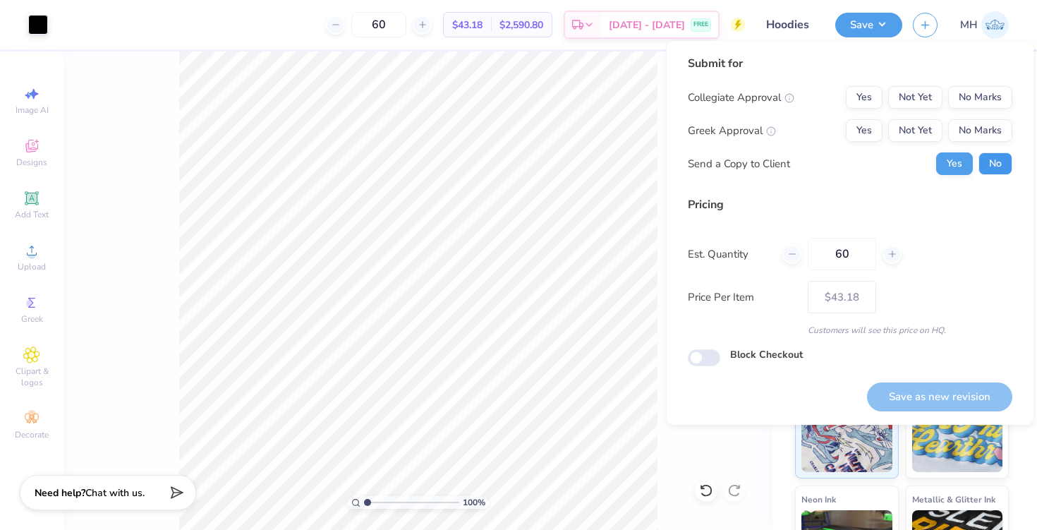
click at [1002, 165] on button "No" at bounding box center [995, 163] width 34 height 23
click at [993, 139] on button "No Marks" at bounding box center [980, 130] width 64 height 23
click at [986, 97] on button "No Marks" at bounding box center [980, 97] width 64 height 23
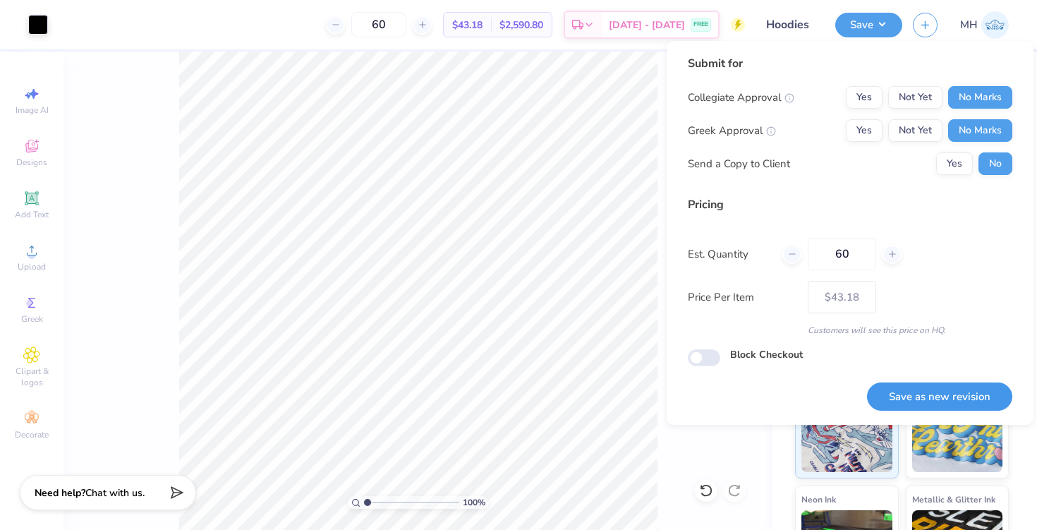
click at [971, 401] on button "Save as new revision" at bounding box center [939, 396] width 145 height 29
type input "$43.18"
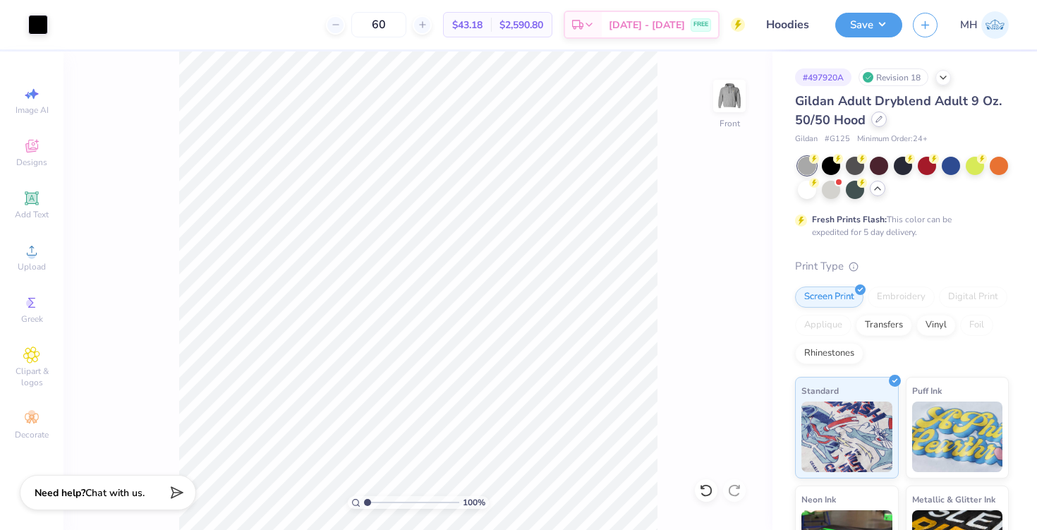
click at [876, 122] on icon at bounding box center [879, 119] width 6 height 6
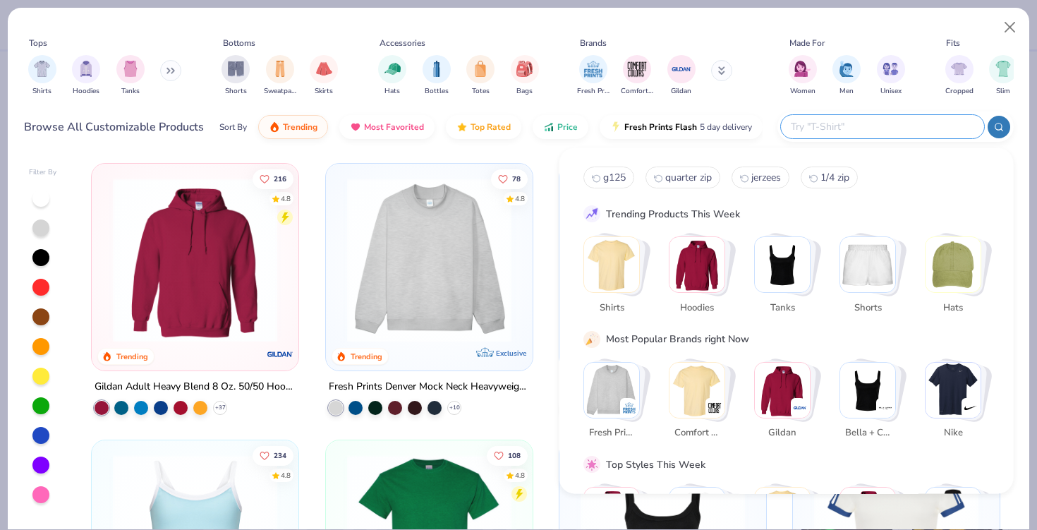
click at [909, 126] on input "text" at bounding box center [881, 127] width 185 height 16
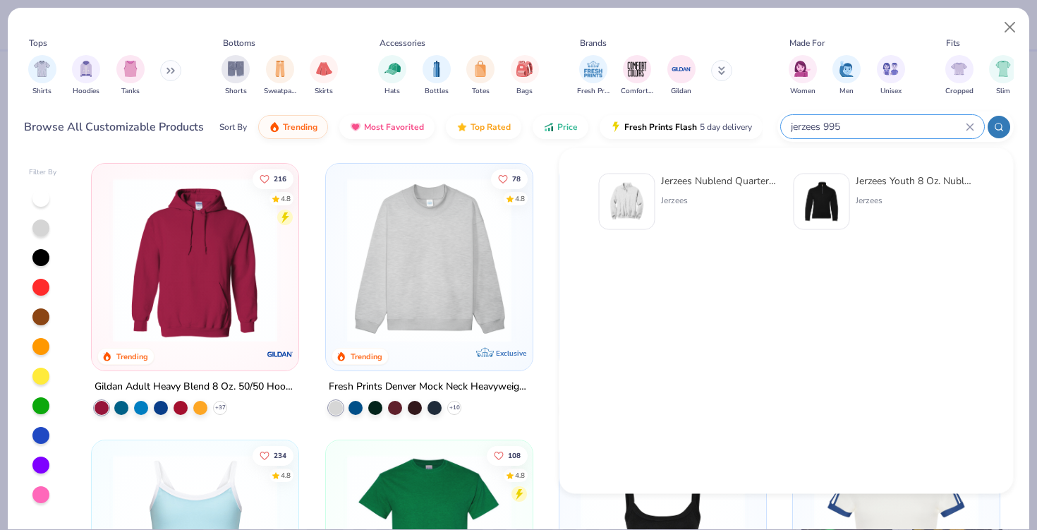
type input "jerzees 995"
click at [759, 190] on div "Jerzees Nublend Quarter-Zip Cadet Collar Sweatshirt Jerzees" at bounding box center [720, 202] width 119 height 56
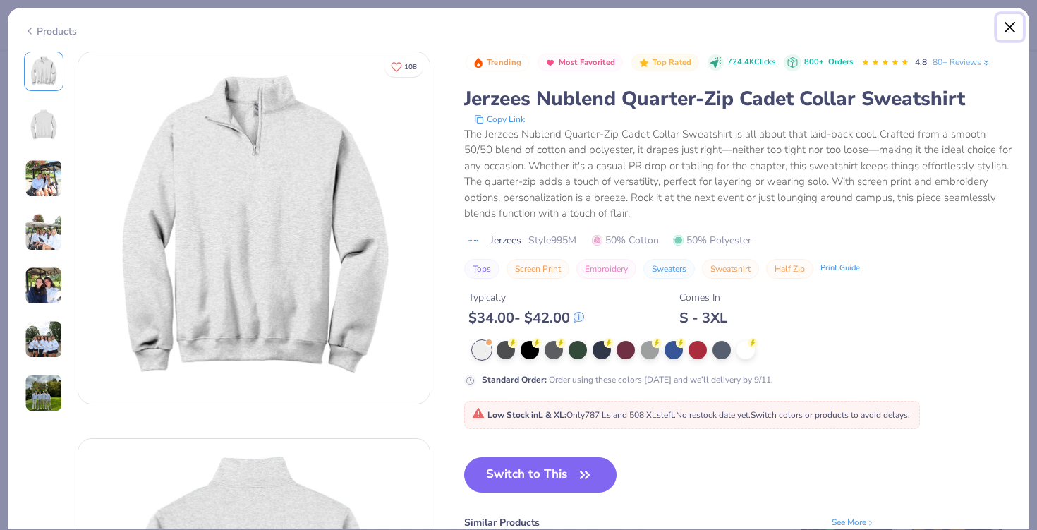
click at [1005, 26] on button "Close" at bounding box center [1010, 27] width 27 height 27
